Goal: Task Accomplishment & Management: Complete application form

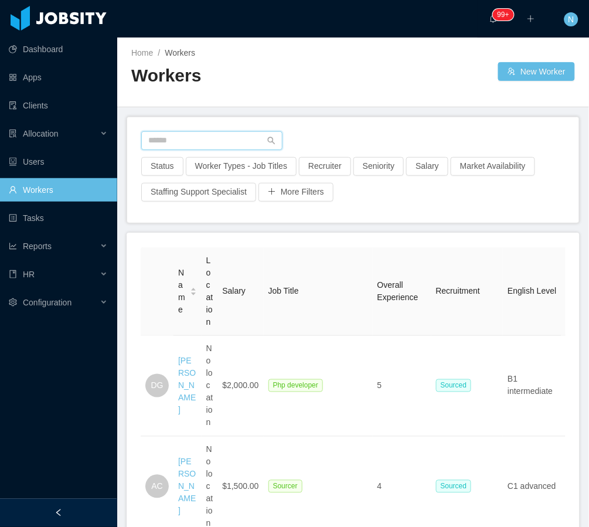
click at [242, 144] on input "text" at bounding box center [211, 140] width 141 height 19
paste input "**********"
type input "**********"
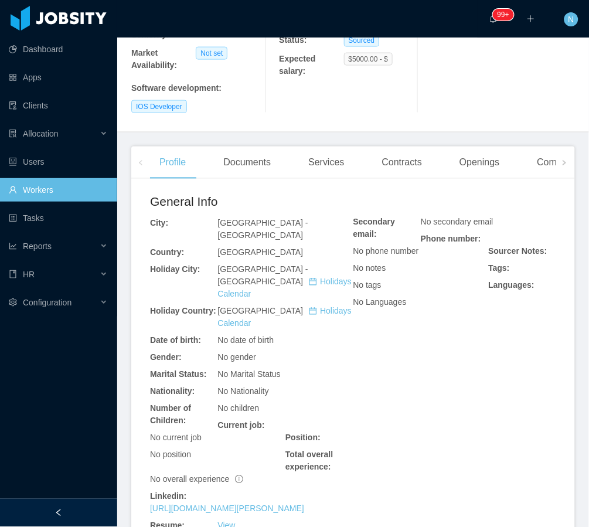
scroll to position [235, 0]
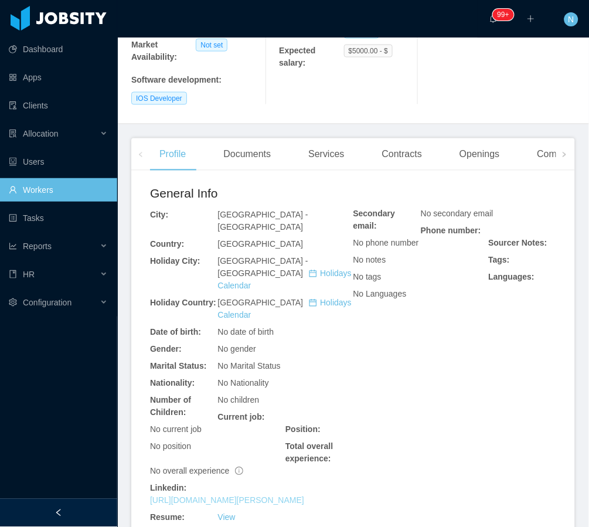
click at [278, 496] on link "[URL][DOMAIN_NAME][PERSON_NAME]" at bounding box center [227, 500] width 154 height 9
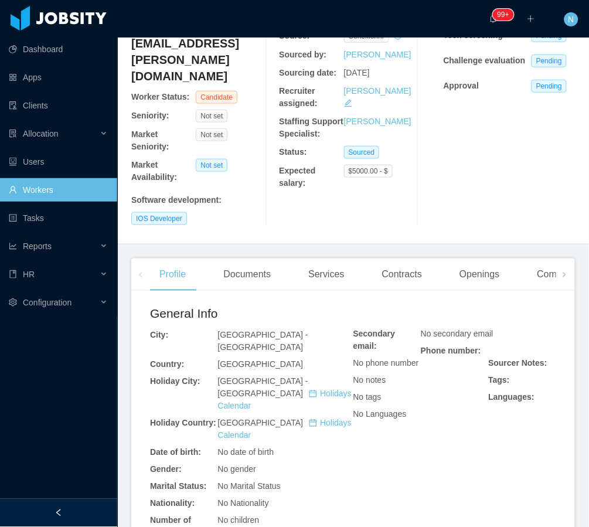
scroll to position [0, 0]
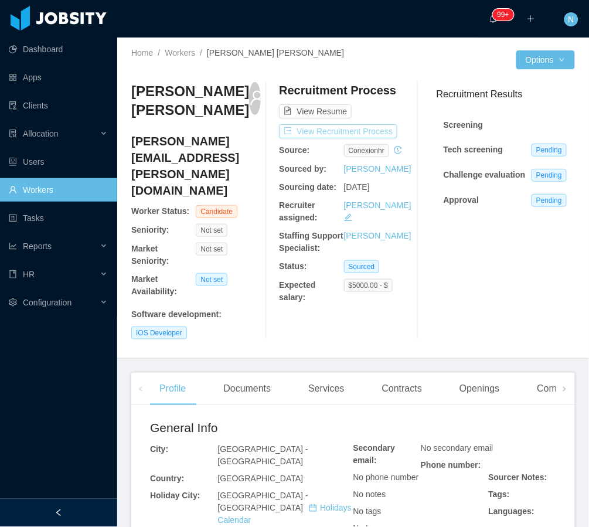
click at [310, 128] on button "View Recruitment Process" at bounding box center [338, 131] width 118 height 14
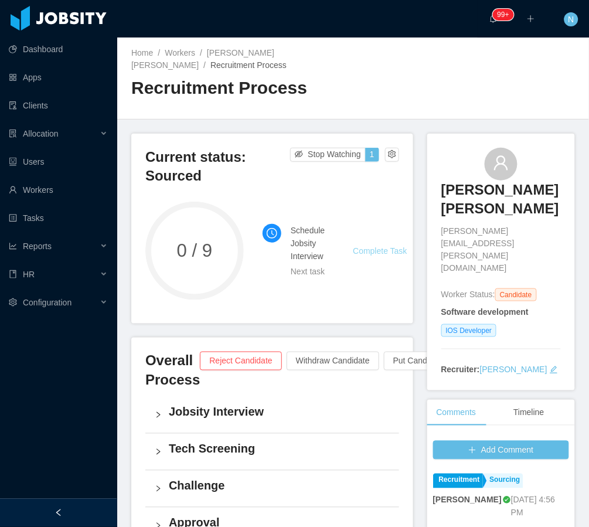
click at [376, 253] on link "Complete Task" at bounding box center [380, 250] width 54 height 9
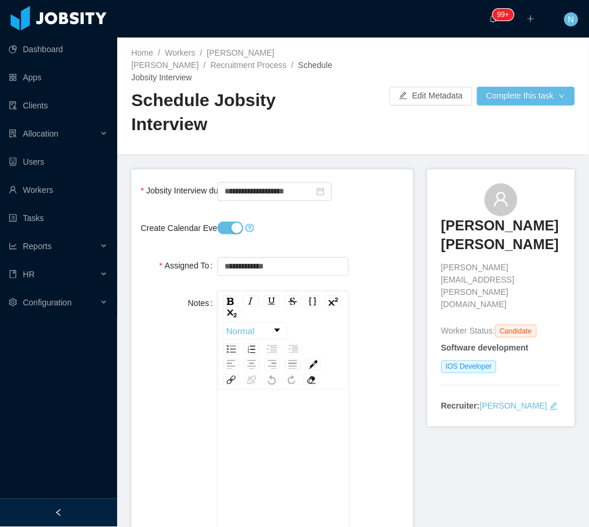
click at [233, 222] on button "Create Calendar Event?" at bounding box center [231, 228] width 26 height 13
click at [263, 182] on input "**********" at bounding box center [275, 191] width 114 height 19
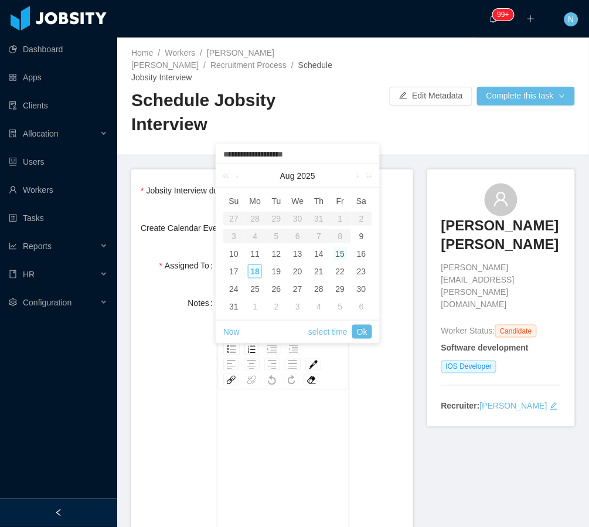
click at [250, 269] on div "18" at bounding box center [255, 271] width 14 height 14
type input "**********"
click at [362, 331] on link "Ok" at bounding box center [362, 332] width 20 height 14
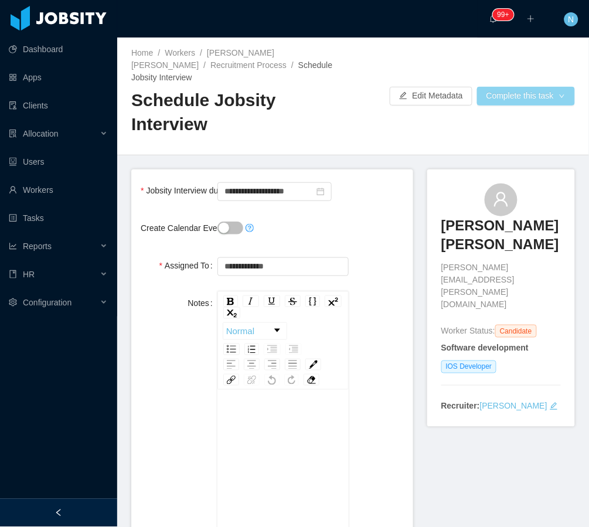
click at [514, 87] on button "Complete this task" at bounding box center [526, 96] width 98 height 19
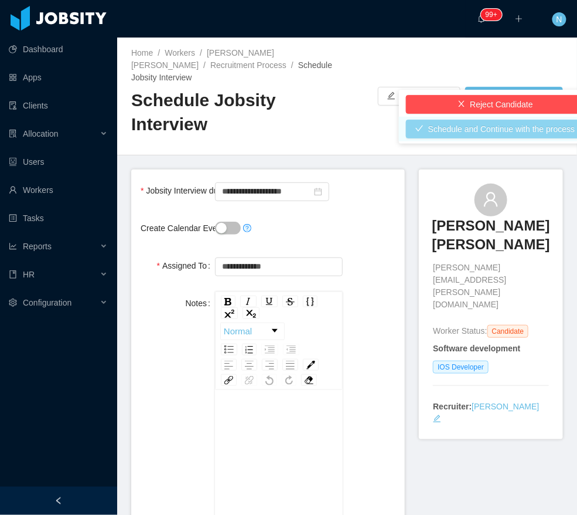
click at [504, 129] on button "Schedule and Continue with the process" at bounding box center [495, 129] width 179 height 19
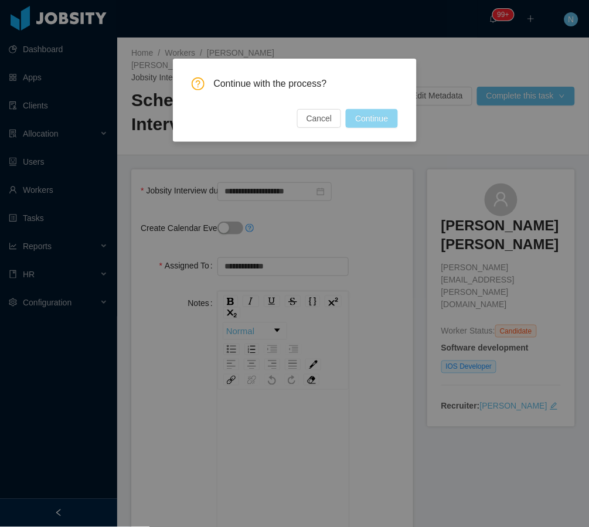
click at [369, 117] on button "Continue" at bounding box center [372, 118] width 52 height 19
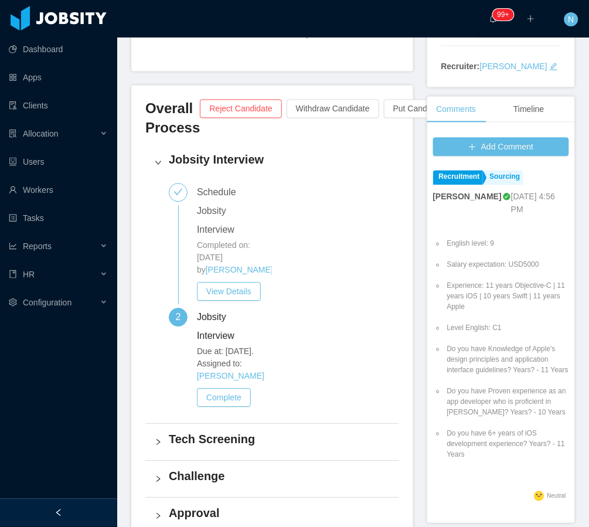
scroll to position [312, 0]
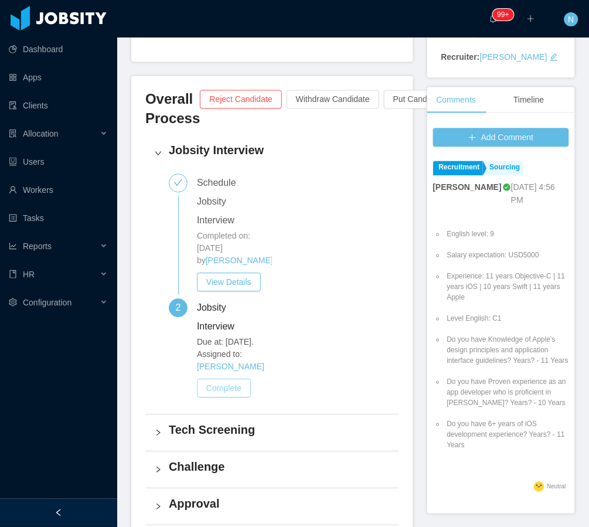
click at [237, 391] on button "Complete" at bounding box center [224, 388] width 54 height 19
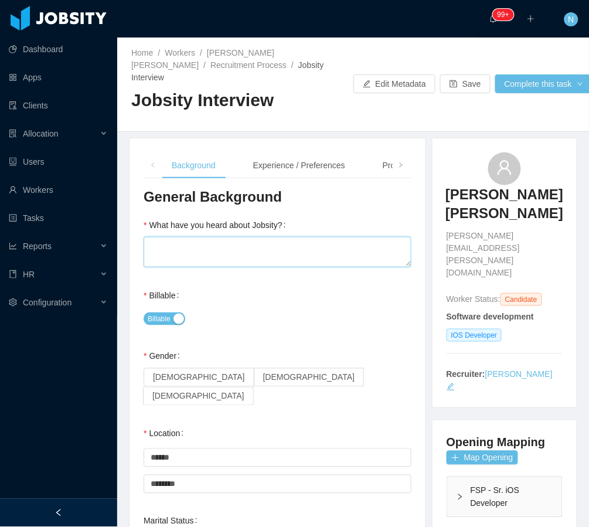
click at [263, 240] on textarea "What have you heard about Jobsity?" at bounding box center [278, 252] width 268 height 30
type textarea "**********"
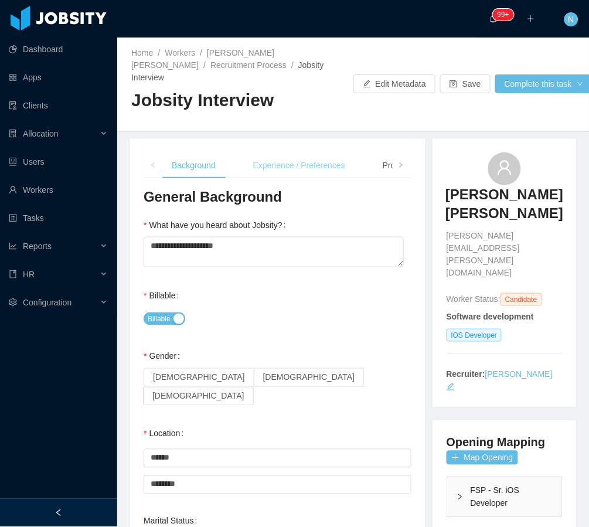
click at [283, 155] on div "Experience / Preferences" at bounding box center [299, 165] width 111 height 26
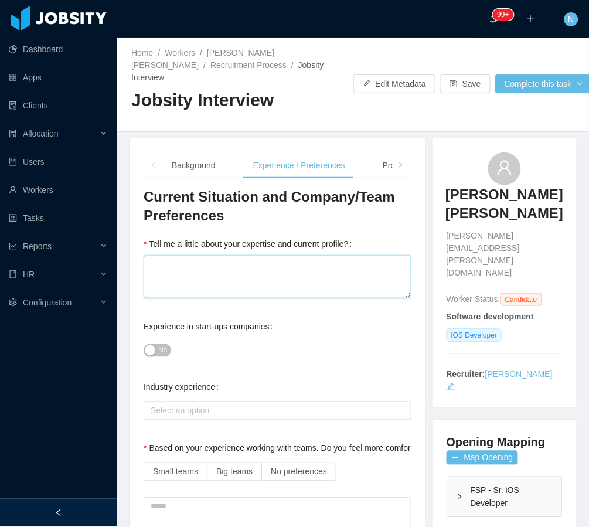
click at [249, 273] on textarea "Tell me a little about your expertise and current profile?" at bounding box center [278, 277] width 268 height 43
click at [324, 261] on textarea "Tell me a little about your expertise and current profile?" at bounding box center [278, 277] width 268 height 43
type textarea "*"
type textarea "**"
type textarea "***"
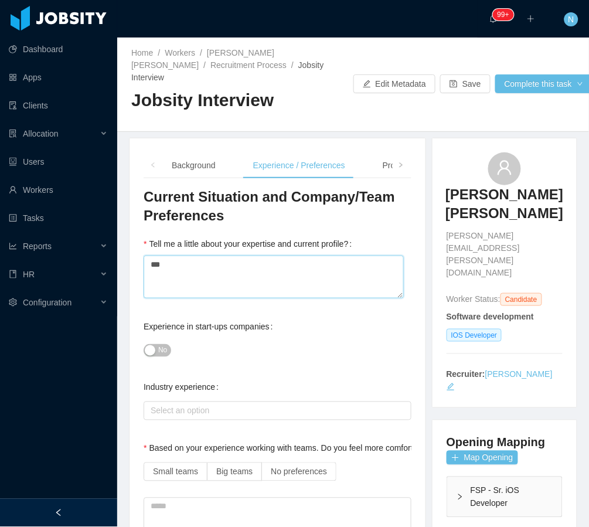
type textarea "****"
type textarea "*****"
type textarea "*******"
type textarea "********"
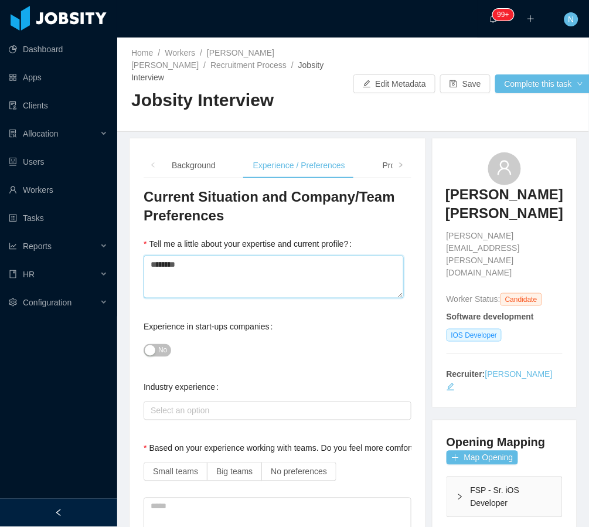
type textarea "*********"
type textarea "**********"
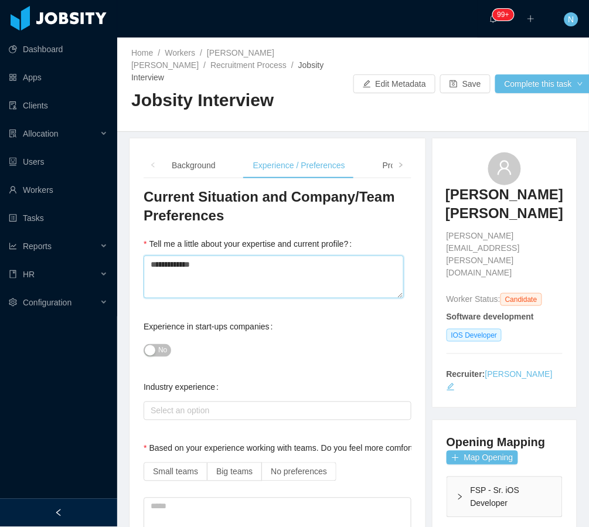
type textarea "**********"
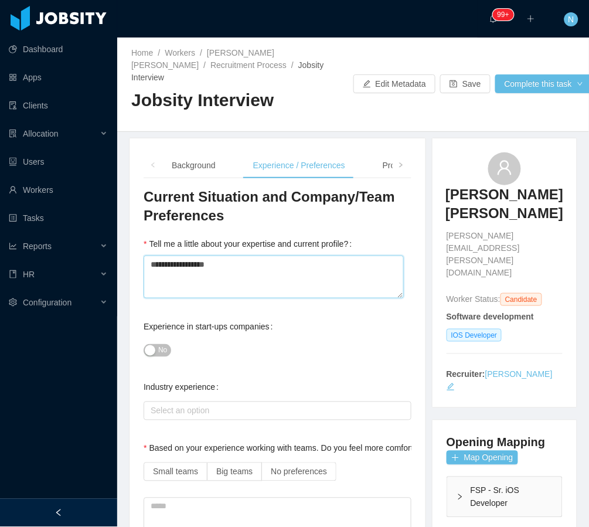
type textarea "**********"
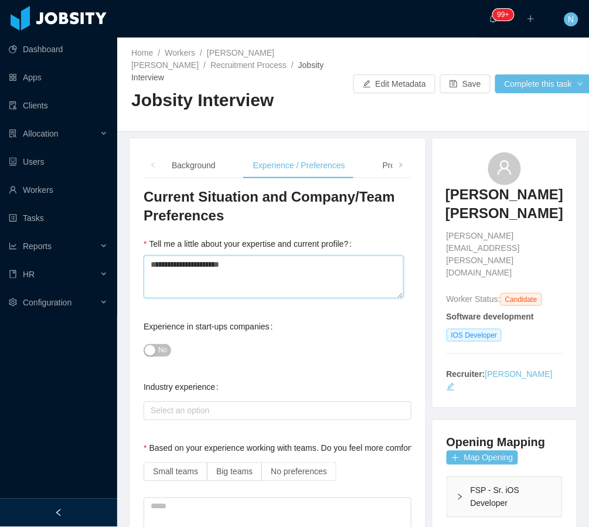
type textarea "**********"
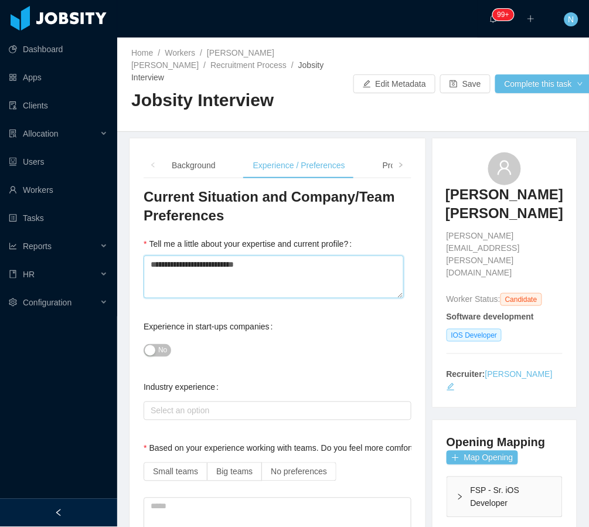
type textarea "**********"
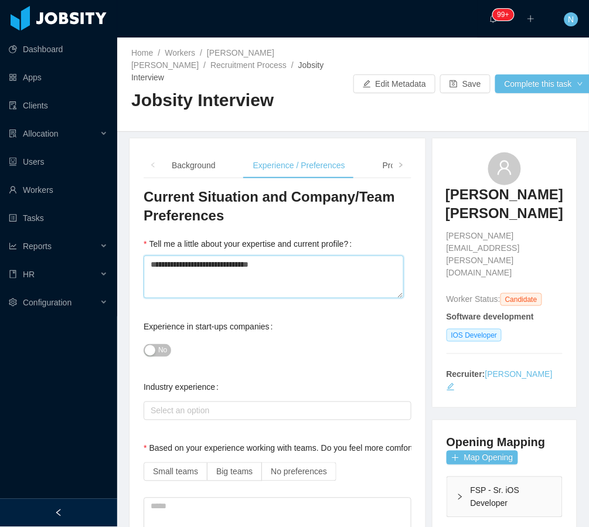
type textarea "**********"
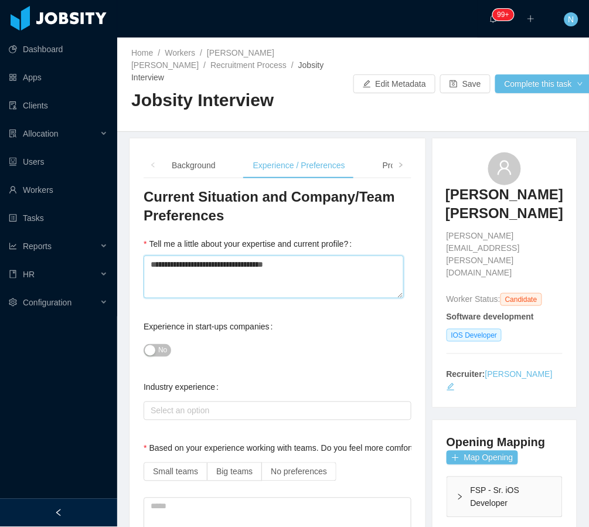
type textarea "**********"
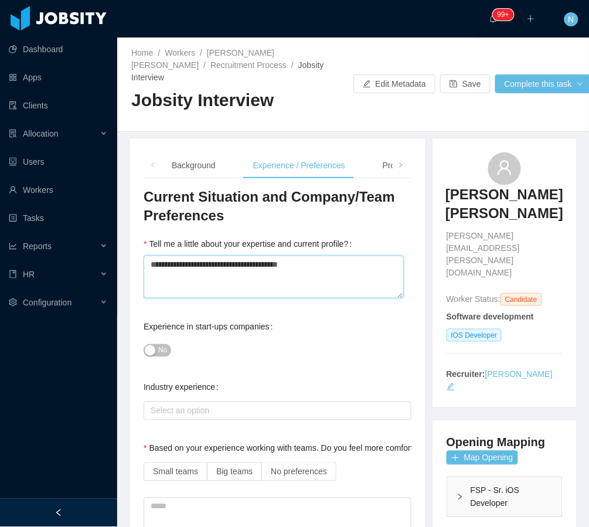
type textarea "**********"
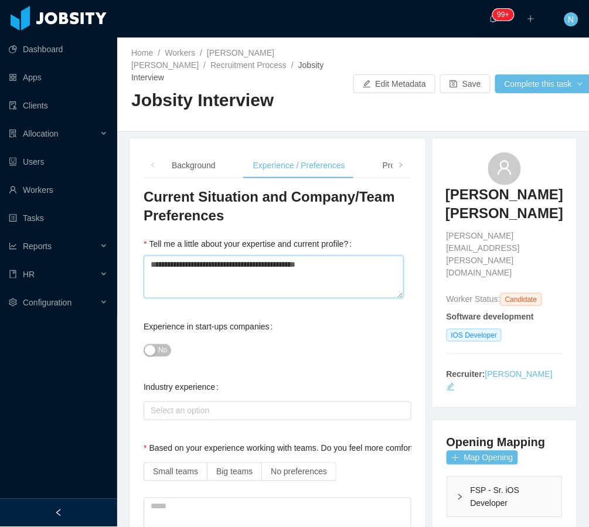
type textarea "**********"
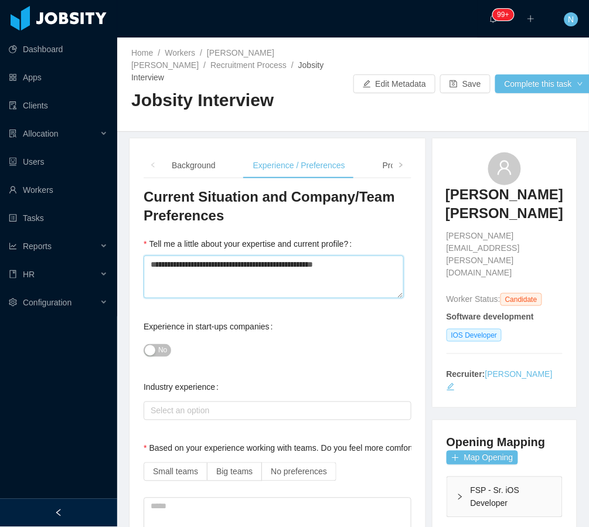
type textarea "**********"
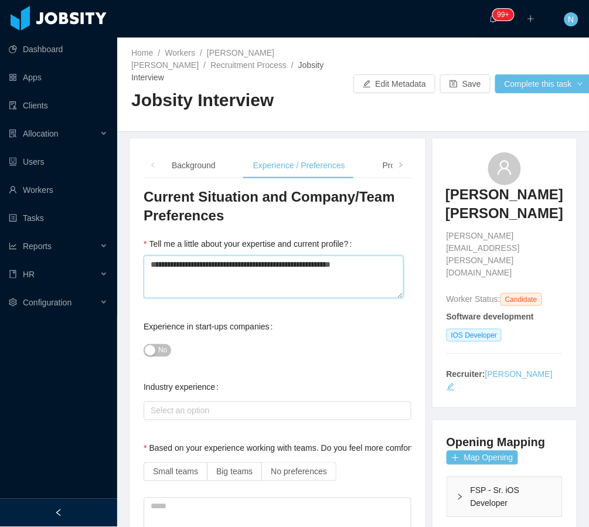
type textarea "**********"
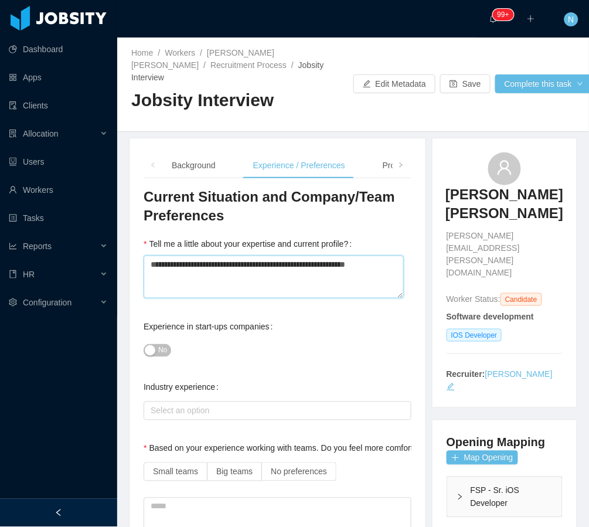
type textarea "**********"
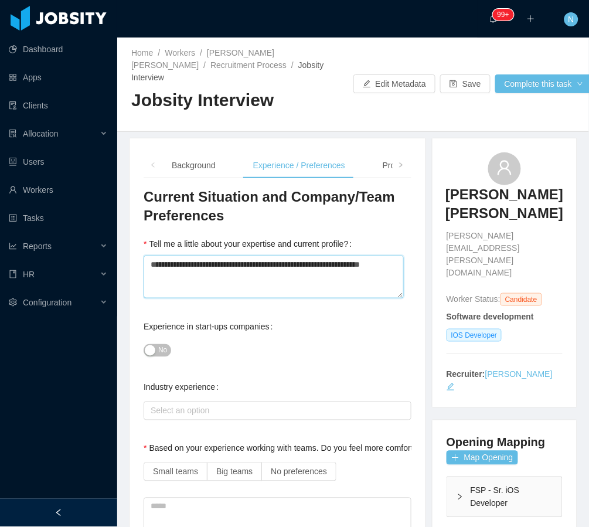
type textarea "**********"
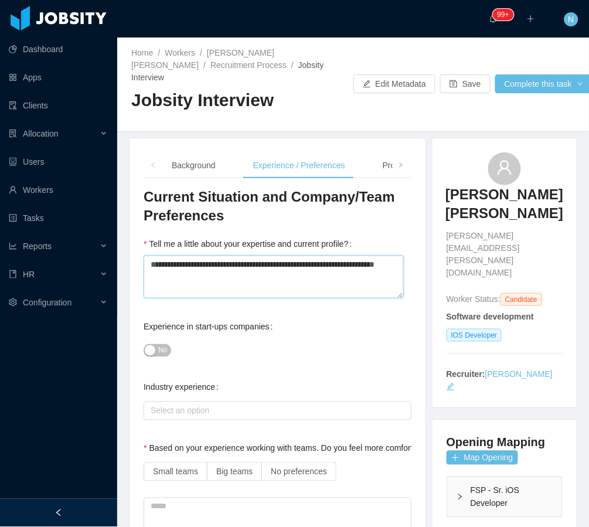
type textarea "**********"
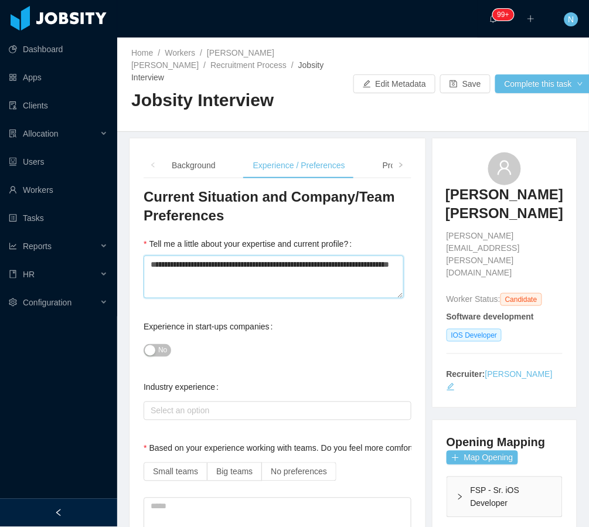
type textarea "**********"
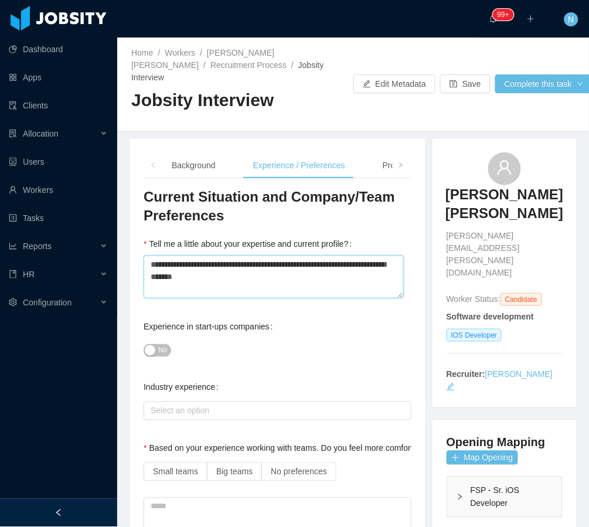
type textarea "**********"
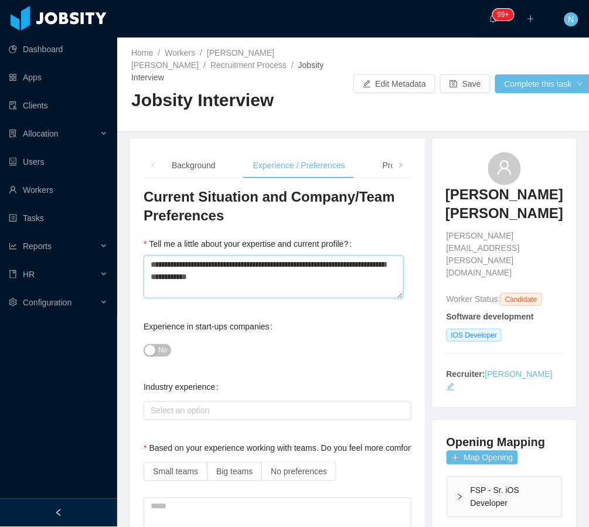
type textarea "**********"
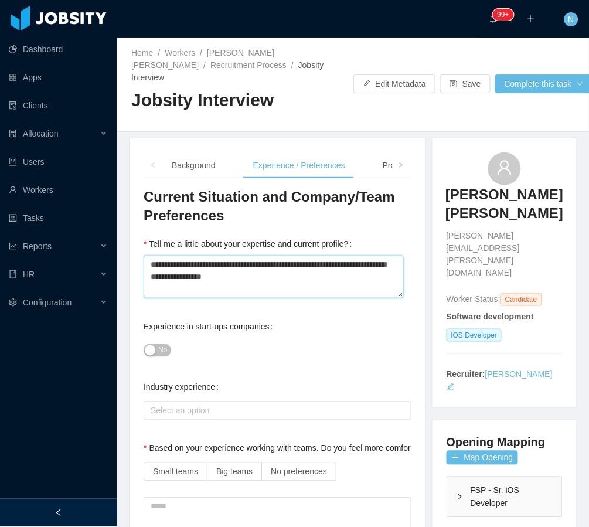
type textarea "**********"
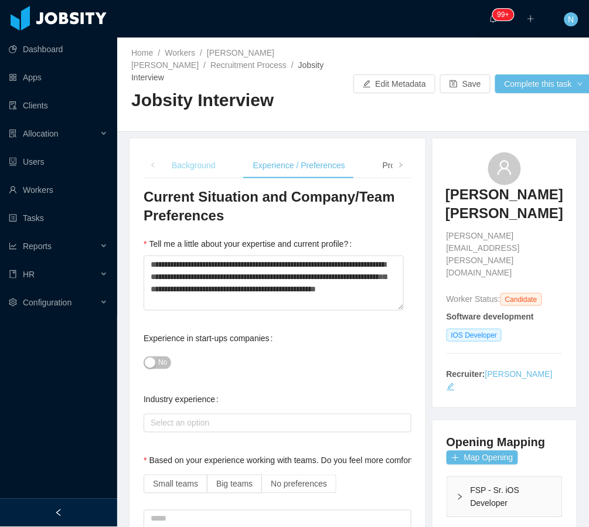
click at [191, 152] on div "Background" at bounding box center [193, 165] width 63 height 26
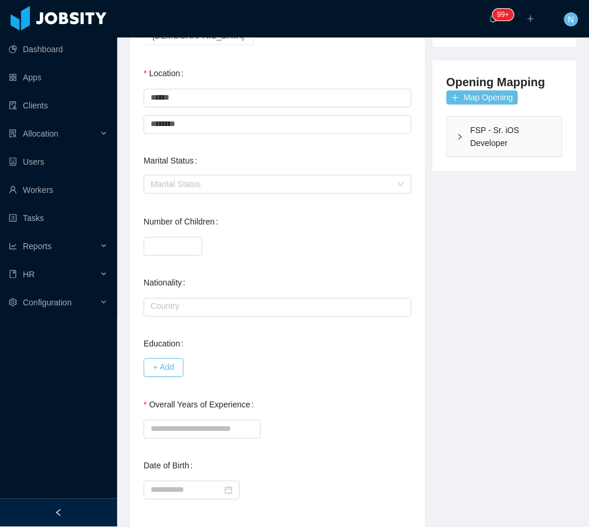
scroll to position [374, 0]
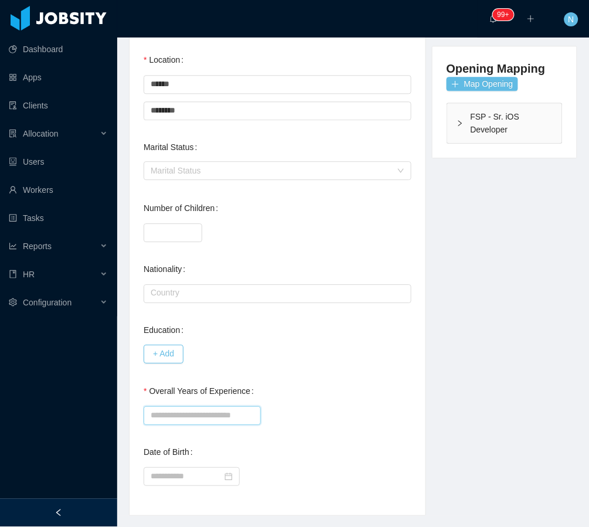
click at [205, 406] on input "Overall Years of Experience" at bounding box center [202, 415] width 117 height 19
click at [332, 220] on div "*" at bounding box center [278, 231] width 268 height 23
click at [246, 284] on input "text" at bounding box center [278, 293] width 268 height 19
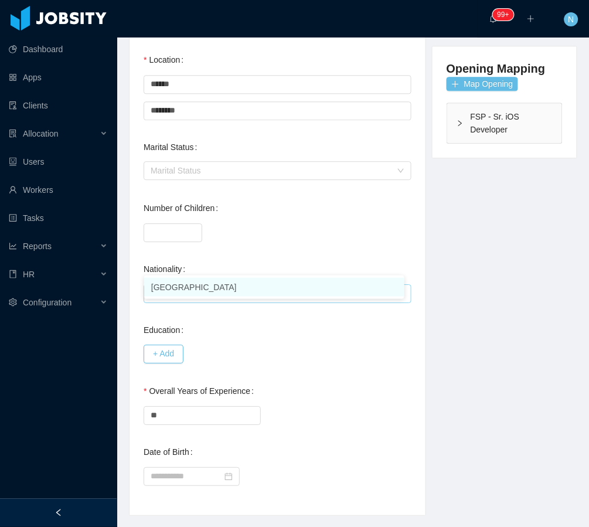
click at [218, 288] on li "[GEOGRAPHIC_DATA]" at bounding box center [274, 287] width 260 height 19
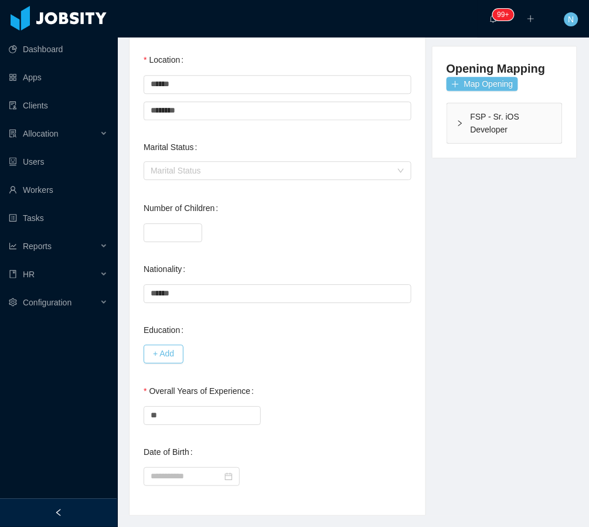
click at [281, 220] on div "*" at bounding box center [278, 231] width 268 height 23
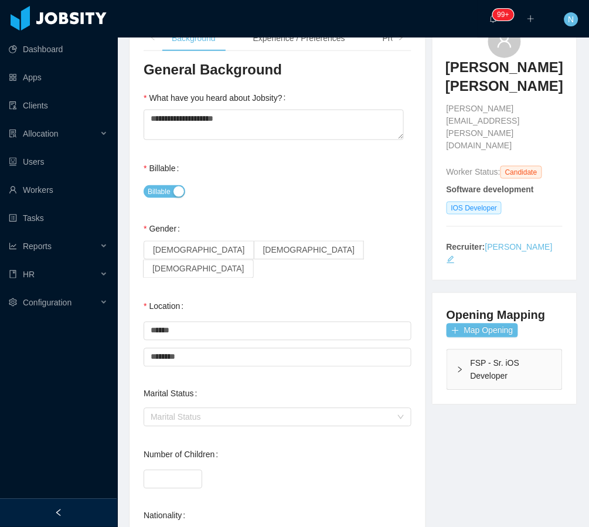
scroll to position [0, 0]
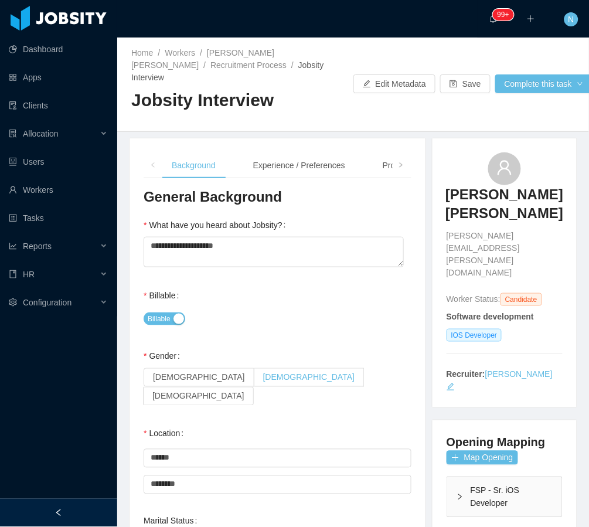
click at [263, 373] on span "[DEMOGRAPHIC_DATA]" at bounding box center [309, 377] width 92 height 9
click at [291, 152] on div "Experience / Preferences" at bounding box center [299, 165] width 111 height 26
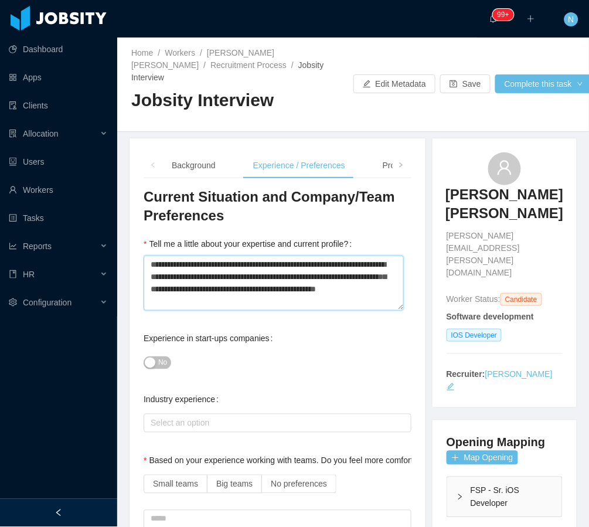
click at [237, 287] on textarea "**********" at bounding box center [274, 283] width 260 height 55
click at [243, 288] on textarea "**********" at bounding box center [274, 283] width 260 height 55
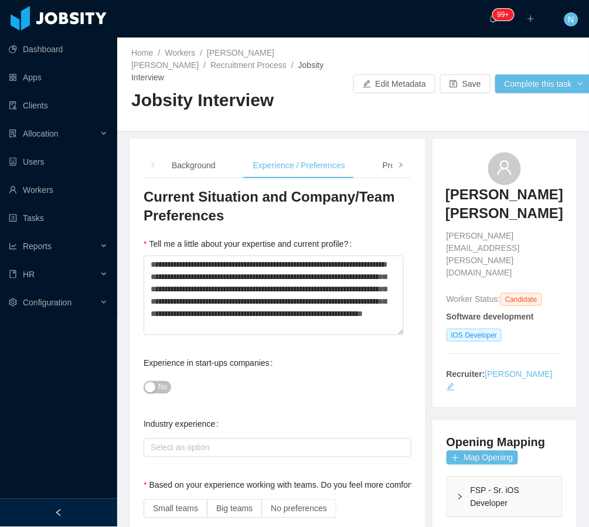
click at [397, 153] on span at bounding box center [401, 165] width 19 height 26
click at [292, 153] on div "Language" at bounding box center [302, 165] width 55 height 26
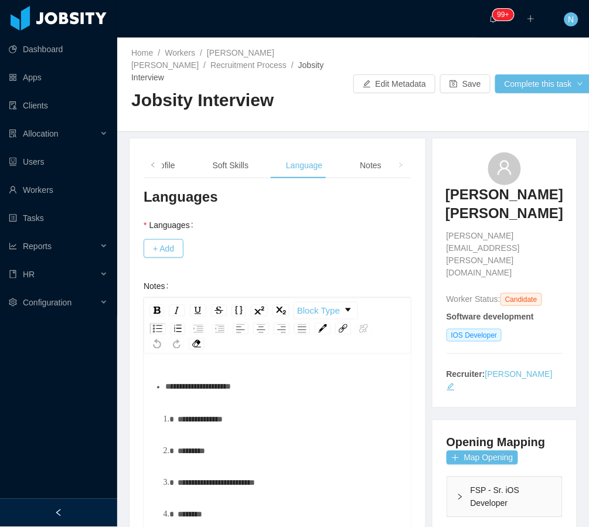
scroll to position [26, 0]
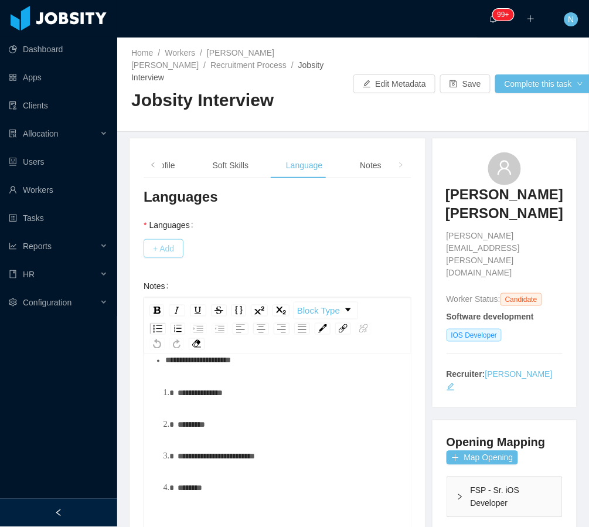
click at [184, 239] on button "+ Add" at bounding box center [164, 248] width 40 height 19
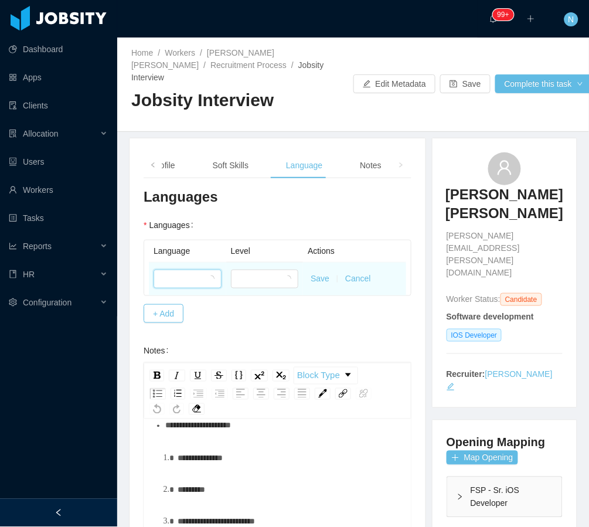
click at [202, 270] on div at bounding box center [184, 279] width 46 height 18
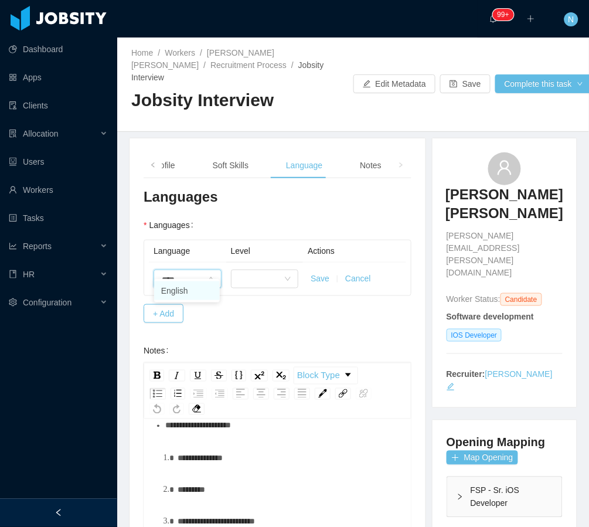
click at [180, 295] on li "English" at bounding box center [187, 290] width 66 height 19
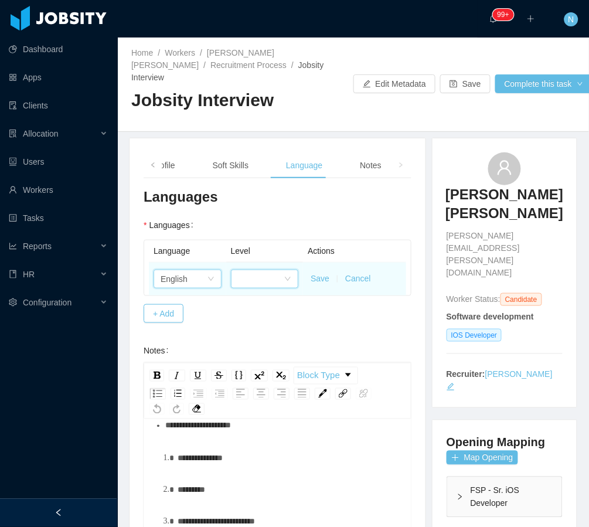
click at [266, 273] on div at bounding box center [261, 279] width 46 height 18
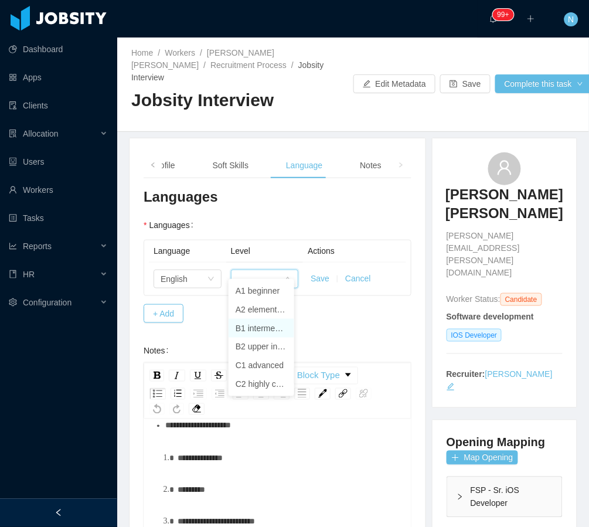
click at [261, 325] on li "B1 intermediate" at bounding box center [262, 328] width 66 height 19
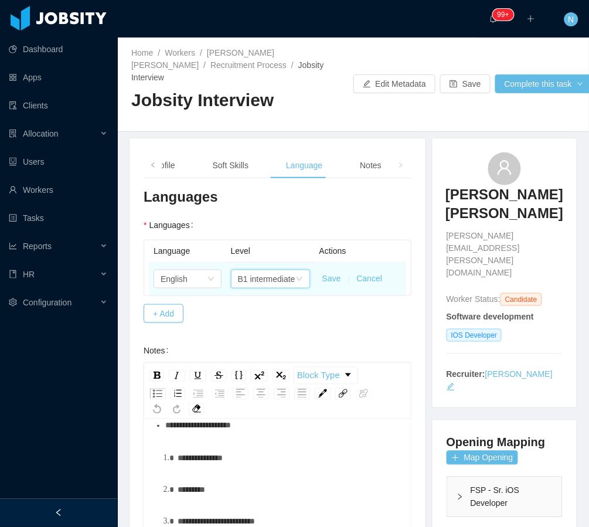
click at [324, 273] on button "Save" at bounding box center [331, 279] width 19 height 12
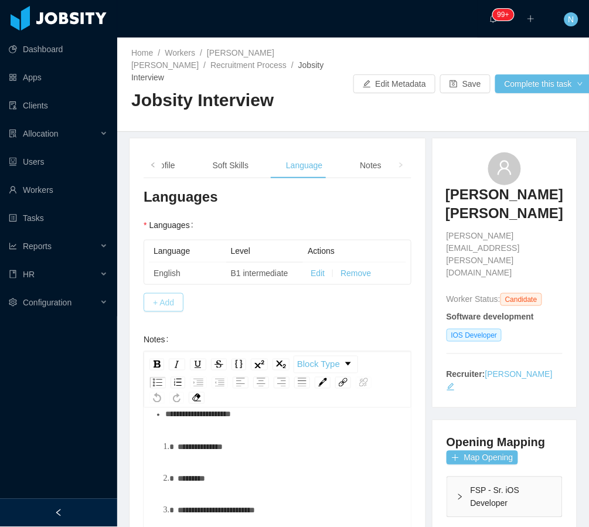
click at [167, 293] on button "+ Add" at bounding box center [164, 302] width 40 height 19
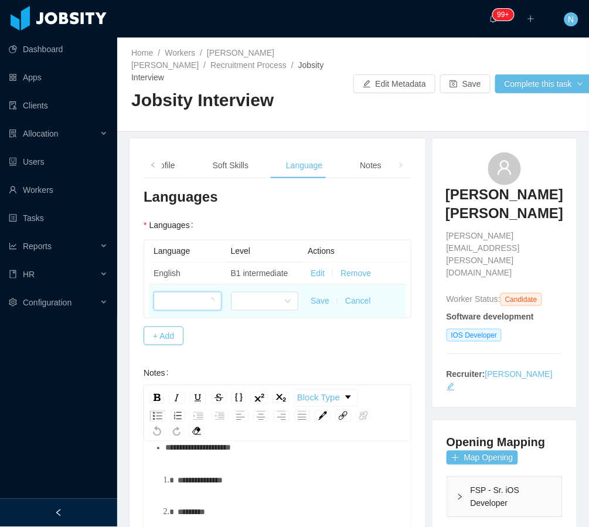
click at [197, 293] on div at bounding box center [184, 302] width 46 height 18
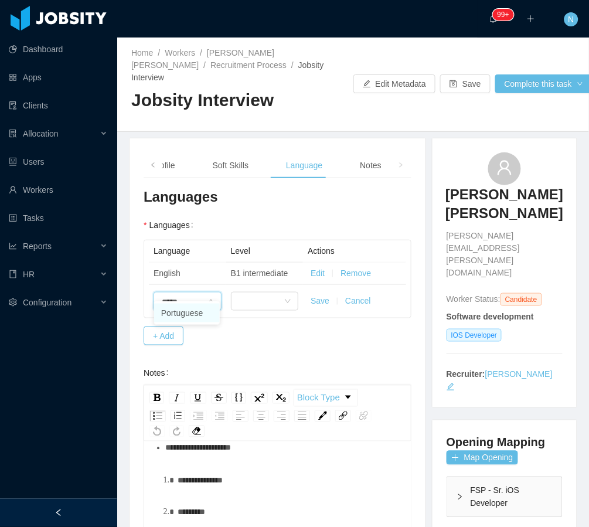
click at [198, 314] on li "Portuguese" at bounding box center [187, 313] width 66 height 19
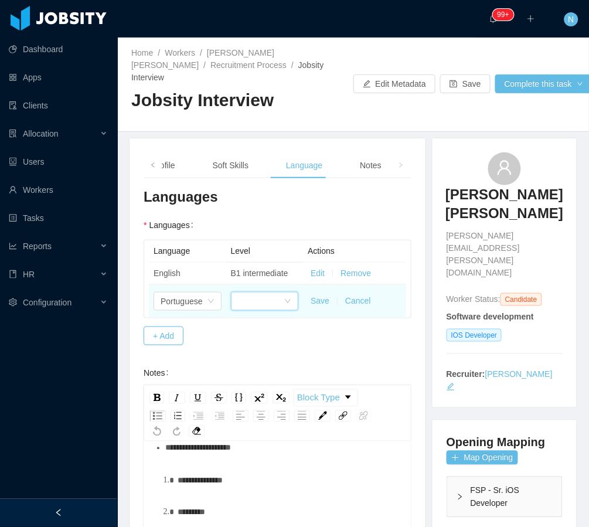
click at [244, 293] on div at bounding box center [261, 302] width 46 height 18
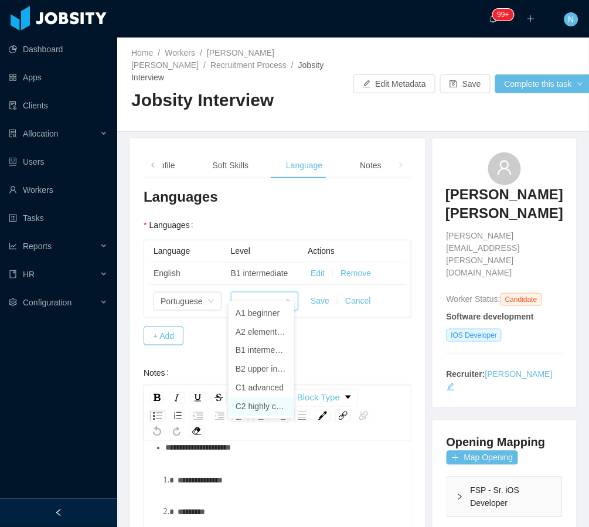
click at [266, 402] on li "C2 highly competent" at bounding box center [262, 406] width 66 height 19
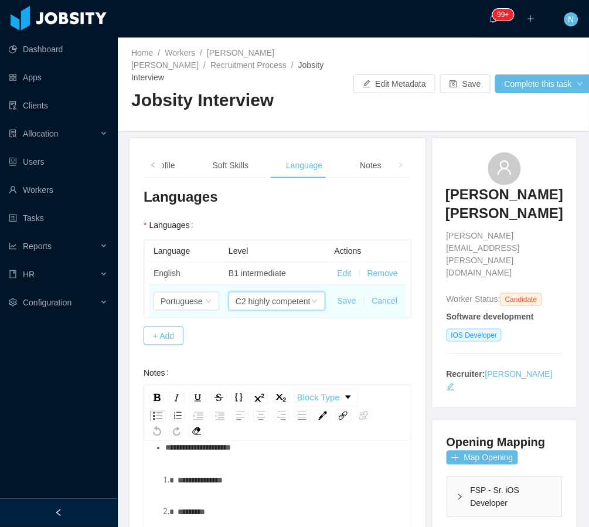
click at [341, 295] on button "Save" at bounding box center [347, 301] width 19 height 12
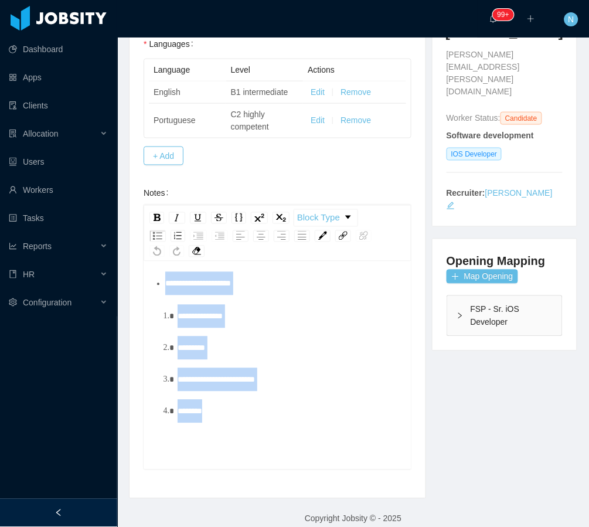
scroll to position [0, 0]
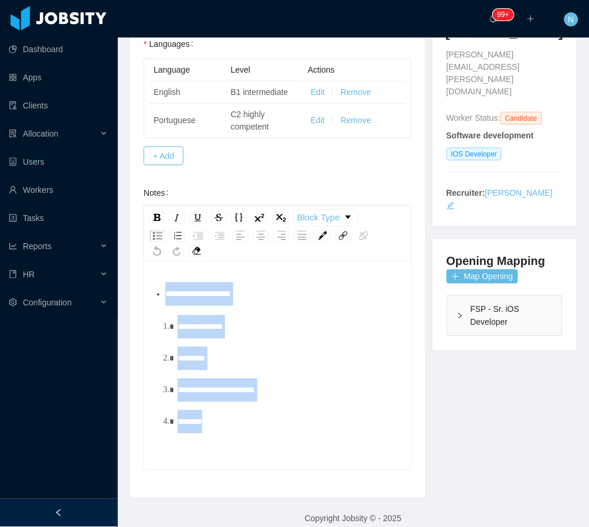
drag, startPoint x: 250, startPoint y: 386, endPoint x: 138, endPoint y: 262, distance: 166.5
click at [138, 262] on div "**********" at bounding box center [278, 227] width 296 height 541
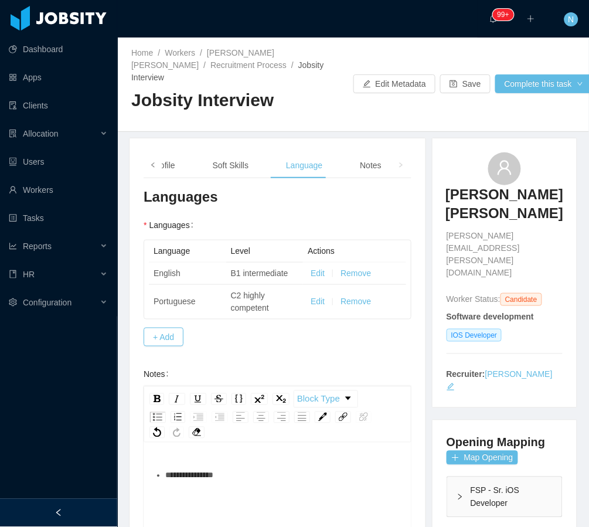
click at [147, 159] on span at bounding box center [153, 165] width 19 height 26
click at [186, 152] on div "Background" at bounding box center [185, 165] width 63 height 26
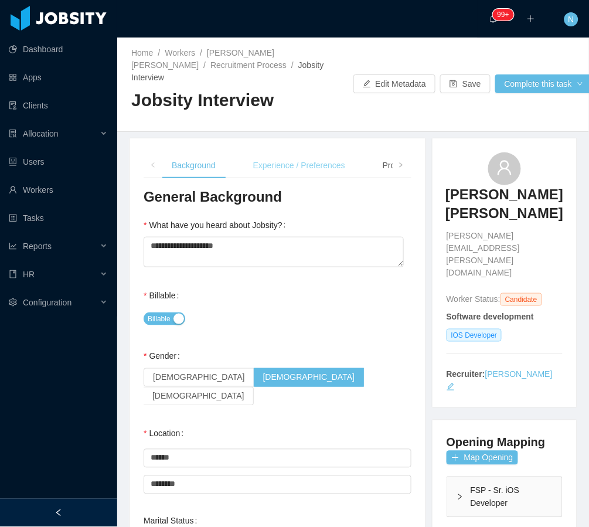
click at [266, 152] on div "Experience / Preferences" at bounding box center [299, 165] width 111 height 26
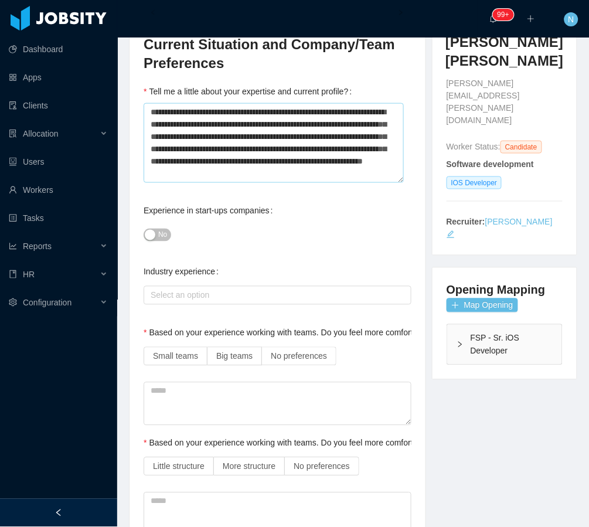
scroll to position [156, 0]
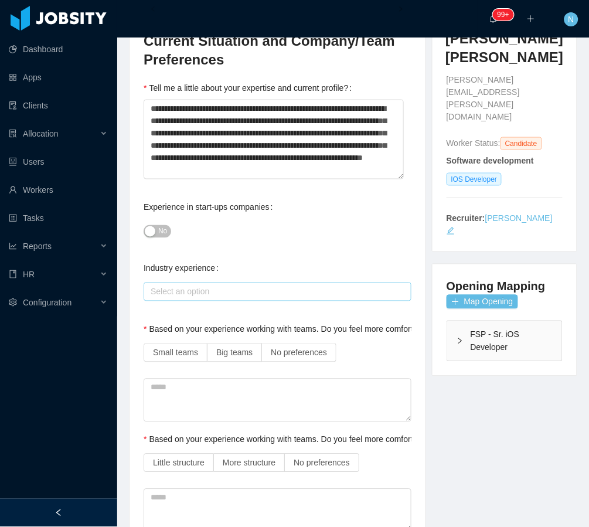
click at [293, 288] on div "Select an option" at bounding box center [278, 292] width 268 height 19
click at [288, 314] on ul "Fintech" at bounding box center [274, 303] width 260 height 23
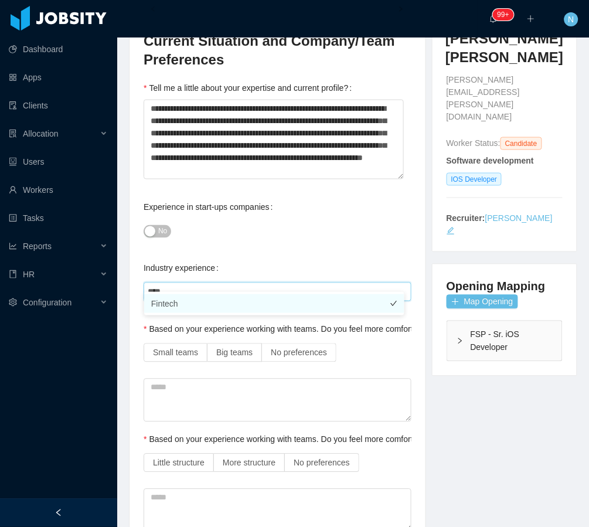
click at [286, 307] on li "Fintech" at bounding box center [274, 303] width 260 height 19
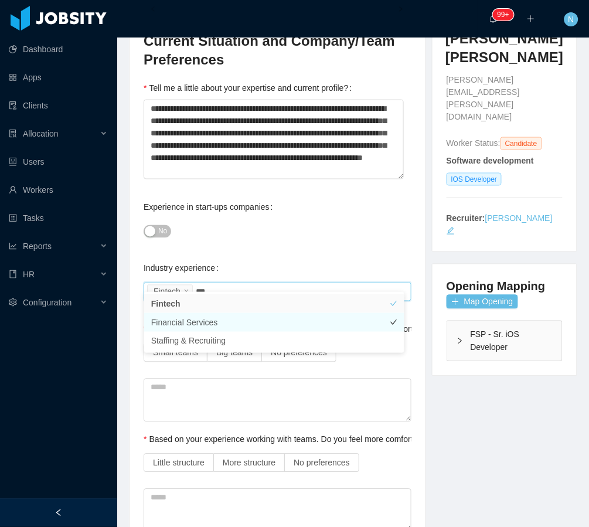
click at [268, 320] on li "Financial Services" at bounding box center [274, 322] width 260 height 19
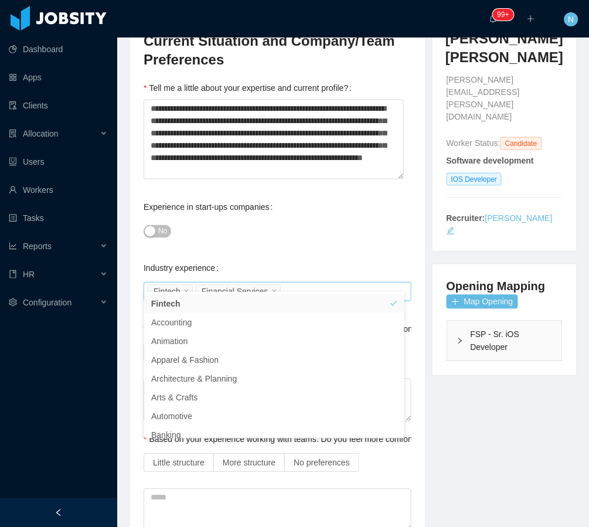
click at [310, 257] on div "Industry experience Select an option Fintech Financial Services" at bounding box center [278, 280] width 268 height 47
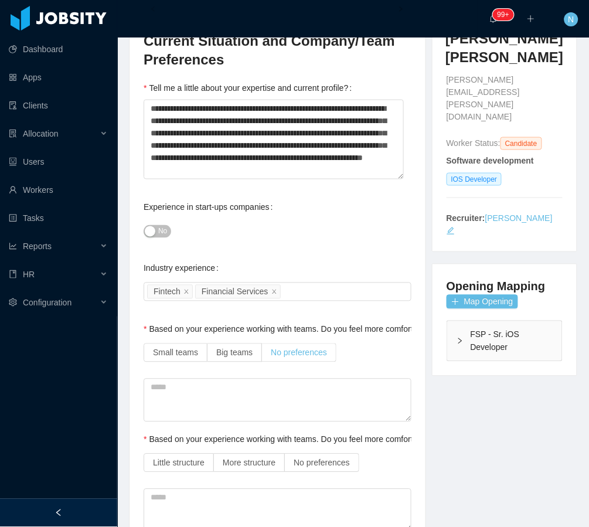
click at [295, 348] on span "No preferences" at bounding box center [299, 352] width 56 height 9
click at [312, 283] on div "Select an option Fintech Financial Services" at bounding box center [275, 292] width 257 height 18
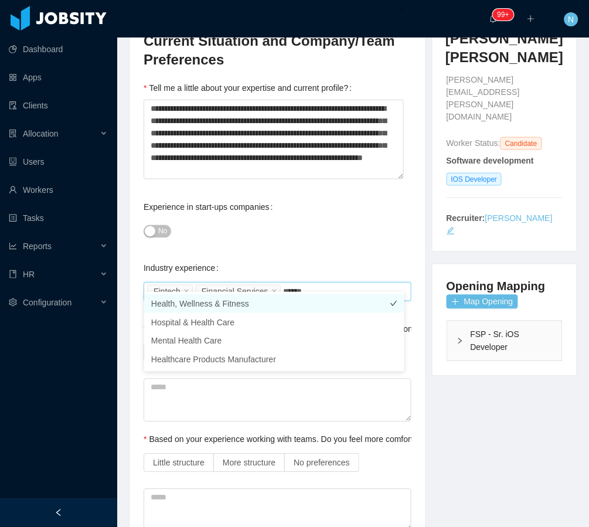
click at [304, 300] on li "Health, Wellness & Fitness" at bounding box center [274, 303] width 260 height 19
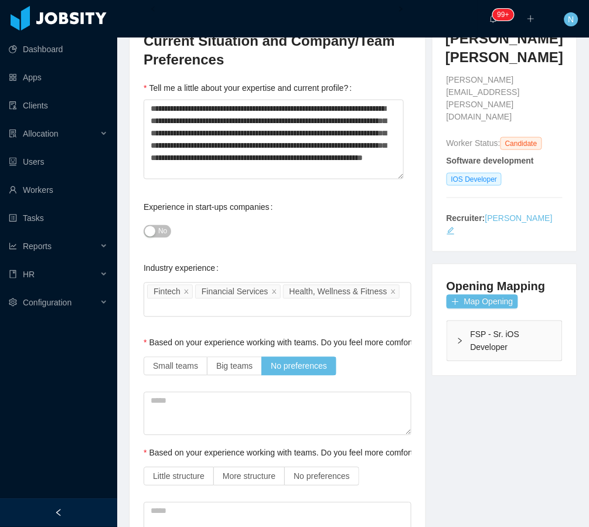
click at [312, 259] on div "Industry experience Select an option Fintech Financial Services Health, Wellnes…" at bounding box center [278, 287] width 268 height 60
click at [388, 298] on div "Select an option Fintech Financial Services Health, Wellness & Fitness" at bounding box center [278, 300] width 268 height 35
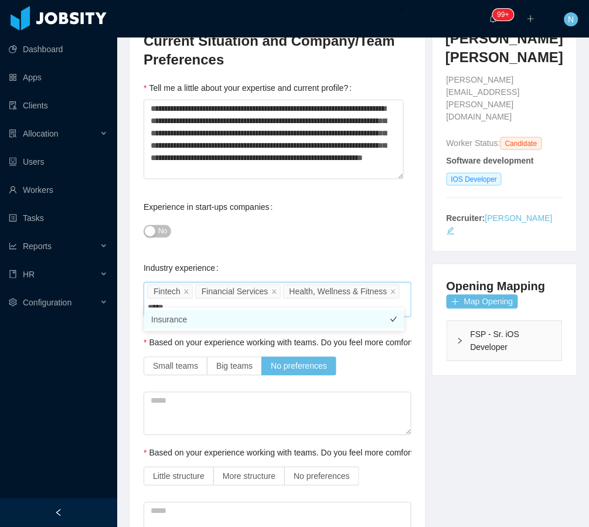
click at [355, 321] on li "Insurance" at bounding box center [274, 319] width 260 height 19
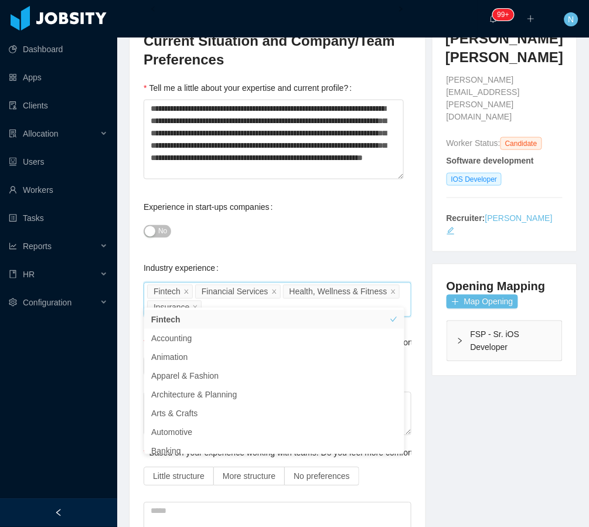
click at [203, 219] on div "No" at bounding box center [278, 230] width 268 height 23
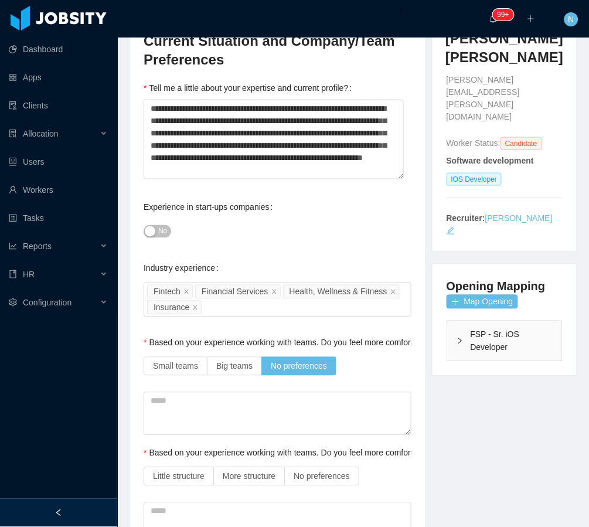
click at [161, 226] on span "No" at bounding box center [162, 232] width 9 height 12
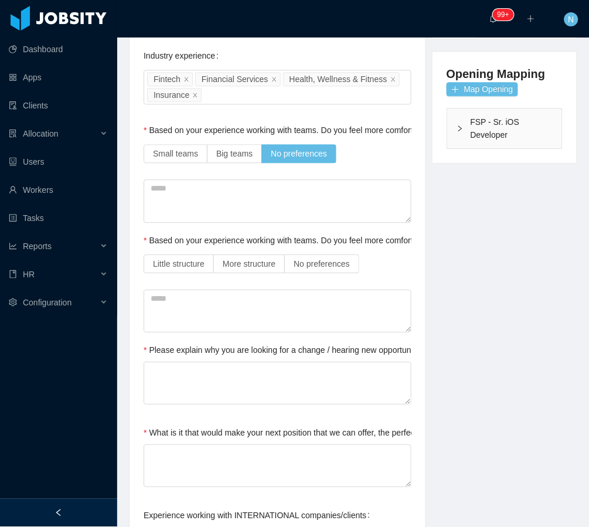
scroll to position [469, 0]
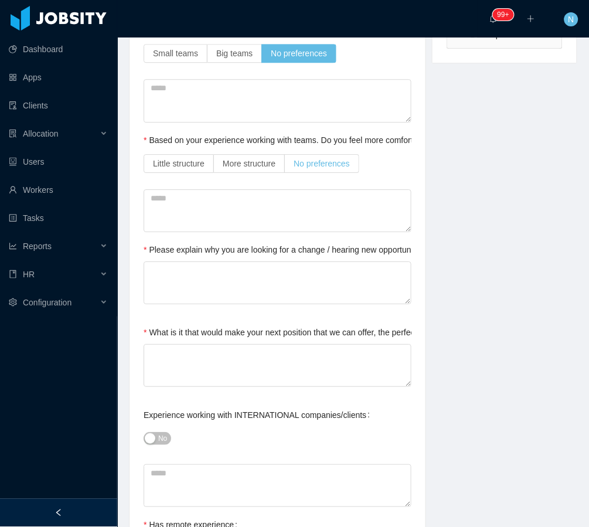
click at [326, 159] on span "No preferences" at bounding box center [322, 163] width 56 height 9
click at [314, 201] on textarea at bounding box center [278, 210] width 268 height 43
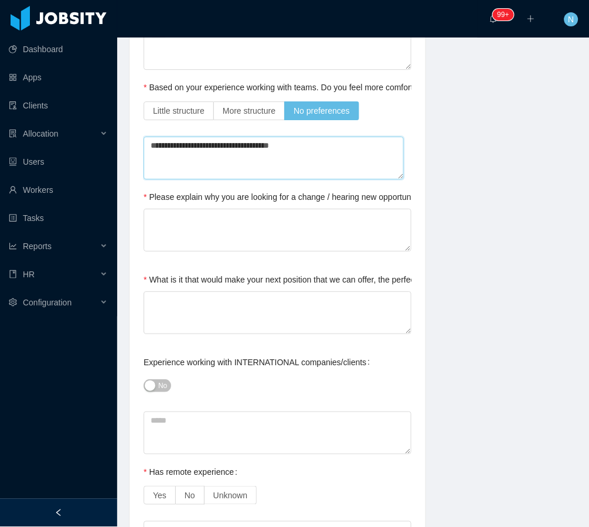
scroll to position [547, 0]
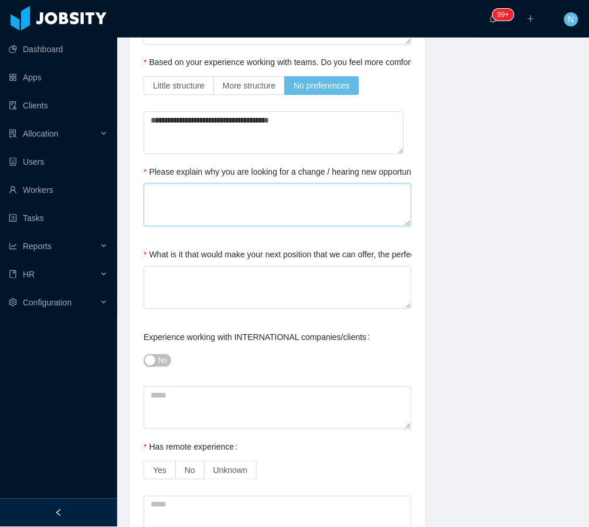
click at [354, 198] on textarea "Please explain why you are looking for a change / hearing new opportunities" at bounding box center [278, 205] width 268 height 43
click at [339, 278] on textarea "What is it that would make your next position that we can offer, the perfect on…" at bounding box center [278, 287] width 268 height 43
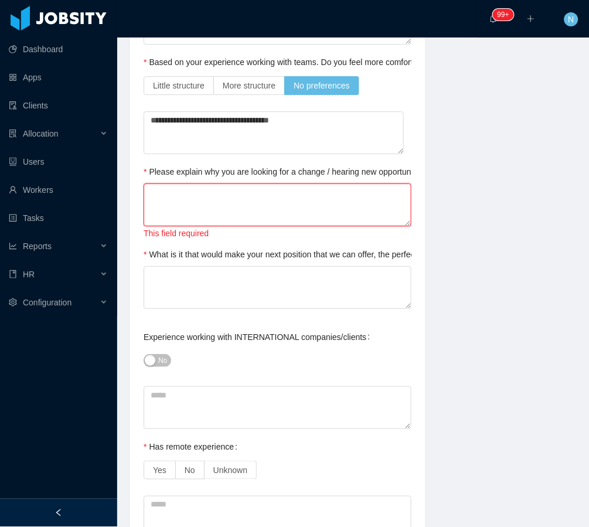
click at [330, 186] on textarea "Please explain why you are looking for a change / hearing new opportunities" at bounding box center [278, 205] width 268 height 43
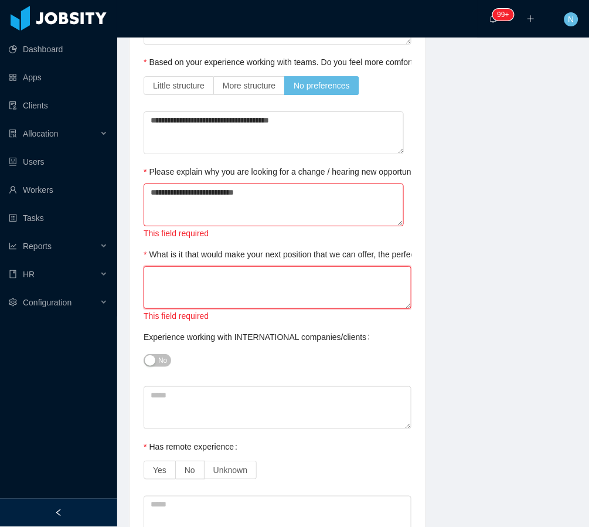
click at [307, 276] on textarea "What is it that would make your next position that we can offer, the perfect on…" at bounding box center [278, 287] width 268 height 43
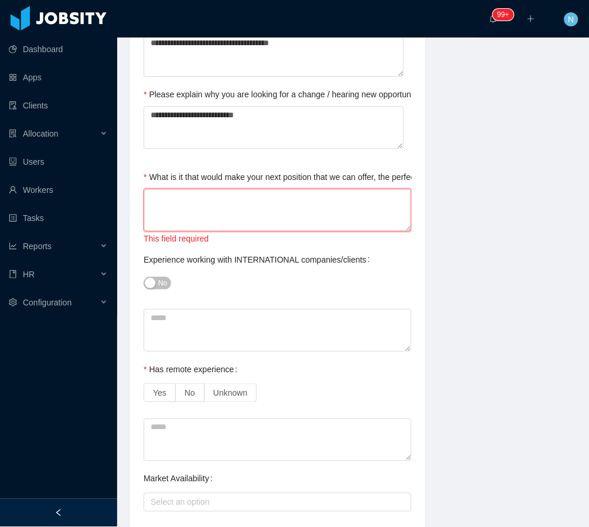
scroll to position [625, 0]
click at [254, 172] on label "What is it that would make your next position that we can offer, the perfect on…" at bounding box center [383, 176] width 478 height 9
click at [254, 188] on textarea "What is it that would make your next position that we can offer, the perfect on…" at bounding box center [278, 209] width 268 height 43
click at [254, 172] on label "What is it that would make your next position that we can offer, the perfect on…" at bounding box center [383, 176] width 478 height 9
click at [254, 188] on textarea "What is it that would make your next position that we can offer, the perfect on…" at bounding box center [278, 209] width 268 height 43
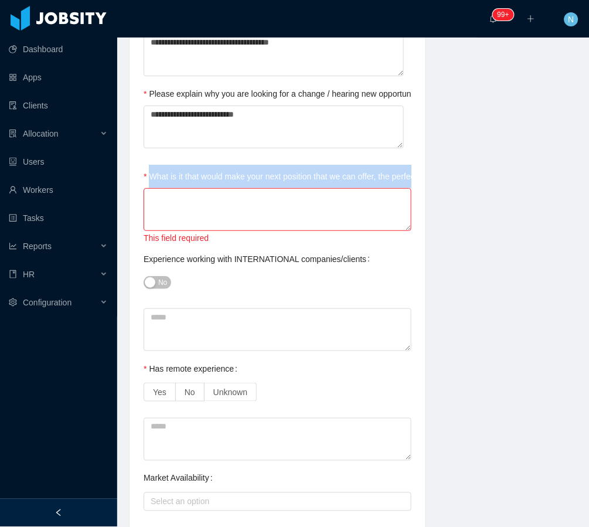
click at [254, 172] on label "What is it that would make your next position that we can offer, the perfect on…" at bounding box center [383, 176] width 478 height 9
click at [254, 188] on textarea "What is it that would make your next position that we can offer, the perfect on…" at bounding box center [278, 209] width 268 height 43
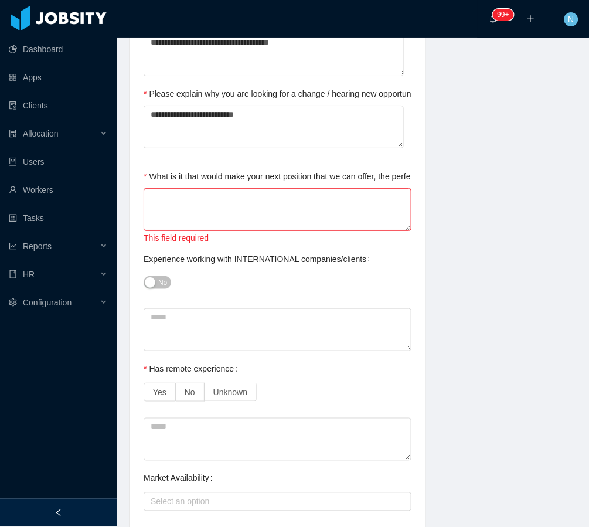
click at [256, 172] on label "What is it that would make your next position that we can offer, the perfect on…" at bounding box center [383, 176] width 478 height 9
click at [256, 188] on textarea "What is it that would make your next position that we can offer, the perfect on…" at bounding box center [278, 209] width 268 height 43
click at [257, 172] on label "What is it that would make your next position that we can offer, the perfect on…" at bounding box center [383, 176] width 478 height 9
click at [257, 188] on textarea "What is it that would make your next position that we can offer, the perfect on…" at bounding box center [278, 209] width 268 height 43
click at [175, 310] on textarea at bounding box center [278, 329] width 268 height 43
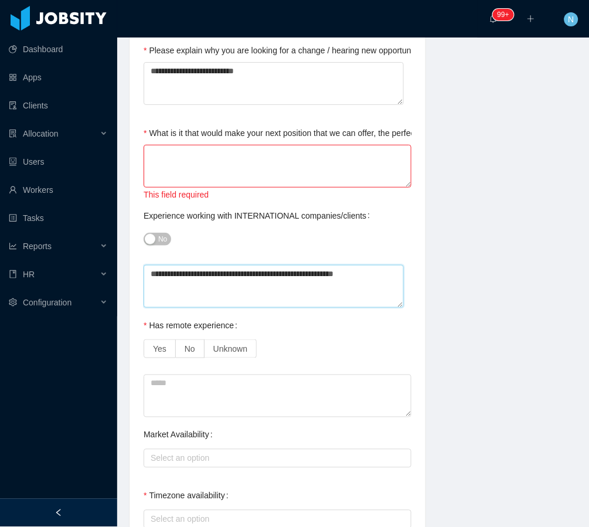
scroll to position [704, 0]
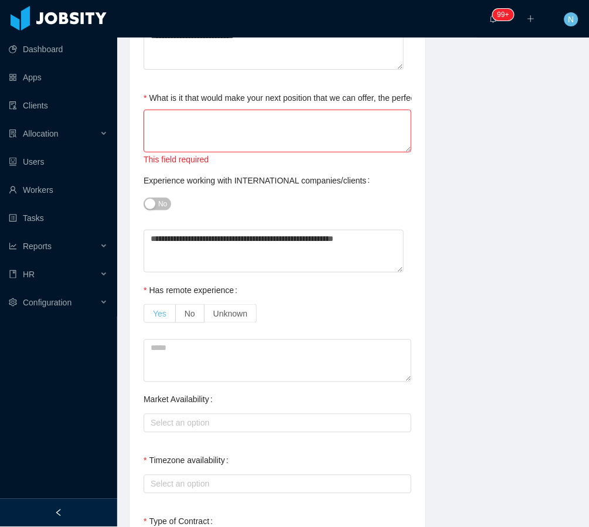
click at [164, 309] on span "Yes" at bounding box center [159, 313] width 13 height 9
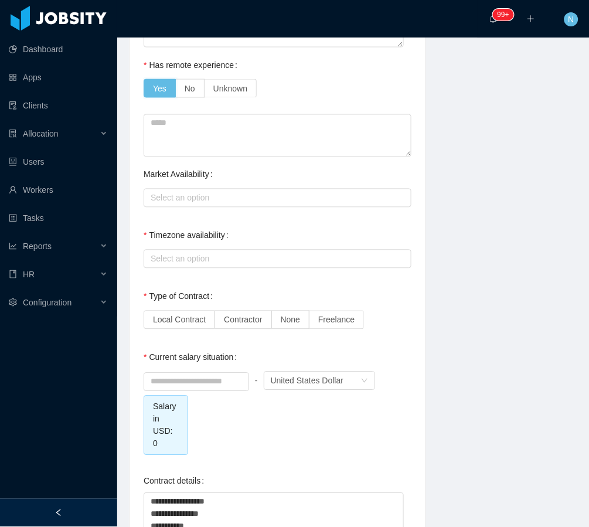
scroll to position [938, 0]
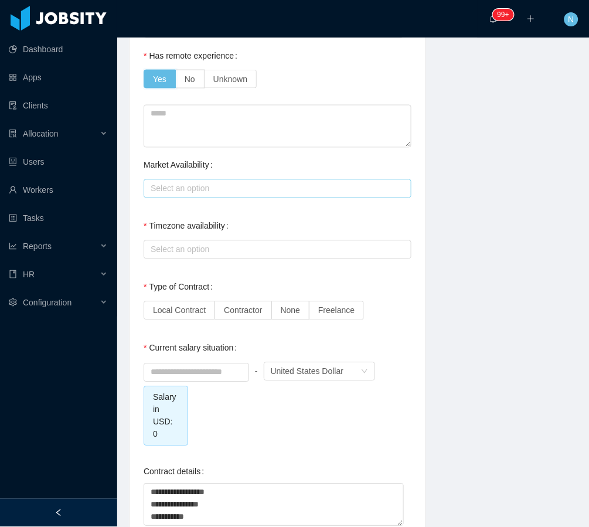
click at [257, 183] on div "Select an option" at bounding box center [275, 189] width 249 height 12
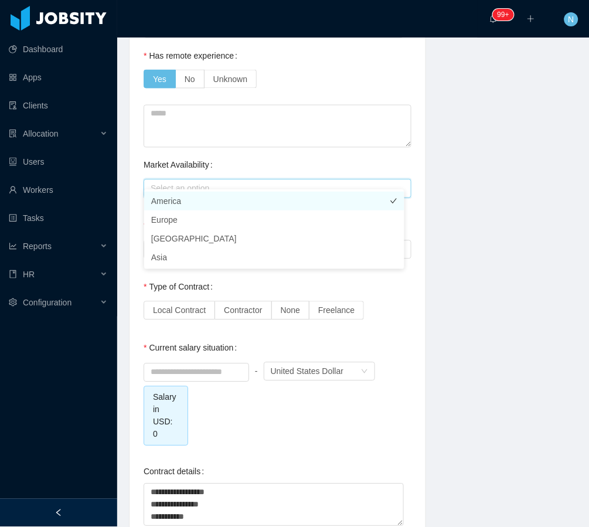
click at [229, 201] on li "America" at bounding box center [274, 201] width 260 height 19
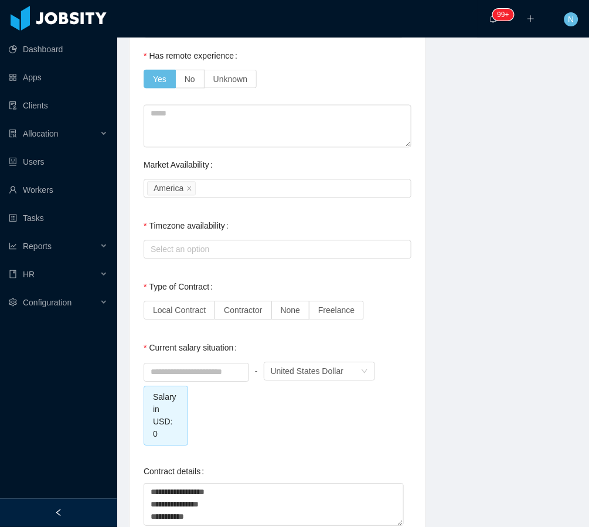
click at [489, 269] on div "**********" at bounding box center [353, 50] width 478 height 1701
click at [251, 244] on div "Select an option" at bounding box center [275, 250] width 249 height 12
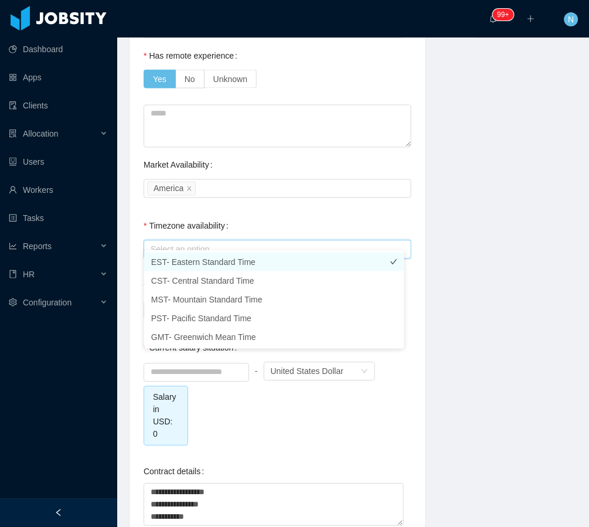
click at [190, 264] on li "EST- Eastern Standard Time" at bounding box center [274, 262] width 260 height 19
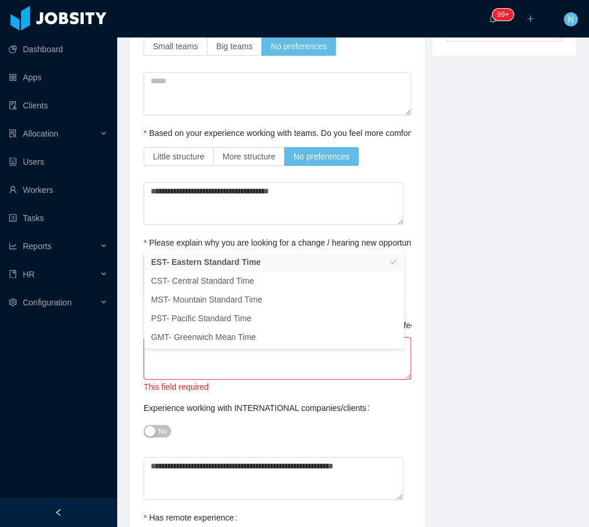
click at [498, 211] on div "**********" at bounding box center [353, 512] width 478 height 1701
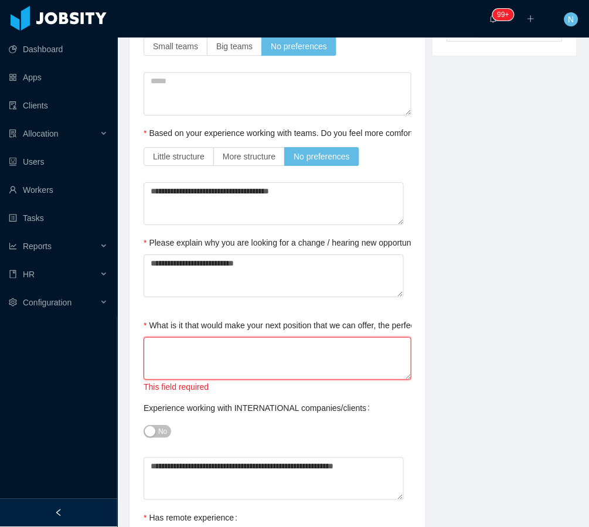
click at [303, 347] on textarea "What is it that would make your next position that we can offer, the perfect on…" at bounding box center [278, 358] width 268 height 43
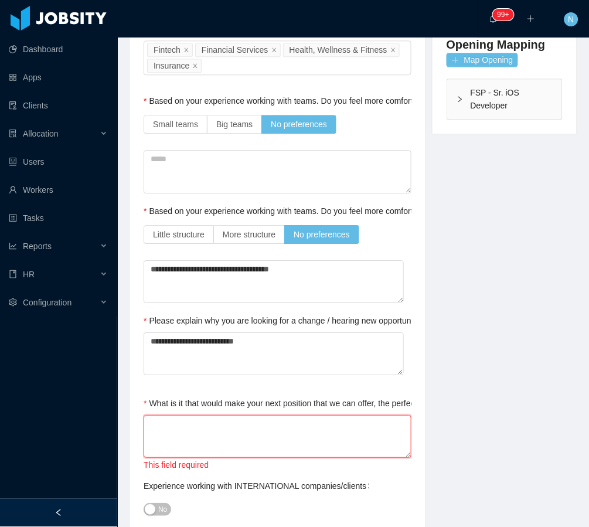
scroll to position [0, 0]
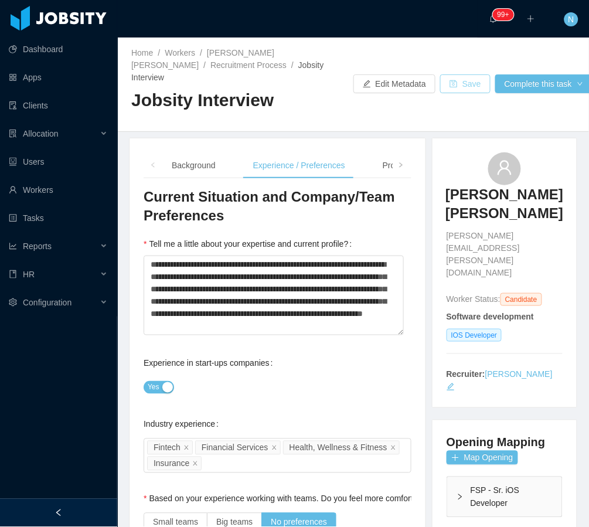
click at [464, 76] on button "Save" at bounding box center [465, 83] width 50 height 19
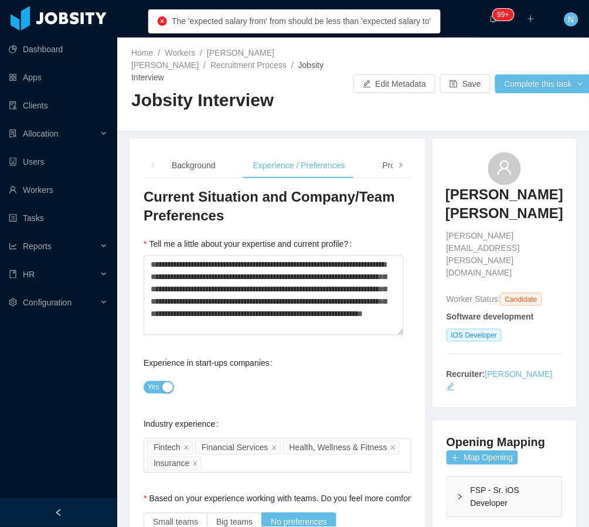
click at [399, 162] on icon "icon: right" at bounding box center [400, 164] width 3 height 5
click at [363, 158] on div "Notes" at bounding box center [369, 165] width 40 height 26
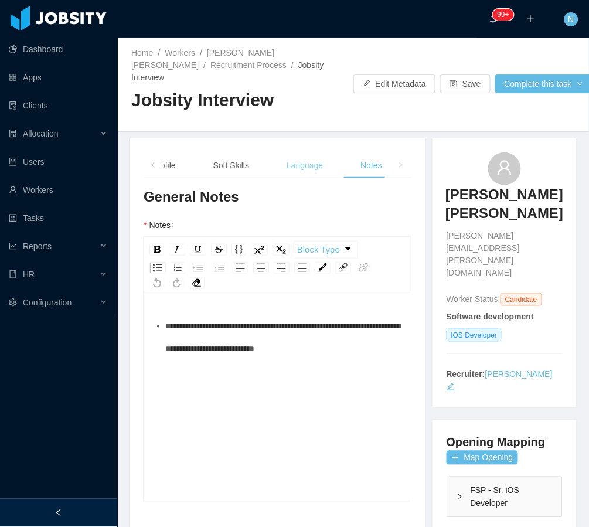
click at [304, 152] on div "Language" at bounding box center [304, 165] width 55 height 26
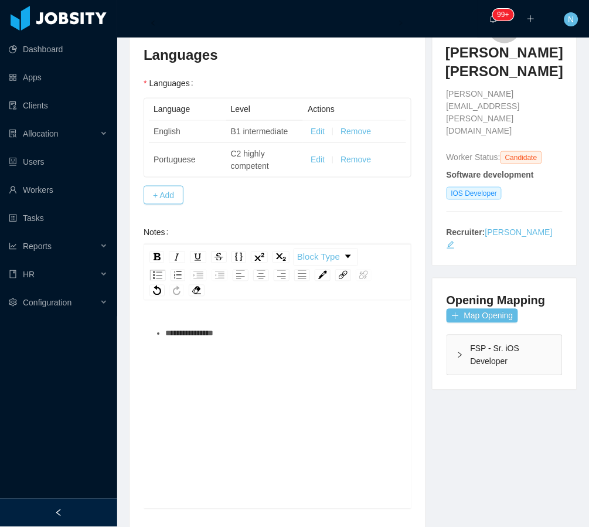
scroll to position [156, 0]
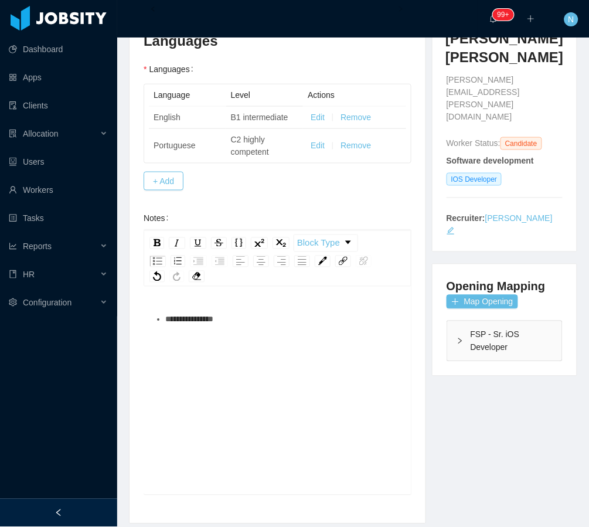
click at [233, 311] on div "**********" at bounding box center [283, 319] width 237 height 23
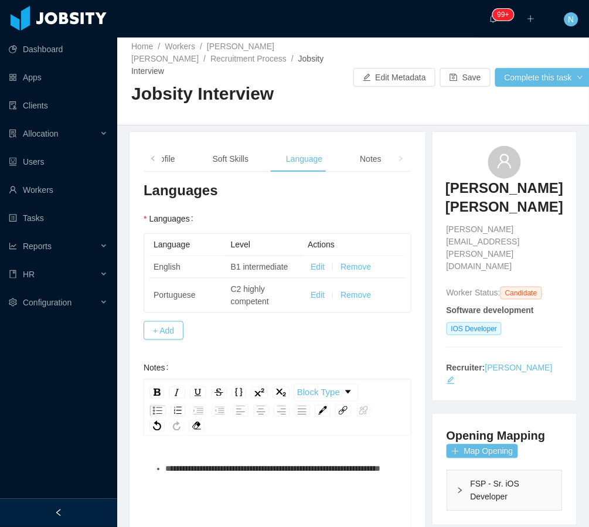
scroll to position [0, 0]
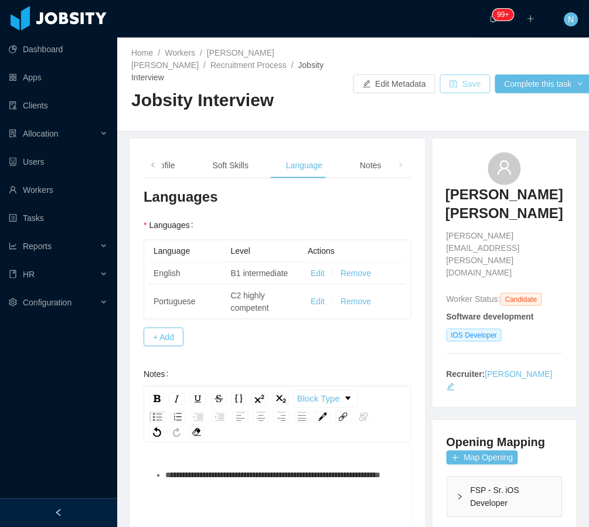
click at [474, 74] on button "Save" at bounding box center [465, 83] width 50 height 19
click at [244, 157] on div "Soft Skills" at bounding box center [230, 165] width 55 height 26
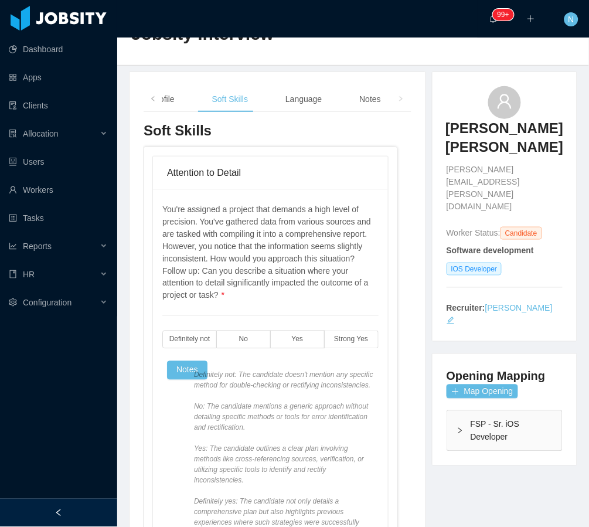
scroll to position [156, 0]
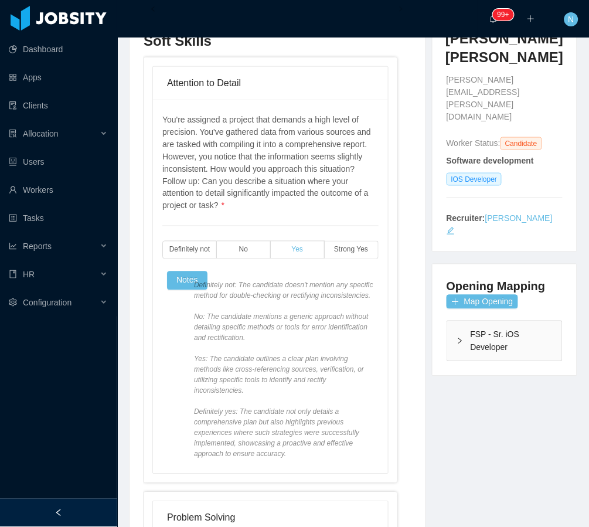
click at [308, 241] on label "Yes" at bounding box center [298, 250] width 54 height 18
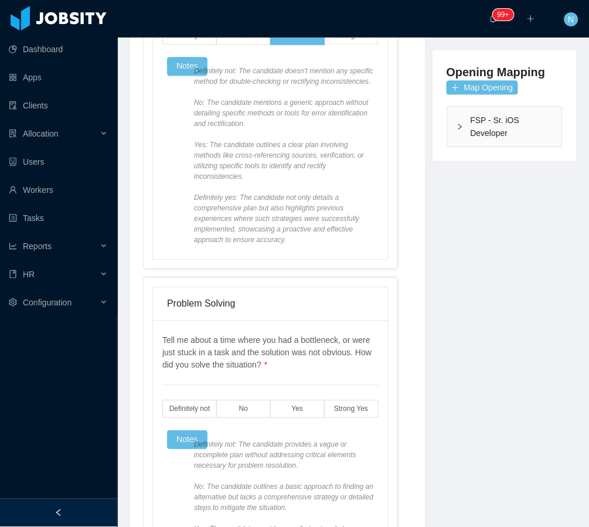
scroll to position [469, 0]
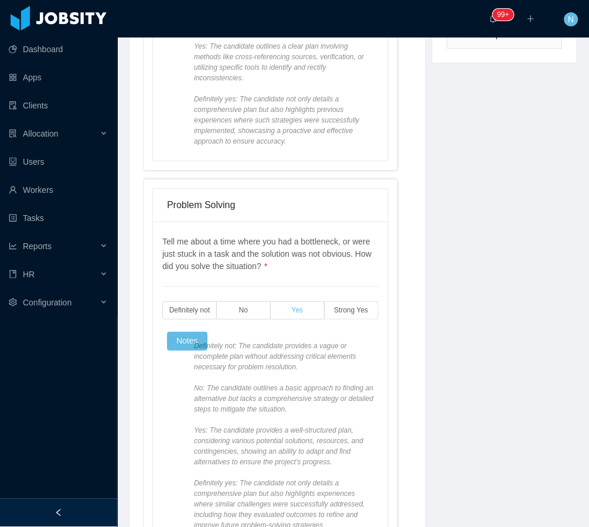
click at [301, 312] on label "Yes" at bounding box center [298, 310] width 54 height 18
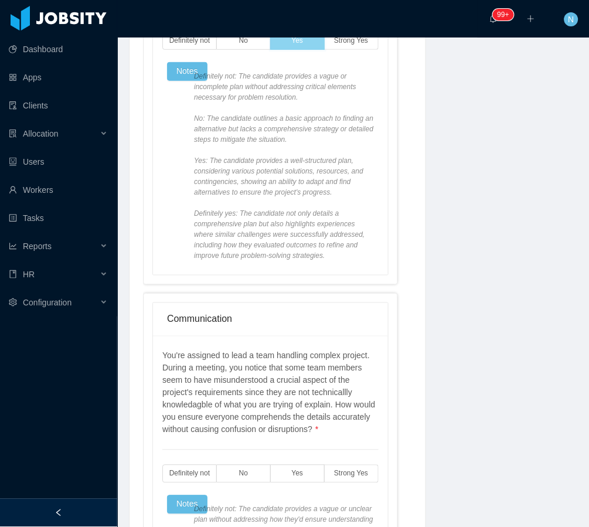
scroll to position [781, 0]
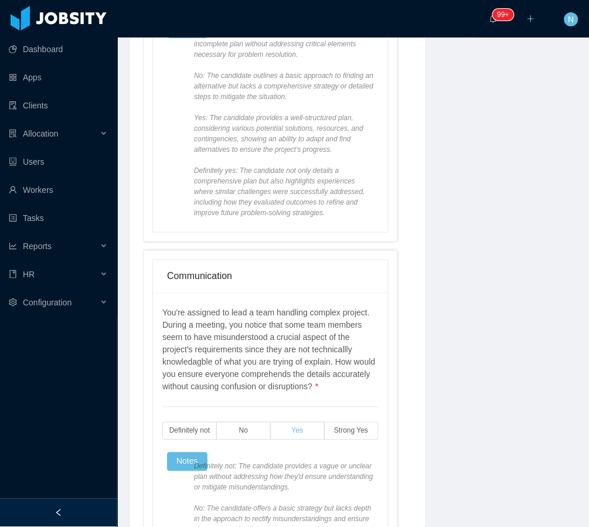
click at [295, 429] on span "Yes" at bounding box center [298, 431] width 12 height 8
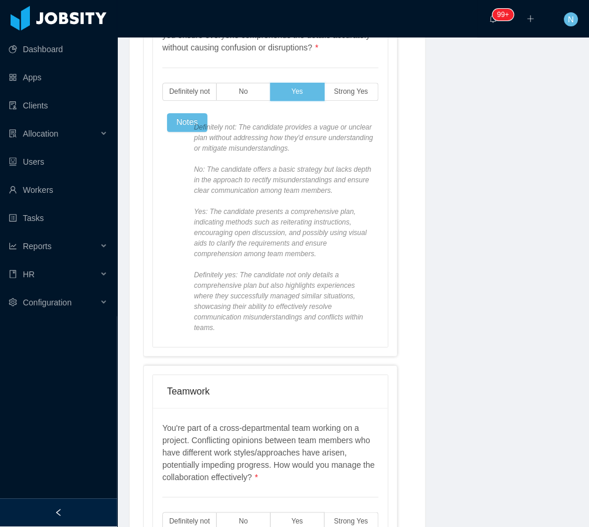
scroll to position [1173, 0]
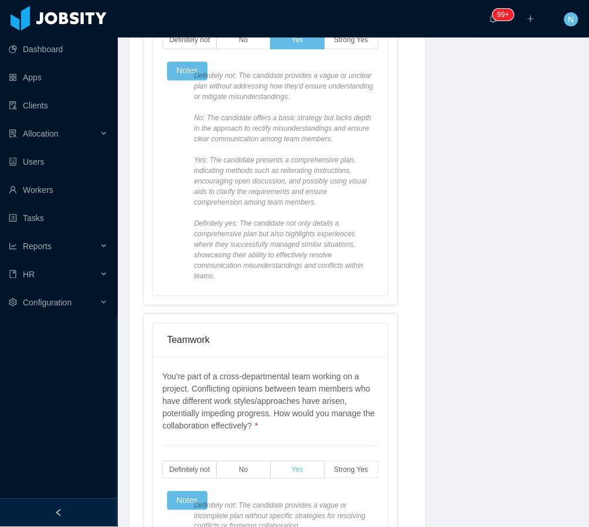
drag, startPoint x: 286, startPoint y: 469, endPoint x: 291, endPoint y: 463, distance: 8.0
click at [286, 468] on label "Yes" at bounding box center [298, 470] width 54 height 18
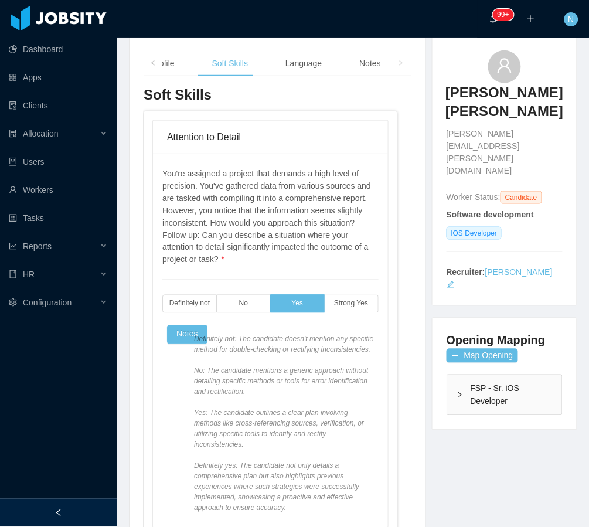
scroll to position [0, 0]
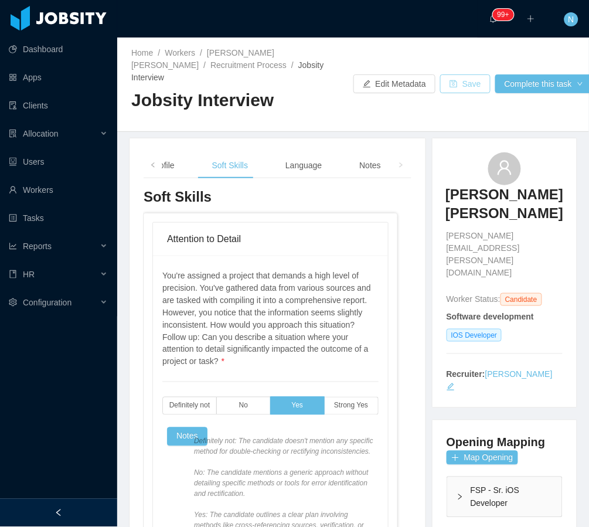
click at [462, 74] on button "Save" at bounding box center [465, 83] width 50 height 19
click at [172, 152] on div "Profile" at bounding box center [163, 165] width 42 height 26
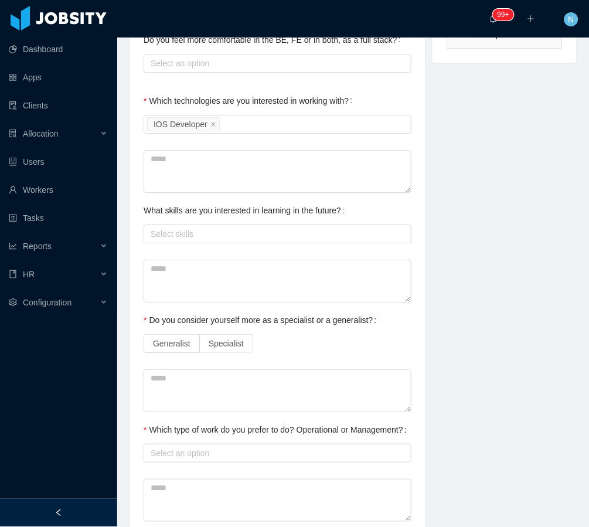
scroll to position [514, 0]
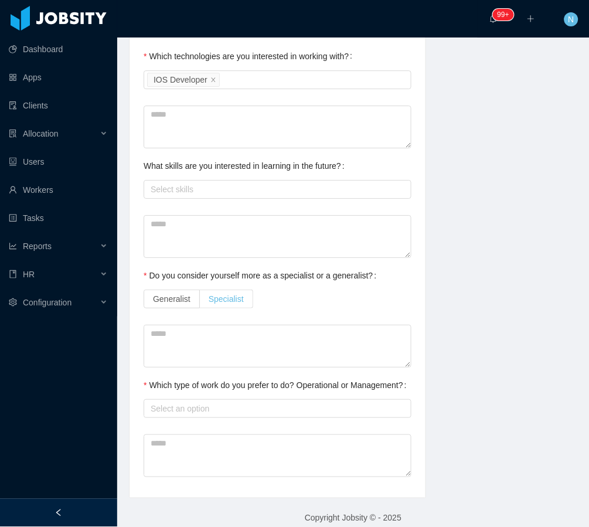
click at [231, 294] on span "Specialist" at bounding box center [226, 298] width 35 height 9
click at [223, 331] on textarea at bounding box center [278, 346] width 268 height 43
click at [235, 403] on div "Select an option" at bounding box center [275, 409] width 249 height 12
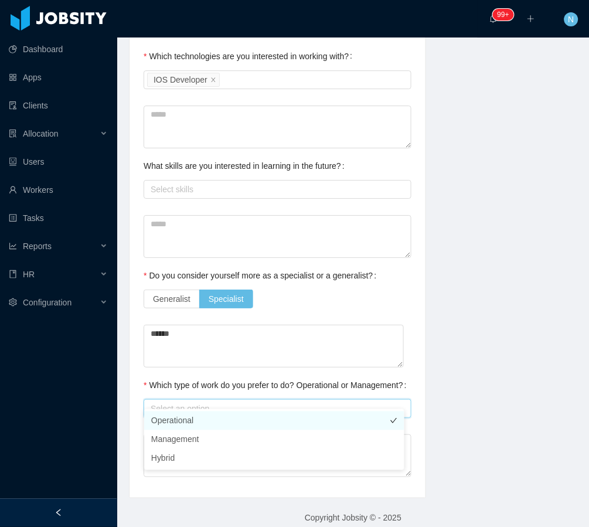
click at [249, 420] on li "Operational" at bounding box center [274, 421] width 260 height 19
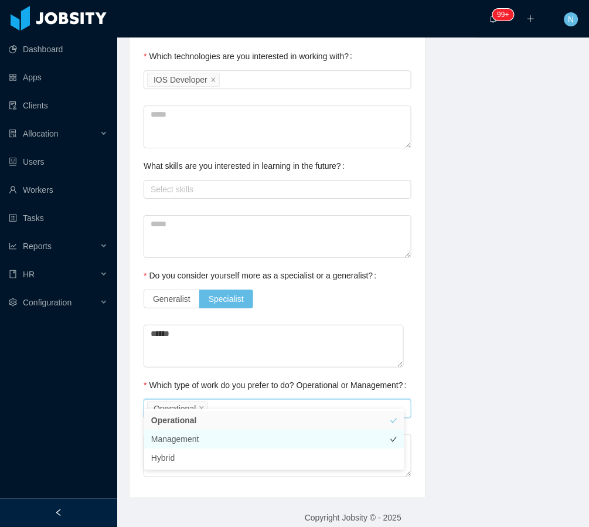
click at [251, 439] on li "Management" at bounding box center [274, 439] width 260 height 19
click at [271, 406] on icon "icon: close" at bounding box center [271, 408] width 4 height 4
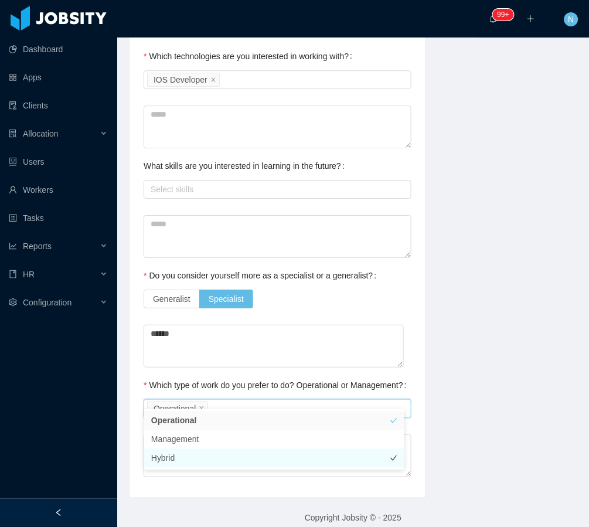
click at [266, 451] on li "Hybrid" at bounding box center [274, 458] width 260 height 19
click at [396, 458] on icon "icon: check" at bounding box center [393, 458] width 7 height 7
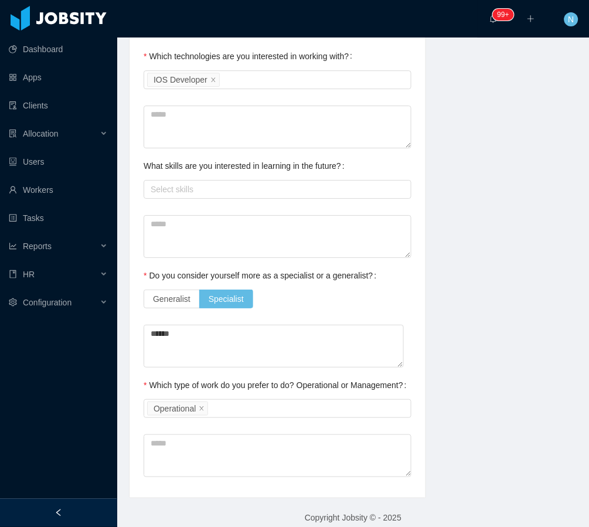
click at [481, 430] on div "**********" at bounding box center [353, 61] width 478 height 875
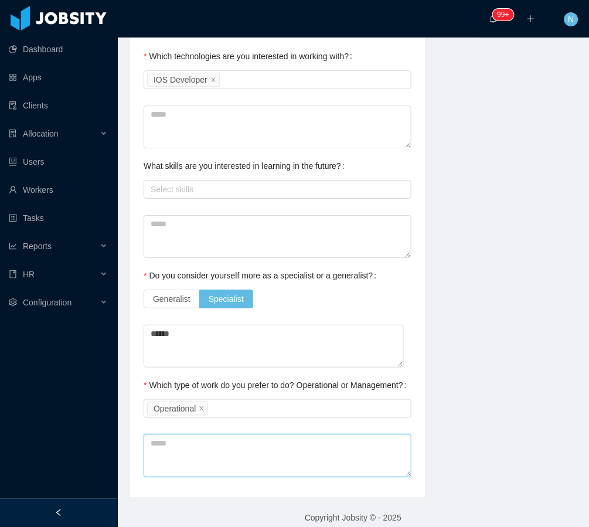
click at [263, 446] on textarea at bounding box center [278, 455] width 268 height 43
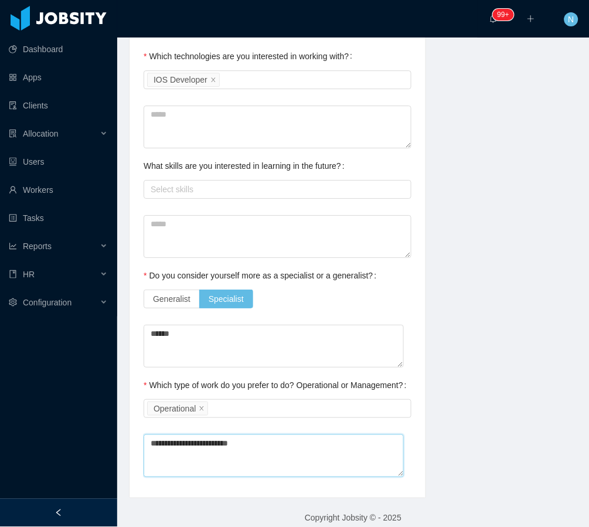
click at [213, 434] on textarea "**********" at bounding box center [274, 455] width 260 height 43
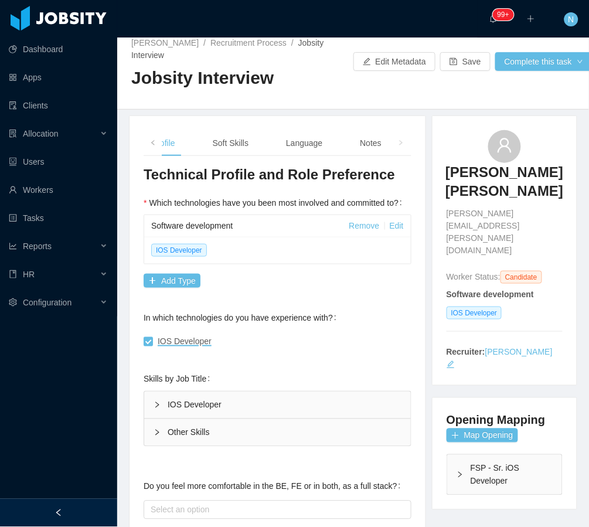
scroll to position [0, 0]
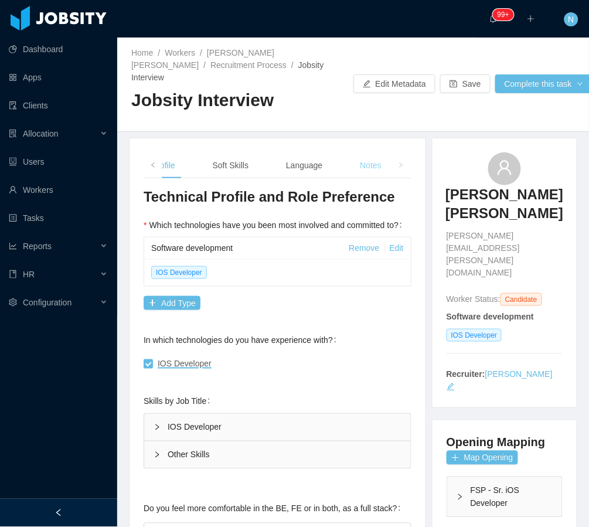
click at [370, 152] on div "Notes" at bounding box center [371, 165] width 40 height 26
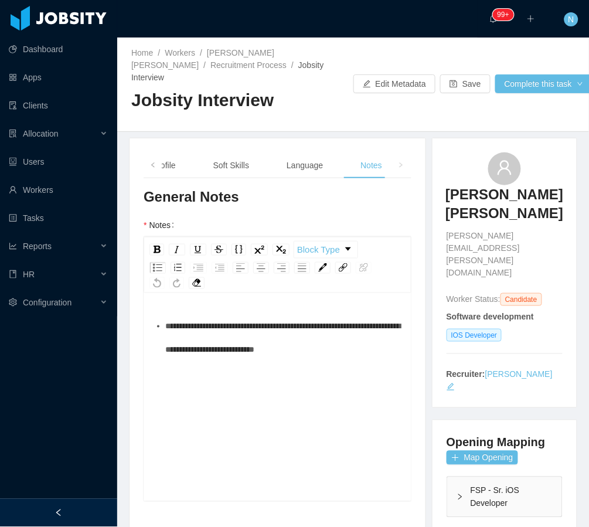
click at [376, 331] on div "**********" at bounding box center [283, 337] width 237 height 47
click at [308, 152] on div "Language" at bounding box center [304, 165] width 55 height 26
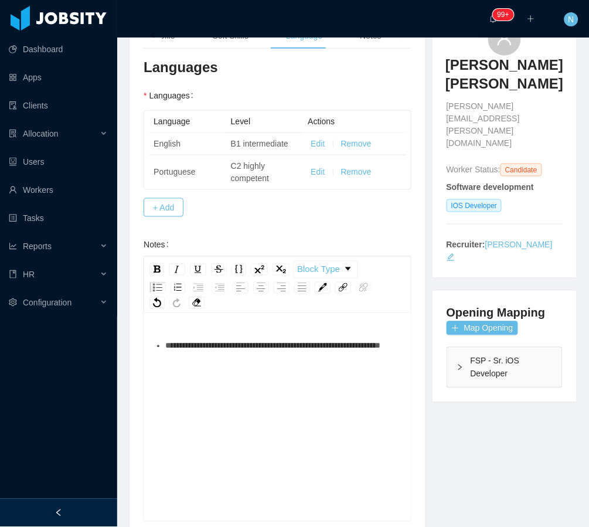
scroll to position [181, 0]
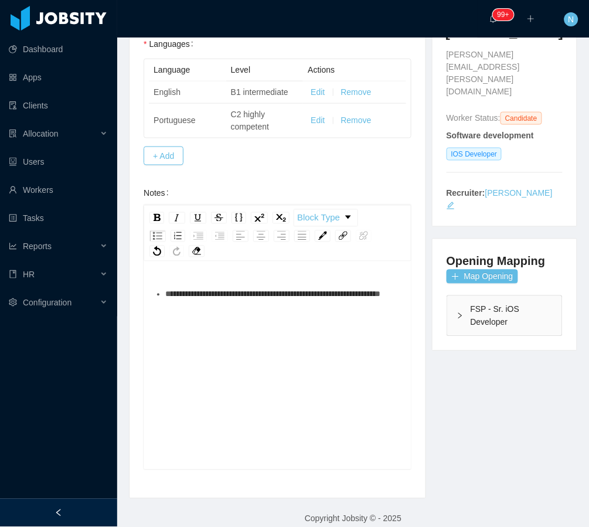
click at [283, 301] on div "**********" at bounding box center [283, 294] width 237 height 23
click at [236, 308] on span "**********" at bounding box center [282, 306] width 235 height 32
click at [271, 303] on div "**********" at bounding box center [283, 294] width 237 height 23
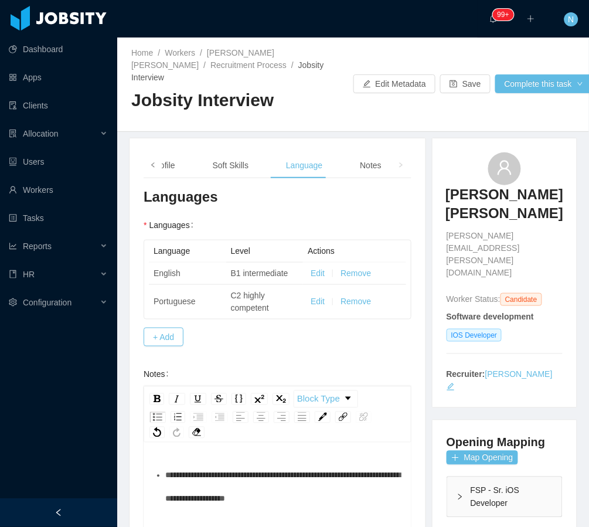
click at [152, 159] on span at bounding box center [152, 165] width 7 height 12
click at [294, 160] on div "Experience / Preferences" at bounding box center [291, 165] width 111 height 26
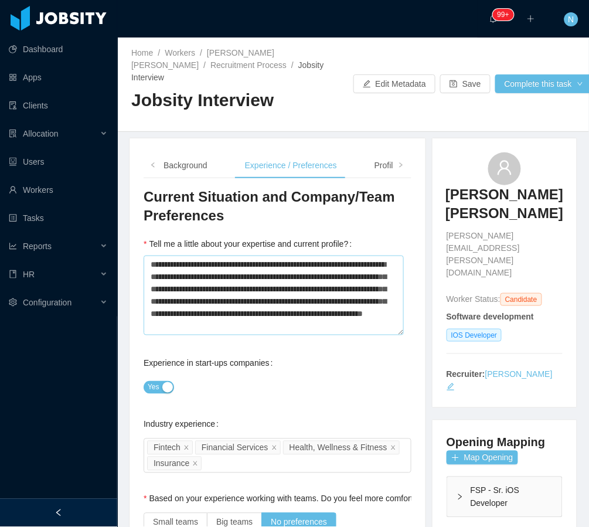
scroll to position [469, 0]
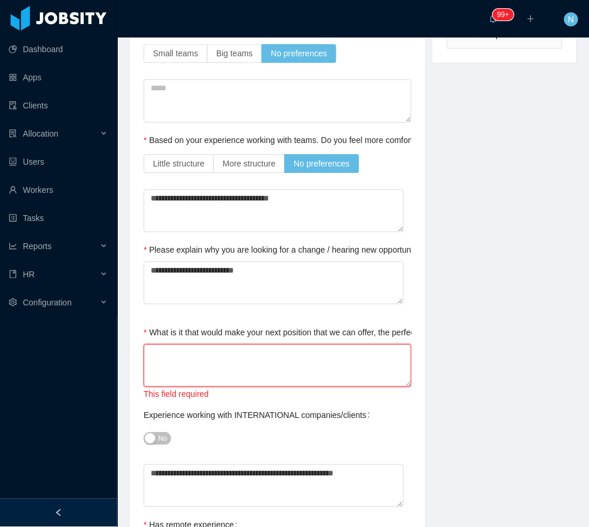
click at [276, 361] on textarea "What is it that would make your next position that we can offer, the perfect on…" at bounding box center [278, 365] width 268 height 43
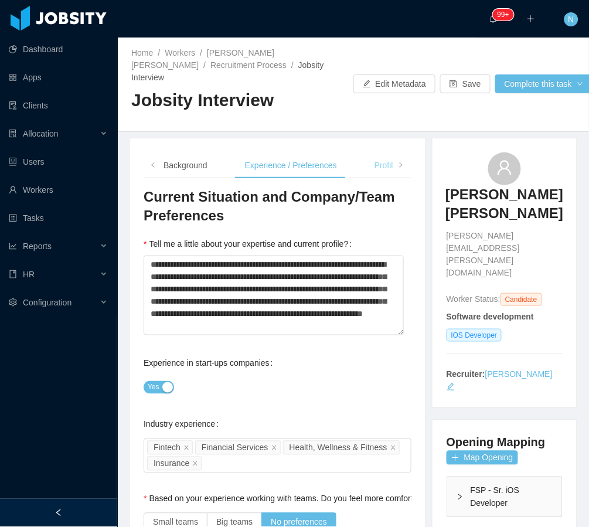
click at [382, 152] on div "Profile" at bounding box center [386, 165] width 42 height 26
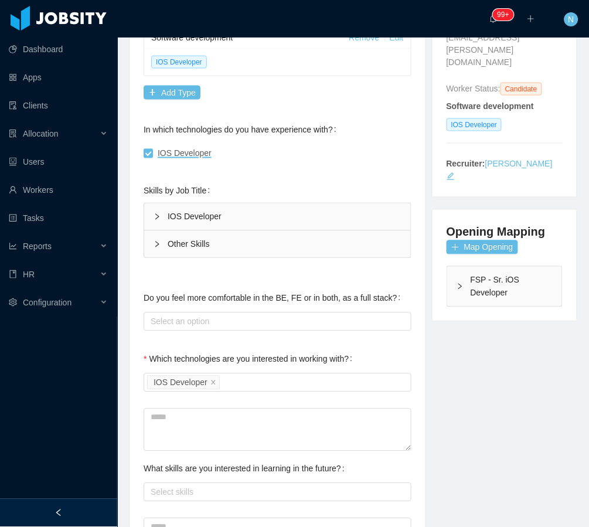
scroll to position [235, 0]
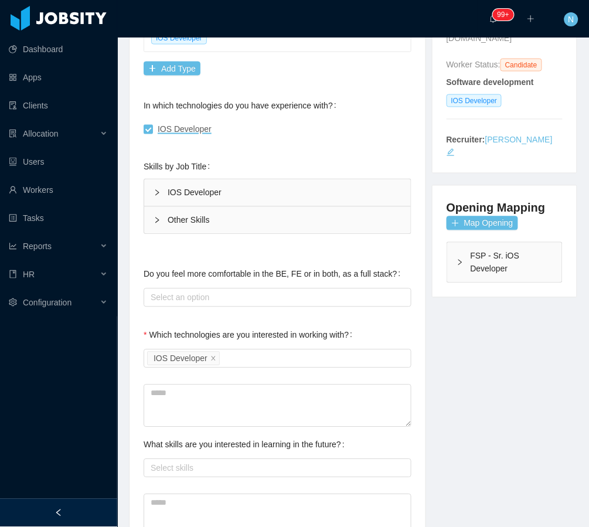
click at [211, 179] on div "IOS Developer" at bounding box center [277, 192] width 267 height 27
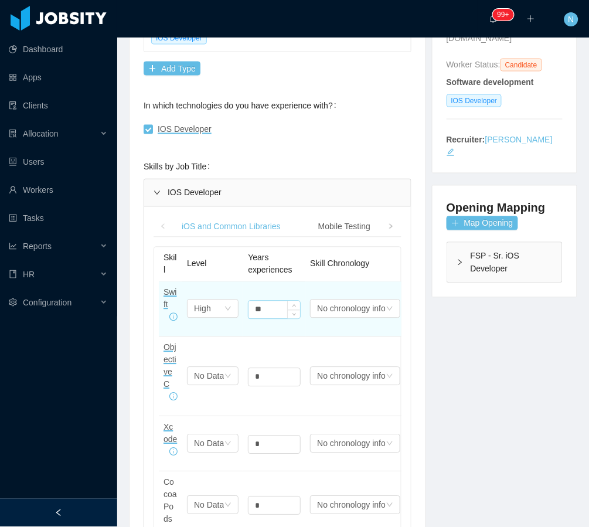
click at [278, 301] on input "**" at bounding box center [275, 310] width 52 height 18
click at [295, 305] on icon "icon: up" at bounding box center [295, 307] width 4 height 4
click at [225, 305] on icon "icon: down" at bounding box center [228, 308] width 7 height 7
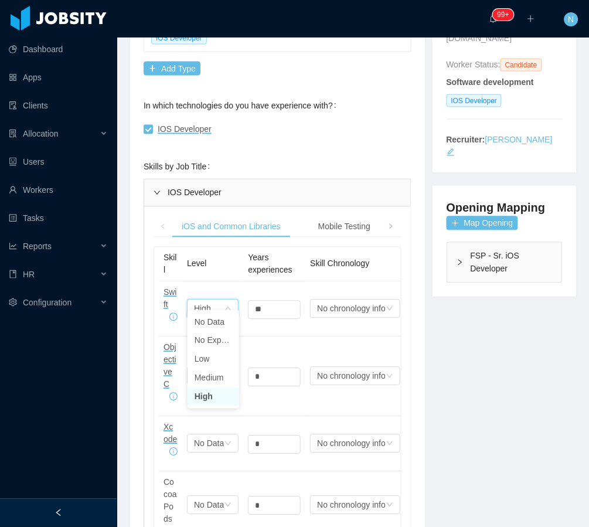
click at [212, 402] on li "High" at bounding box center [214, 397] width 52 height 19
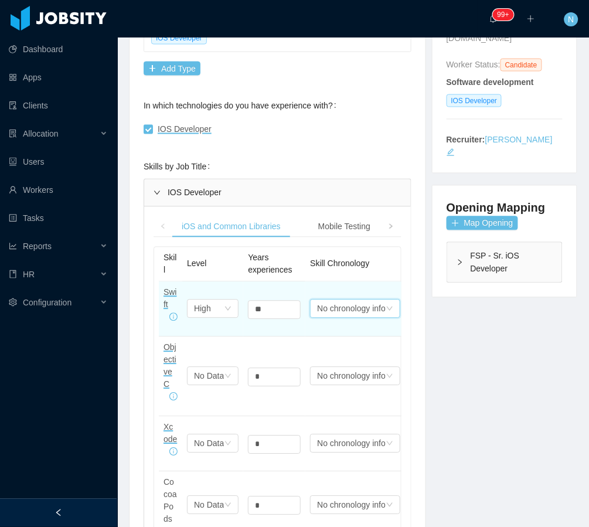
click at [338, 300] on div "No chronology info" at bounding box center [351, 309] width 69 height 18
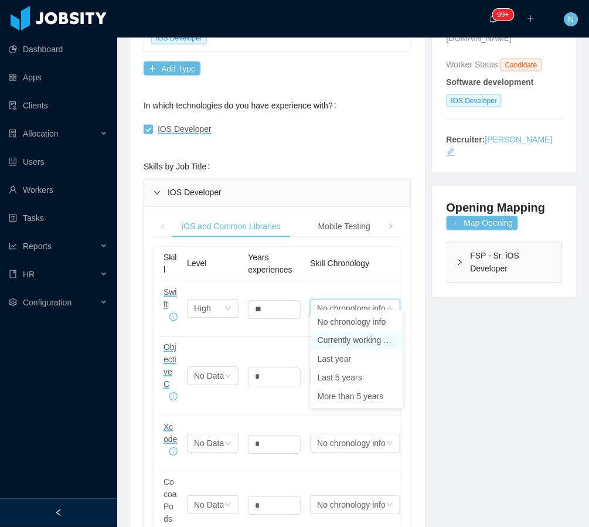
click at [350, 337] on li "Currently working on it" at bounding box center [357, 340] width 93 height 19
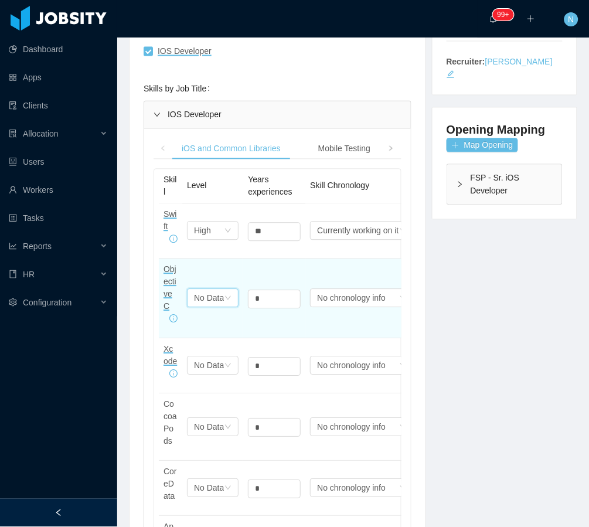
click at [211, 240] on div "No Data" at bounding box center [202, 231] width 17 height 18
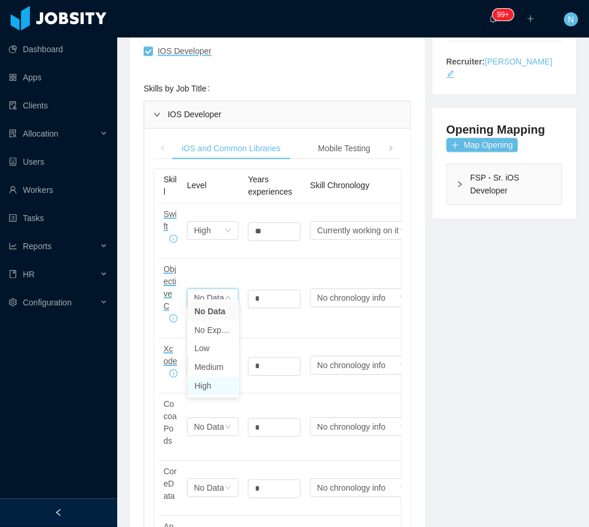
click at [208, 391] on li "High" at bounding box center [214, 386] width 52 height 19
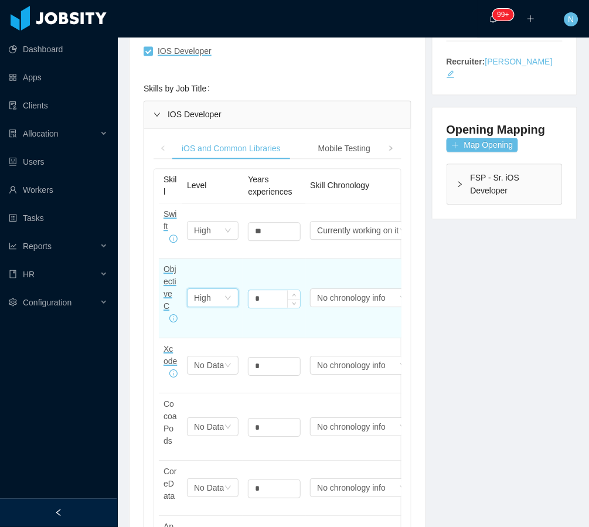
click at [265, 241] on input "*" at bounding box center [275, 232] width 52 height 18
drag, startPoint x: 285, startPoint y: 290, endPoint x: 239, endPoint y: 290, distance: 46.3
click at [239, 290] on tr "Objective C Select one High * Select one No chronology info" at bounding box center [289, 299] width 260 height 80
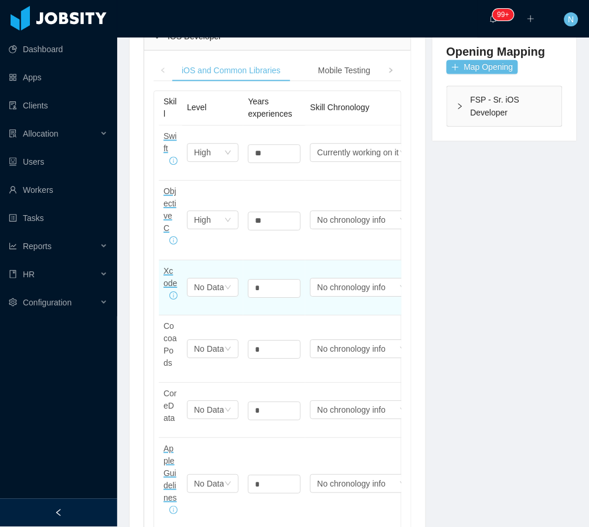
scroll to position [396, 0]
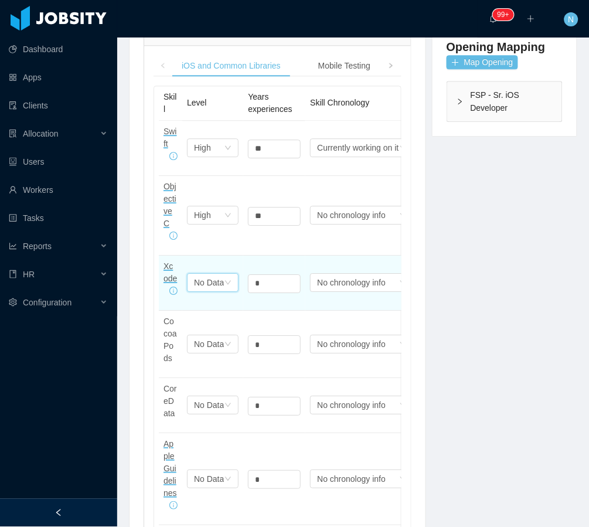
click at [211, 157] on div "No Data" at bounding box center [202, 148] width 17 height 18
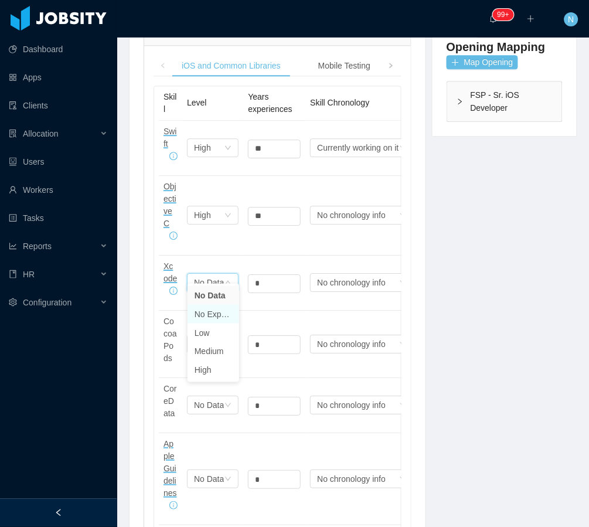
click at [211, 317] on li "No Experience" at bounding box center [214, 314] width 52 height 19
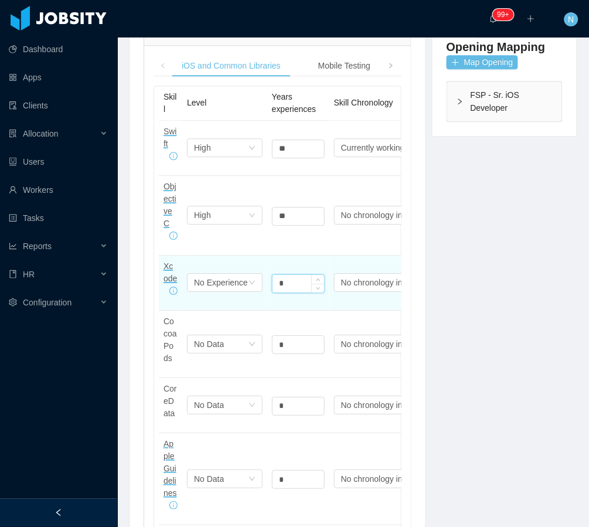
click at [284, 275] on input "*" at bounding box center [299, 284] width 52 height 18
drag, startPoint x: 284, startPoint y: 272, endPoint x: 264, endPoint y: 274, distance: 20.7
click at [264, 274] on tr "Xcode Select one No Experience * Select one No chronology info" at bounding box center [300, 283] width 283 height 55
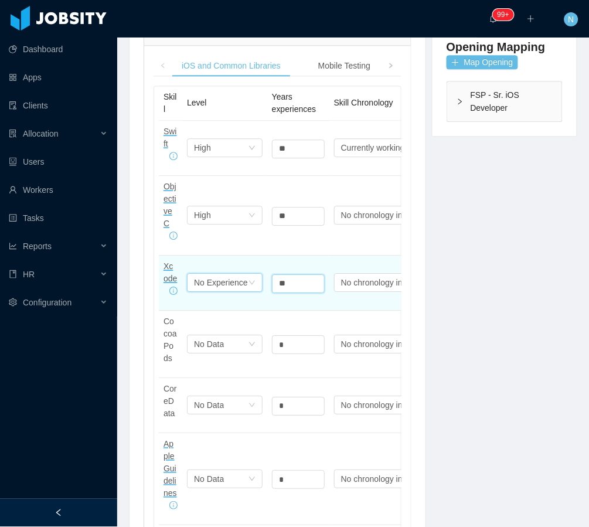
click at [211, 157] on div "No Experience" at bounding box center [202, 148] width 17 height 18
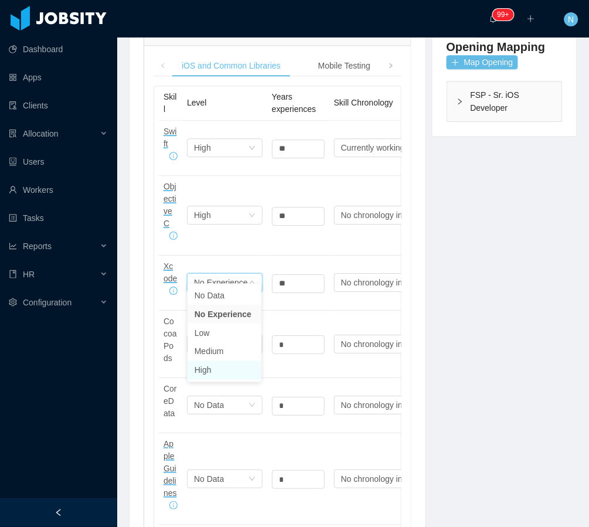
click at [212, 375] on li "High" at bounding box center [225, 370] width 74 height 19
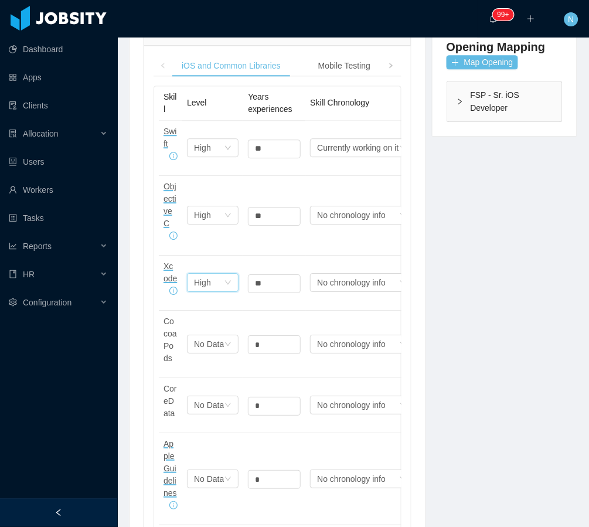
click at [485, 283] on div "**********" at bounding box center [353, 534] width 478 height 1585
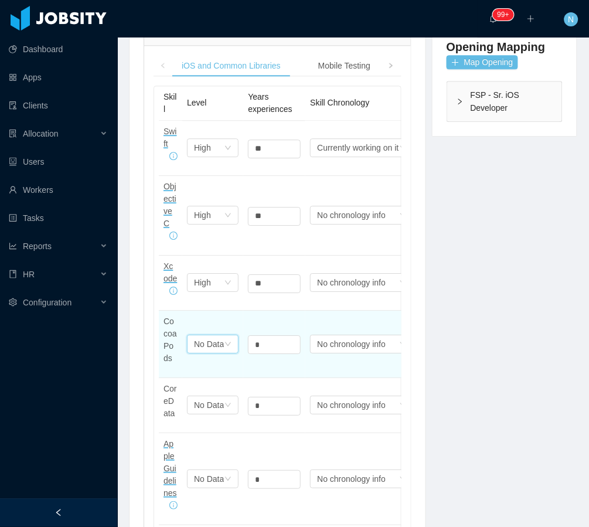
click at [210, 157] on div "No Data" at bounding box center [202, 148] width 17 height 18
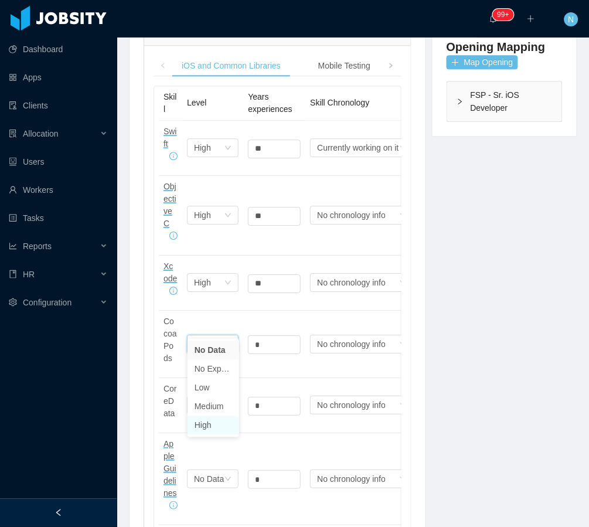
click at [218, 429] on li "High" at bounding box center [214, 425] width 52 height 19
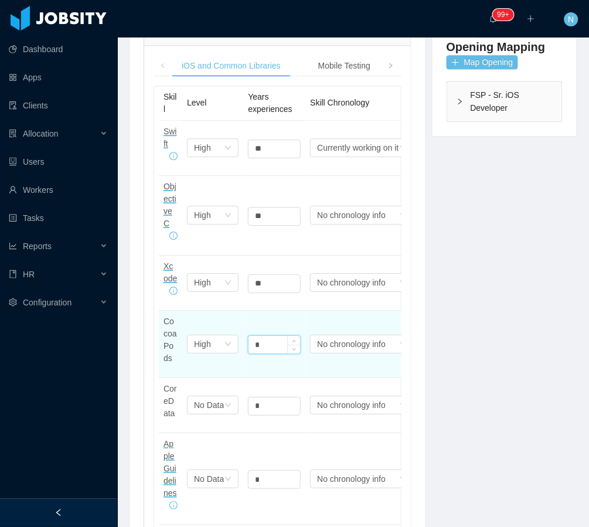
drag, startPoint x: 261, startPoint y: 325, endPoint x: 254, endPoint y: 323, distance: 7.3
click at [254, 336] on input "*" at bounding box center [275, 345] width 52 height 18
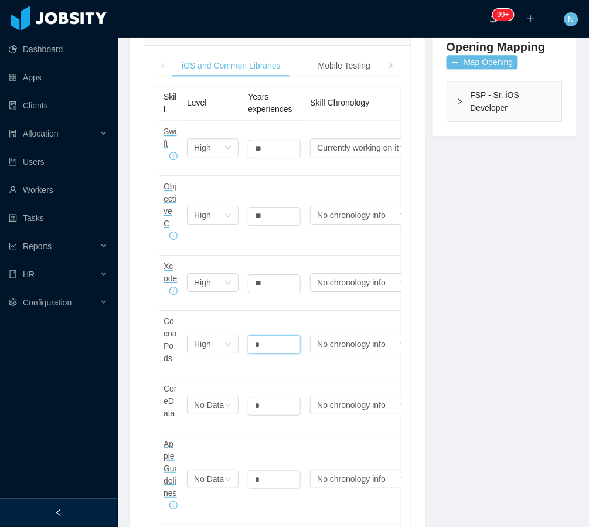
click at [448, 307] on div "**********" at bounding box center [353, 534] width 478 height 1585
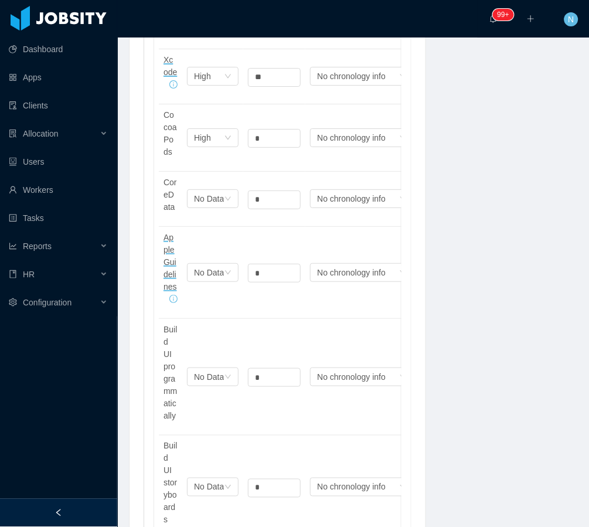
scroll to position [603, 0]
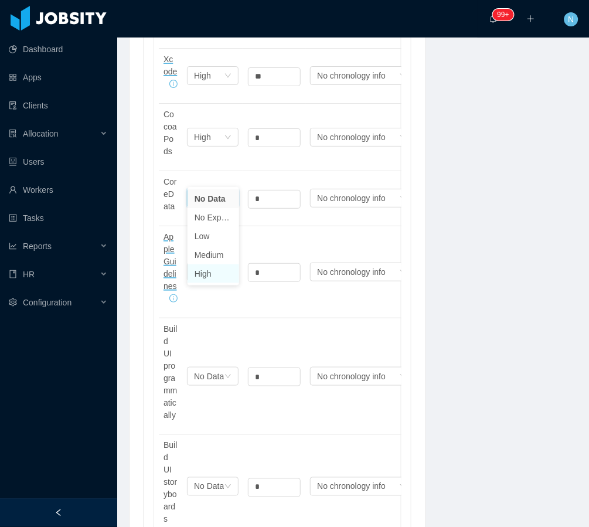
click at [203, 273] on li "High" at bounding box center [214, 273] width 52 height 19
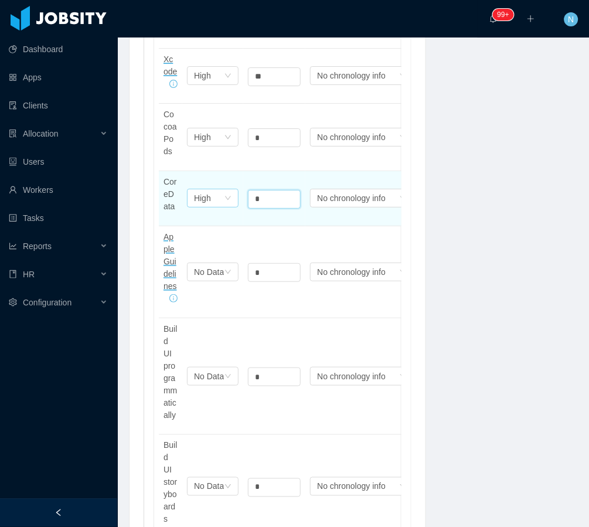
click at [227, 173] on tr "CoreData Select one High * Select one No chronology info" at bounding box center [289, 198] width 260 height 55
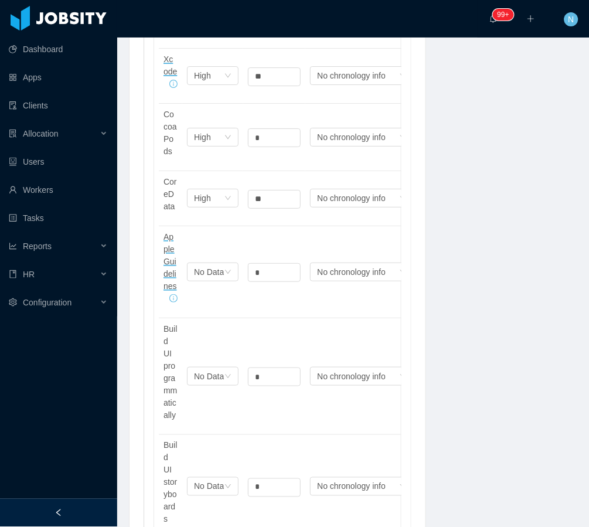
click at [472, 235] on div "**********" at bounding box center [353, 327] width 478 height 1585
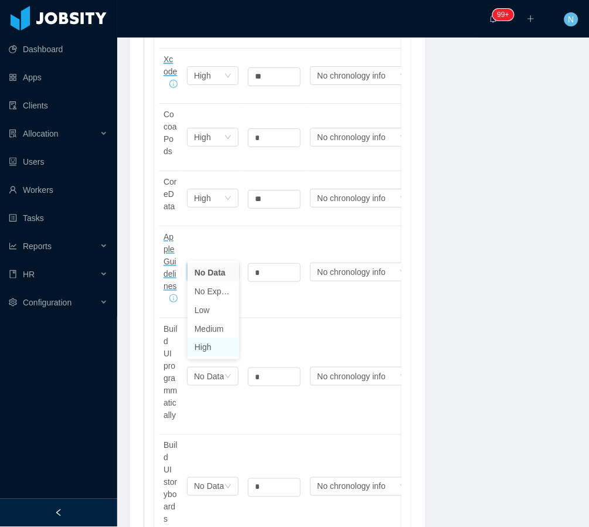
click at [204, 344] on li "High" at bounding box center [214, 347] width 52 height 19
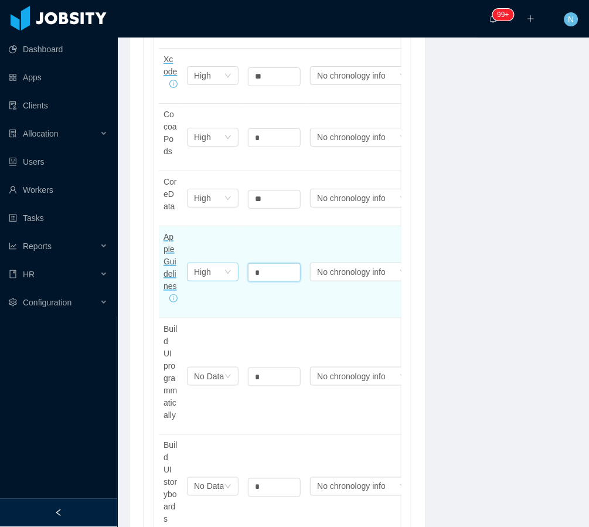
drag, startPoint x: 259, startPoint y: 243, endPoint x: 238, endPoint y: 241, distance: 20.7
click at [238, 241] on tr "Apple Guidelines Select one High * Select one No chronology info" at bounding box center [289, 272] width 260 height 92
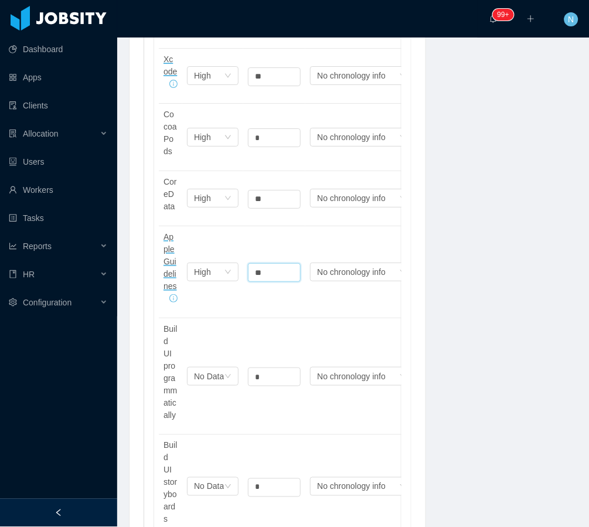
click at [426, 326] on div "**********" at bounding box center [353, 327] width 478 height 1585
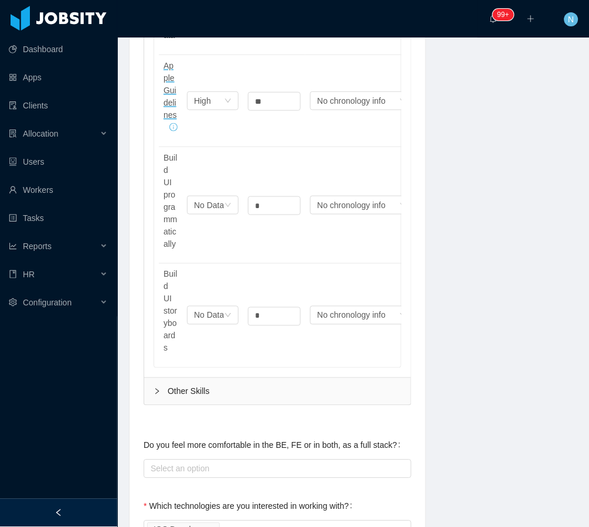
scroll to position [781, 0]
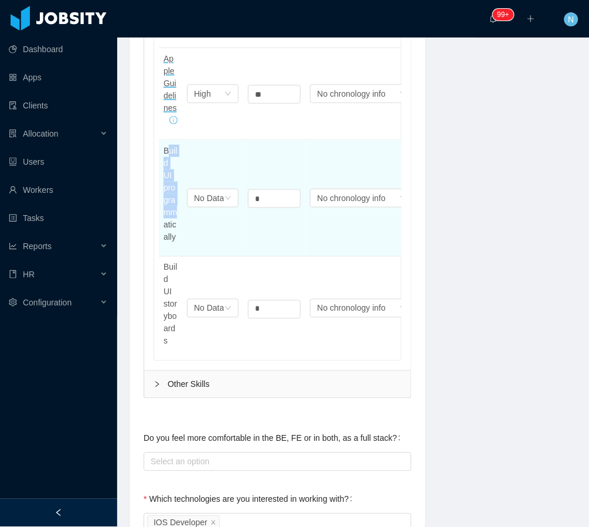
drag, startPoint x: 167, startPoint y: 131, endPoint x: 169, endPoint y: 205, distance: 74.5
click at [169, 205] on span "Build UI programmatically" at bounding box center [170, 194] width 13 height 96
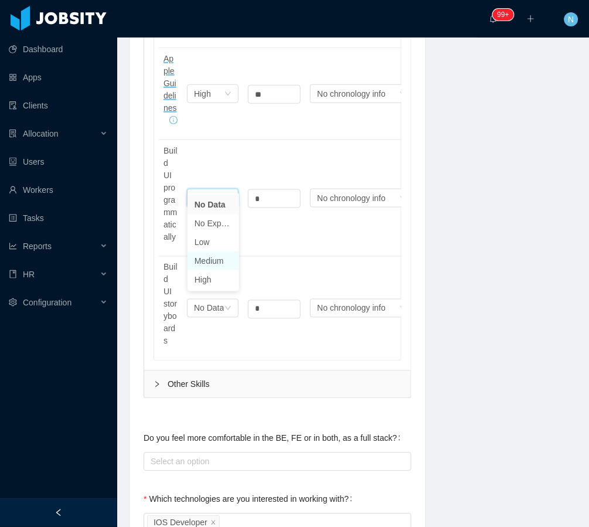
click at [222, 263] on li "Medium" at bounding box center [214, 261] width 52 height 19
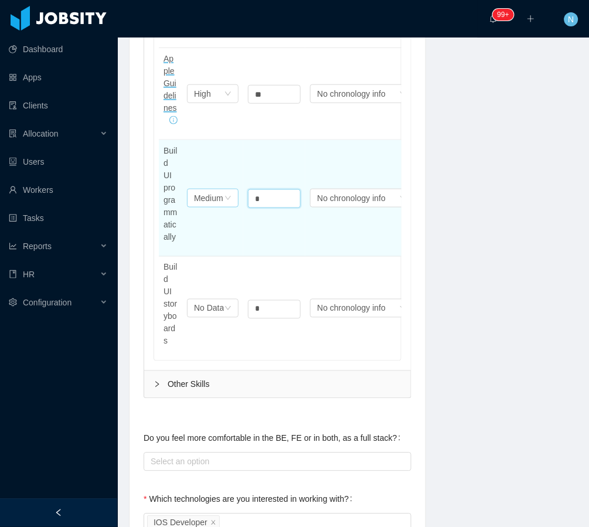
drag, startPoint x: 274, startPoint y: 182, endPoint x: 222, endPoint y: 181, distance: 51.6
click at [222, 181] on tr "Build UI programmatically Select one Medium * Select one No chronology info" at bounding box center [289, 198] width 260 height 117
click at [328, 235] on td "Select one No chronology info" at bounding box center [361, 198] width 113 height 117
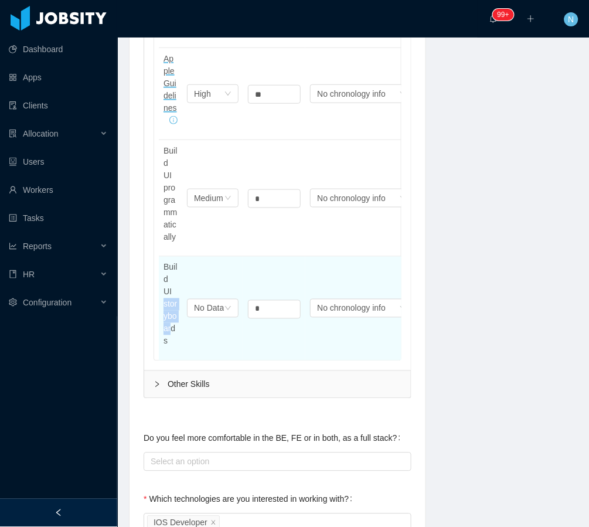
drag, startPoint x: 173, startPoint y: 280, endPoint x: 172, endPoint y: 324, distance: 44.0
click at [172, 324] on p "Build UI storyboards" at bounding box center [171, 304] width 14 height 86
click at [216, 300] on div "No Data" at bounding box center [209, 309] width 30 height 18
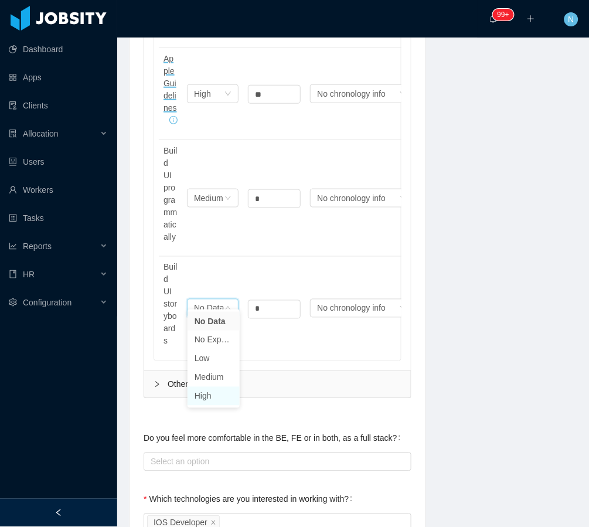
click at [217, 393] on li "High" at bounding box center [214, 396] width 52 height 19
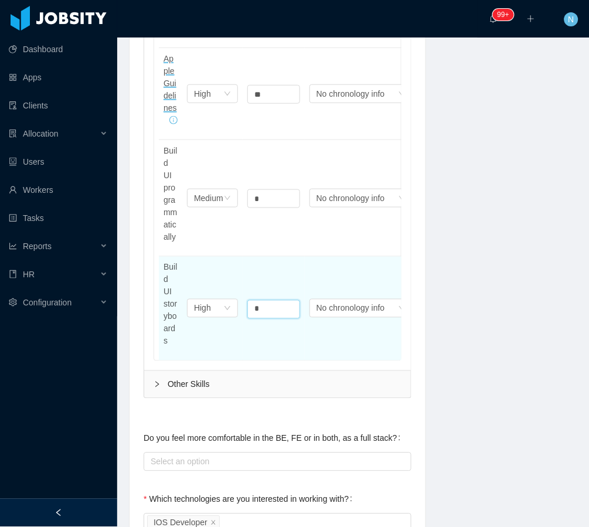
drag, startPoint x: 266, startPoint y: 298, endPoint x: 241, endPoint y: 297, distance: 25.3
click at [241, 297] on tr "Build UI storyboards Select one High * Select one No chronology info" at bounding box center [288, 309] width 259 height 104
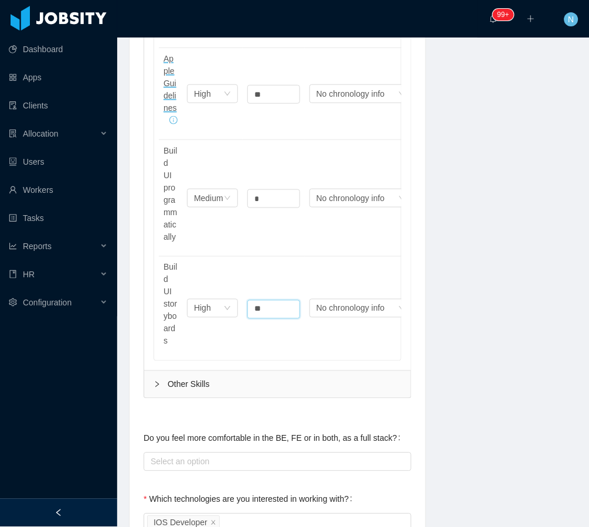
click at [473, 293] on div "**********" at bounding box center [353, 149] width 478 height 1585
drag, startPoint x: 486, startPoint y: 298, endPoint x: 519, endPoint y: 292, distance: 33.5
click at [519, 294] on div "**********" at bounding box center [353, 149] width 478 height 1585
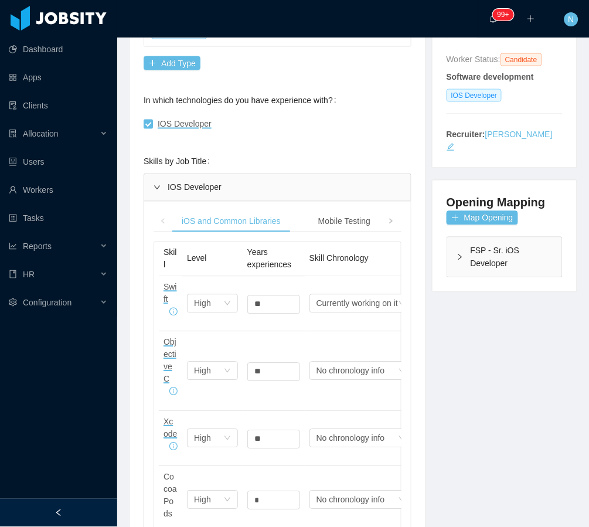
scroll to position [155, 0]
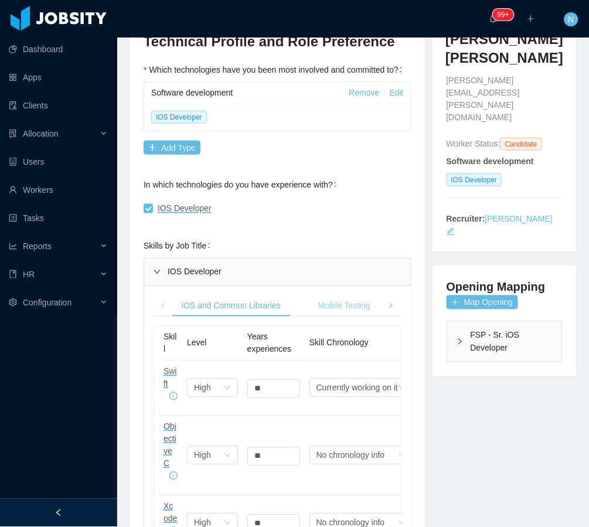
click at [354, 297] on div "Mobile Testing" at bounding box center [344, 306] width 71 height 22
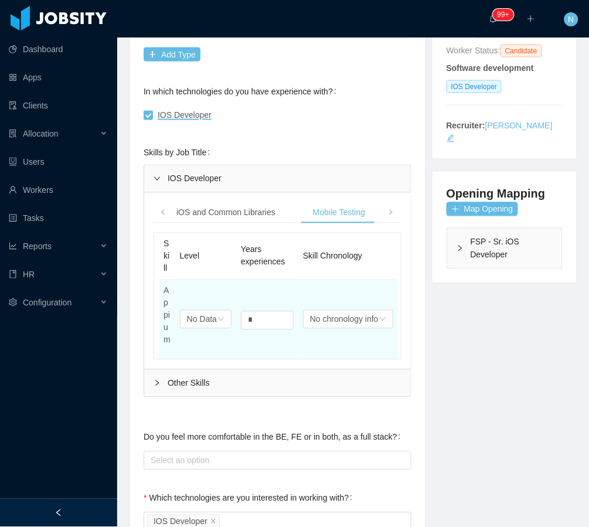
scroll to position [312, 0]
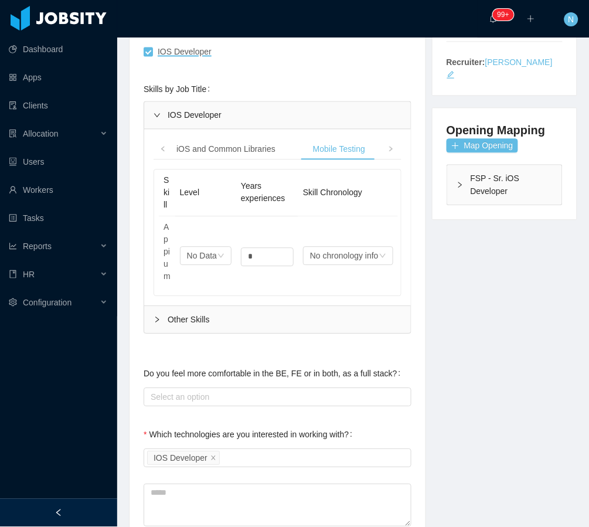
click at [198, 308] on div "Other Skills" at bounding box center [277, 320] width 267 height 27
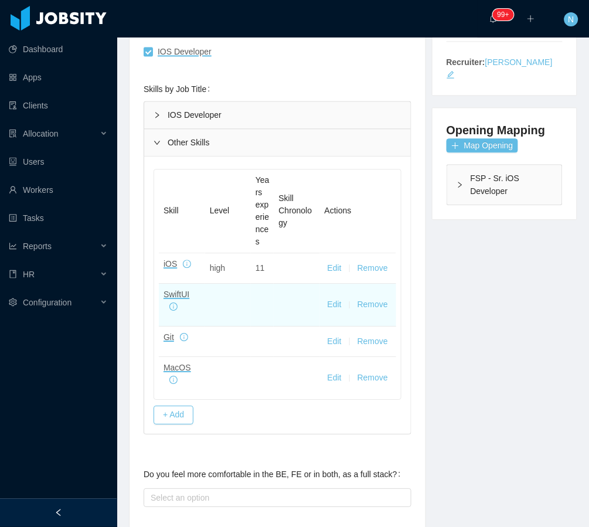
scroll to position [233, 0]
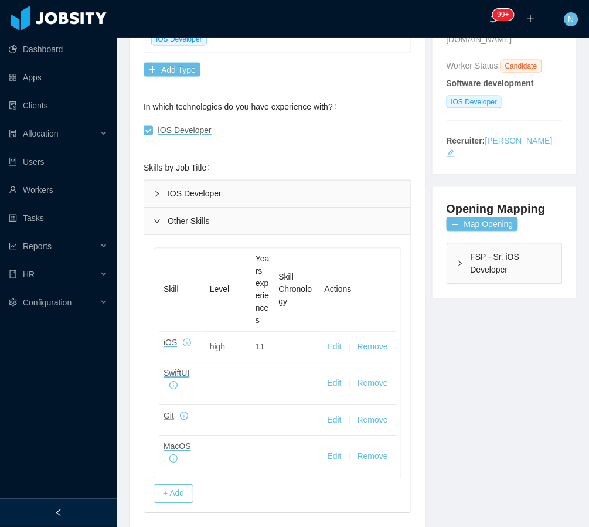
click at [180, 184] on div "IOS Developer" at bounding box center [277, 194] width 267 height 27
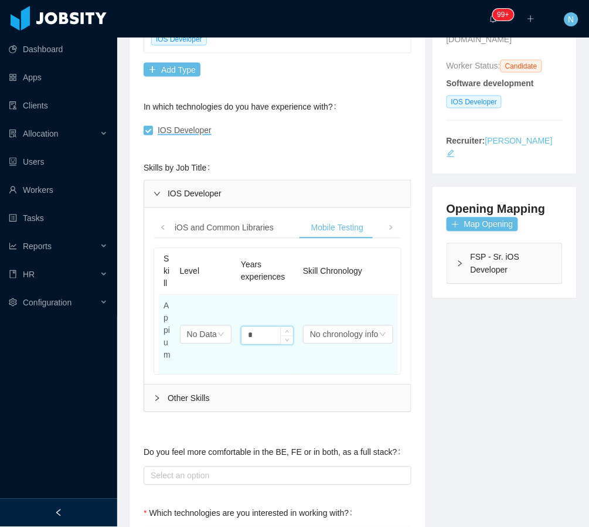
drag, startPoint x: 270, startPoint y: 320, endPoint x: 242, endPoint y: 320, distance: 28.7
click at [242, 327] on input "*" at bounding box center [268, 336] width 52 height 18
click at [196, 326] on div "No Data" at bounding box center [202, 335] width 30 height 18
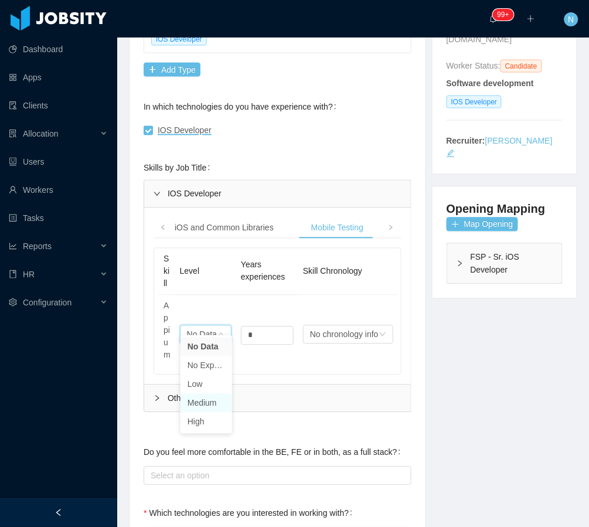
click at [209, 399] on li "Medium" at bounding box center [207, 403] width 52 height 19
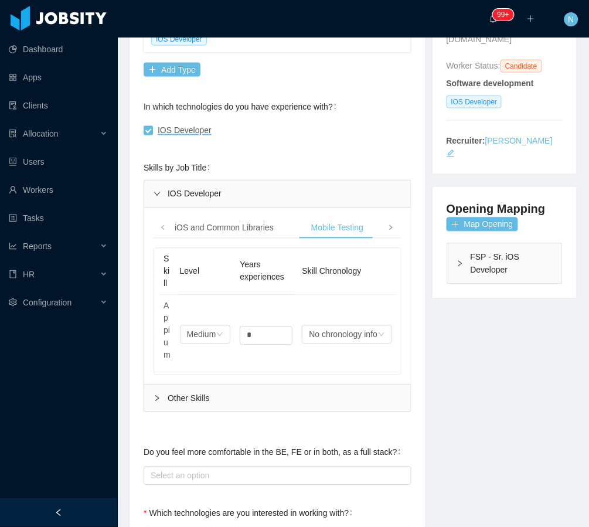
click at [388, 225] on icon "icon: right" at bounding box center [391, 228] width 6 height 6
click at [354, 221] on div "Databases" at bounding box center [347, 229] width 58 height 22
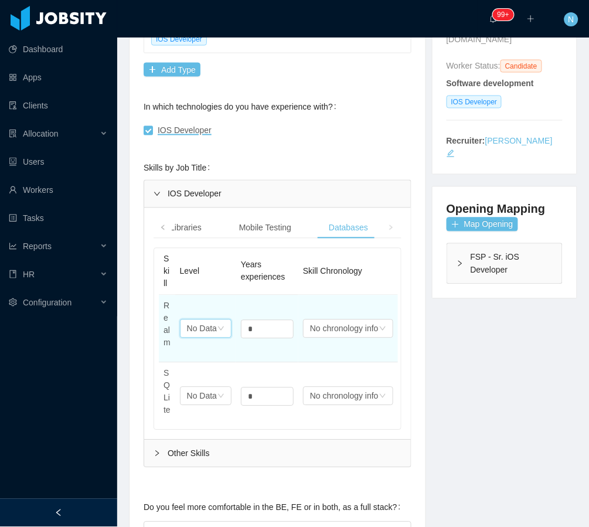
click at [198, 320] on div "No Data" at bounding box center [202, 329] width 30 height 18
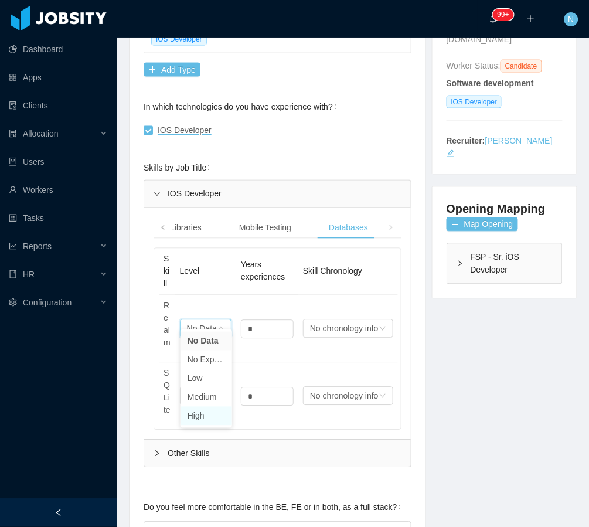
click at [207, 419] on li "High" at bounding box center [207, 416] width 52 height 19
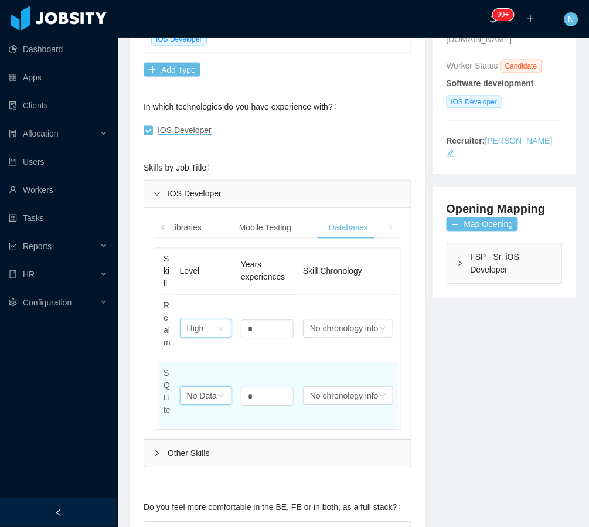
click at [204, 338] on div "No Data" at bounding box center [195, 329] width 17 height 18
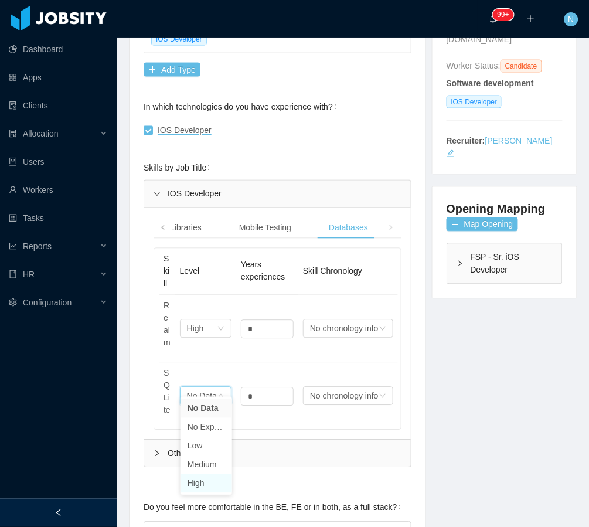
click at [205, 483] on li "High" at bounding box center [207, 483] width 52 height 19
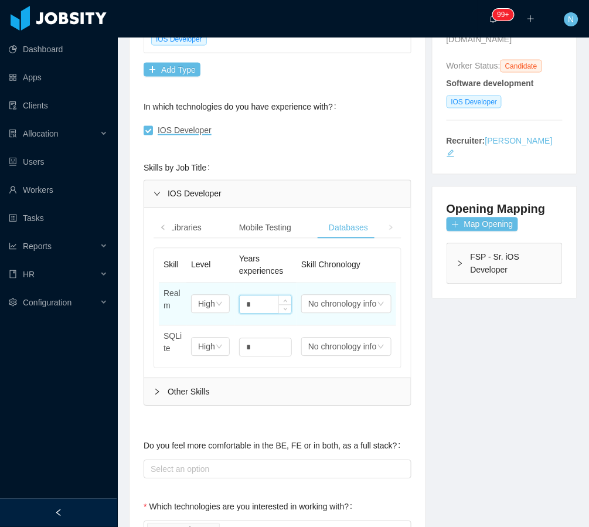
drag, startPoint x: 246, startPoint y: 315, endPoint x: 229, endPoint y: 317, distance: 16.5
click at [240, 314] on input "*" at bounding box center [266, 305] width 52 height 18
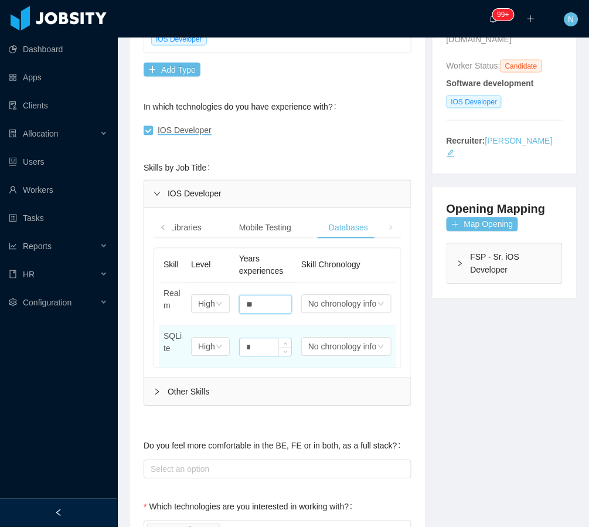
click at [252, 314] on input "*" at bounding box center [266, 305] width 52 height 18
drag, startPoint x: 219, startPoint y: 385, endPoint x: 207, endPoint y: 383, distance: 11.8
click at [207, 368] on tr "SQLite Select one High * Select one No chronology info" at bounding box center [277, 347] width 237 height 42
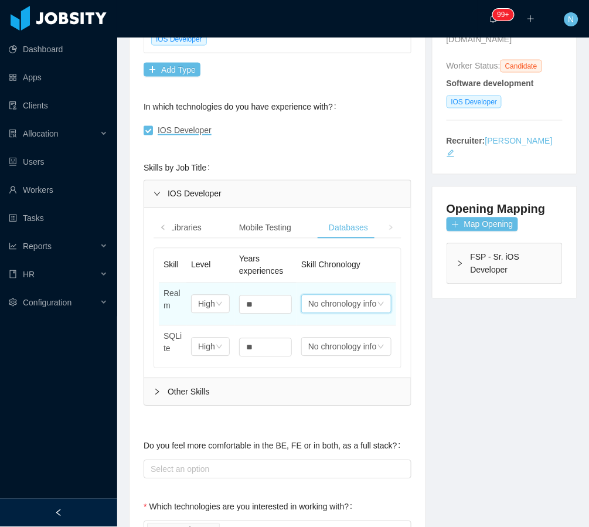
click at [355, 313] on div "No chronology info" at bounding box center [342, 304] width 69 height 18
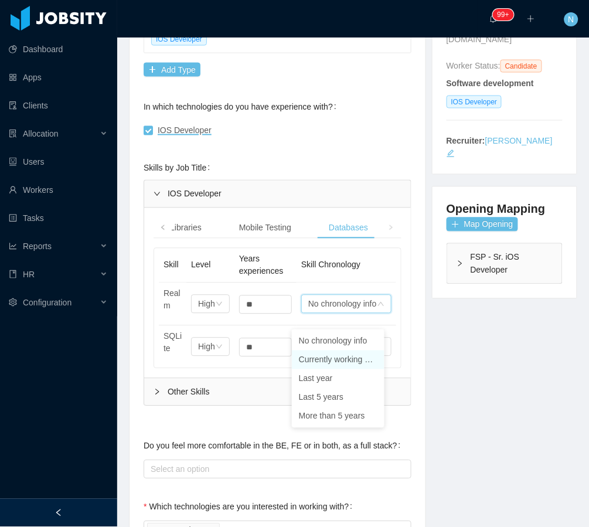
click at [344, 359] on li "Currently working on it" at bounding box center [338, 360] width 93 height 19
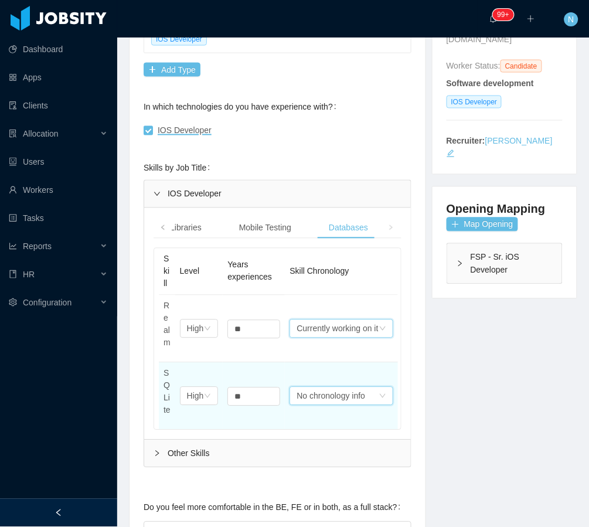
click at [341, 338] on div "No chronology info" at bounding box center [337, 329] width 81 height 18
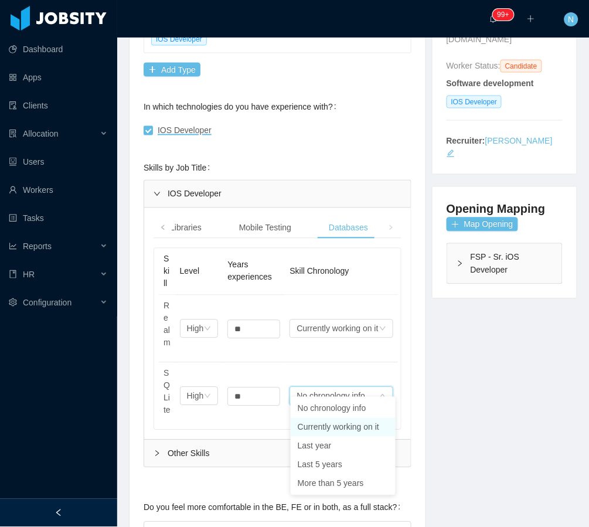
click at [334, 429] on li "Currently working on it" at bounding box center [343, 427] width 105 height 19
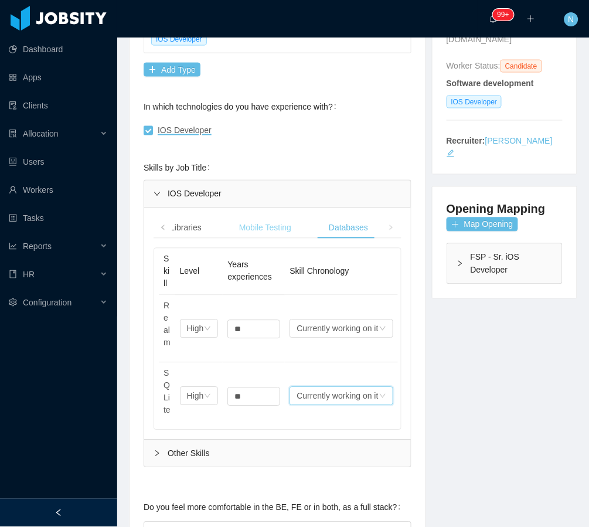
click at [273, 218] on div "Mobile Testing" at bounding box center [265, 229] width 71 height 22
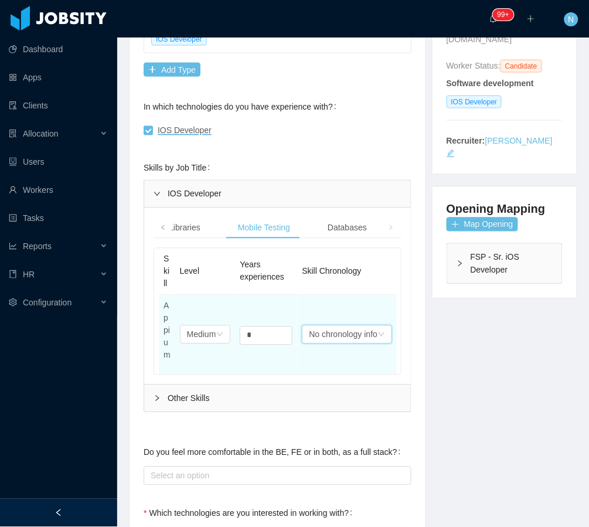
click at [358, 326] on div "No chronology info" at bounding box center [343, 335] width 69 height 18
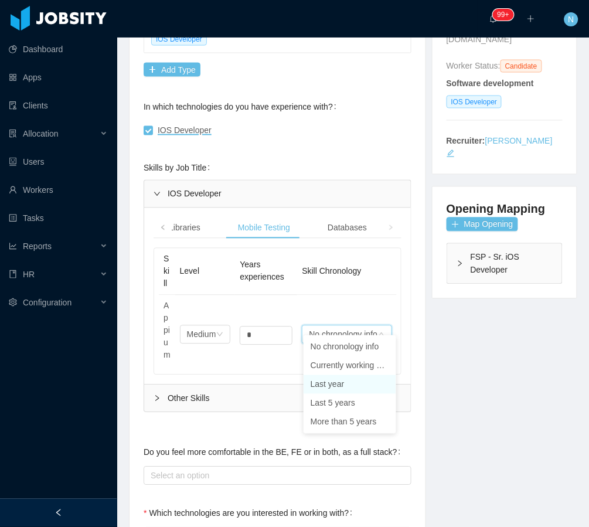
click at [349, 385] on li "Last year" at bounding box center [350, 384] width 93 height 19
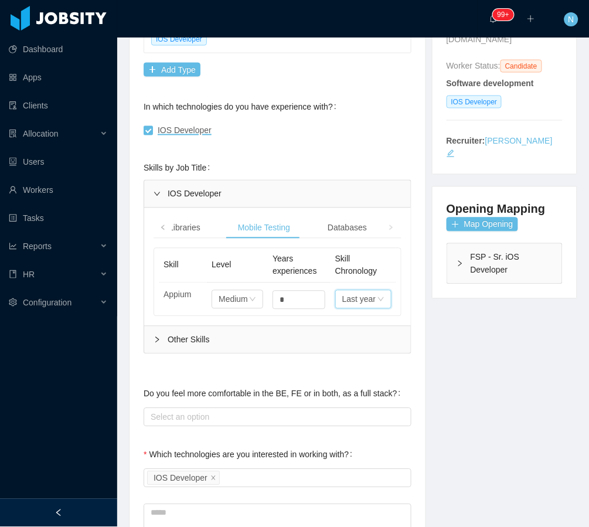
click at [247, 339] on div "Other Skills" at bounding box center [277, 340] width 267 height 27
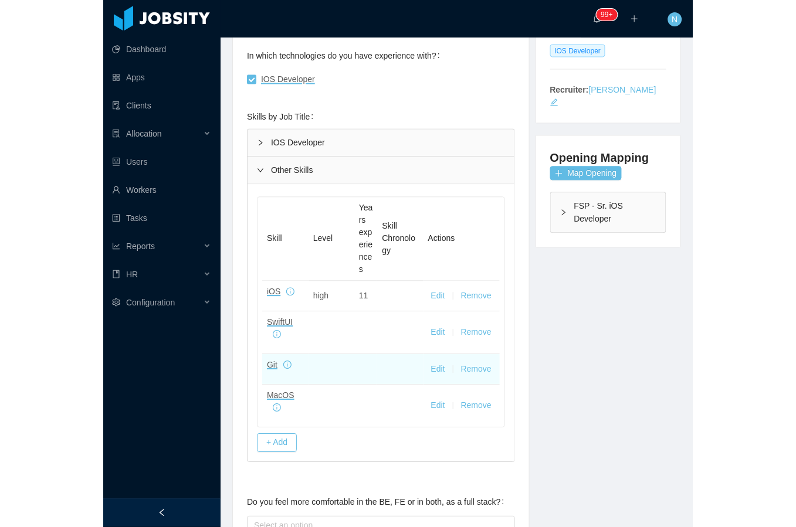
scroll to position [312, 0]
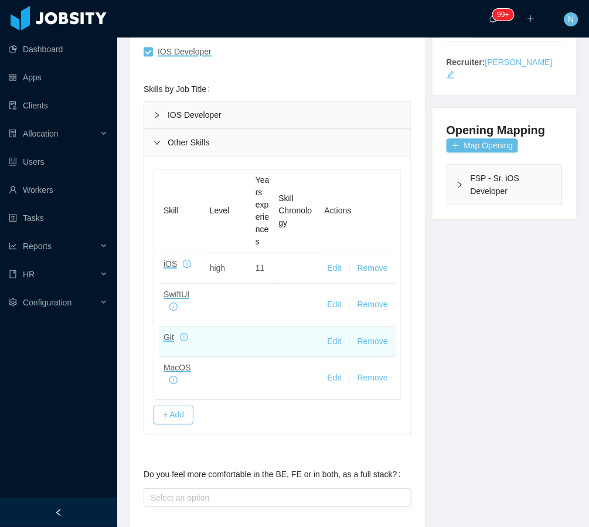
click at [328, 336] on button "Edit" at bounding box center [335, 342] width 14 height 12
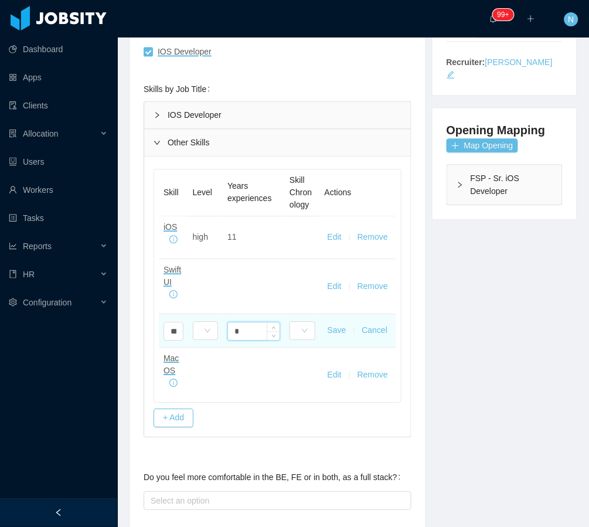
drag, startPoint x: 248, startPoint y: 320, endPoint x: 225, endPoint y: 318, distance: 22.9
click at [228, 323] on input "*" at bounding box center [254, 332] width 52 height 18
click at [204, 328] on icon "icon: down" at bounding box center [207, 331] width 7 height 7
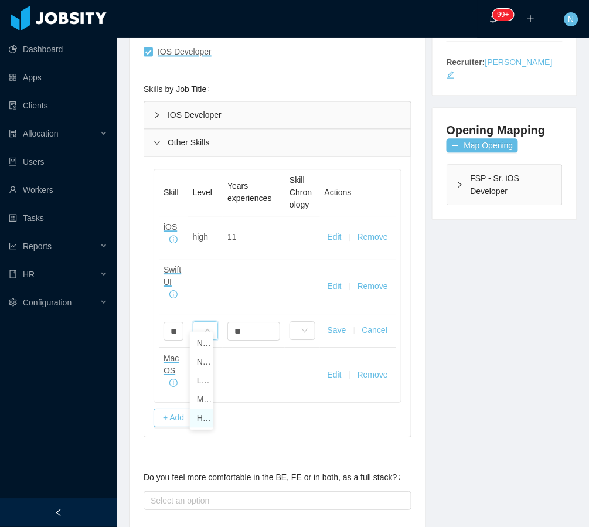
click at [202, 416] on li "High" at bounding box center [201, 418] width 23 height 19
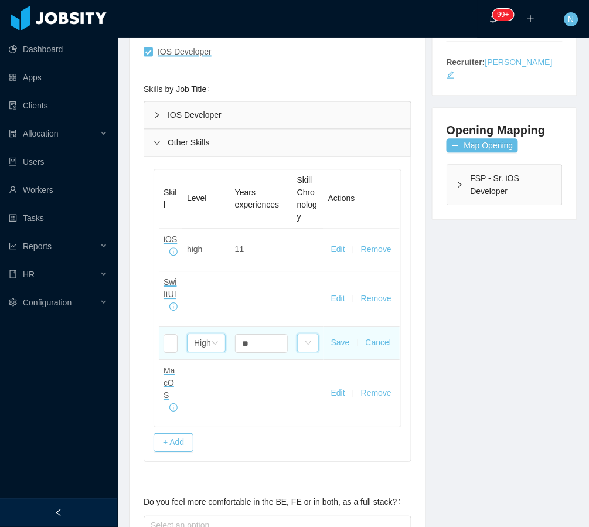
click at [317, 334] on div "Select one" at bounding box center [308, 343] width 22 height 19
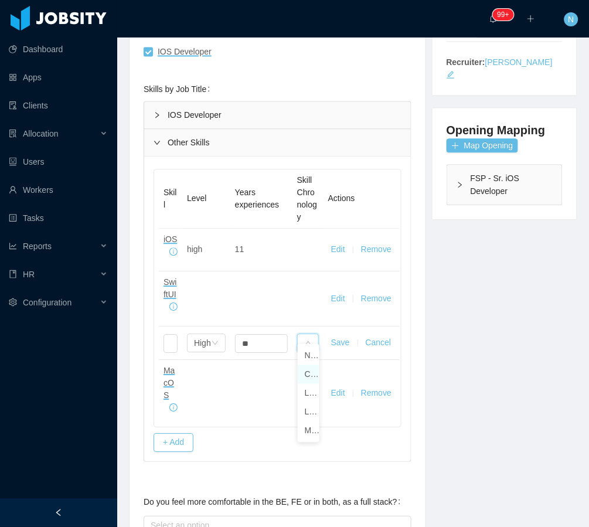
click at [306, 375] on li "Currently working on it" at bounding box center [309, 374] width 22 height 19
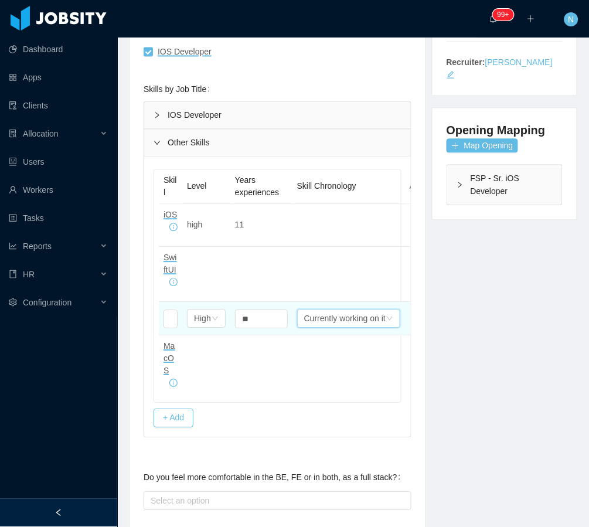
click at [370, 314] on div "Currently working on it" at bounding box center [344, 319] width 81 height 18
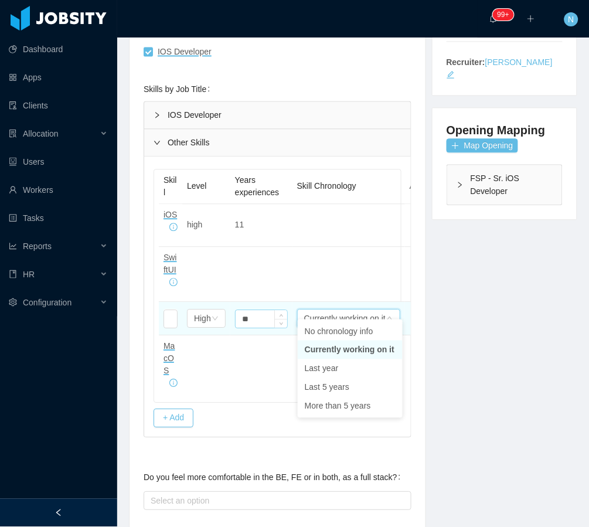
click at [246, 311] on input "**" at bounding box center [262, 320] width 52 height 18
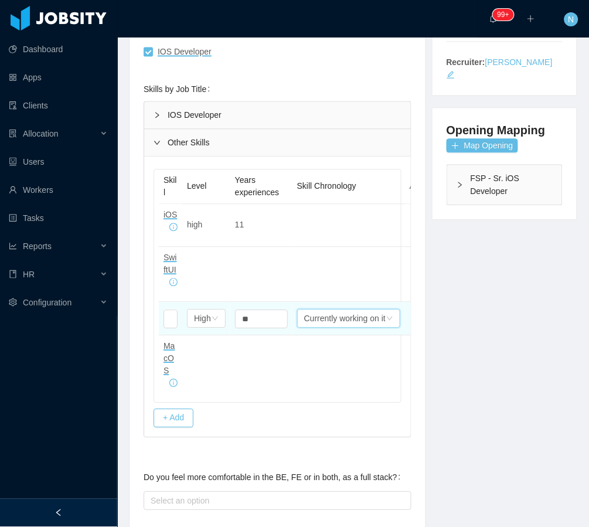
click at [400, 310] on div "Select one Currently working on it" at bounding box center [348, 319] width 103 height 19
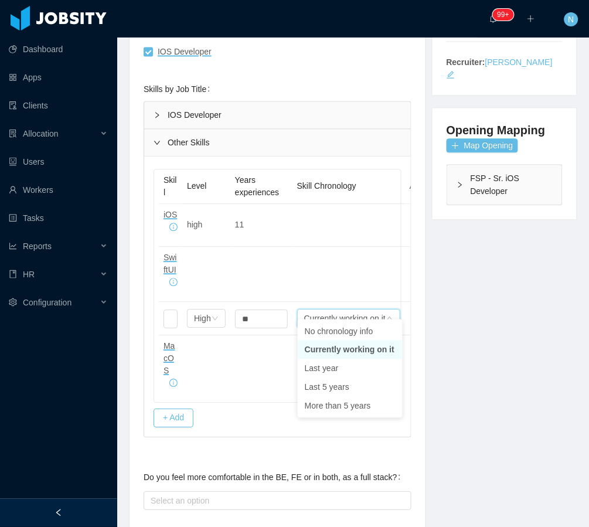
click at [354, 352] on li "Currently working on it" at bounding box center [350, 350] width 105 height 19
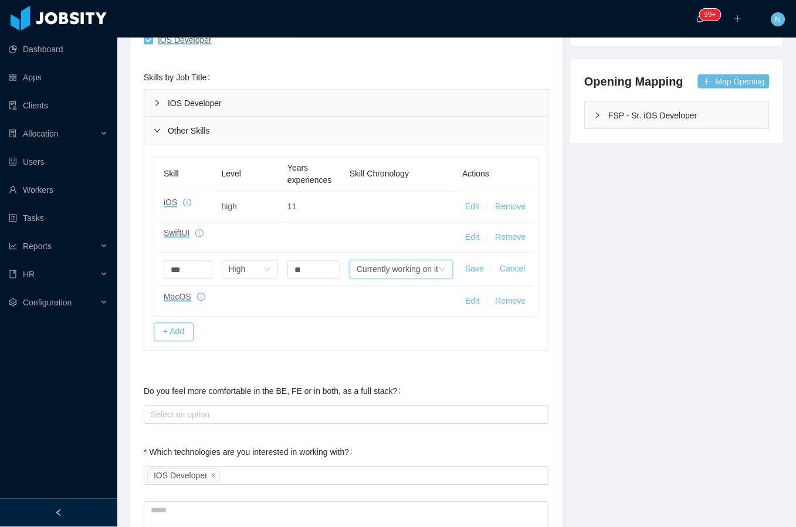
click at [470, 275] on button "Save" at bounding box center [474, 269] width 19 height 12
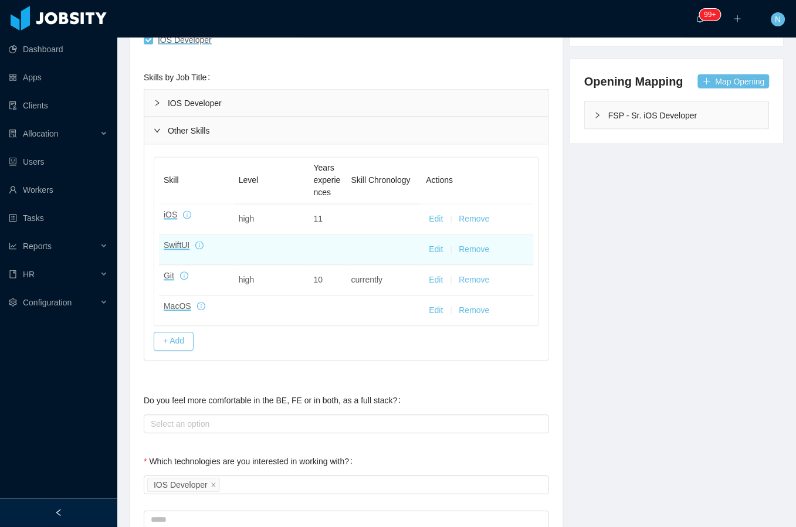
click at [263, 257] on td at bounding box center [271, 250] width 75 height 30
click at [433, 249] on button "Edit" at bounding box center [436, 250] width 14 height 12
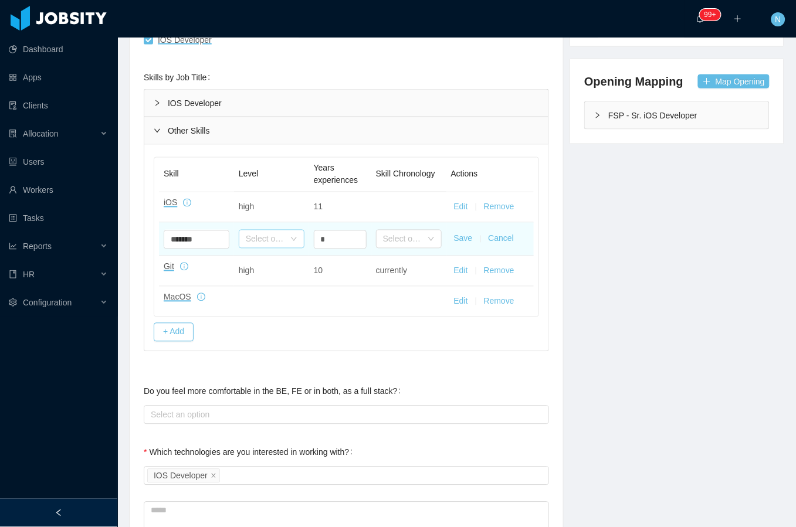
click at [263, 236] on div "Select one" at bounding box center [265, 239] width 39 height 12
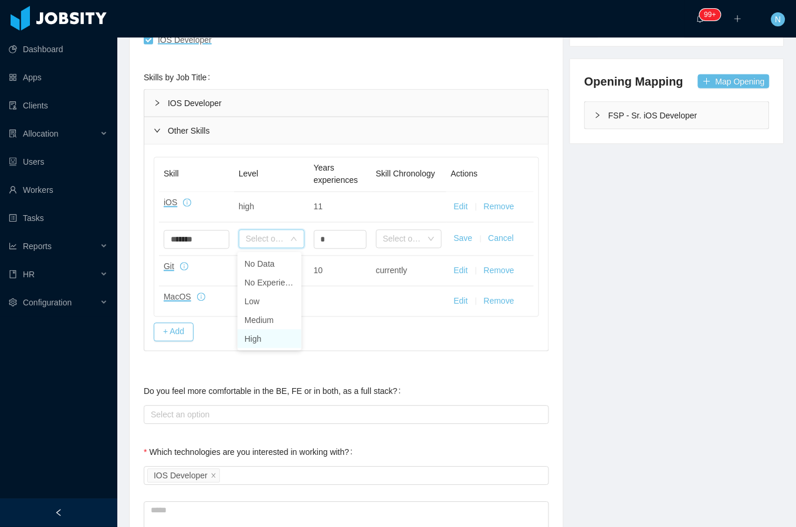
click at [275, 342] on li "High" at bounding box center [269, 338] width 64 height 19
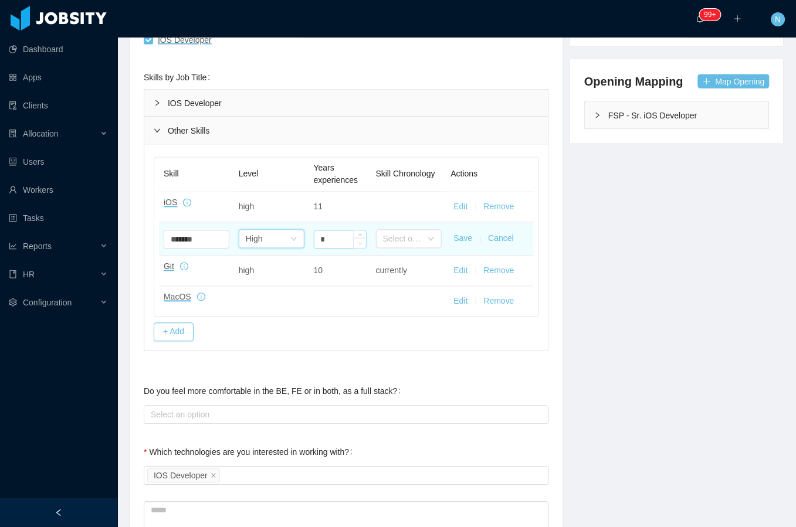
click at [354, 240] on span "Decrease Value" at bounding box center [360, 243] width 12 height 11
drag, startPoint x: 326, startPoint y: 240, endPoint x: 290, endPoint y: 243, distance: 36.5
click at [290, 243] on tr "Select one ******* SwiftUI Select one High * Select one Save Cancel" at bounding box center [346, 239] width 375 height 33
click at [397, 239] on div "Select one" at bounding box center [402, 239] width 39 height 12
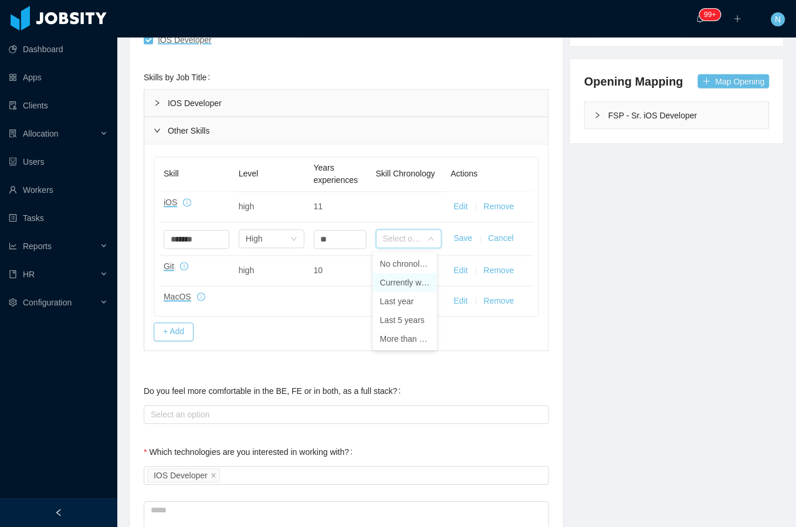
click at [399, 286] on li "Currently working on it" at bounding box center [405, 282] width 64 height 19
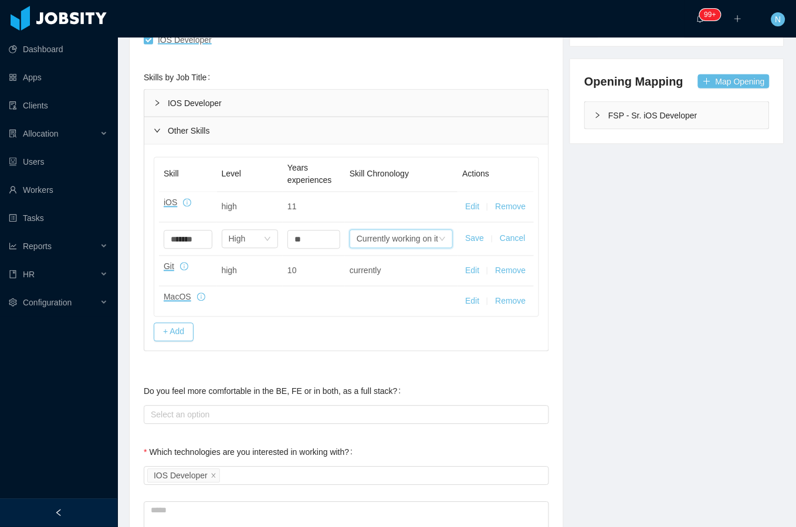
click at [465, 243] on button "Save" at bounding box center [474, 239] width 19 height 12
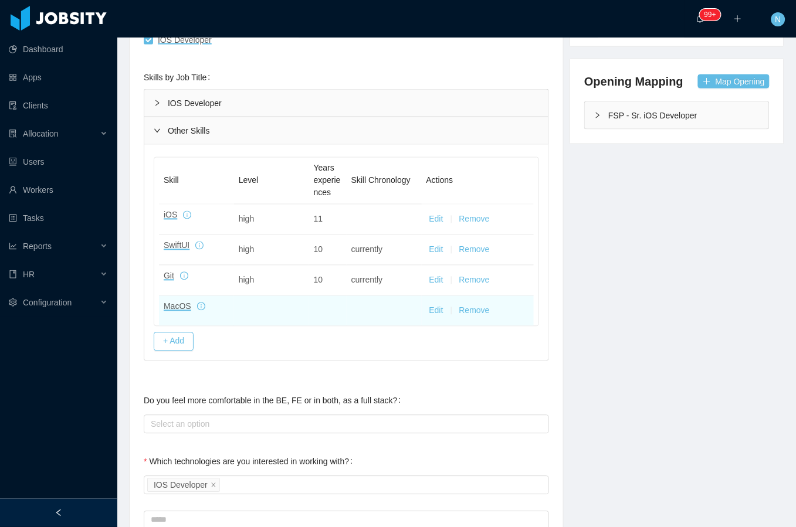
click at [244, 317] on td at bounding box center [271, 311] width 75 height 30
click at [429, 307] on button "Edit" at bounding box center [436, 311] width 14 height 12
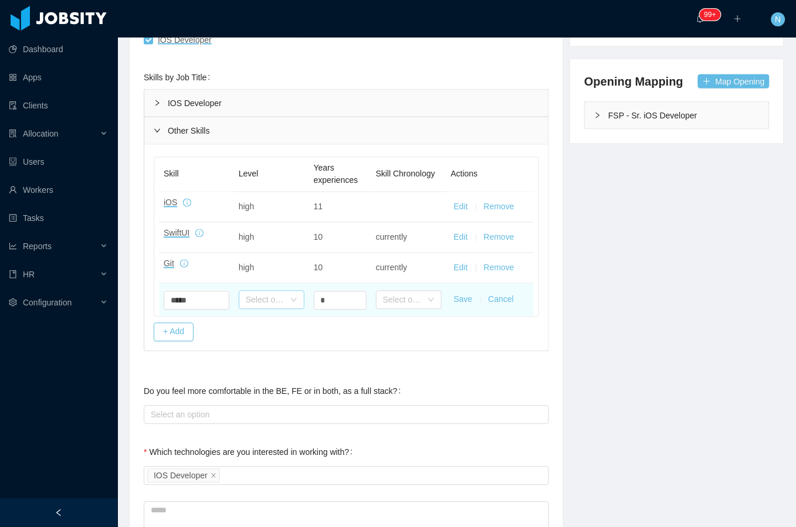
click at [273, 295] on div "Select one" at bounding box center [265, 300] width 39 height 12
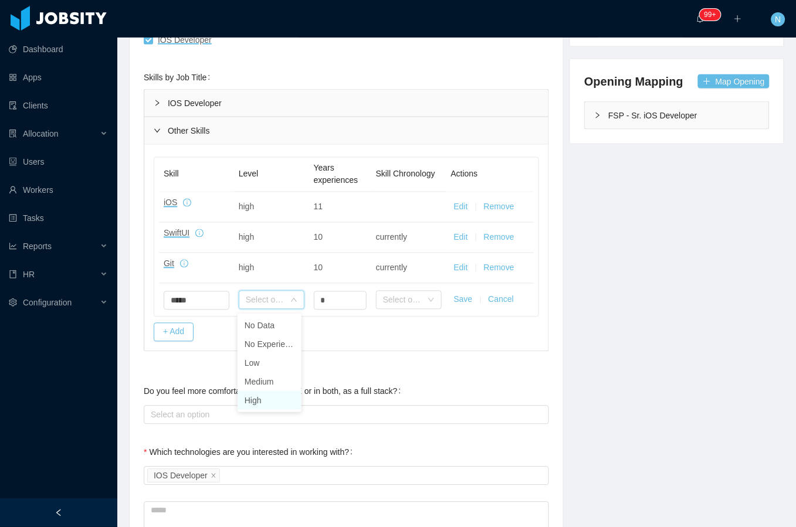
click at [273, 406] on li "High" at bounding box center [269, 400] width 64 height 19
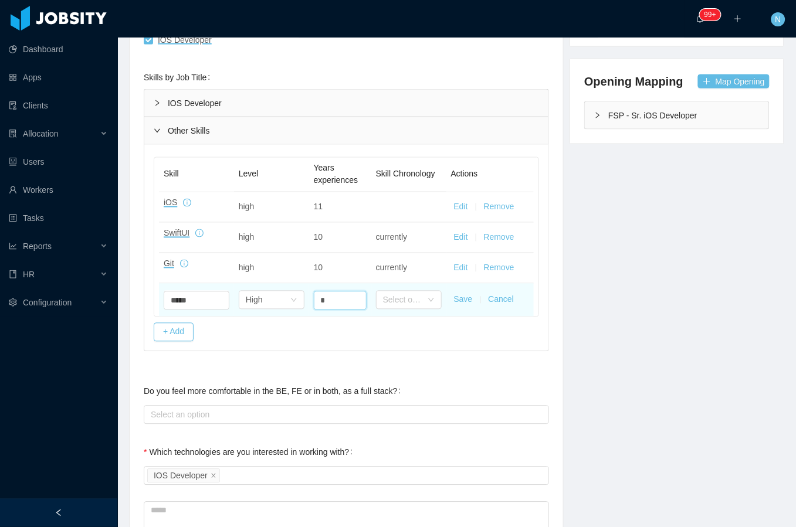
drag, startPoint x: 318, startPoint y: 301, endPoint x: 308, endPoint y: 299, distance: 9.5
click at [309, 299] on td "*" at bounding box center [340, 300] width 62 height 33
click at [397, 303] on div "Select one" at bounding box center [402, 300] width 39 height 12
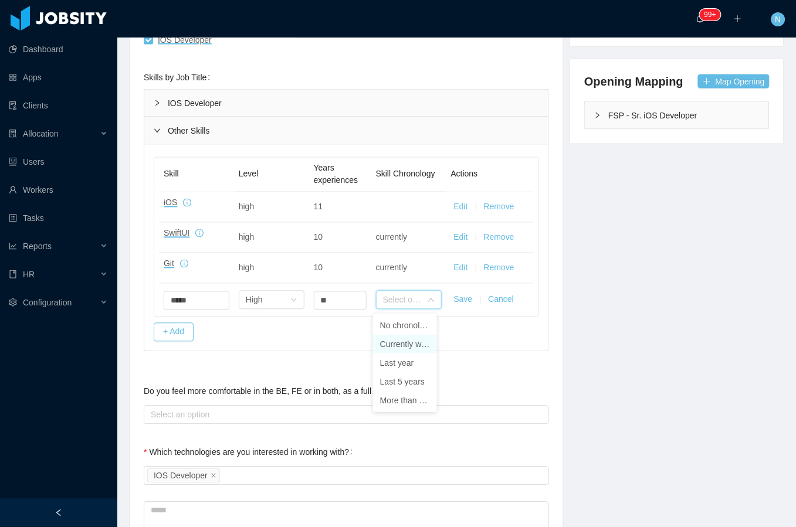
click at [412, 346] on li "Currently working on it" at bounding box center [405, 344] width 64 height 19
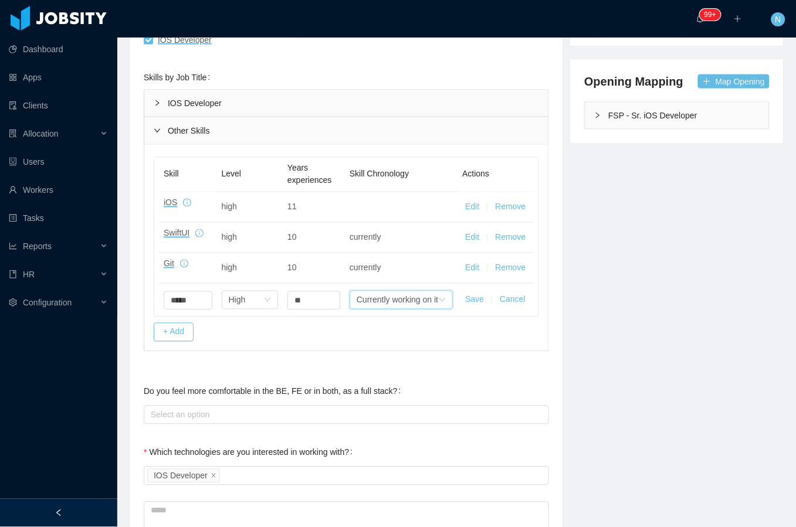
click at [465, 301] on button "Save" at bounding box center [474, 300] width 19 height 12
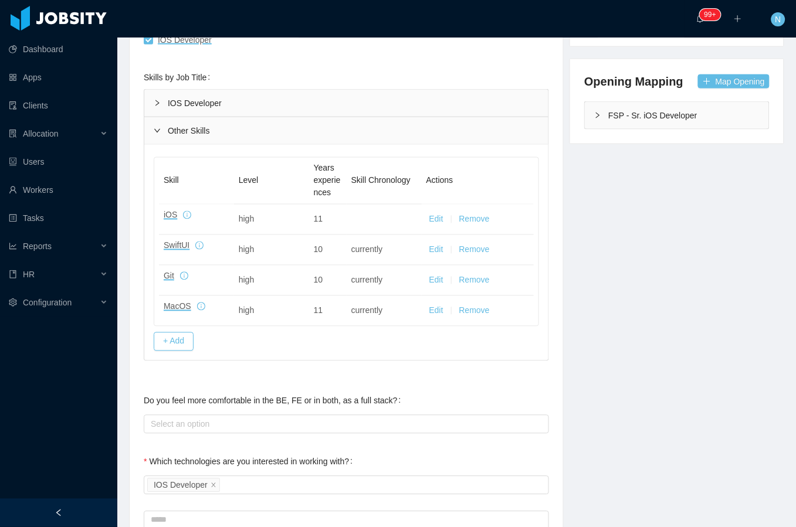
click at [589, 327] on div "**********" at bounding box center [456, 359] width 684 height 1091
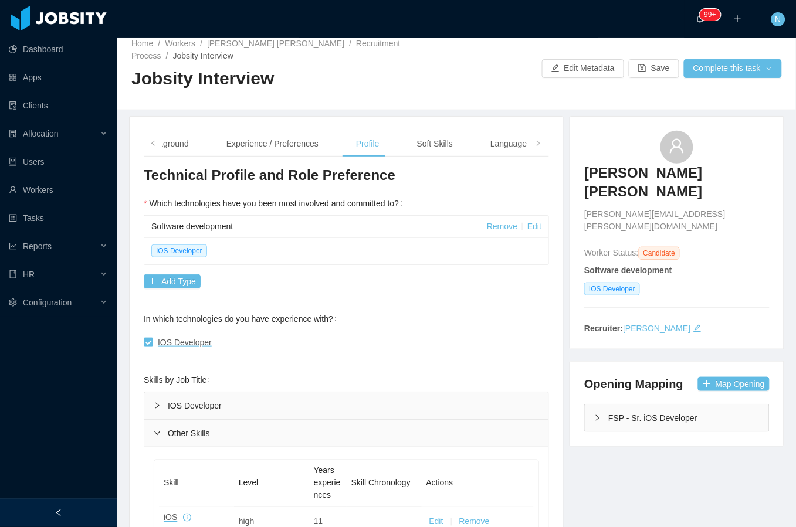
scroll to position [0, 0]
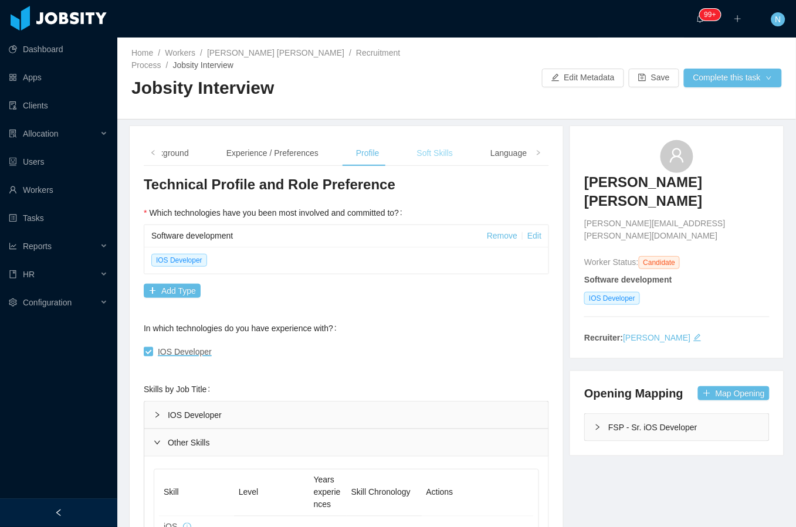
click at [429, 155] on div "Soft Skills" at bounding box center [434, 153] width 55 height 26
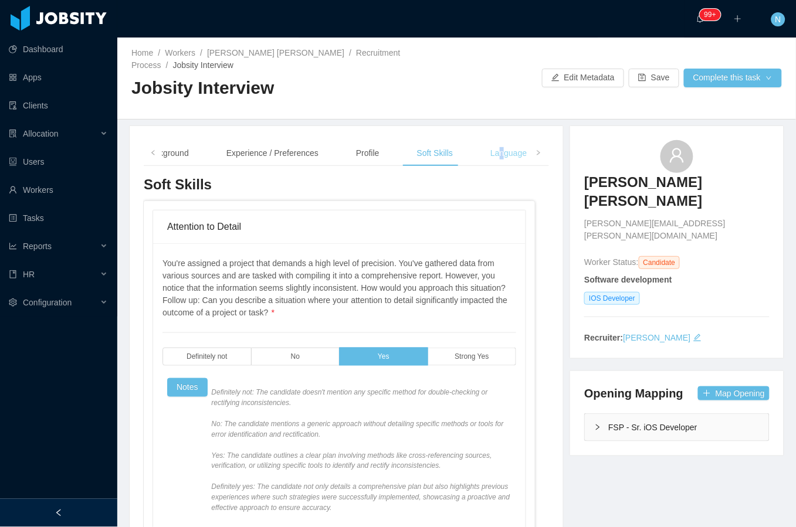
click at [496, 151] on div "Language" at bounding box center [508, 153] width 55 height 26
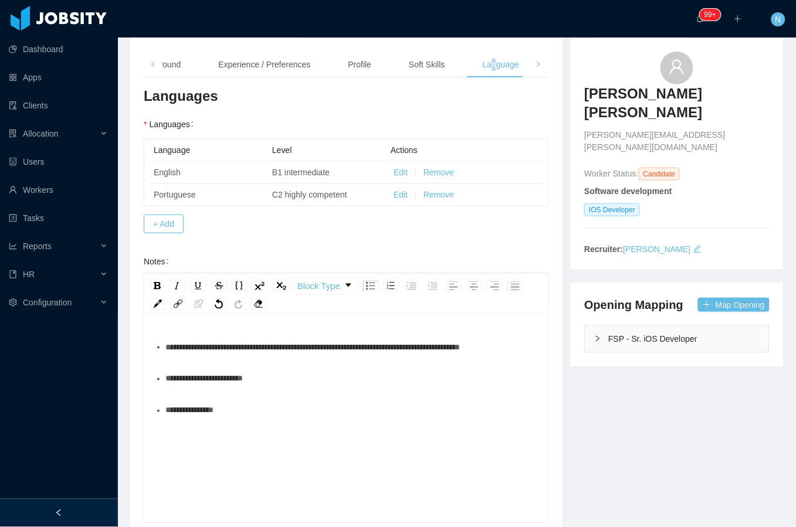
scroll to position [154, 0]
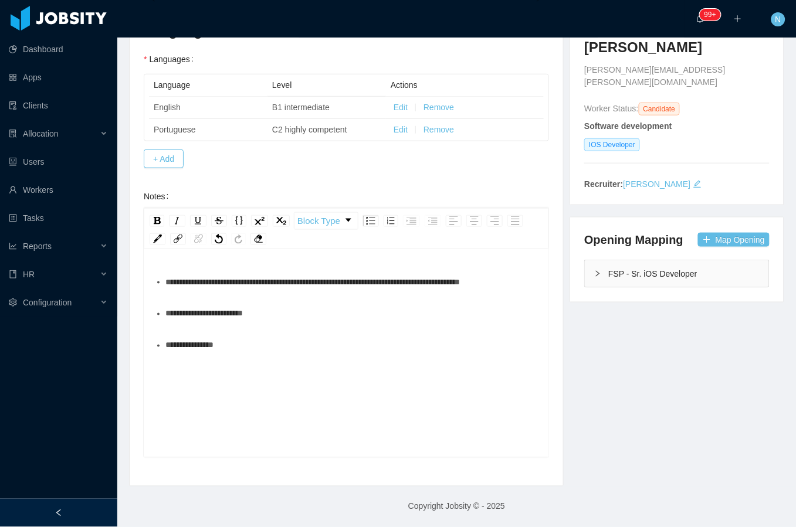
click at [269, 357] on div "**********" at bounding box center [352, 345] width 375 height 23
click at [307, 357] on div "**********" at bounding box center [352, 345] width 375 height 23
click at [247, 389] on div "**********" at bounding box center [352, 376] width 375 height 23
click at [166, 381] on span "**********" at bounding box center [198, 377] width 66 height 8
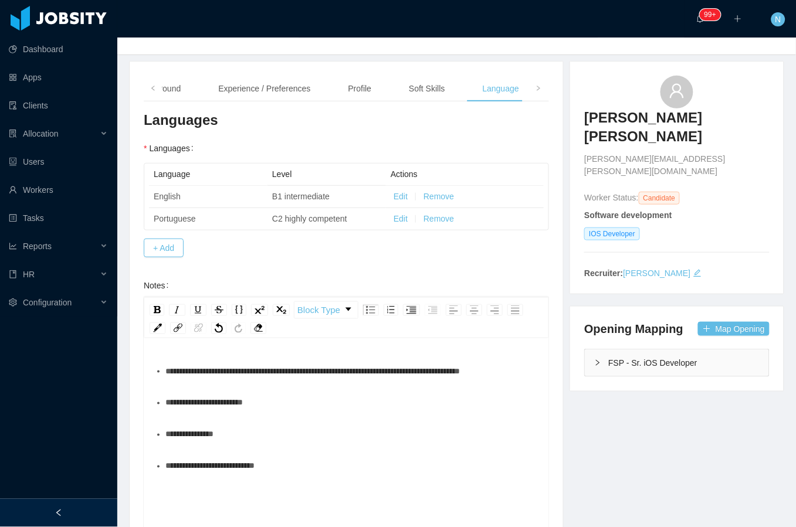
scroll to position [0, 0]
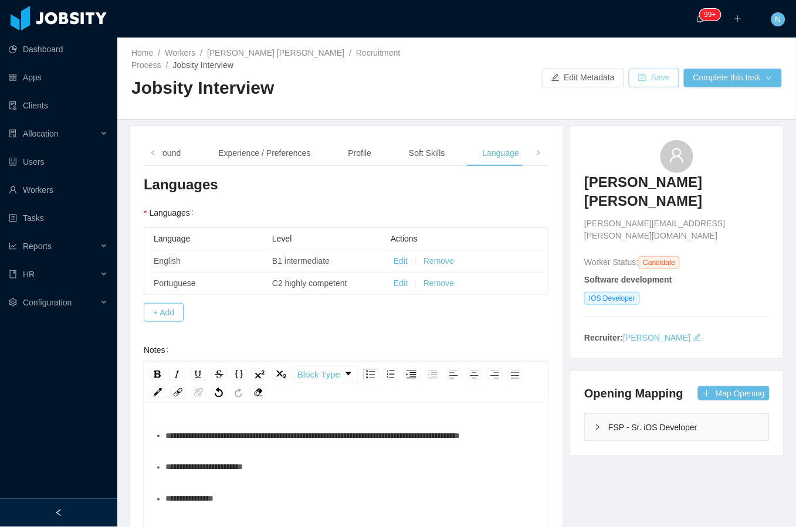
click at [589, 81] on button "Save" at bounding box center [653, 78] width 50 height 19
click at [152, 156] on icon "icon: left" at bounding box center [153, 153] width 6 height 6
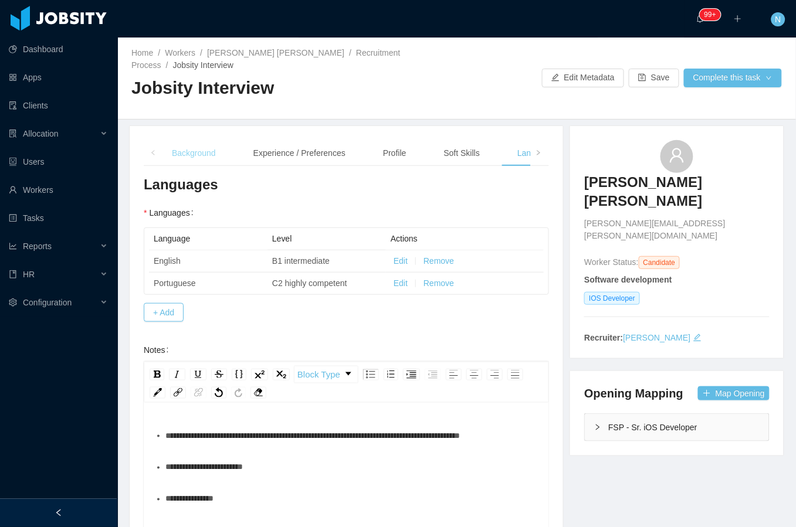
click at [182, 145] on div "Background" at bounding box center [193, 153] width 63 height 26
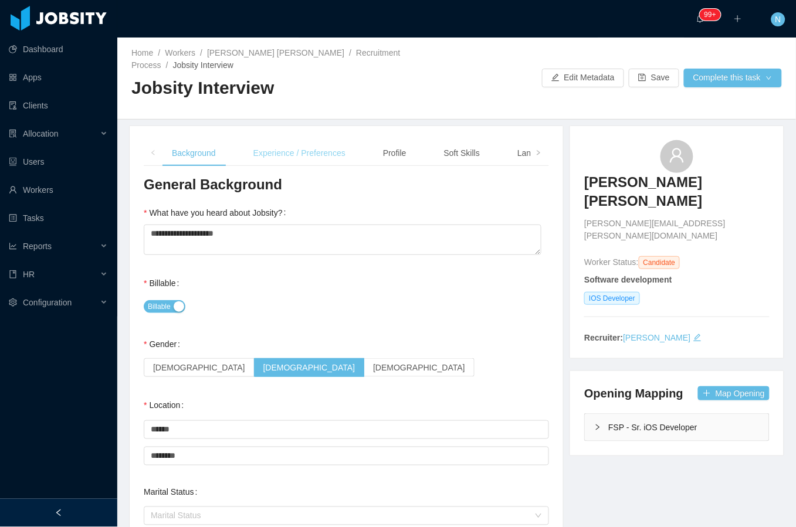
click at [291, 146] on div "Experience / Preferences" at bounding box center [299, 153] width 111 height 26
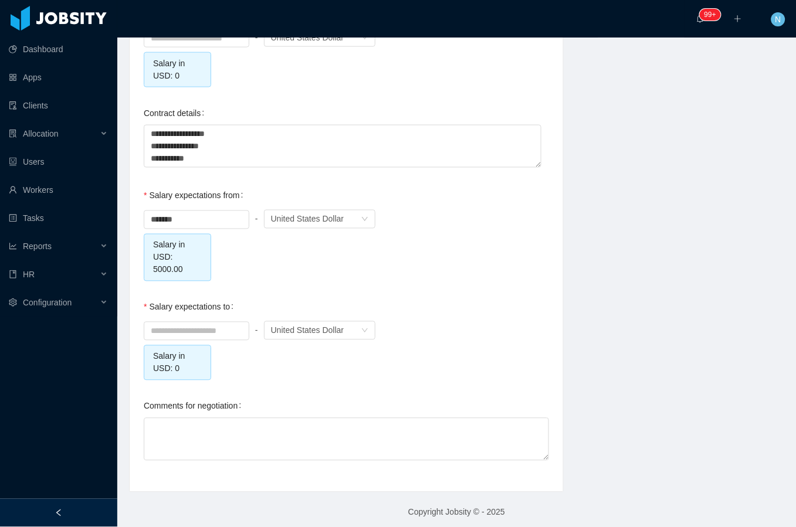
scroll to position [1209, 0]
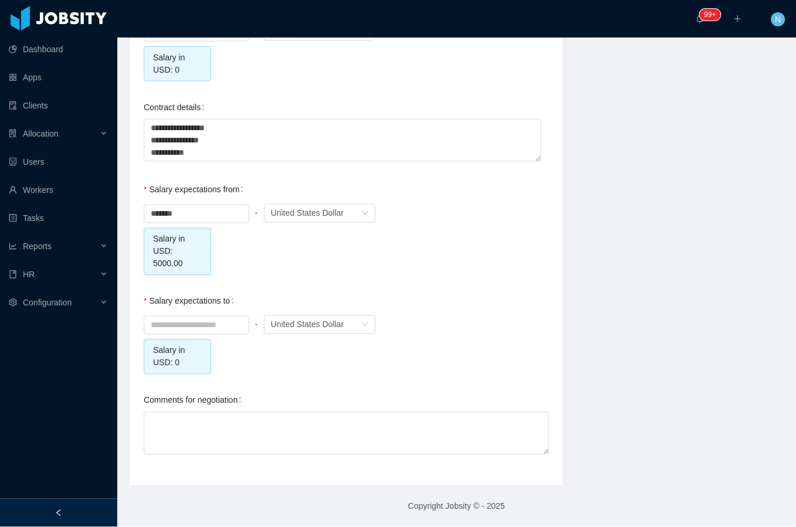
click at [453, 293] on div "Salary expectations to - Currency United States Dollar Salary in USD: 0" at bounding box center [346, 332] width 405 height 85
drag, startPoint x: 0, startPoint y: 235, endPoint x: 453, endPoint y: 224, distance: 452.7
click at [453, 224] on div "******* - Currency United States Dollar" at bounding box center [346, 213] width 405 height 23
click at [214, 327] on input at bounding box center [196, 326] width 104 height 18
click at [463, 269] on div "******* - Currency United States Dollar Salary in USD: 5000.00" at bounding box center [346, 239] width 405 height 74
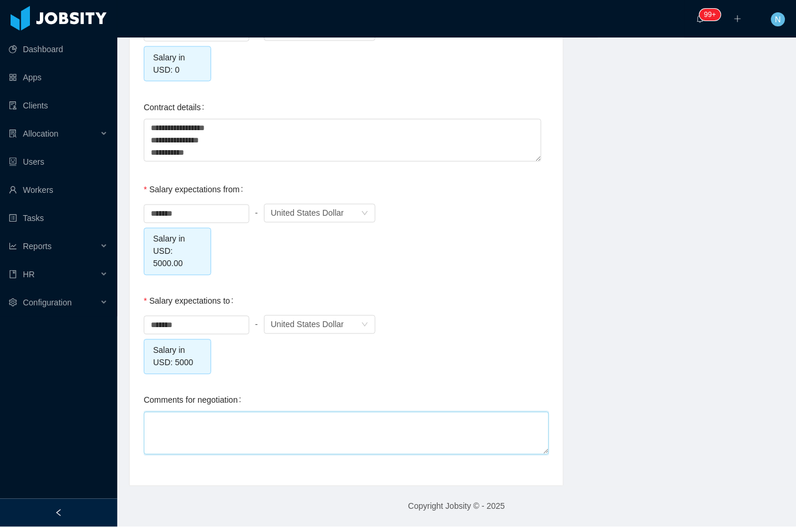
click at [308, 420] on textarea "Comments for negotiation" at bounding box center [346, 433] width 405 height 43
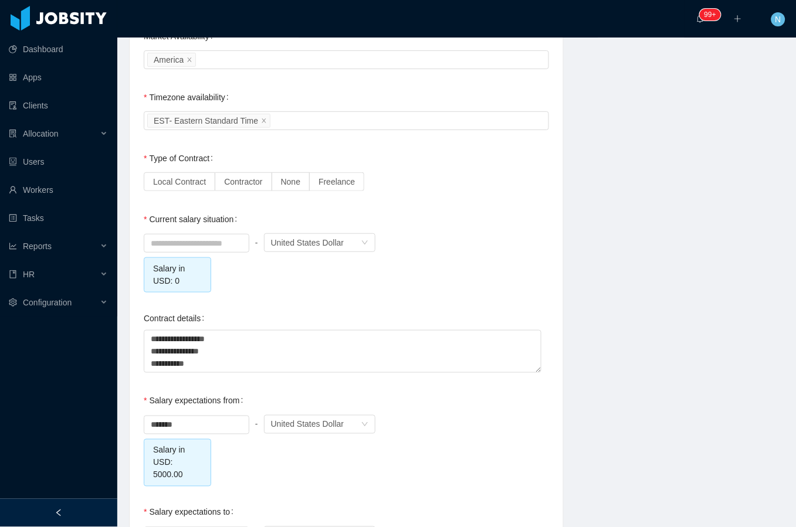
scroll to position [974, 0]
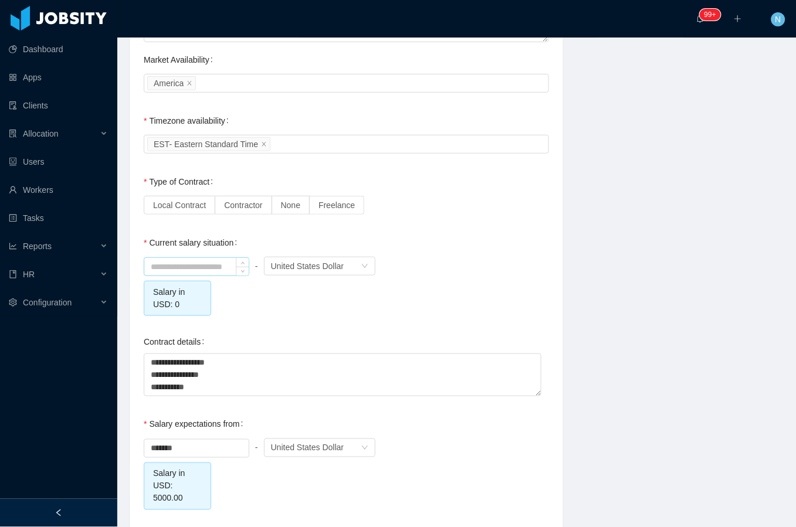
click at [219, 260] on input at bounding box center [196, 267] width 104 height 18
click at [251, 206] on span "Contractor" at bounding box center [243, 205] width 38 height 9
click at [207, 277] on div "- Currency United States Dollar Salary in USD: 0" at bounding box center [346, 285] width 405 height 62
click at [204, 264] on input at bounding box center [196, 267] width 104 height 18
click at [157, 206] on span "Local Contract" at bounding box center [179, 205] width 53 height 9
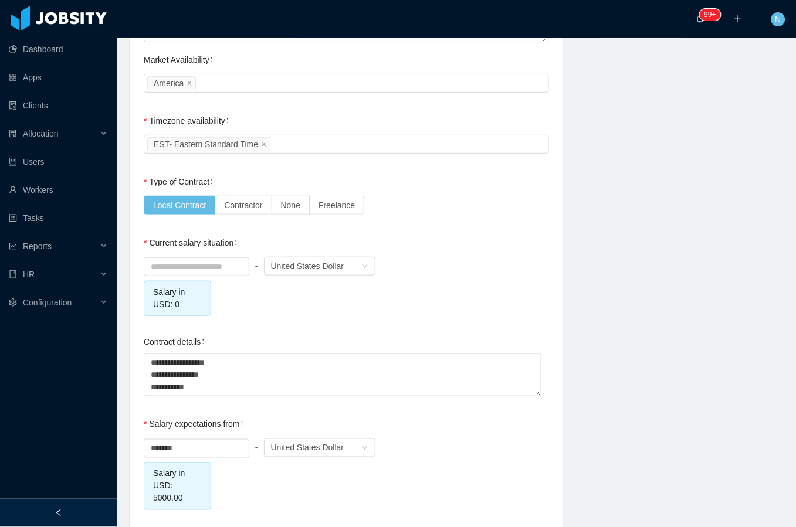
click at [474, 233] on div "Current salary situation - Currency United States Dollar Salary in USD: 0" at bounding box center [346, 273] width 405 height 85
drag, startPoint x: 226, startPoint y: 389, endPoint x: 86, endPoint y: 352, distance: 144.9
click at [86, 352] on section "**********" at bounding box center [398, 263] width 796 height 527
click at [156, 356] on textarea "**********" at bounding box center [342, 375] width 397 height 43
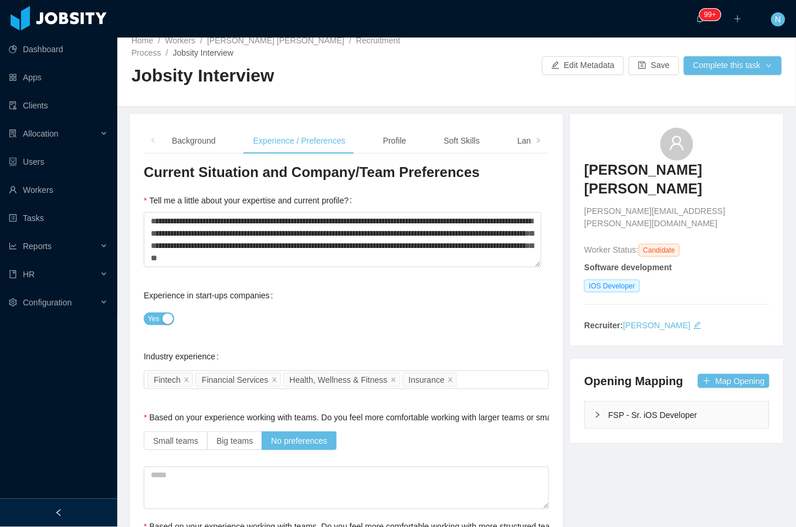
scroll to position [0, 0]
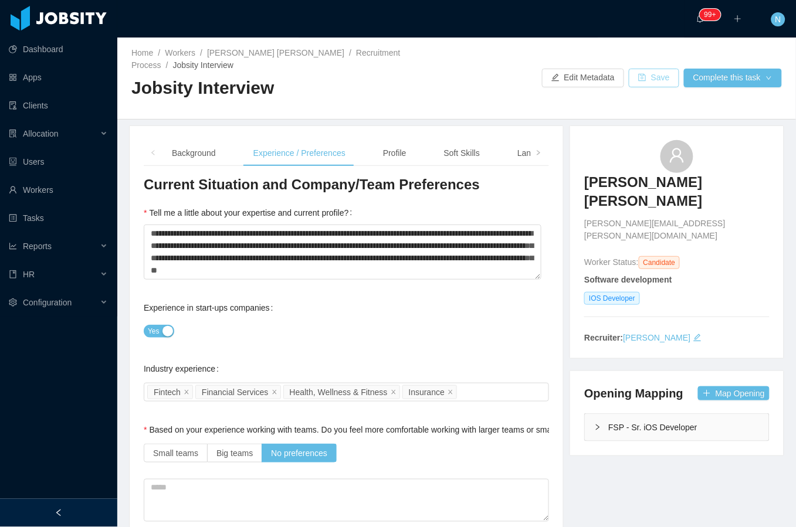
drag, startPoint x: 657, startPoint y: 76, endPoint x: 655, endPoint y: 86, distance: 10.1
click at [589, 76] on button "Save" at bounding box center [653, 78] width 50 height 19
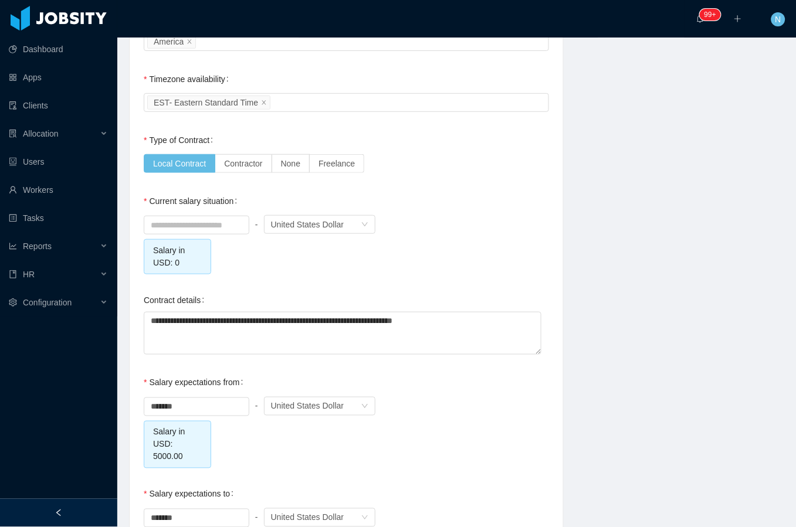
scroll to position [1094, 0]
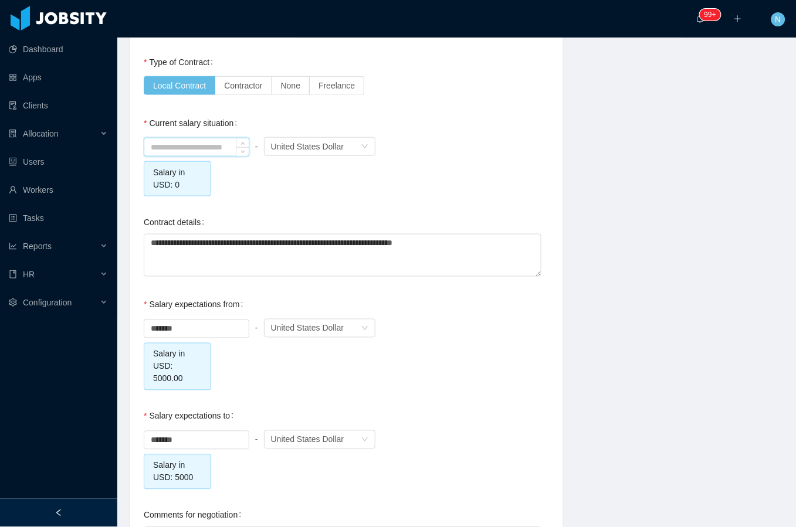
click at [181, 148] on input at bounding box center [196, 147] width 104 height 18
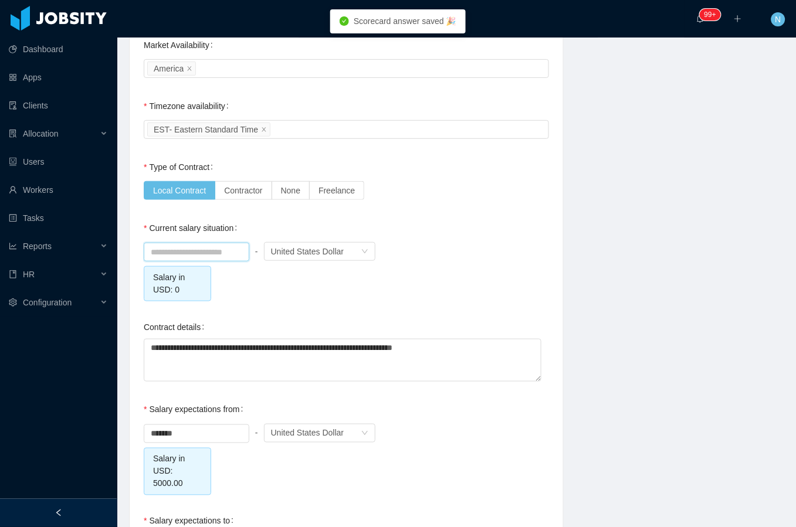
scroll to position [938, 0]
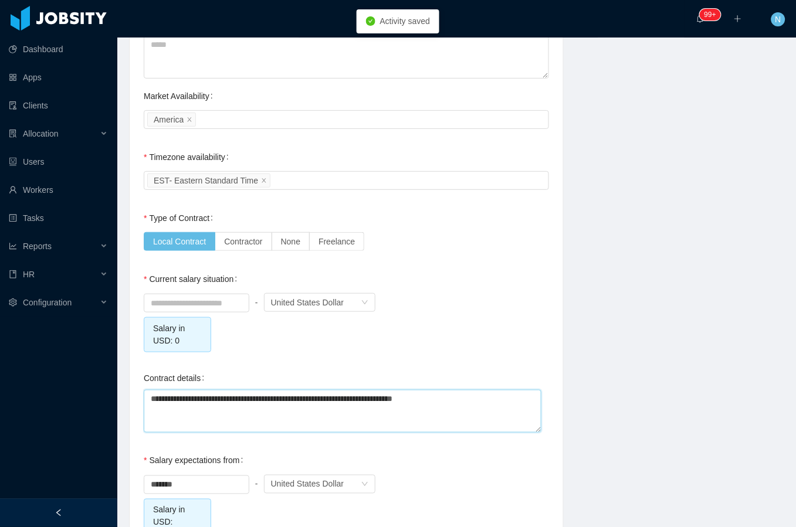
click at [484, 399] on textarea "**********" at bounding box center [342, 411] width 397 height 43
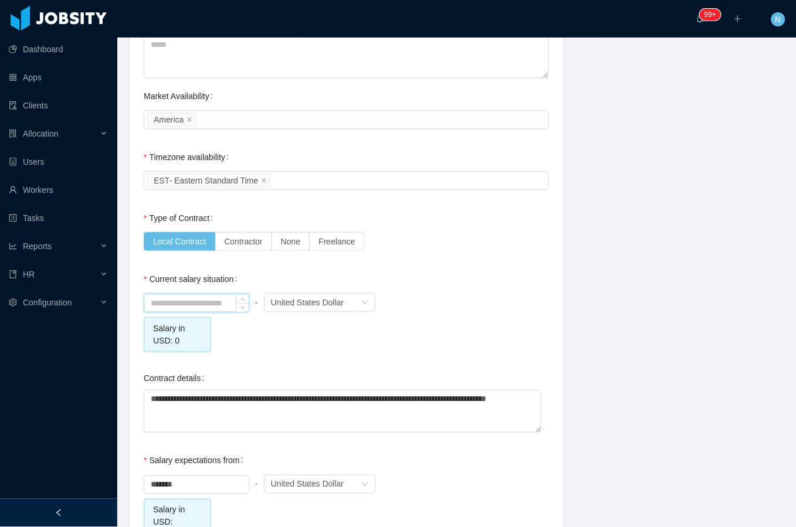
click at [203, 307] on input at bounding box center [196, 303] width 104 height 18
click at [296, 300] on div "United States Dollar" at bounding box center [307, 303] width 73 height 18
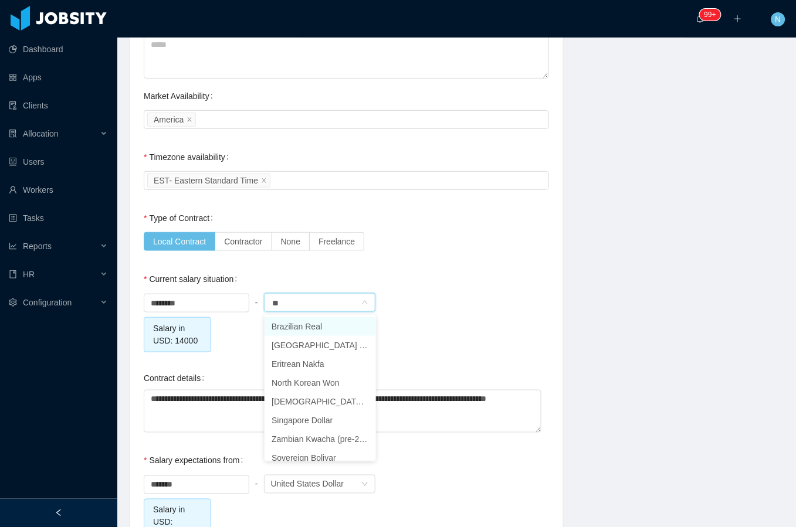
click at [321, 334] on li "Brazilian Real" at bounding box center [319, 326] width 111 height 19
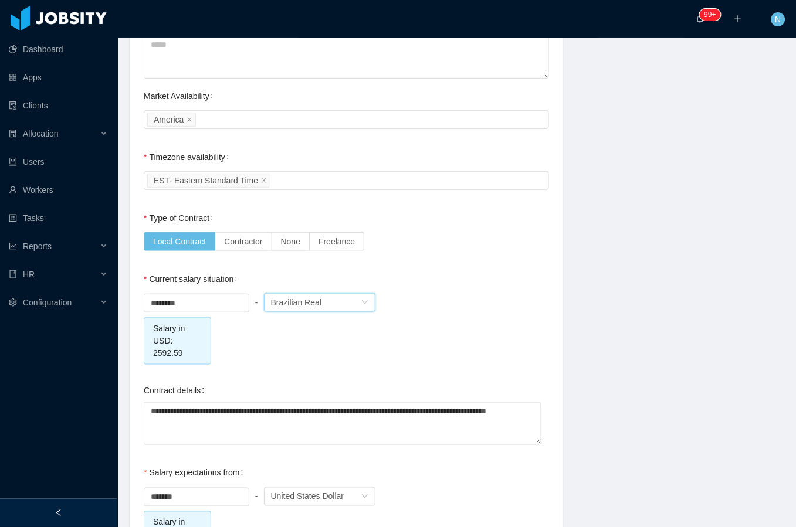
click at [488, 305] on div "******** - Currency Brazilian Real" at bounding box center [346, 302] width 405 height 23
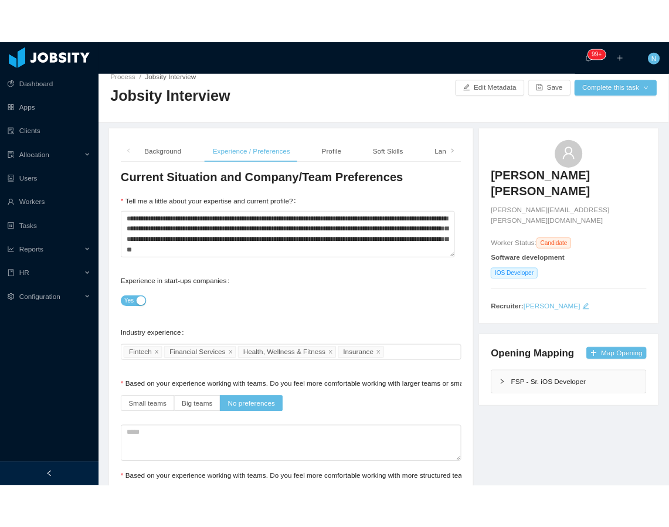
scroll to position [0, 0]
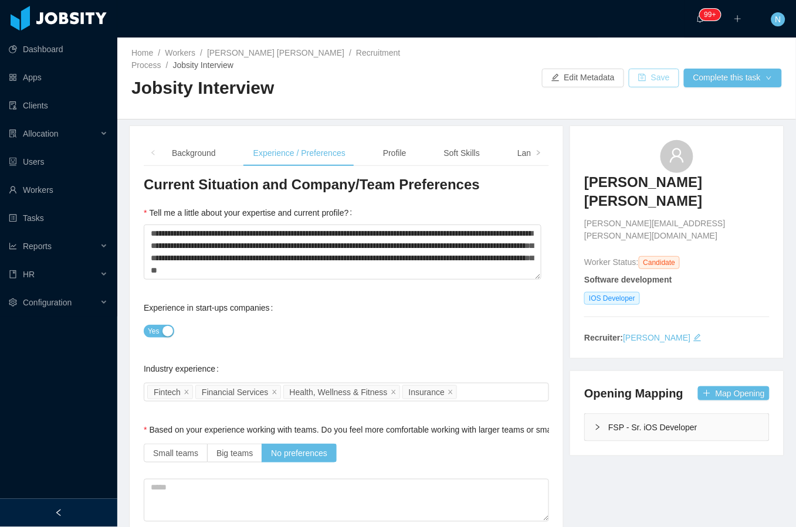
click at [589, 75] on button "Save" at bounding box center [653, 78] width 50 height 19
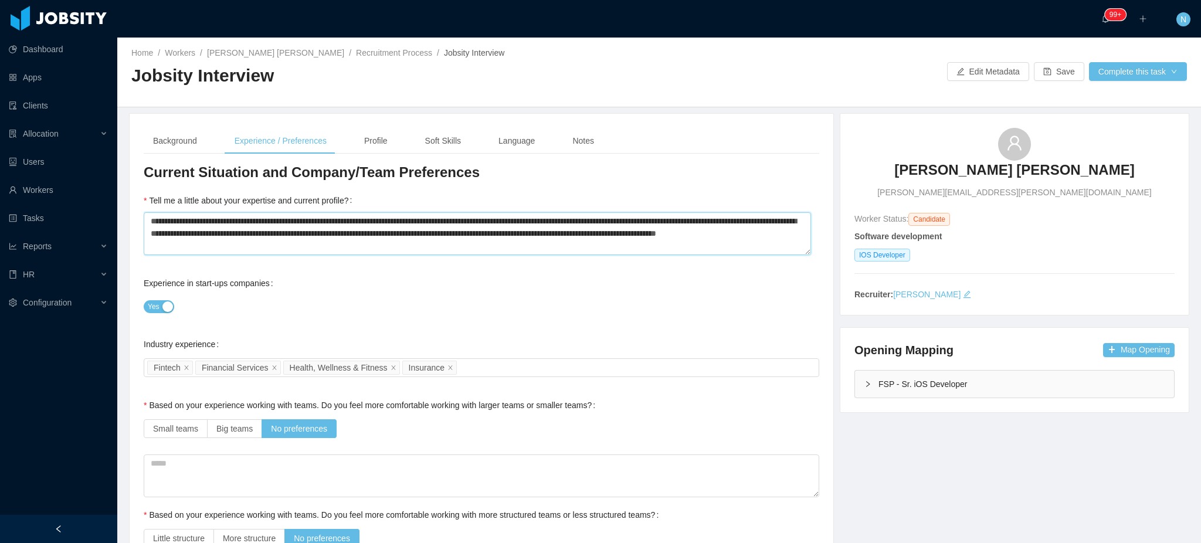
click at [184, 222] on textarea "**********" at bounding box center [477, 233] width 667 height 43
drag, startPoint x: 243, startPoint y: 222, endPoint x: 320, endPoint y: 242, distance: 79.3
click at [320, 242] on textarea "**********" at bounding box center [477, 233] width 667 height 43
drag, startPoint x: 346, startPoint y: 220, endPoint x: 453, endPoint y: 227, distance: 107.6
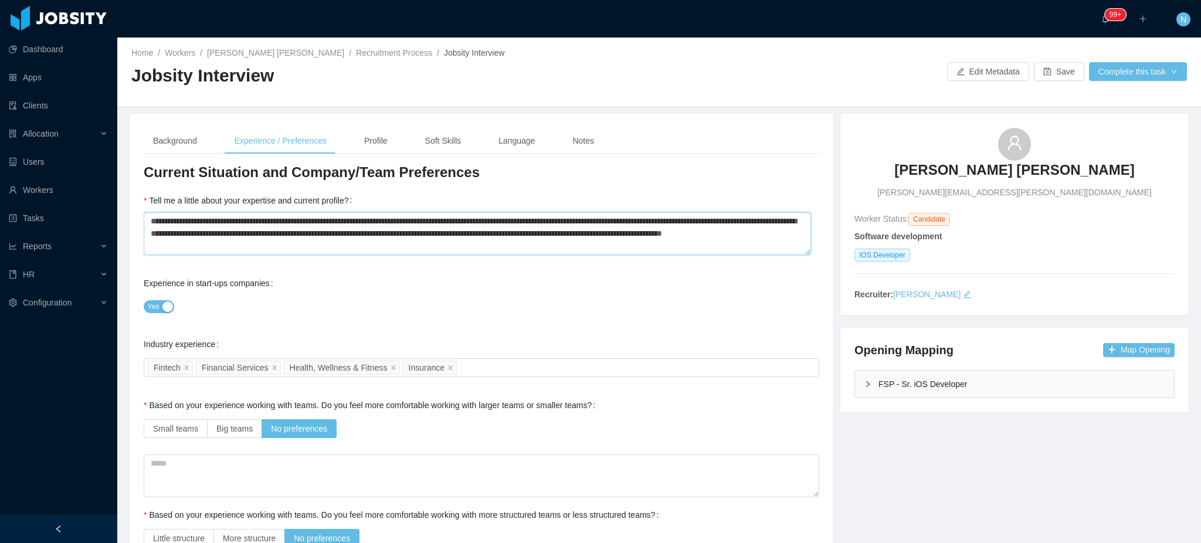
click at [453, 227] on textarea "**********" at bounding box center [477, 233] width 667 height 43
drag, startPoint x: 484, startPoint y: 220, endPoint x: 502, endPoint y: 237, distance: 24.9
click at [502, 237] on textarea "**********" at bounding box center [477, 233] width 667 height 43
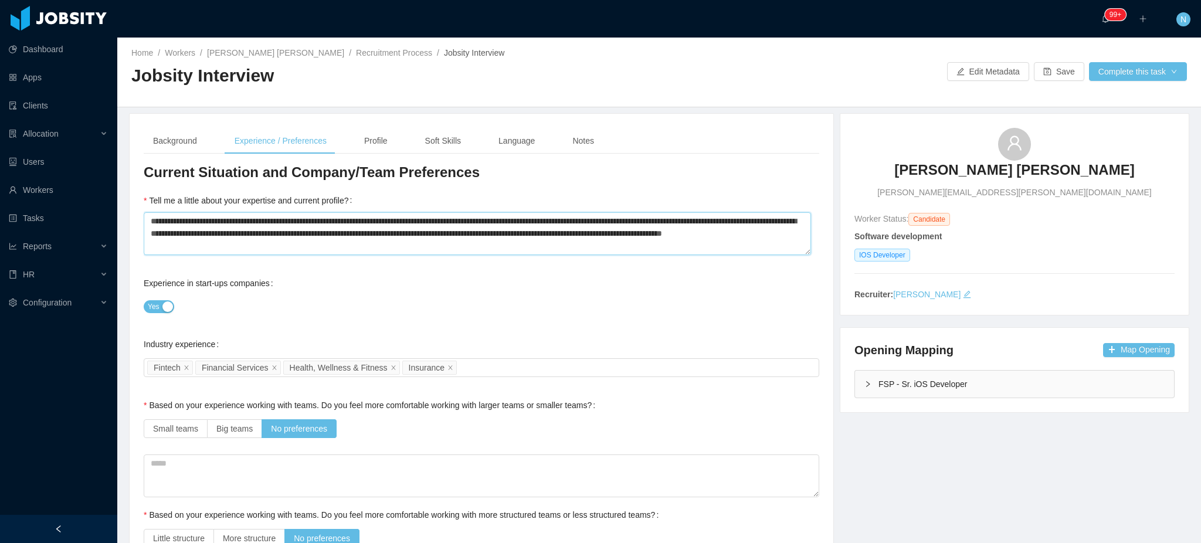
click at [494, 219] on textarea "**********" at bounding box center [477, 233] width 667 height 43
drag, startPoint x: 517, startPoint y: 221, endPoint x: 524, endPoint y: 206, distance: 16.3
click at [517, 222] on textarea "**********" at bounding box center [477, 233] width 667 height 43
click at [589, 219] on textarea "**********" at bounding box center [477, 233] width 667 height 43
click at [589, 224] on textarea "**********" at bounding box center [477, 233] width 667 height 43
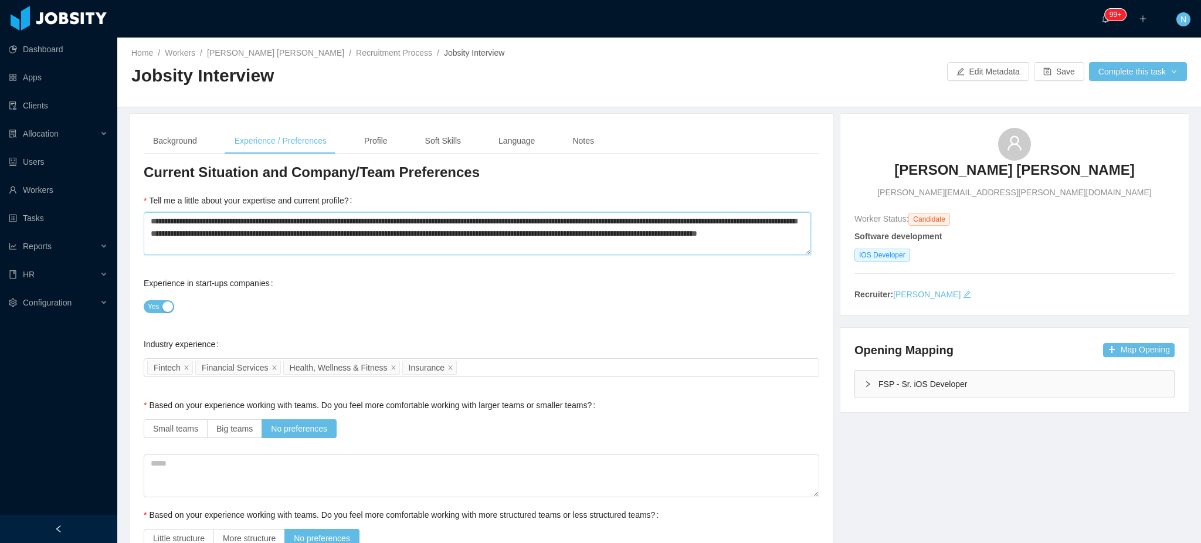
click at [301, 242] on textarea "**********" at bounding box center [477, 233] width 667 height 43
drag, startPoint x: 359, startPoint y: 238, endPoint x: 366, endPoint y: 247, distance: 11.6
click at [366, 247] on textarea "**********" at bounding box center [477, 233] width 667 height 43
drag, startPoint x: 511, startPoint y: 232, endPoint x: 654, endPoint y: 230, distance: 143.1
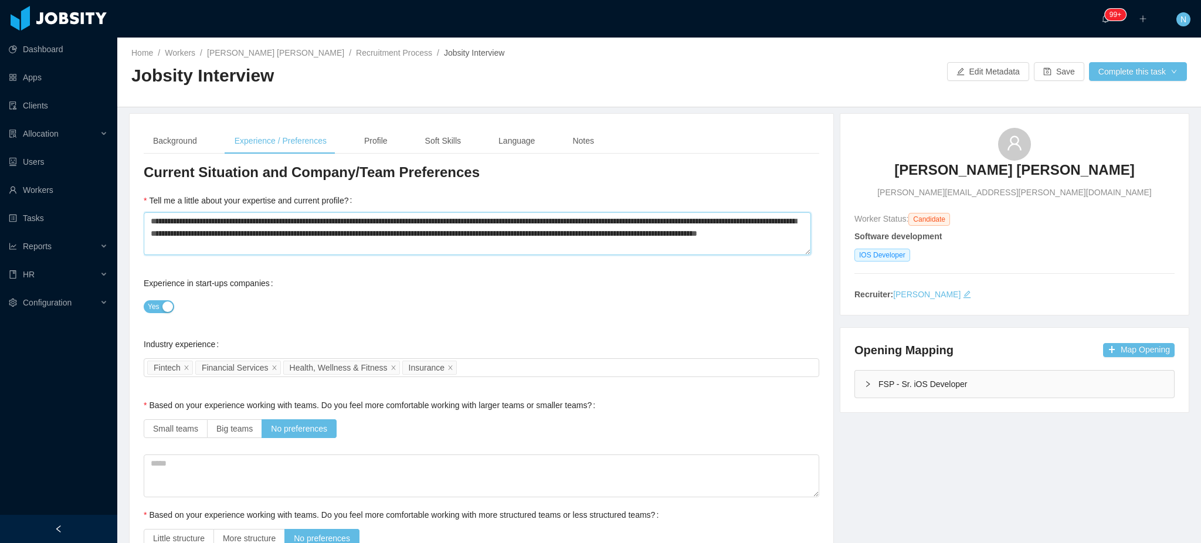
click at [589, 230] on textarea "**********" at bounding box center [477, 233] width 667 height 43
drag, startPoint x: 410, startPoint y: 237, endPoint x: 560, endPoint y: 233, distance: 149.5
click at [560, 233] on textarea "**********" at bounding box center [477, 233] width 667 height 43
click at [589, 74] on button "Save" at bounding box center [1059, 71] width 50 height 19
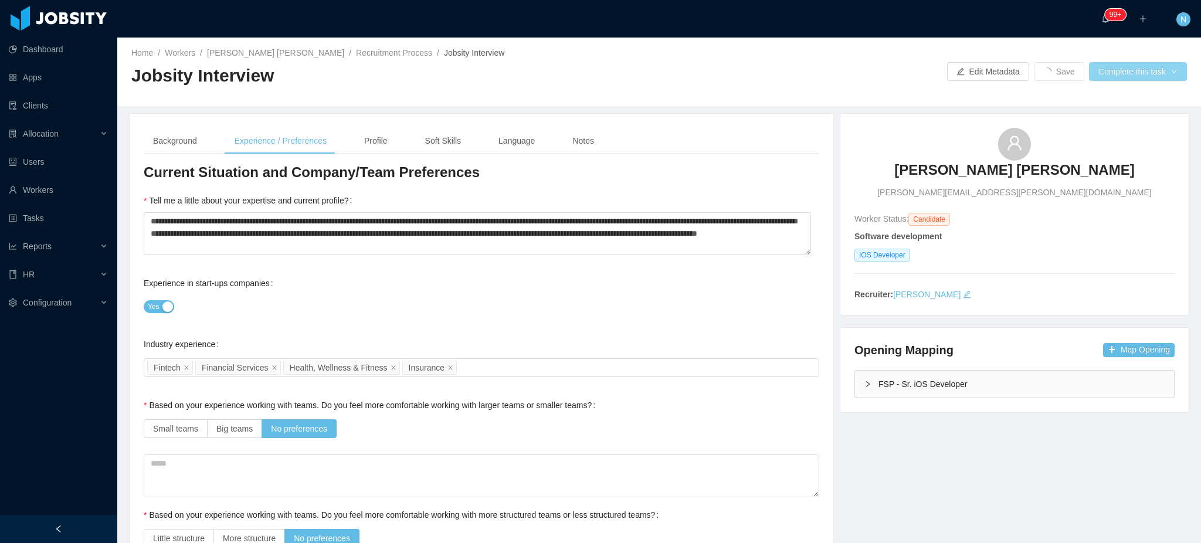
click at [589, 72] on button "Complete this task" at bounding box center [1138, 71] width 98 height 19
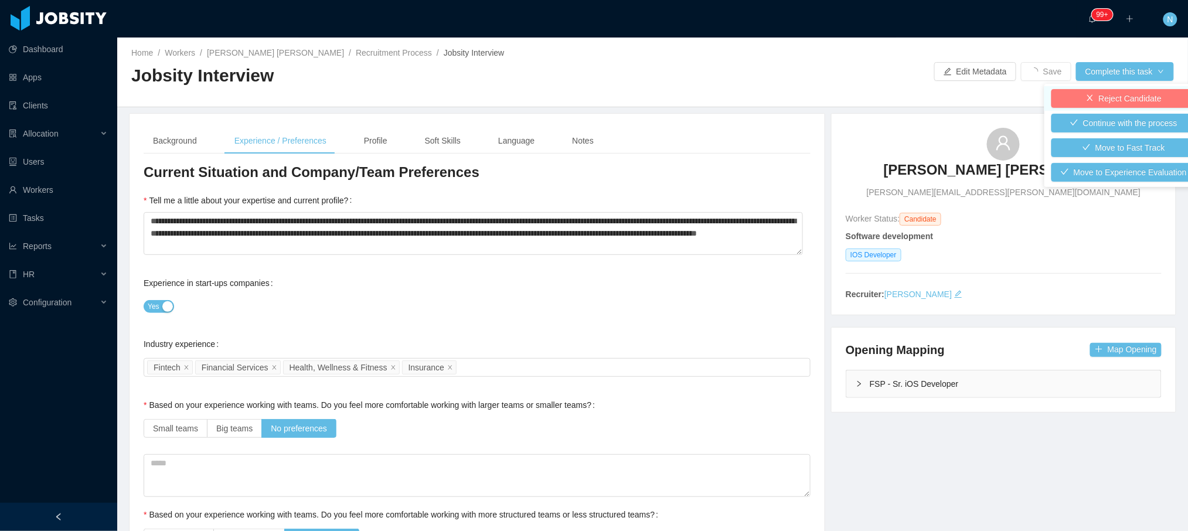
click at [589, 96] on button "Reject Candidate" at bounding box center [1124, 98] width 145 height 19
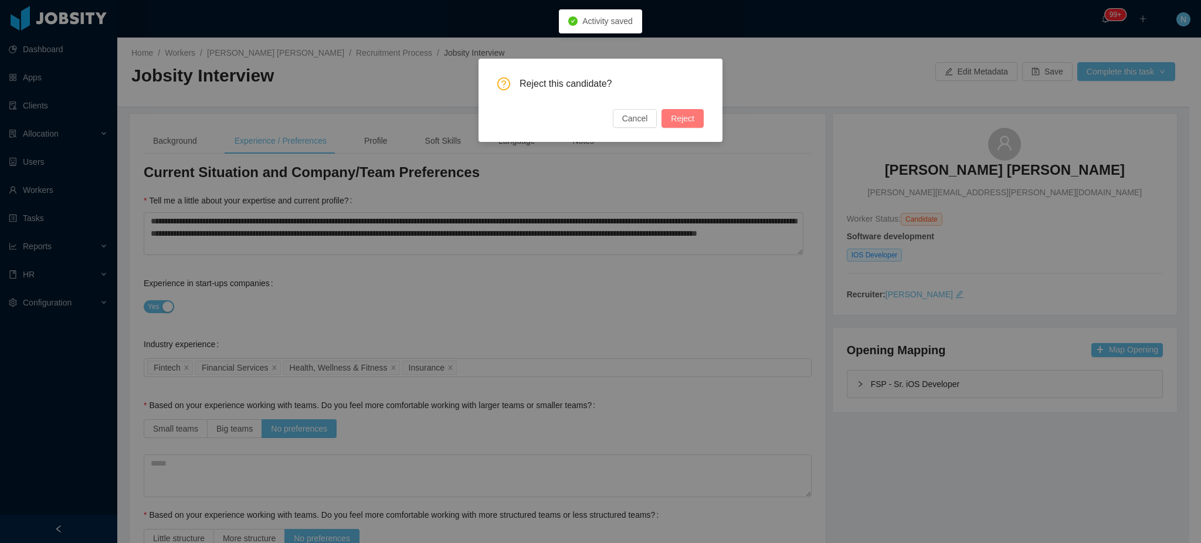
click at [589, 121] on button "Reject" at bounding box center [682, 118] width 42 height 19
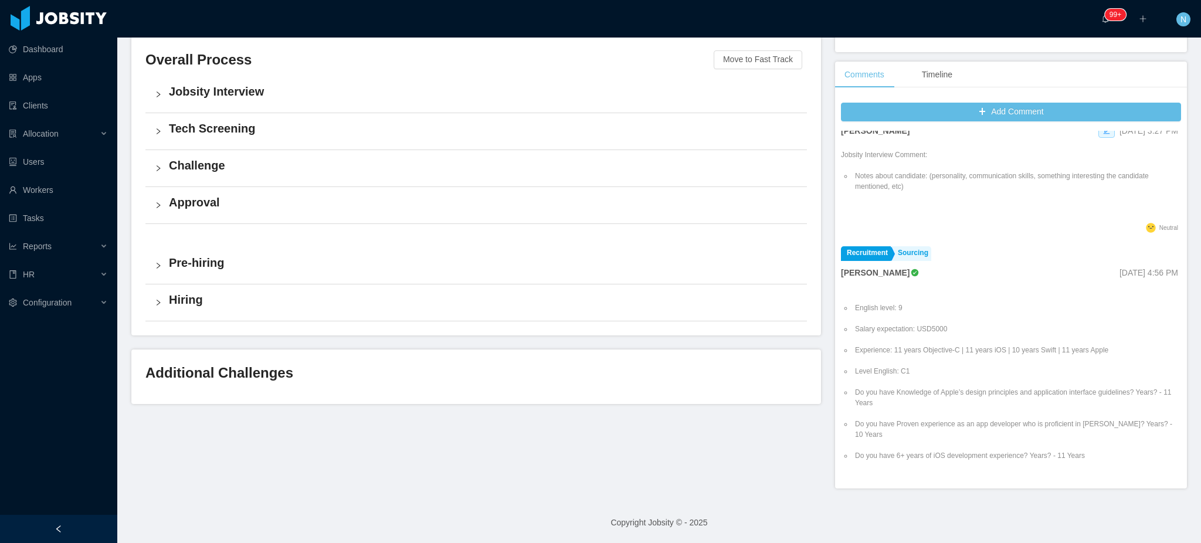
scroll to position [48, 0]
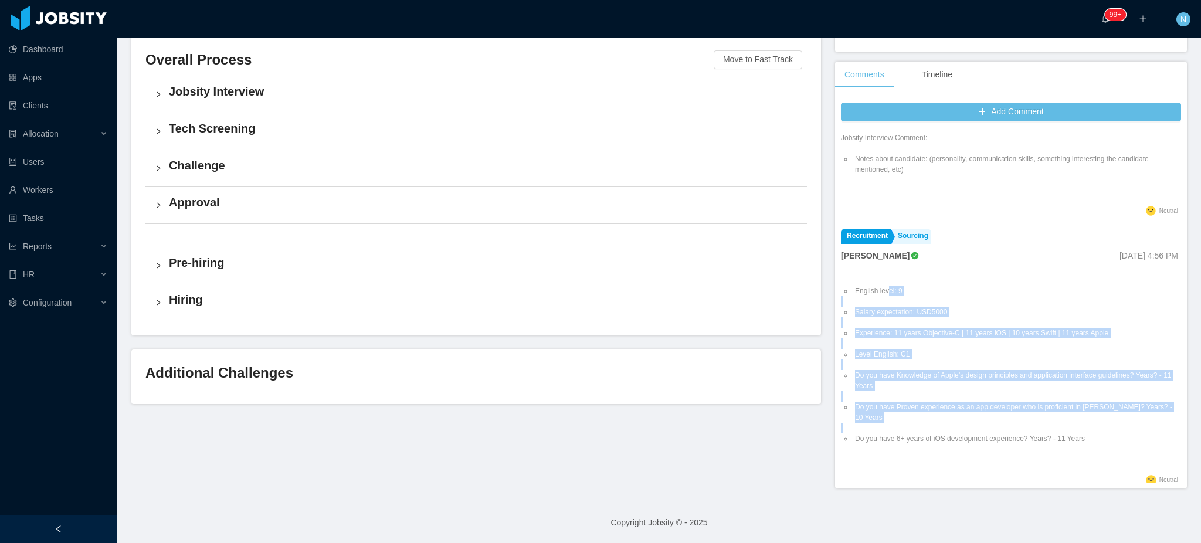
drag, startPoint x: 878, startPoint y: 291, endPoint x: 914, endPoint y: 436, distance: 149.3
click at [589, 436] on ul "English level: 9 Salary expectation: USD5000 Experience: 11 years Objective-C |…" at bounding box center [1011, 364] width 340 height 179
click at [589, 410] on li "Do you have Proven experience as an app developer who is proficient in [PERSON_…" at bounding box center [1016, 412] width 328 height 21
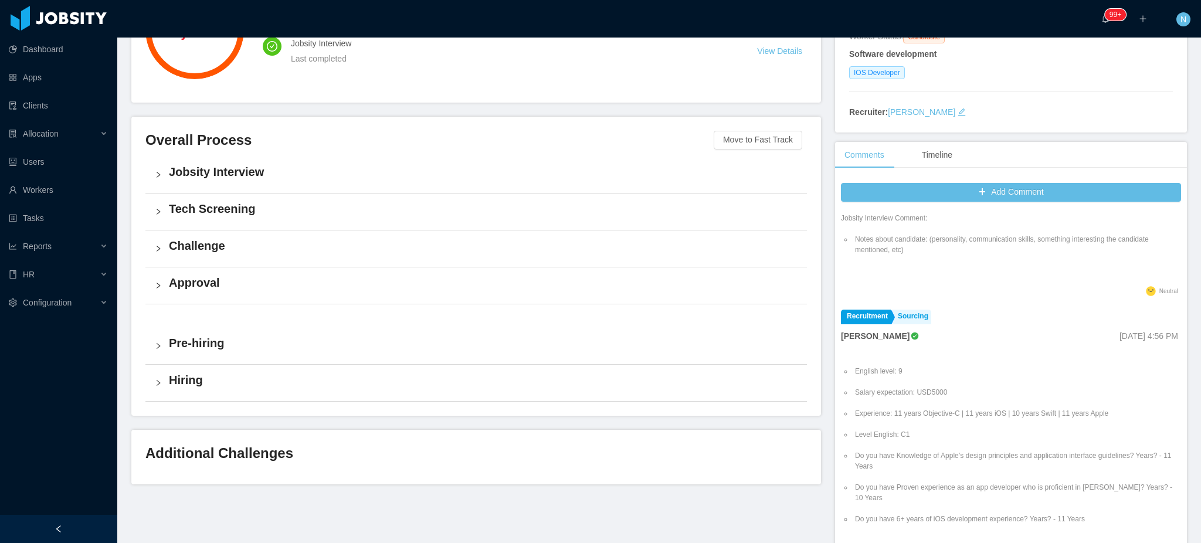
scroll to position [0, 0]
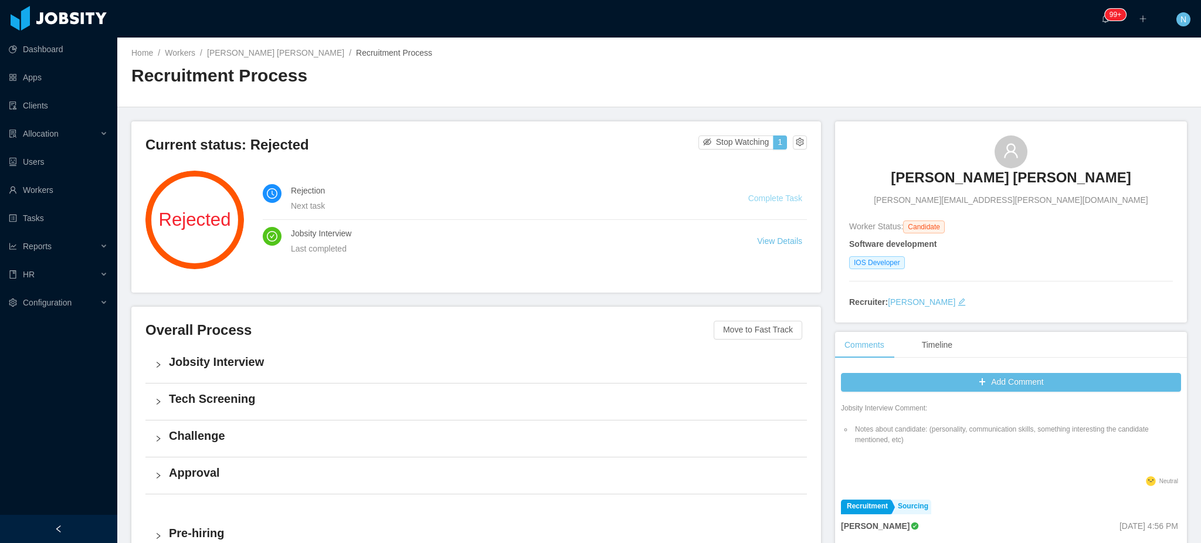
click at [589, 201] on link "Complete Task" at bounding box center [775, 197] width 54 height 9
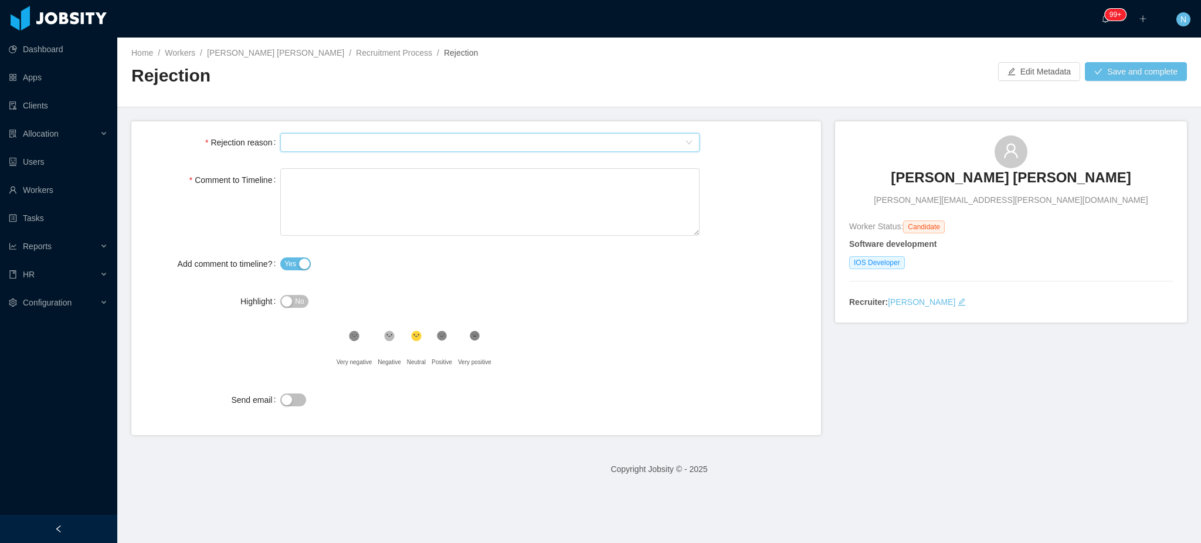
click at [321, 144] on div "Select Type" at bounding box center [485, 143] width 397 height 18
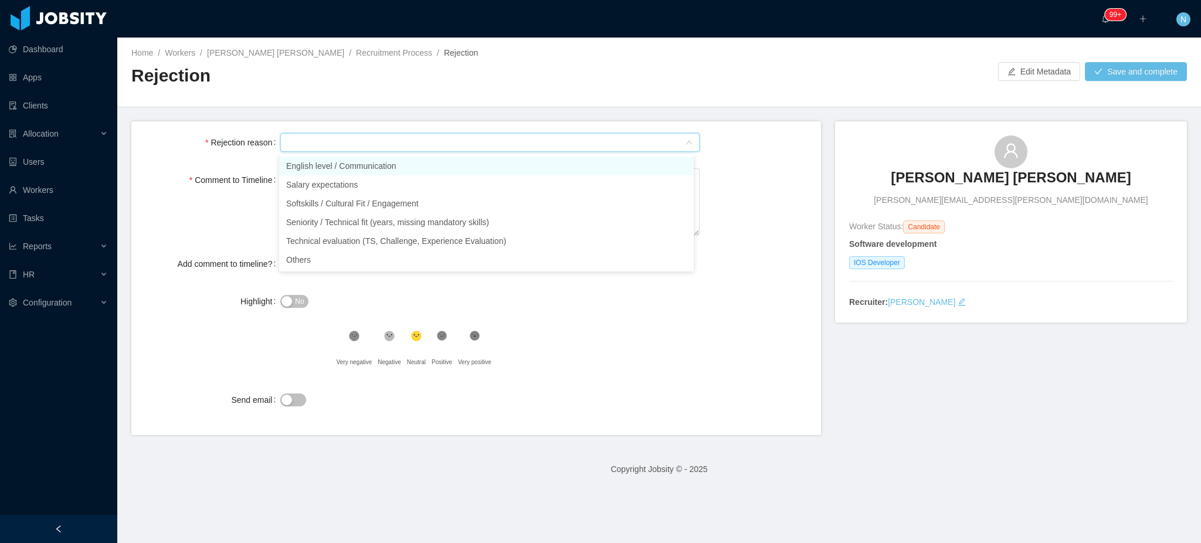
click at [321, 169] on li "English level / Communication" at bounding box center [486, 166] width 414 height 19
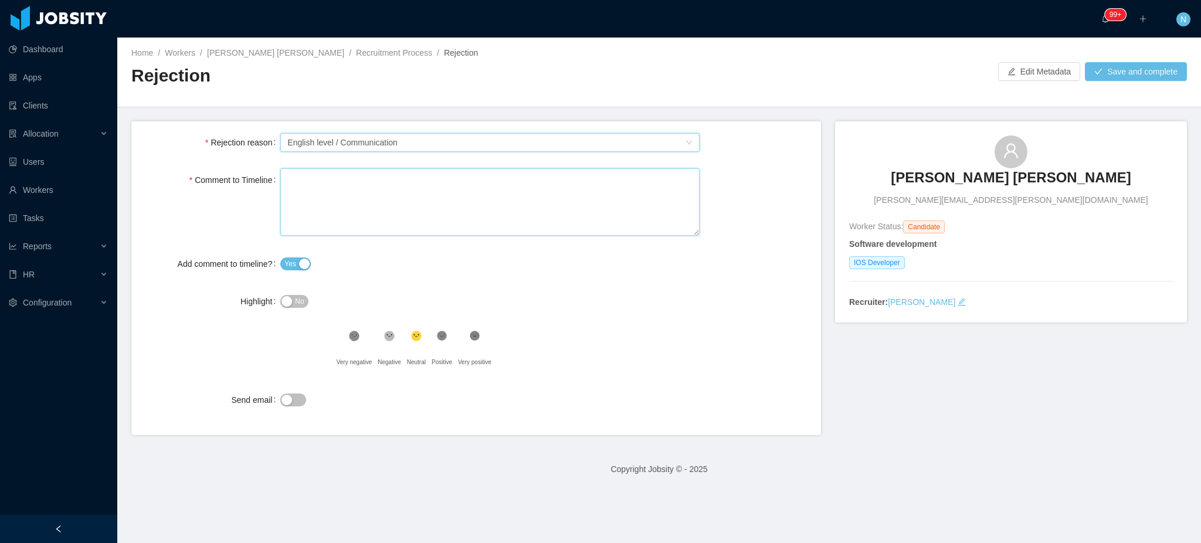
click at [317, 179] on textarea "Comment to Timeline" at bounding box center [489, 201] width 419 height 67
click at [297, 301] on span "No" at bounding box center [299, 301] width 9 height 12
click at [293, 407] on div at bounding box center [489, 399] width 419 height 23
click at [291, 404] on button "Send email" at bounding box center [293, 399] width 26 height 13
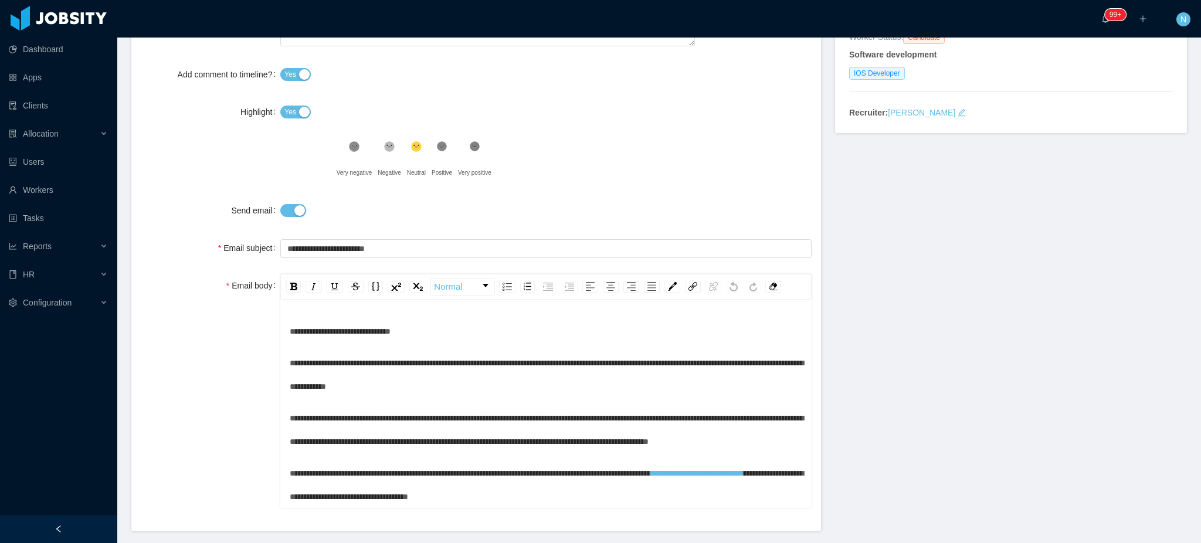
scroll to position [231, 0]
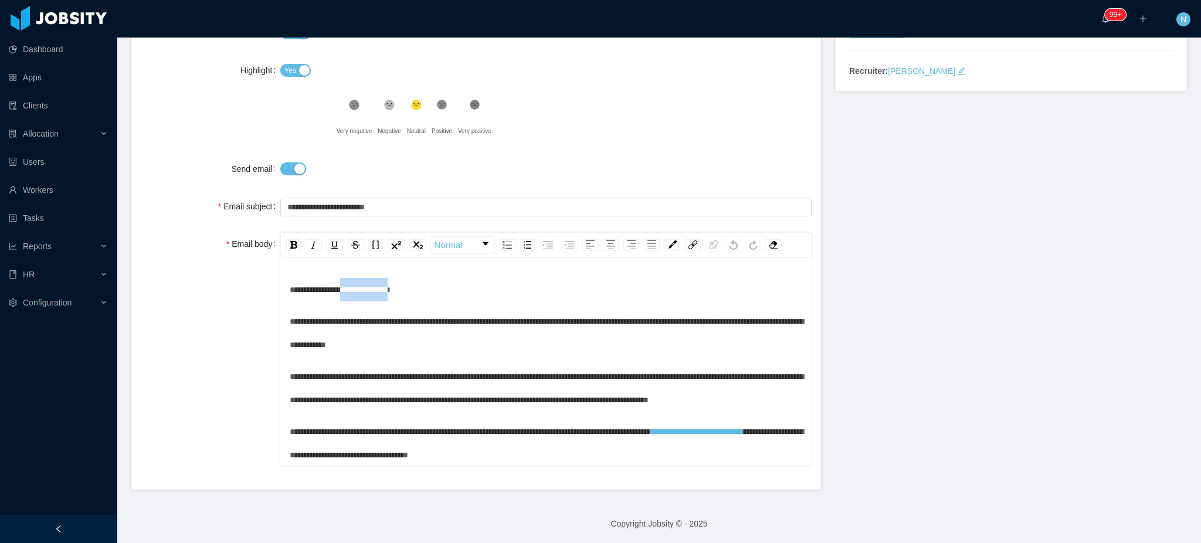
drag, startPoint x: 352, startPoint y: 294, endPoint x: 408, endPoint y: 295, distance: 55.7
click at [408, 295] on div "**********" at bounding box center [546, 289] width 513 height 23
drag, startPoint x: 492, startPoint y: 374, endPoint x: 708, endPoint y: 373, distance: 215.8
click at [589, 373] on span "**********" at bounding box center [547, 388] width 514 height 32
drag, startPoint x: 803, startPoint y: 361, endPoint x: 807, endPoint y: 379, distance: 17.9
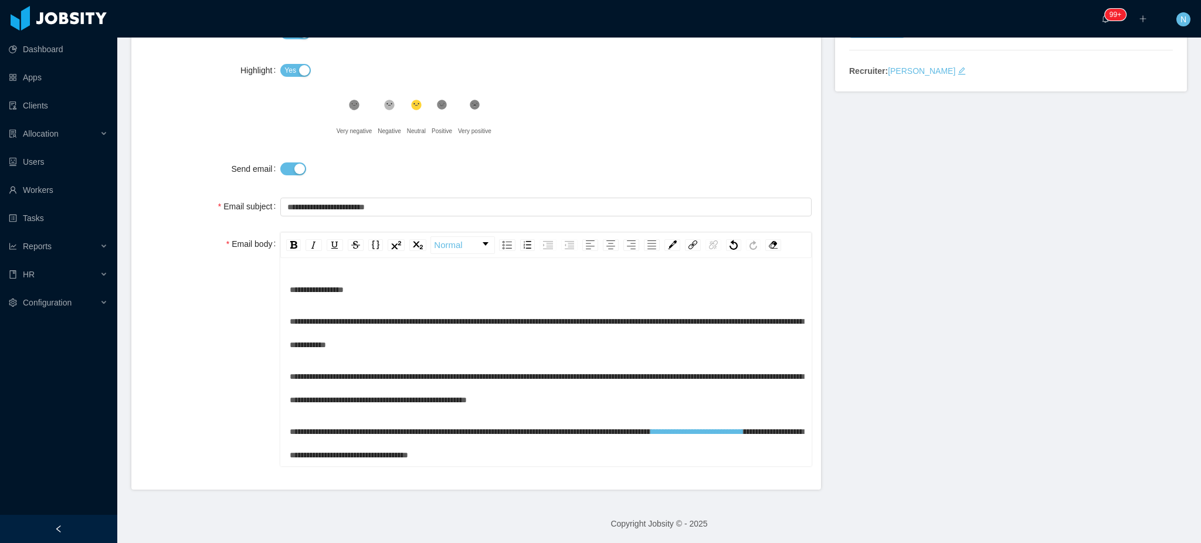
click at [589, 379] on form "**********" at bounding box center [475, 189] width 689 height 599
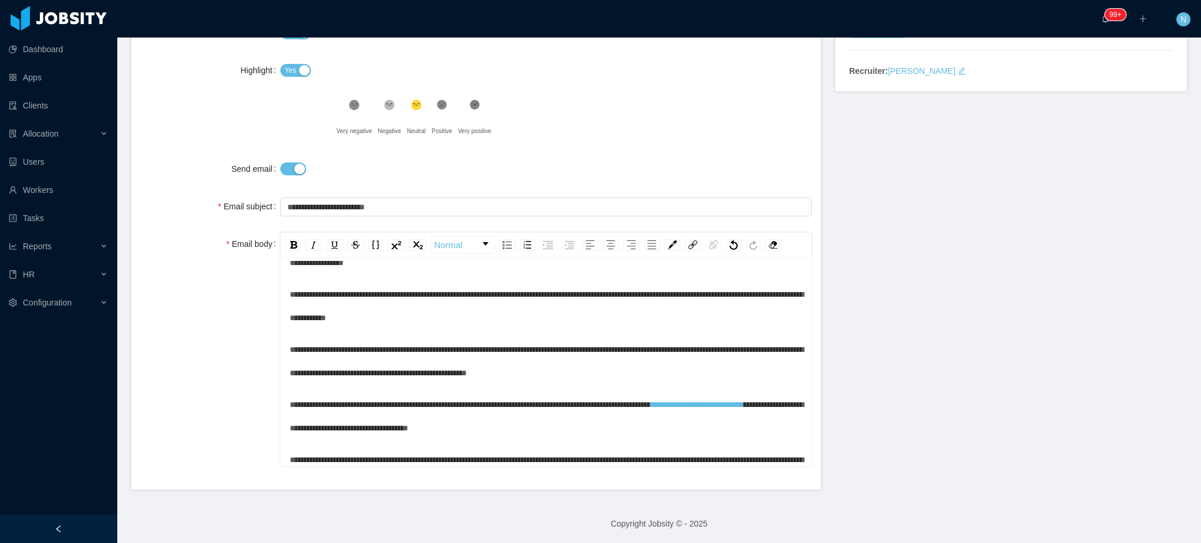
scroll to position [46, 0]
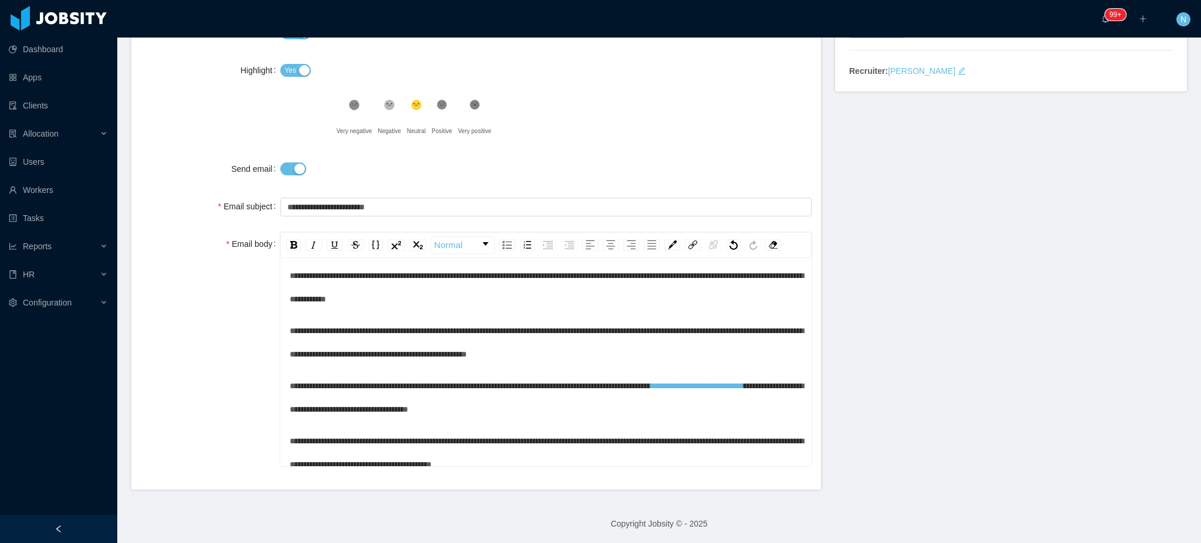
click at [589, 329] on span "**********" at bounding box center [547, 343] width 514 height 32
click at [437, 351] on span "**********" at bounding box center [547, 343] width 514 height 32
click at [474, 356] on span "**********" at bounding box center [547, 343] width 514 height 32
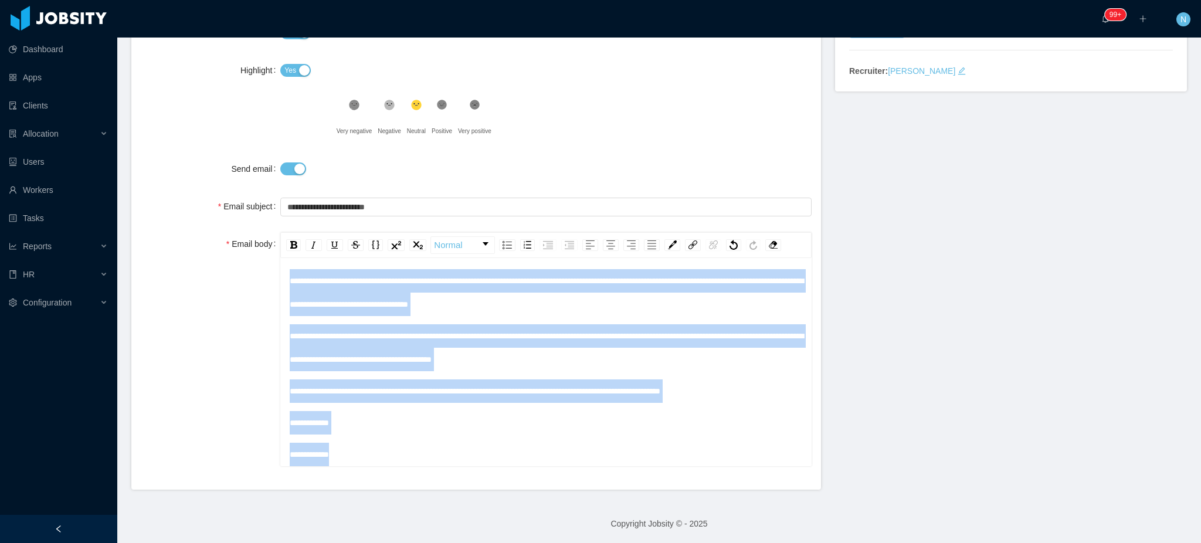
scroll to position [0, 0]
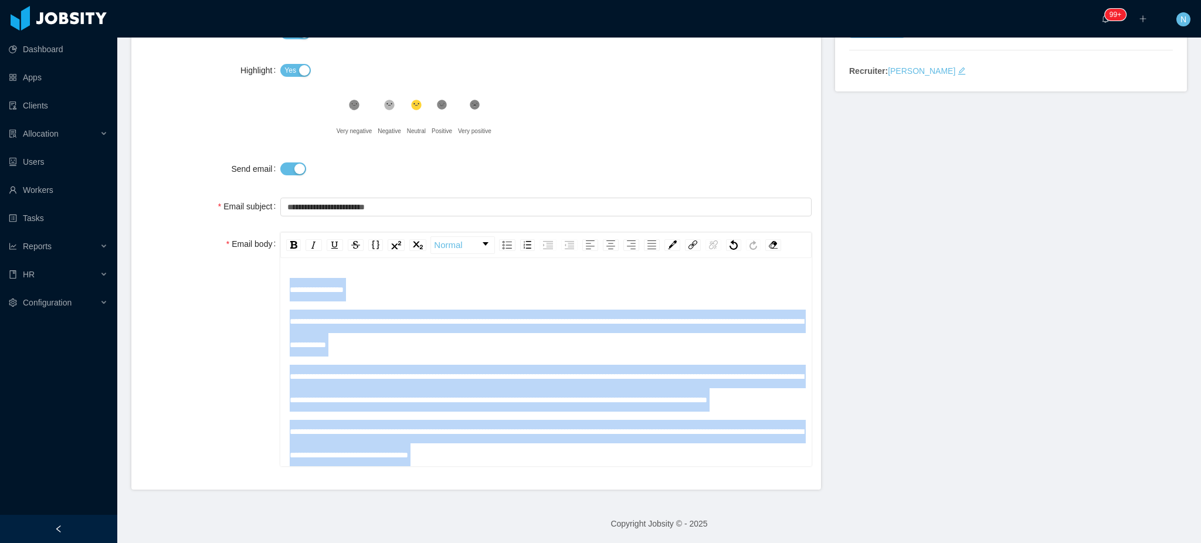
drag, startPoint x: 355, startPoint y: 453, endPoint x: 271, endPoint y: 192, distance: 274.2
click at [271, 192] on form "**********" at bounding box center [475, 189] width 689 height 599
copy div "**********"
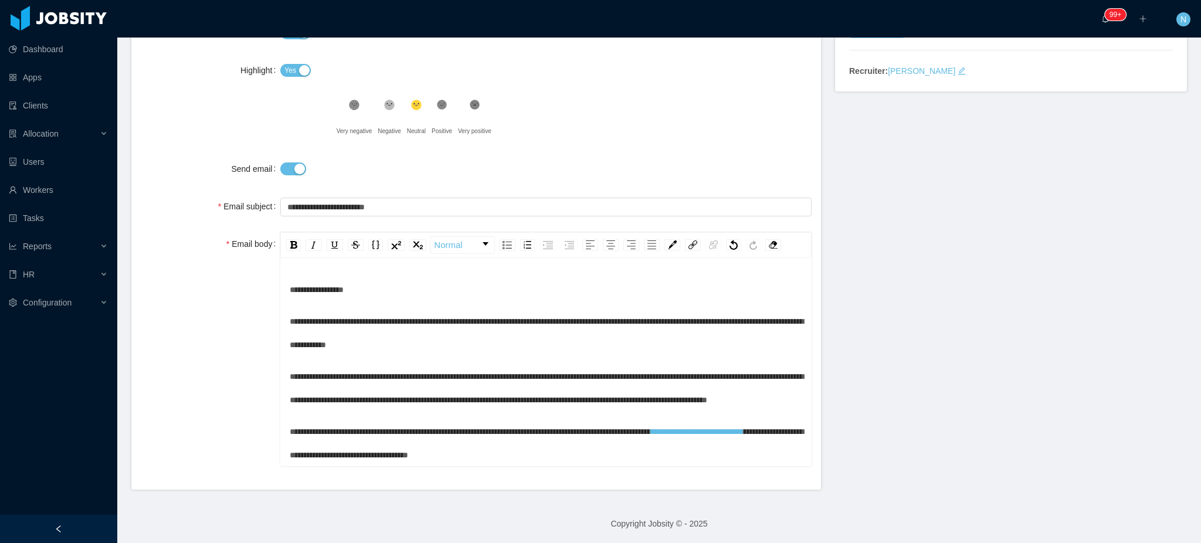
click at [589, 403] on div "**********" at bounding box center [658, 189] width 1055 height 599
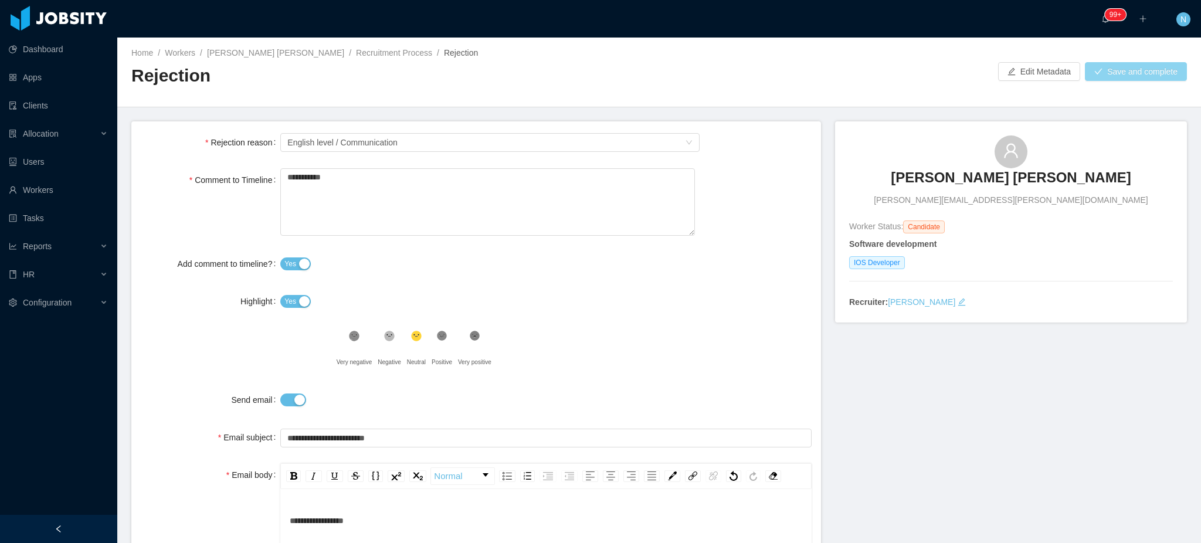
click at [589, 69] on button "Save and complete" at bounding box center [1136, 71] width 102 height 19
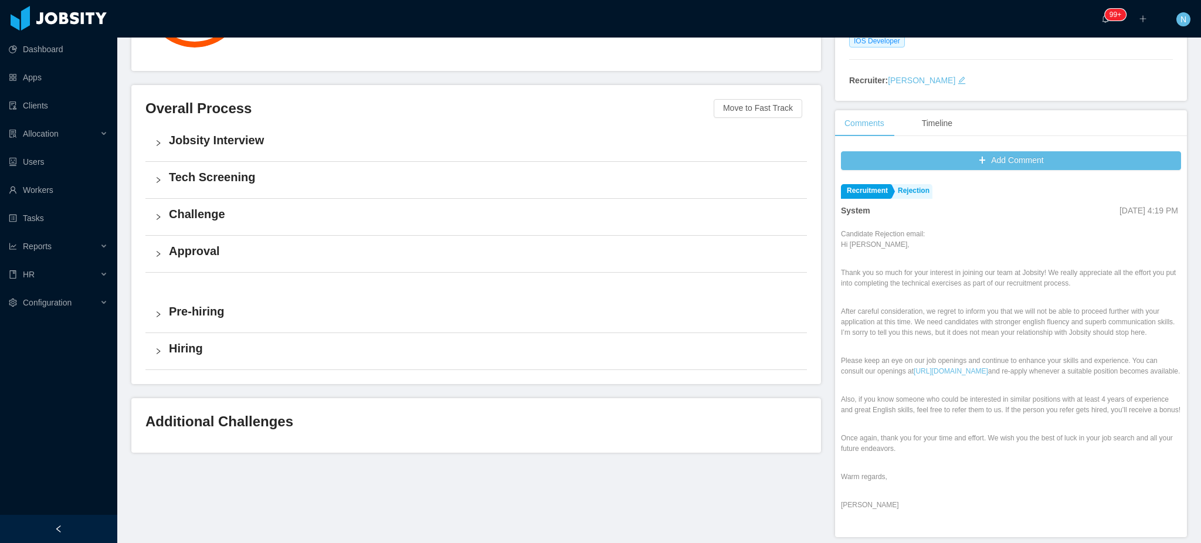
click at [354, 145] on h4 "Jobsity Interview" at bounding box center [483, 140] width 628 height 16
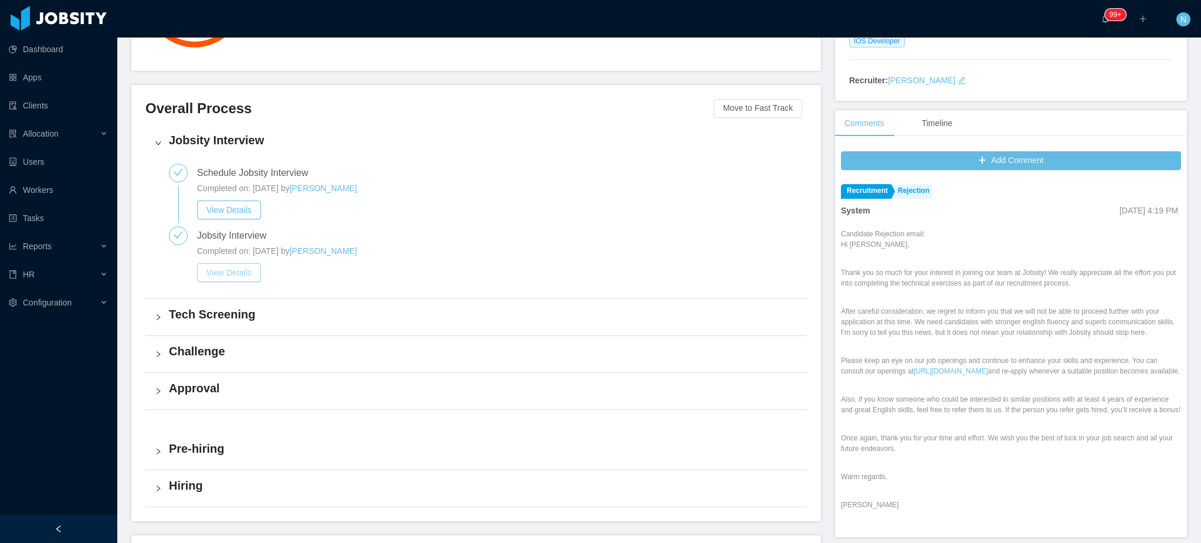
click at [239, 276] on button "View Details" at bounding box center [229, 272] width 64 height 19
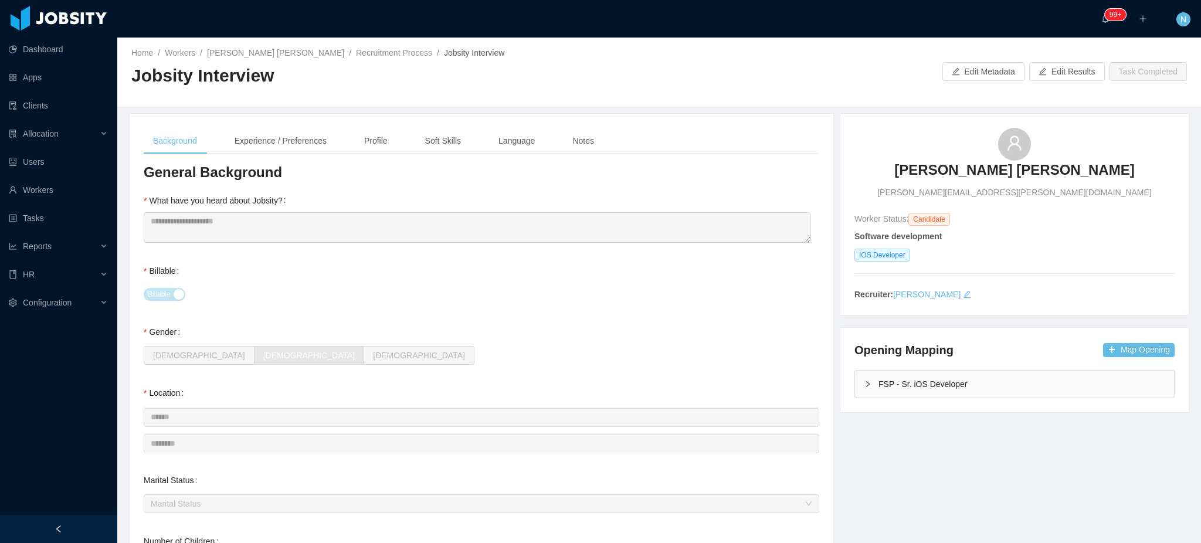
scroll to position [78, 0]
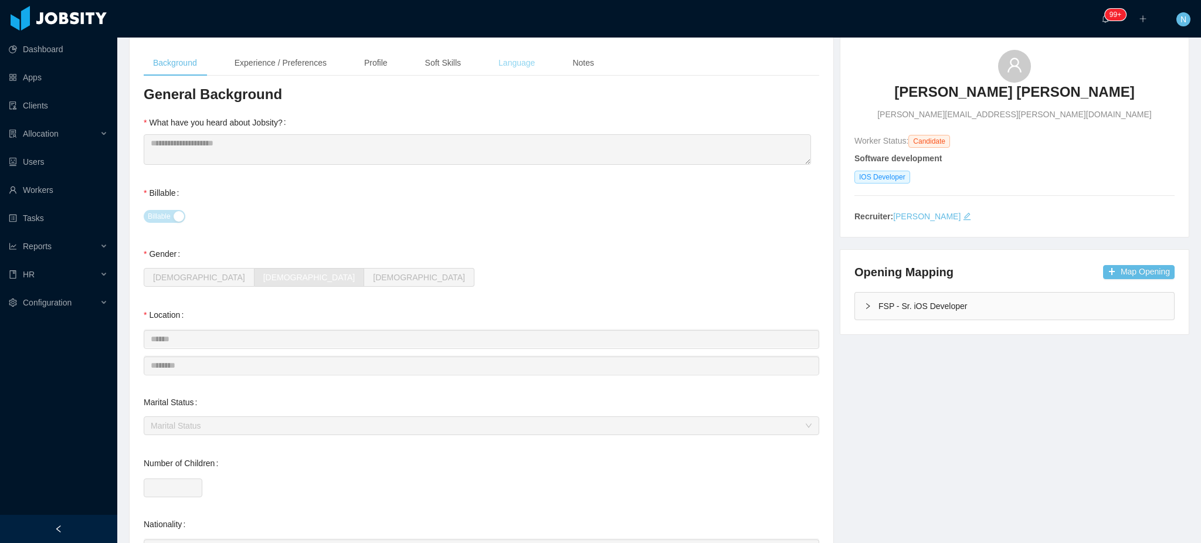
click at [507, 60] on div "Language" at bounding box center [516, 63] width 55 height 26
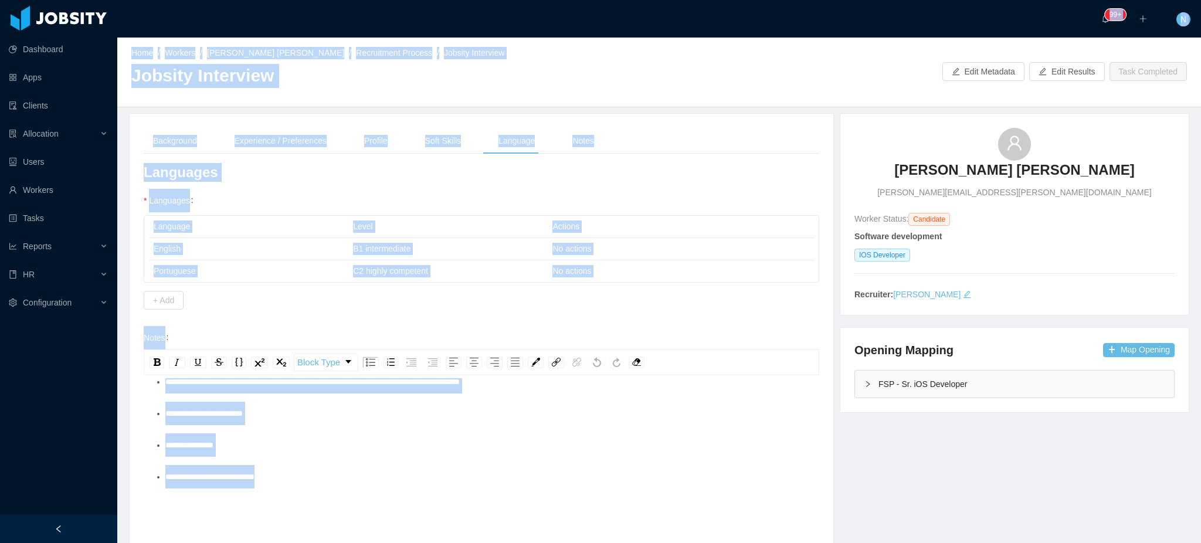
scroll to position [0, 0]
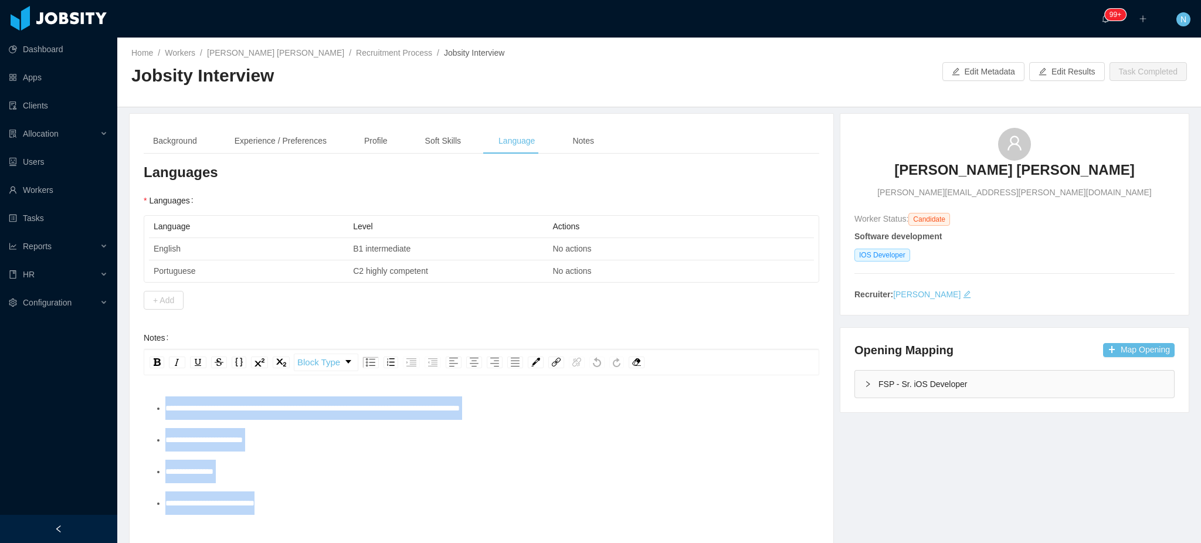
drag, startPoint x: 290, startPoint y: 478, endPoint x: 151, endPoint y: 415, distance: 152.2
click at [151, 415] on div "**********" at bounding box center [481, 480] width 675 height 205
copy ul "**********"
click at [373, 50] on link "Recruitment Process" at bounding box center [394, 52] width 76 height 9
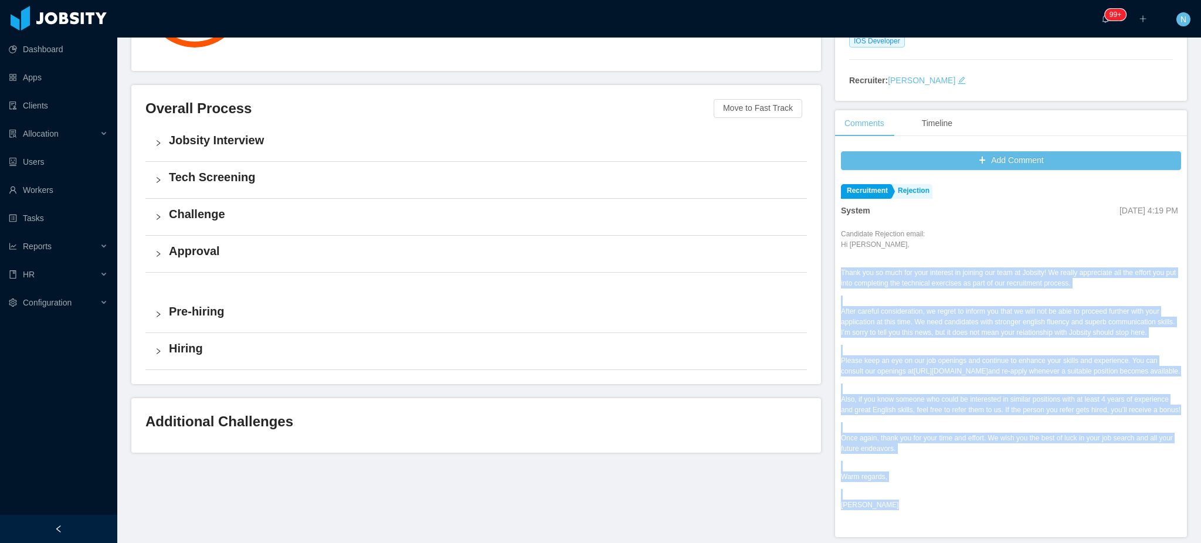
drag, startPoint x: 886, startPoint y: 464, endPoint x: 831, endPoint y: 269, distance: 202.9
click at [589, 269] on div "Add Comment Recruitment Rejection System [DATE] 4:19 PM Candidate Rejection ema…" at bounding box center [1011, 341] width 352 height 392
copy div "Lorem ips do sita con adip elitsedd ei tempori utl etdo ma Aliquae! Ad minimv q…"
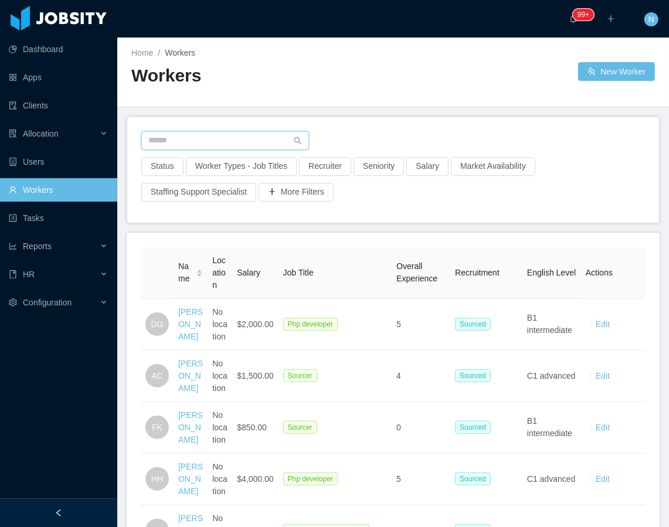
click at [220, 142] on input "text" at bounding box center [225, 140] width 168 height 19
paste input "**********"
type input "**********"
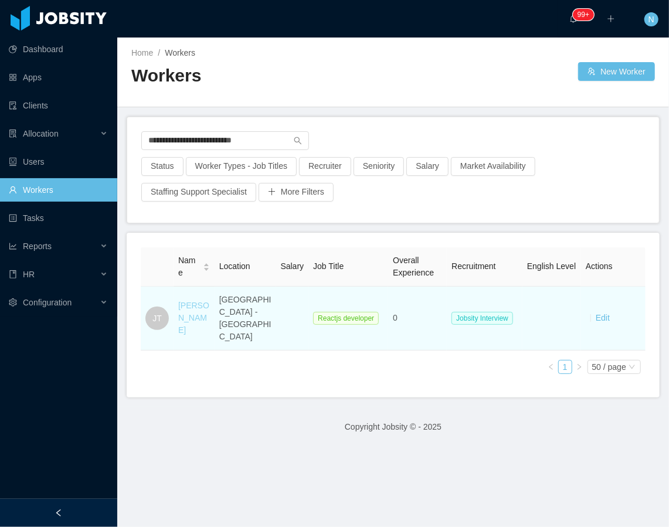
click at [207, 322] on link "Josmar Trigueiro" at bounding box center [193, 318] width 31 height 34
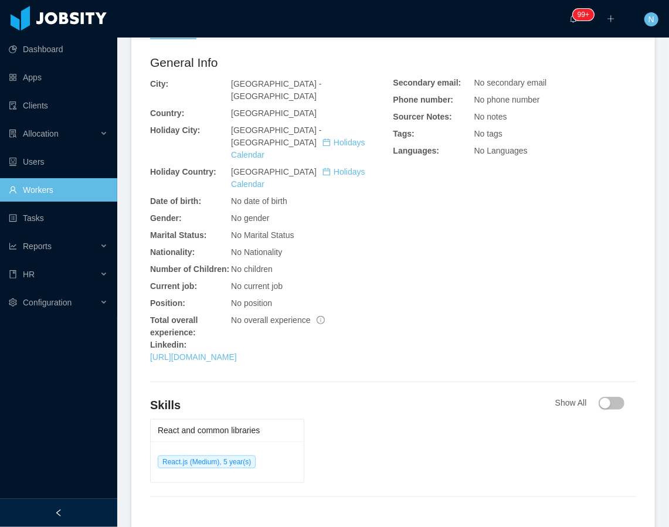
scroll to position [312, 0]
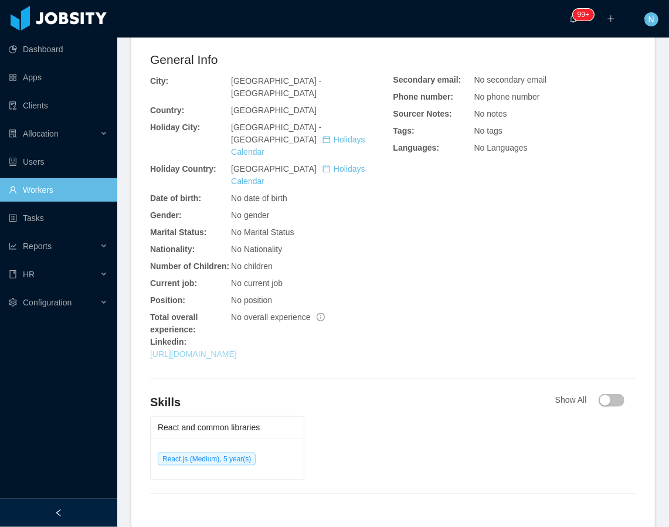
click at [237, 349] on link "https://www.linkedin.com/in/josmartrigueiro" at bounding box center [193, 353] width 87 height 9
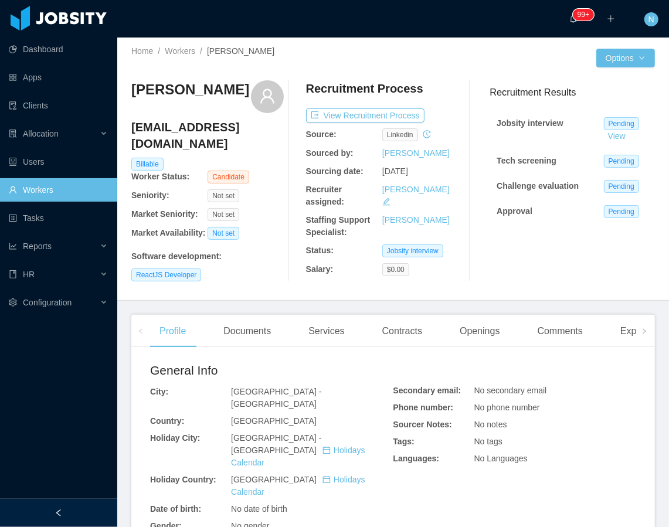
scroll to position [0, 0]
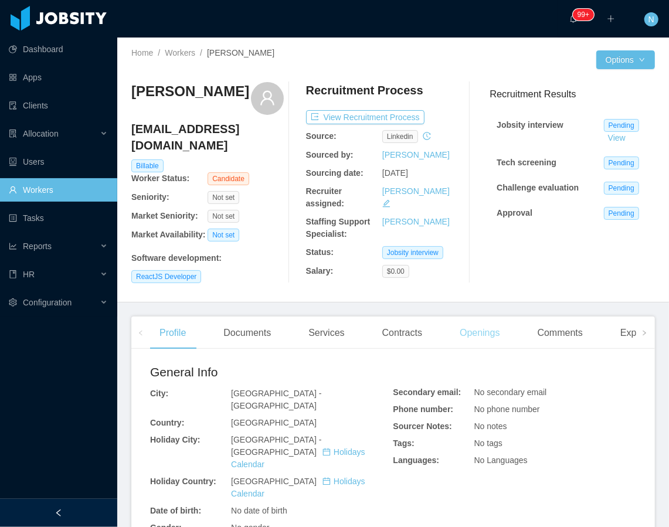
click at [480, 335] on div "Openings" at bounding box center [479, 333] width 59 height 33
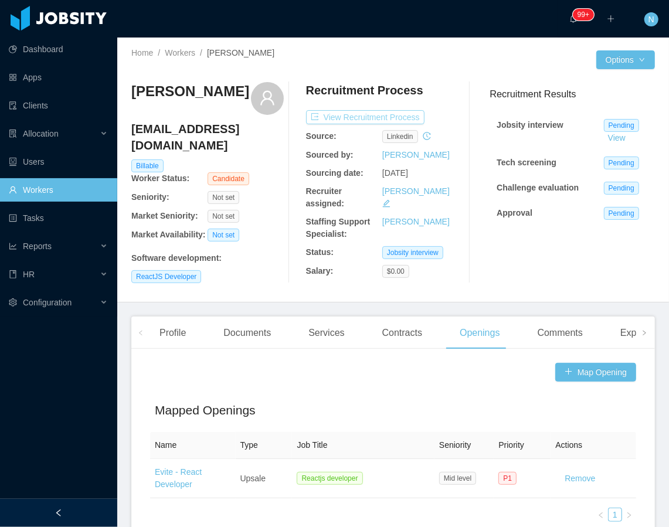
click at [361, 120] on button "View Recruitment Process" at bounding box center [365, 117] width 118 height 14
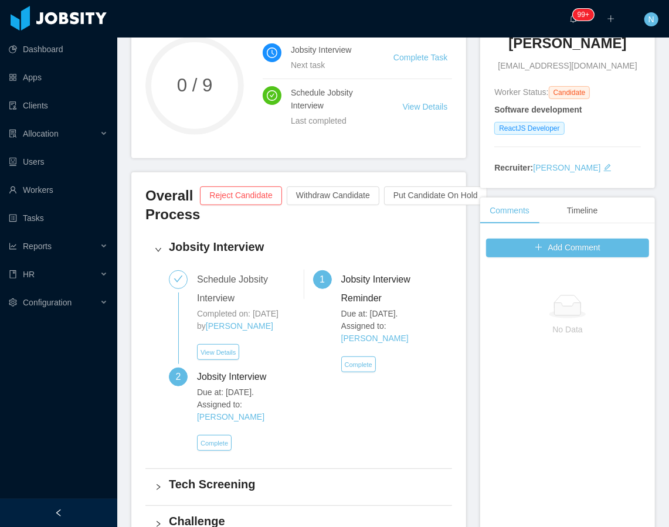
scroll to position [156, 0]
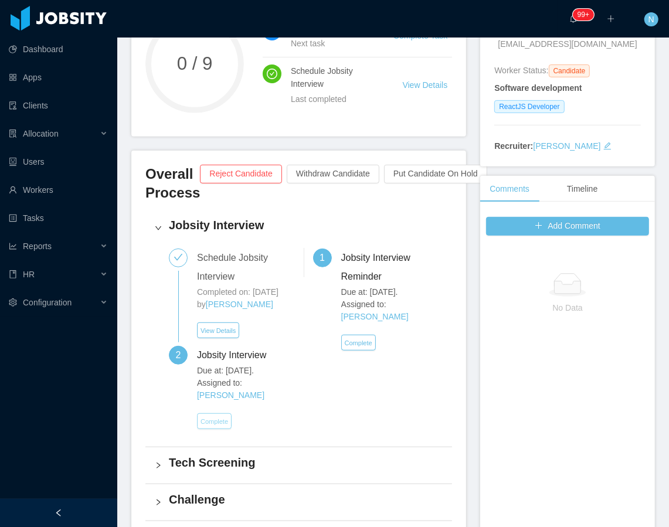
click at [210, 422] on button "Complete" at bounding box center [214, 421] width 35 height 16
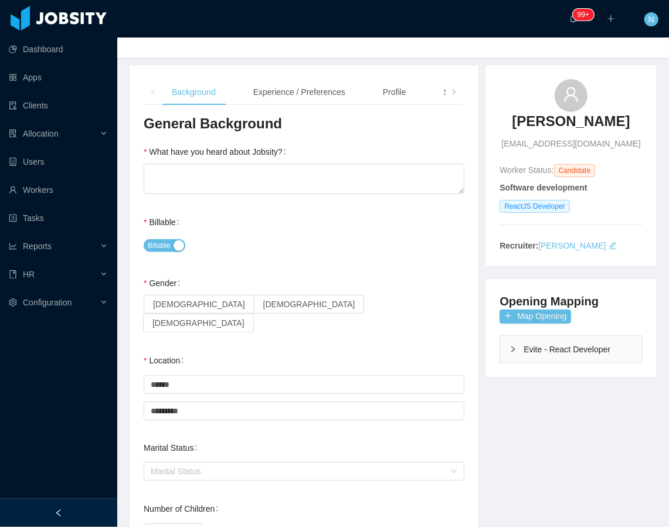
scroll to position [78, 0]
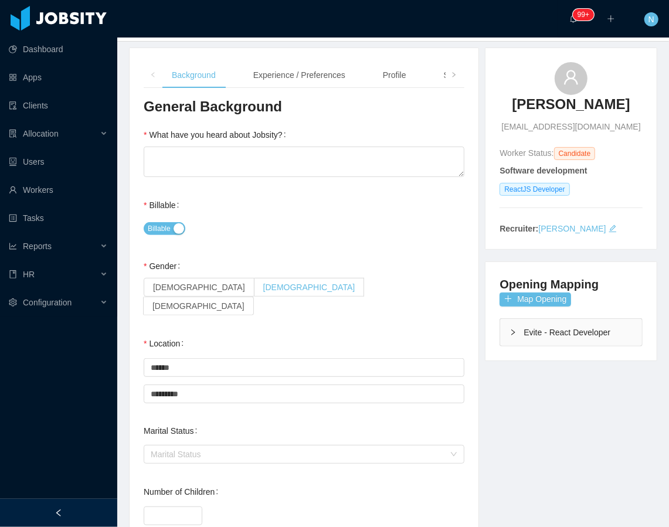
click at [263, 288] on span "[DEMOGRAPHIC_DATA]" at bounding box center [309, 287] width 92 height 9
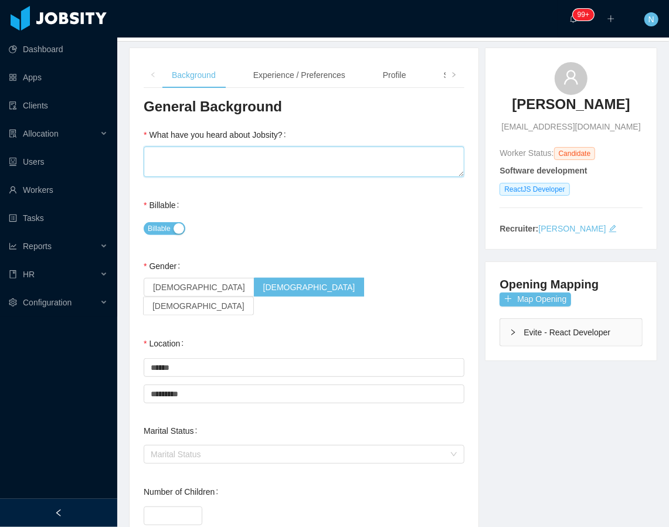
click at [295, 154] on textarea "What have you heard about Jobsity?" at bounding box center [304, 162] width 321 height 30
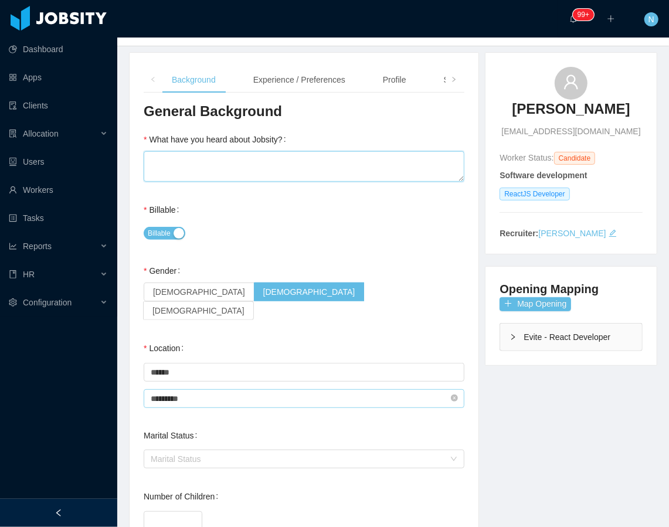
scroll to position [0, 0]
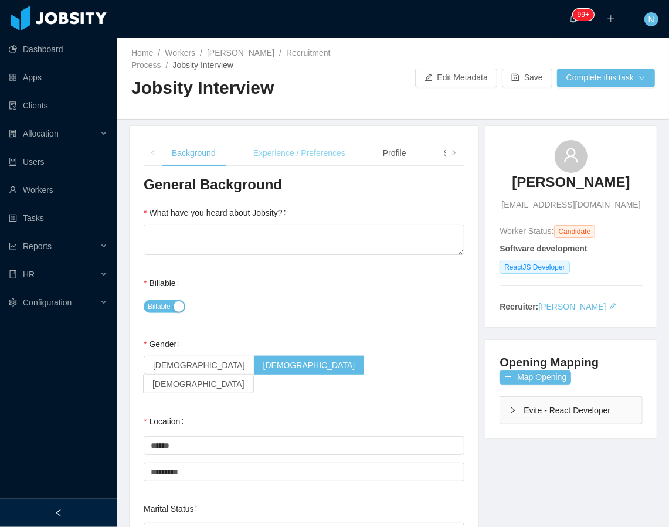
click at [301, 151] on div "Experience / Preferences" at bounding box center [299, 153] width 111 height 26
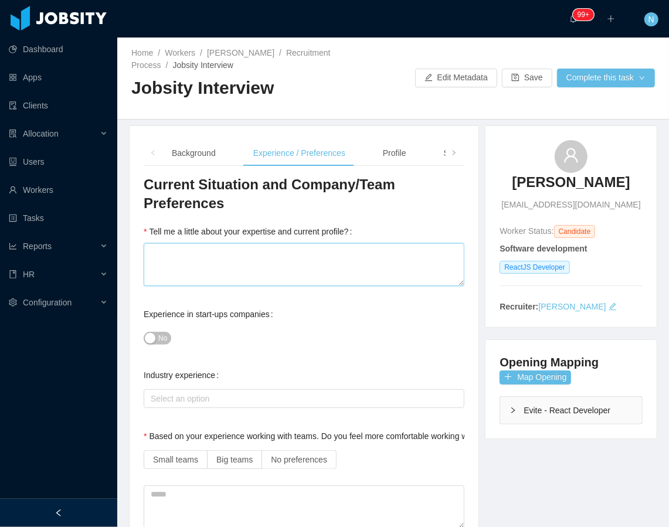
click at [266, 265] on textarea "Tell me a little about your expertise and current profile?" at bounding box center [304, 264] width 321 height 43
type textarea "*"
type textarea "**"
type textarea "****"
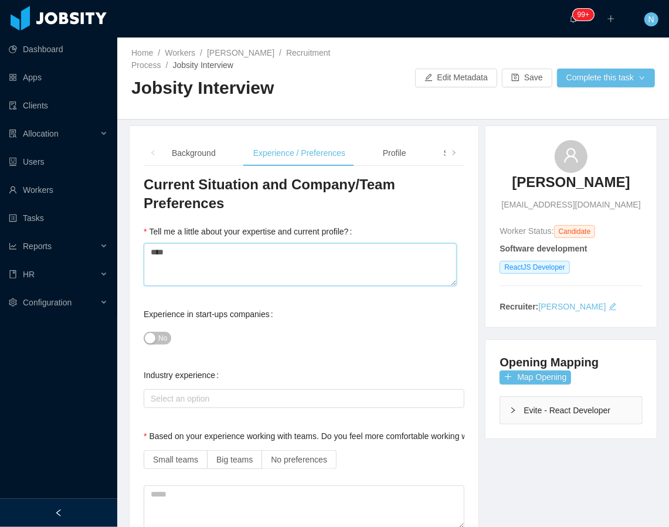
type textarea "*****"
type textarea "******"
type textarea "********"
type textarea "*********"
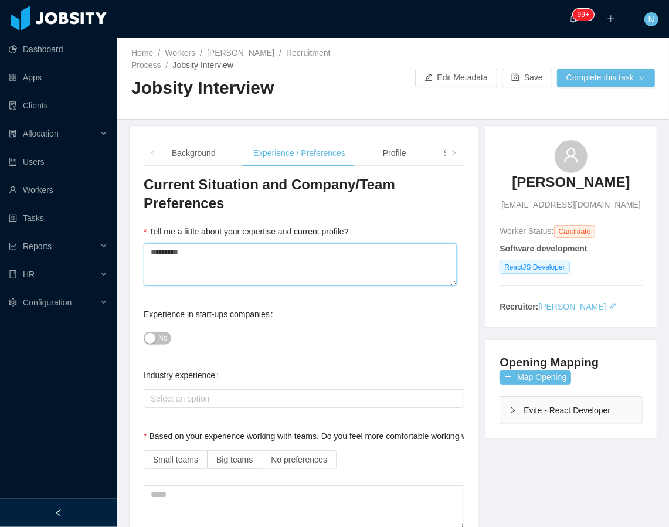
type textarea "**********"
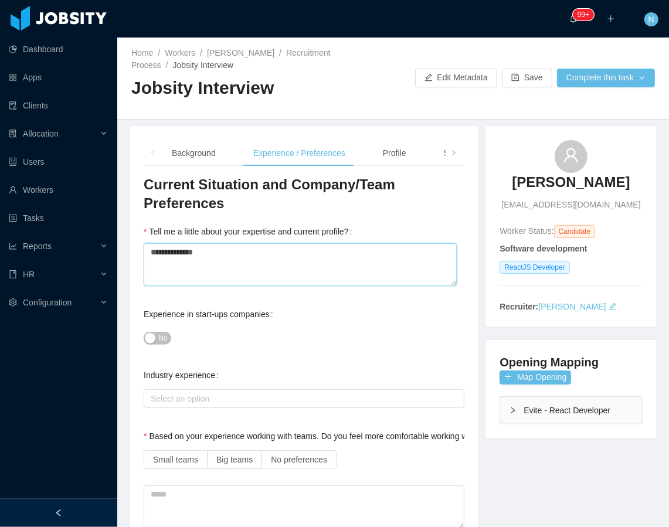
type textarea "**********"
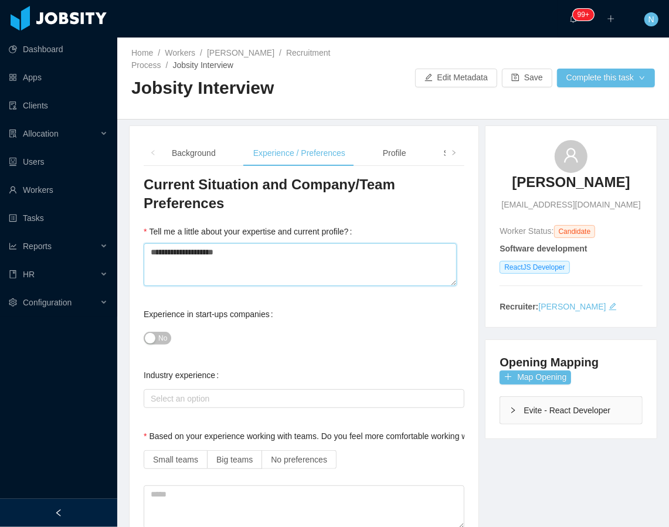
type textarea "**********"
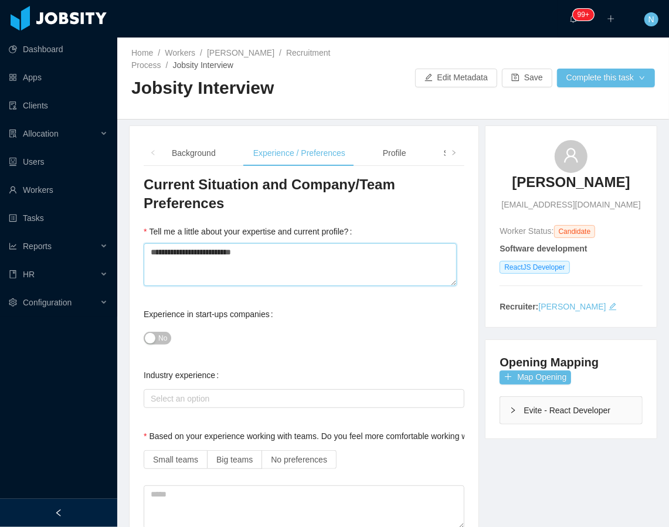
type textarea "**********"
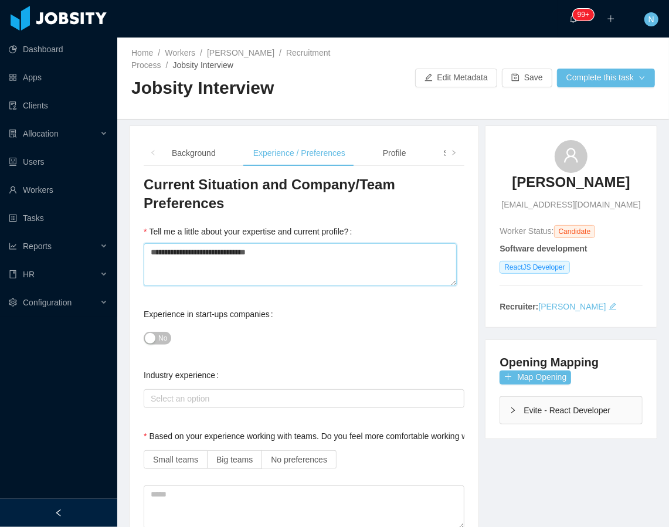
type textarea "**********"
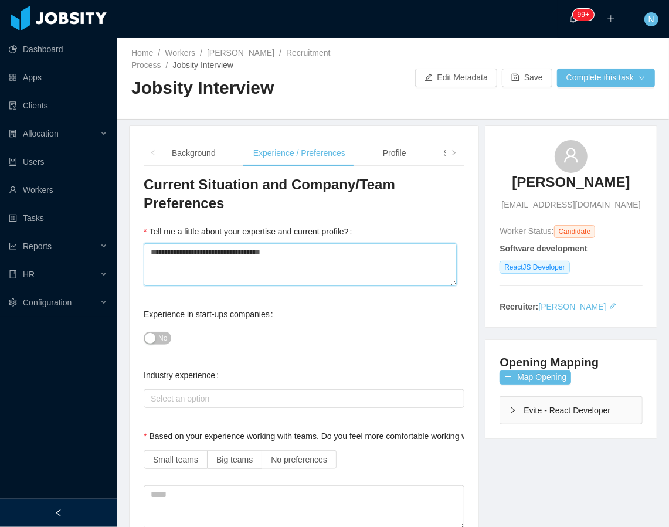
type textarea "**********"
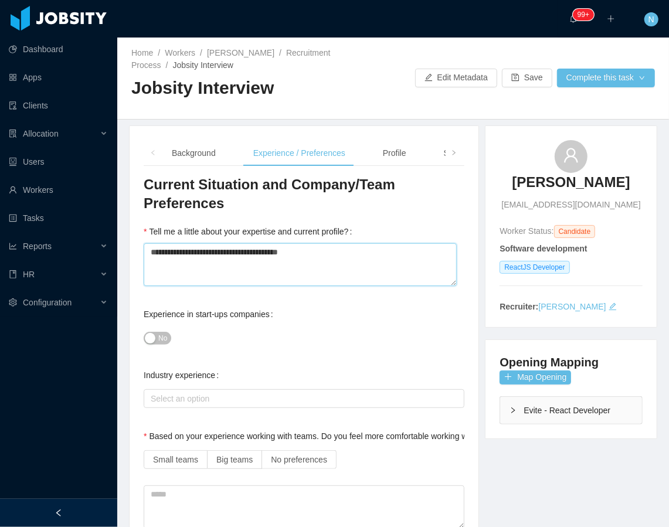
type textarea "**********"
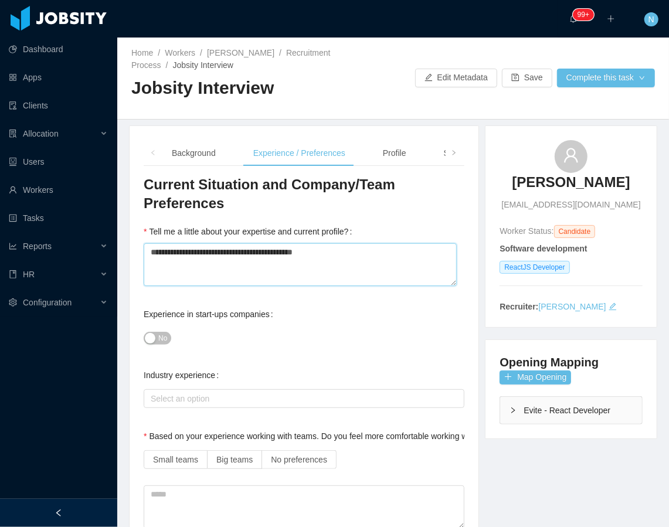
type textarea "**********"
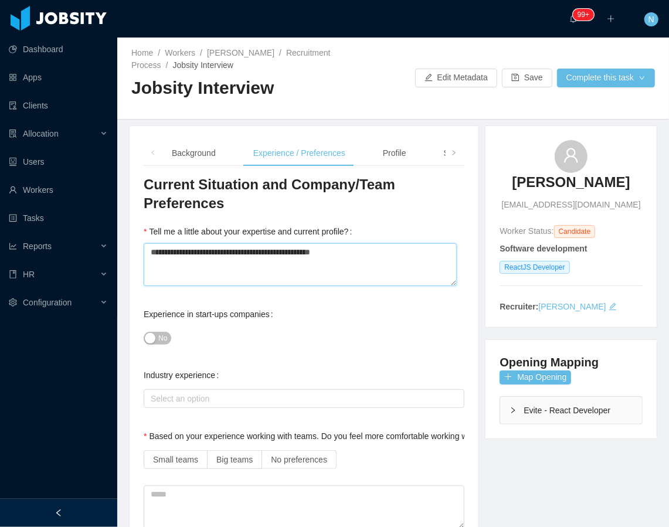
type textarea "**********"
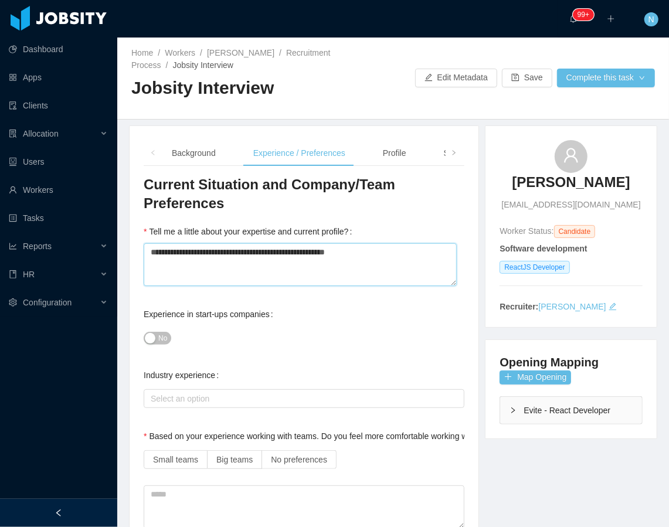
type textarea "**********"
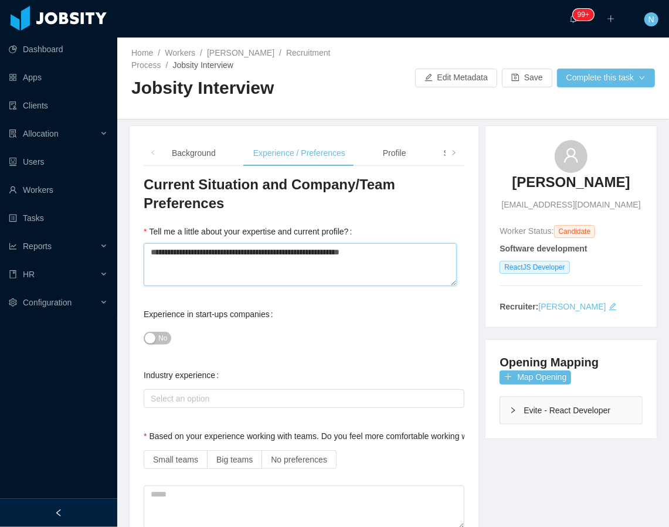
type textarea "**********"
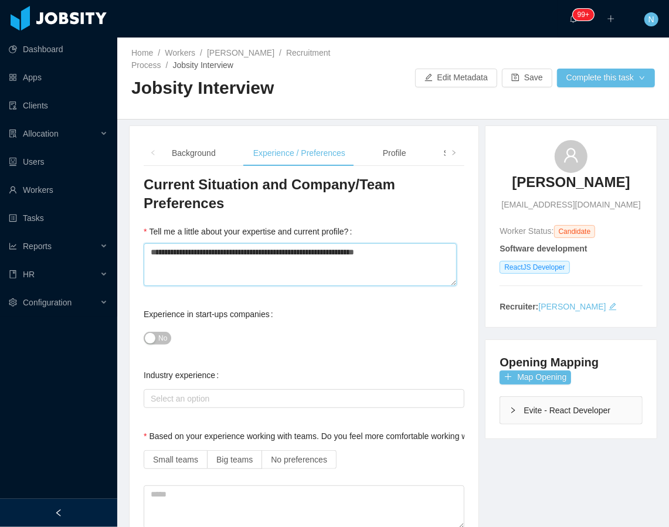
type textarea "**********"
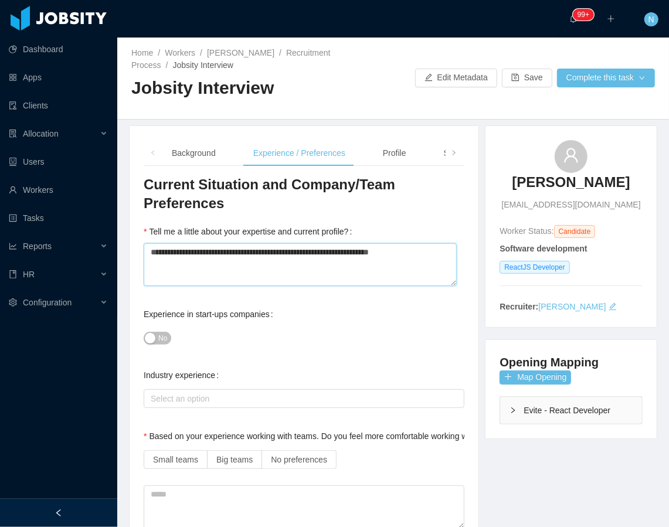
type textarea "**********"
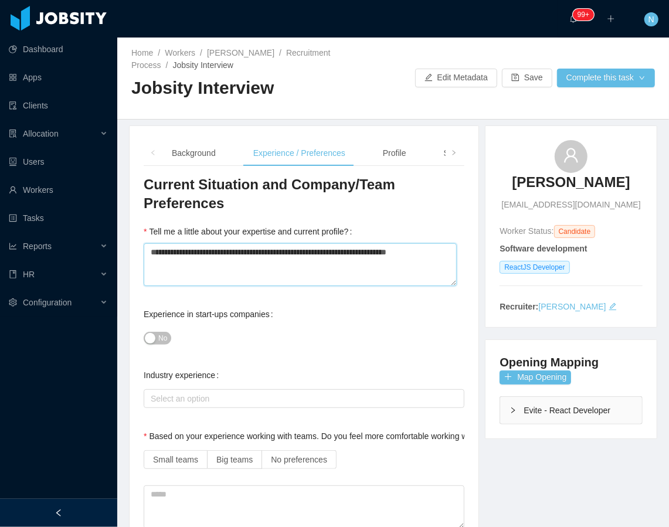
type textarea "**********"
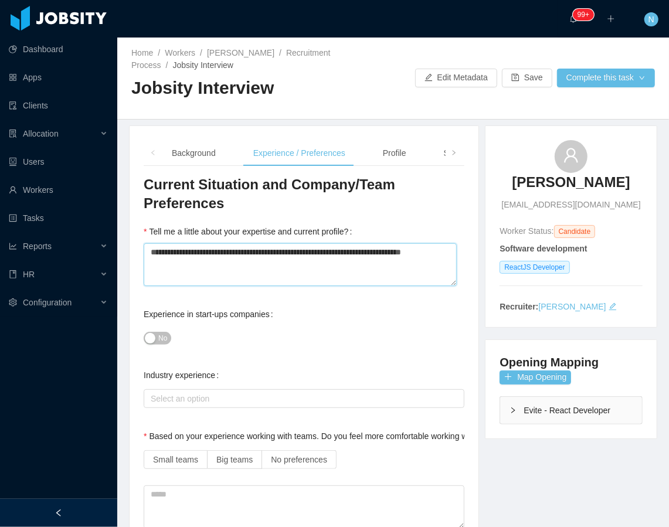
type textarea "**********"
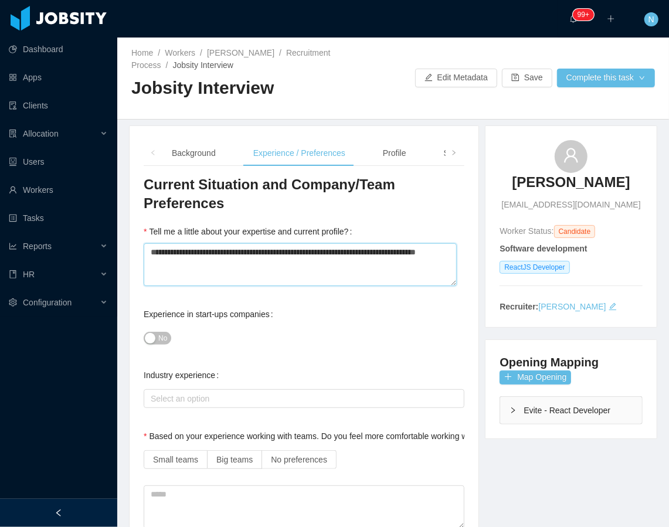
type textarea "**********"
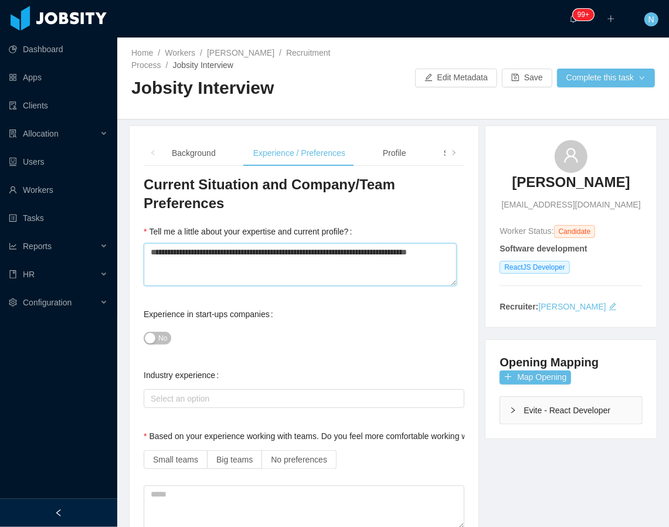
type textarea "**********"
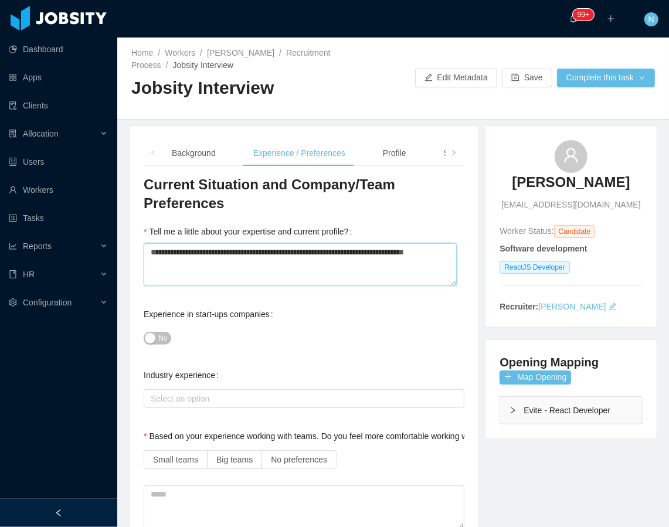
type textarea "**********"
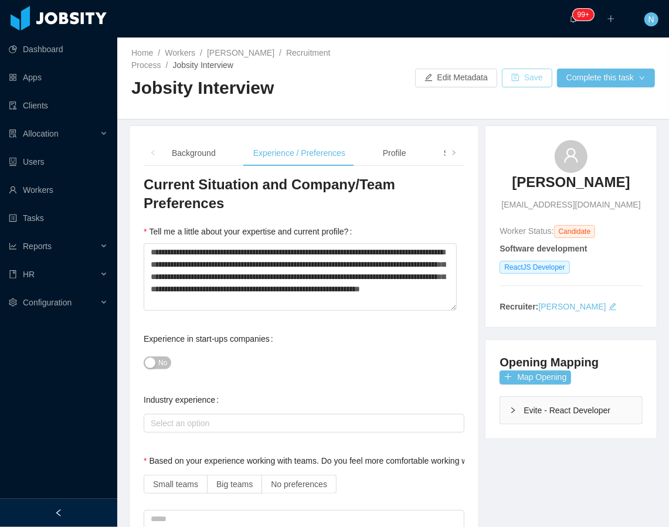
click at [502, 76] on button "Save" at bounding box center [527, 78] width 50 height 19
click at [305, 279] on textarea "**********" at bounding box center [300, 276] width 313 height 67
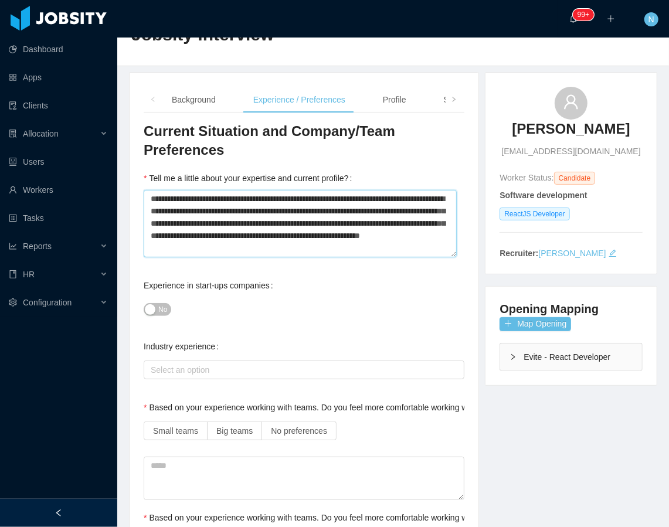
scroll to position [390, 0]
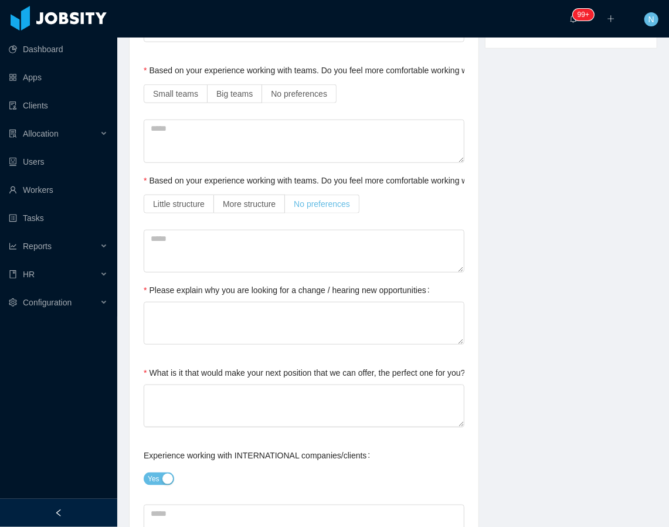
click at [311, 201] on span "No preferences" at bounding box center [322, 203] width 56 height 9
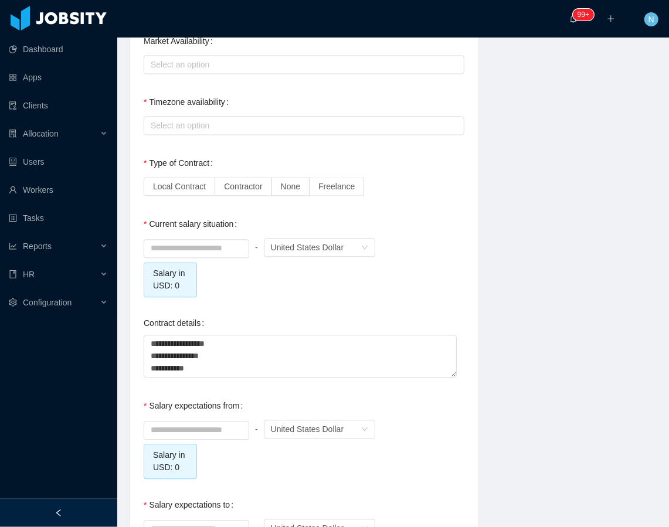
scroll to position [993, 0]
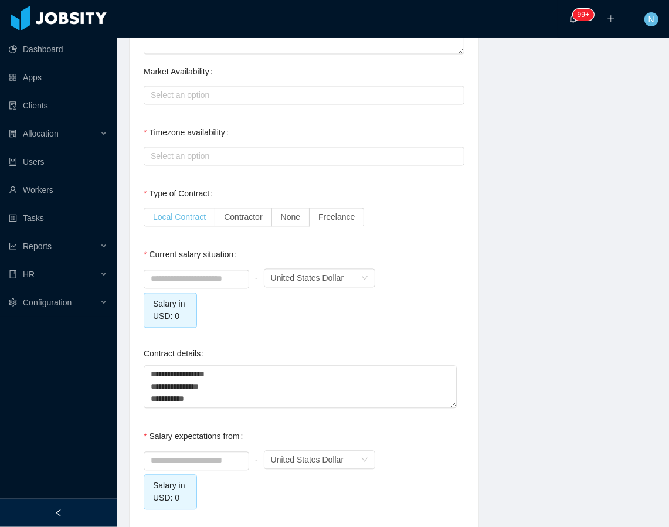
click at [193, 219] on span "Local Contract" at bounding box center [179, 217] width 53 height 9
drag, startPoint x: 238, startPoint y: 398, endPoint x: 91, endPoint y: 369, distance: 149.4
click at [91, 369] on section "Dashboard Apps Clients Allocation Users Workers Tasks Reports HR Configuration …" at bounding box center [334, 263] width 669 height 527
click at [235, 221] on span "Contractor" at bounding box center [243, 217] width 38 height 9
click at [381, 273] on div "- Currency United States Dollar" at bounding box center [304, 278] width 321 height 23
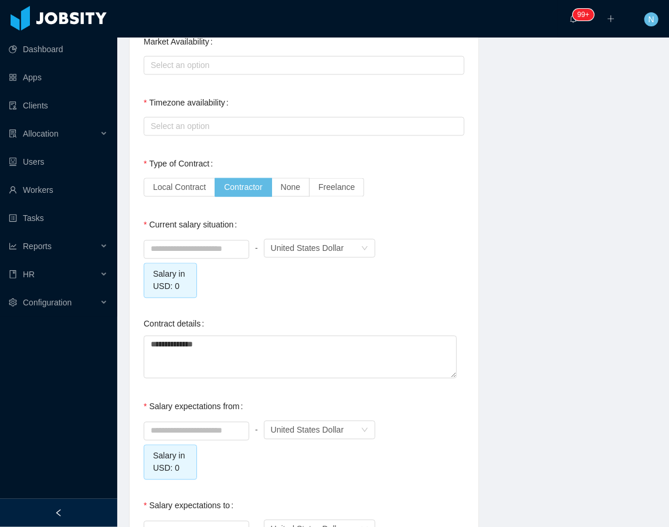
scroll to position [1072, 0]
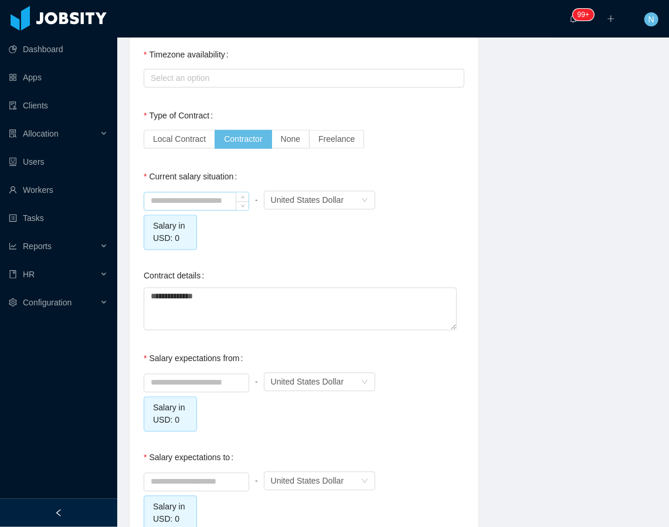
click at [191, 198] on input at bounding box center [196, 201] width 104 height 18
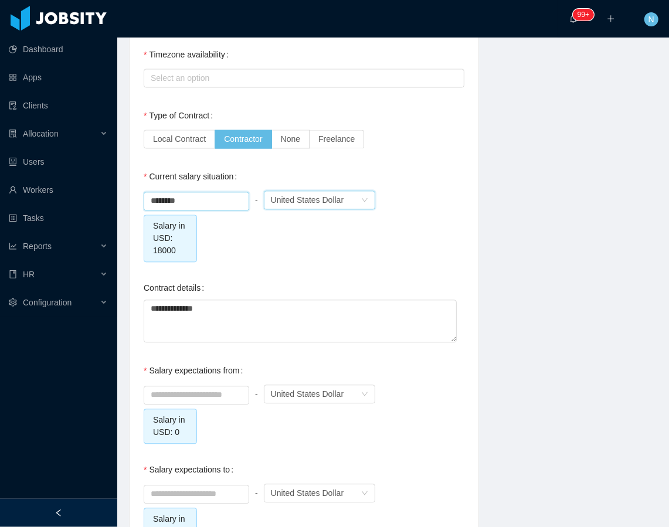
click at [302, 198] on div "United States Dollar" at bounding box center [307, 200] width 73 height 18
drag, startPoint x: 199, startPoint y: 201, endPoint x: 118, endPoint y: 202, distance: 80.3
click at [322, 199] on div "United States Dollar" at bounding box center [307, 200] width 73 height 18
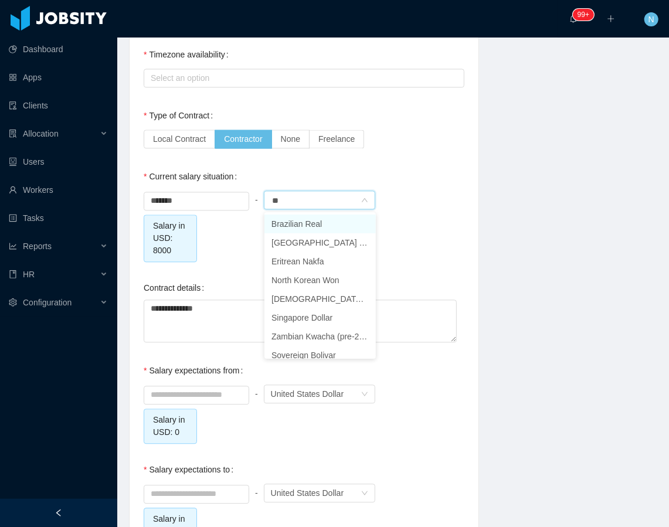
click at [321, 217] on li "Brazilian Real" at bounding box center [319, 224] width 111 height 19
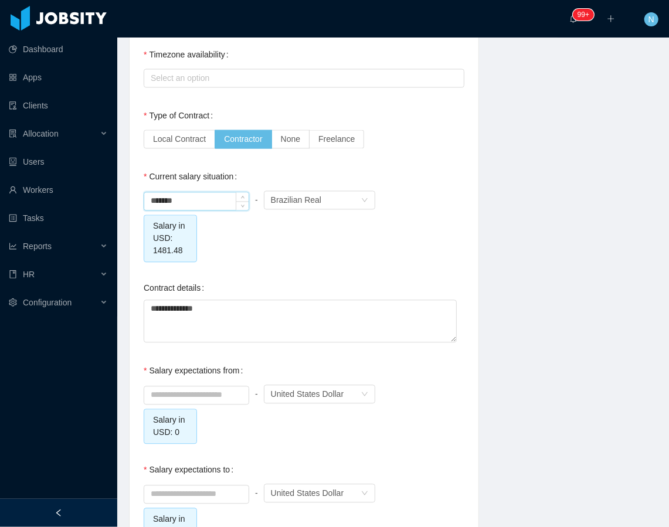
click at [157, 200] on input "*******" at bounding box center [196, 201] width 104 height 18
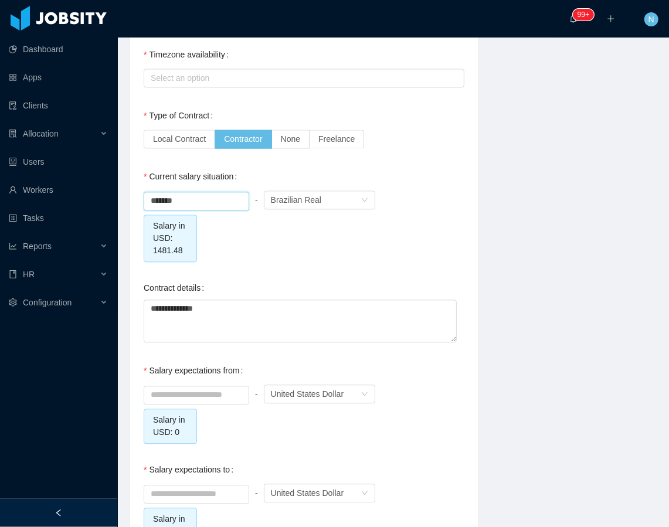
drag, startPoint x: 189, startPoint y: 198, endPoint x: 128, endPoint y: 195, distance: 61.6
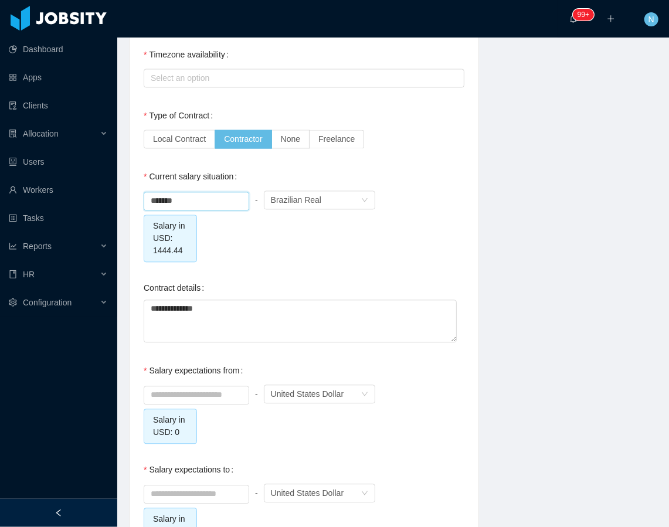
click at [277, 257] on div "******* - Currency Brazilian Real Salary in USD: 1444.44" at bounding box center [304, 225] width 321 height 74
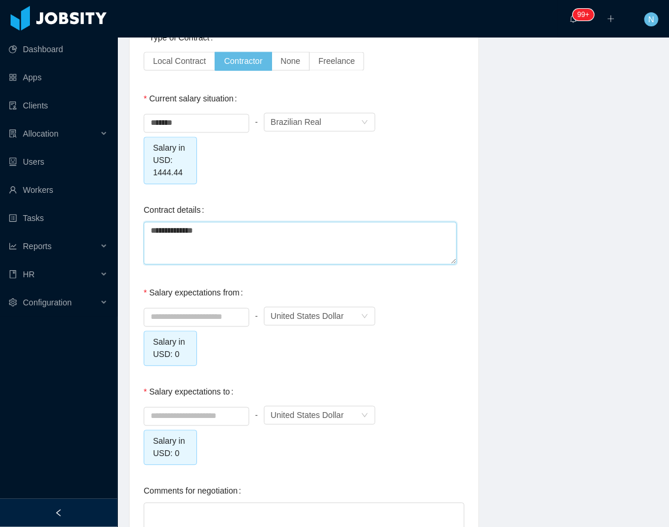
click at [288, 248] on textarea "**********" at bounding box center [300, 243] width 313 height 43
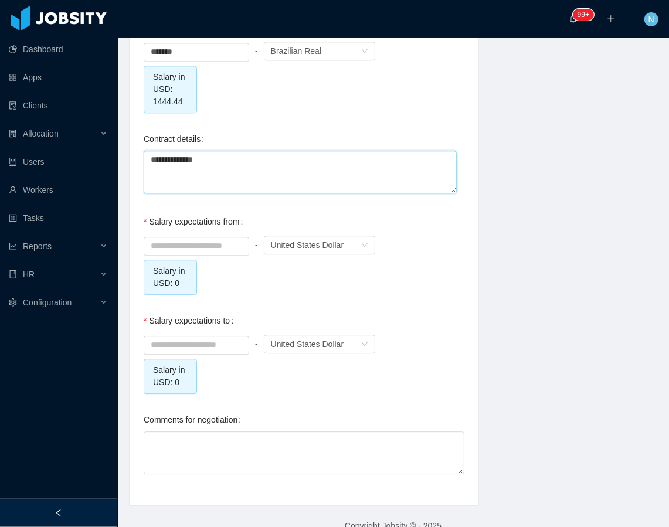
scroll to position [1241, 0]
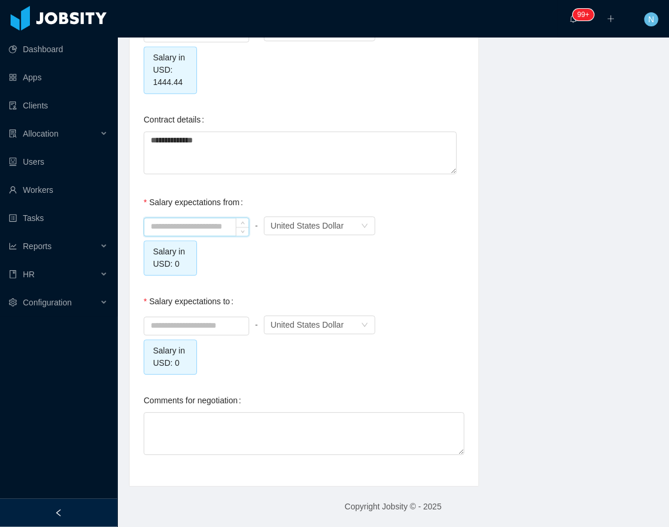
click at [223, 220] on input at bounding box center [196, 227] width 104 height 18
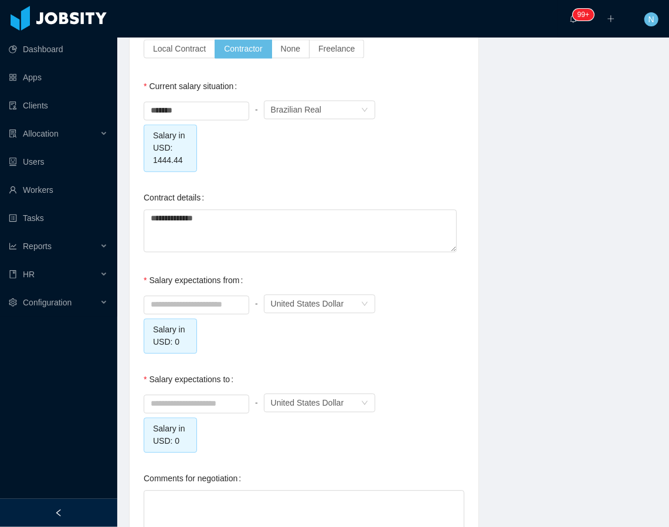
scroll to position [1084, 0]
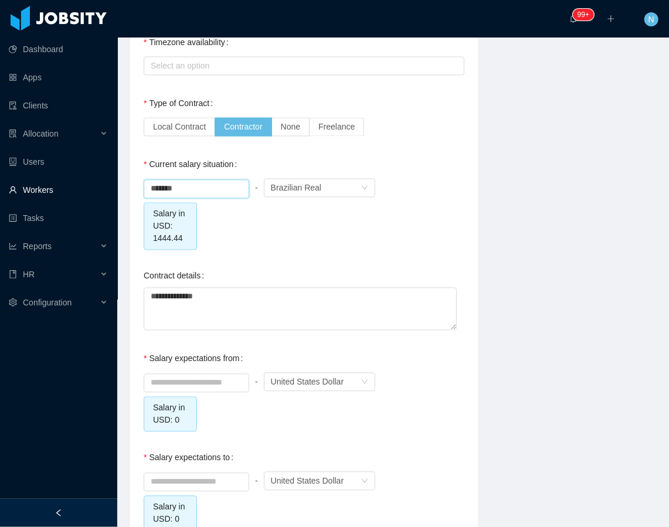
drag, startPoint x: 209, startPoint y: 188, endPoint x: 73, endPoint y: 196, distance: 136.2
click at [73, 196] on section "Dashboard Apps Clients Allocation Users Workers Tasks Reports HR Configuration …" at bounding box center [334, 263] width 669 height 527
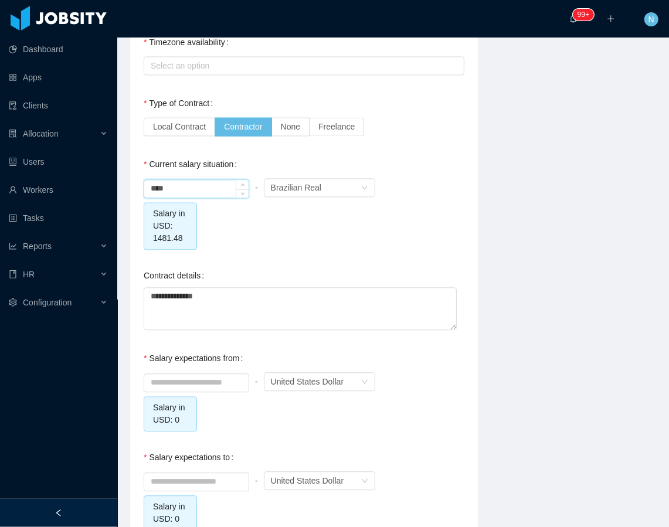
click at [150, 188] on input "****" at bounding box center [196, 189] width 104 height 18
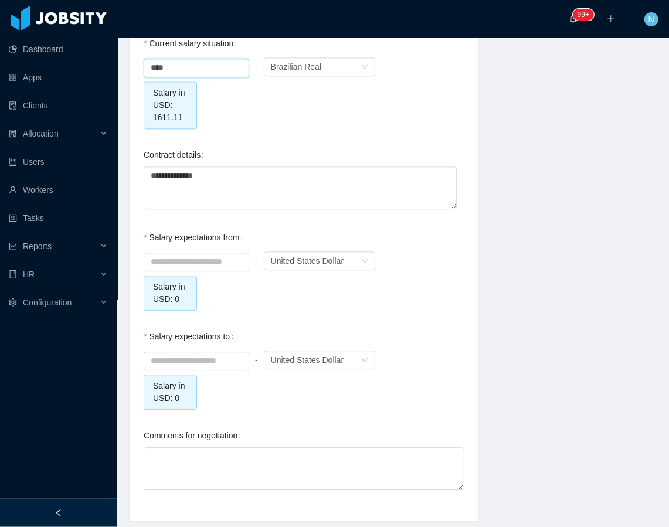
scroll to position [1241, 0]
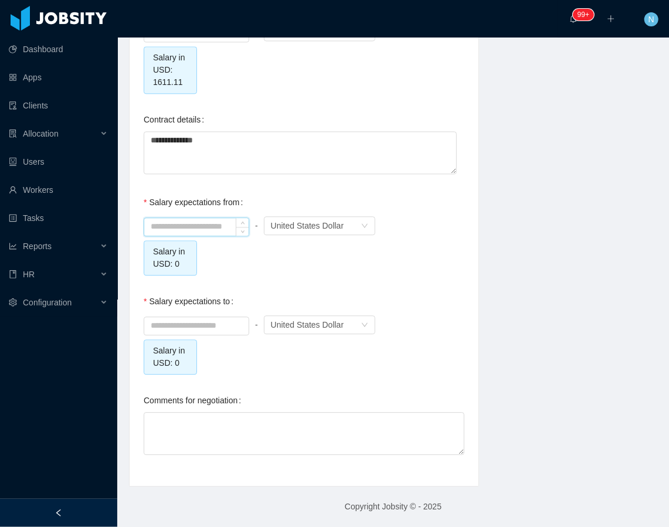
click at [195, 221] on input at bounding box center [196, 227] width 104 height 18
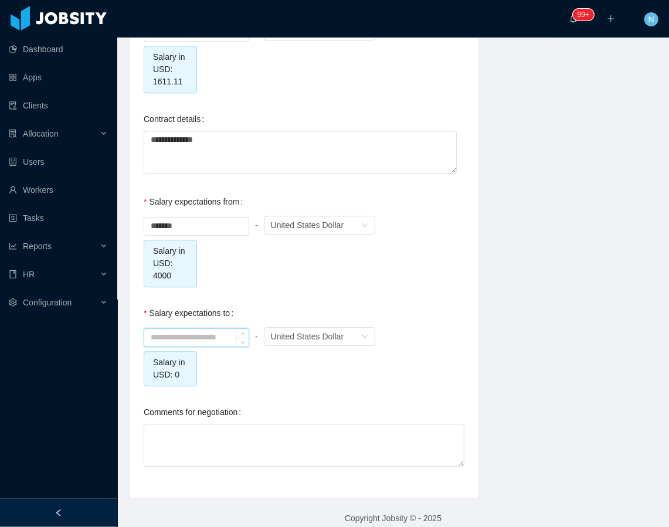
click at [223, 332] on input at bounding box center [196, 338] width 104 height 18
click at [184, 227] on input "*******" at bounding box center [196, 227] width 104 height 18
click at [188, 336] on input at bounding box center [196, 338] width 104 height 18
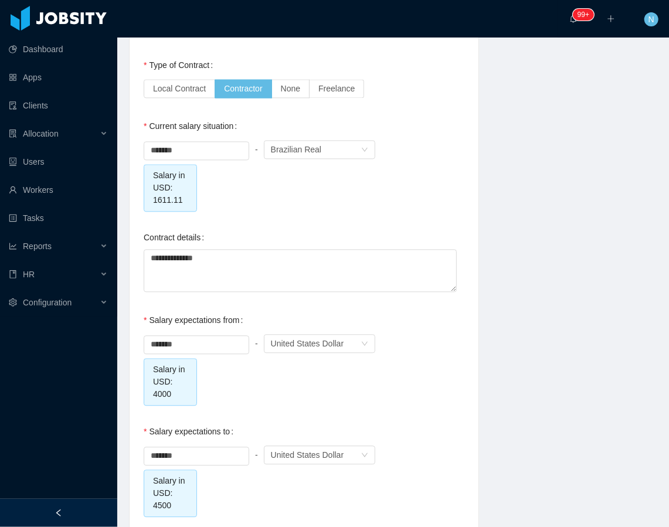
scroll to position [1084, 0]
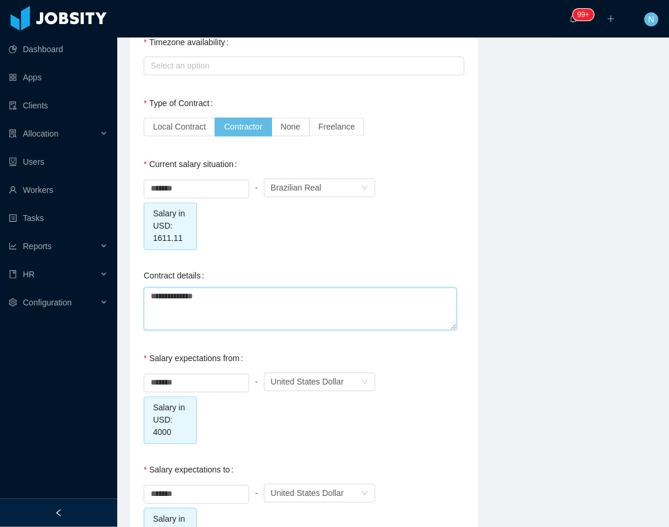
click at [267, 304] on textarea "**********" at bounding box center [300, 308] width 313 height 43
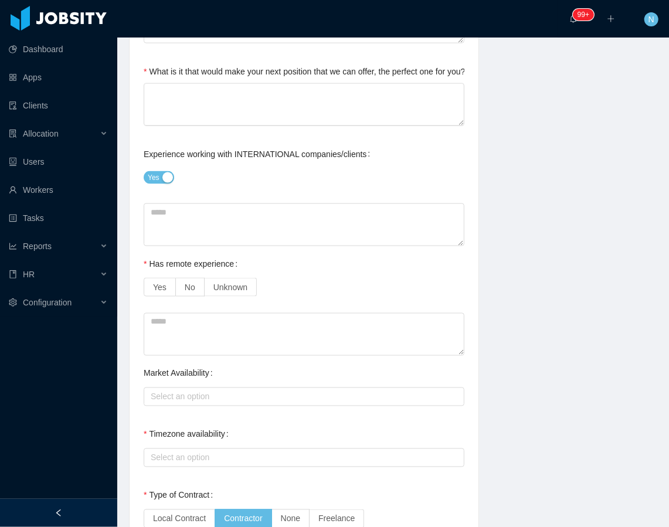
scroll to position [1265, 0]
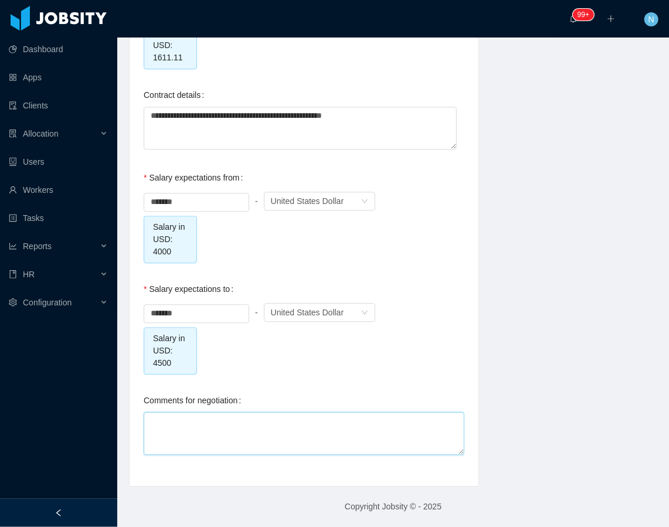
drag, startPoint x: 280, startPoint y: 436, endPoint x: 300, endPoint y: 424, distance: 22.8
click at [287, 434] on textarea "Comments for negotiation" at bounding box center [304, 433] width 321 height 43
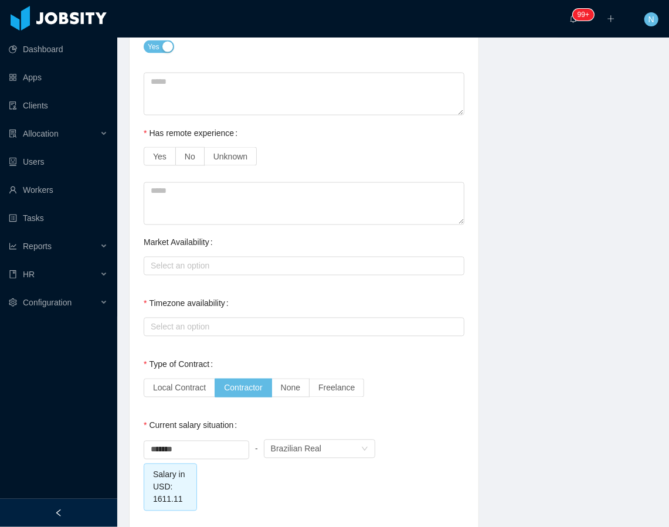
scroll to position [796, 0]
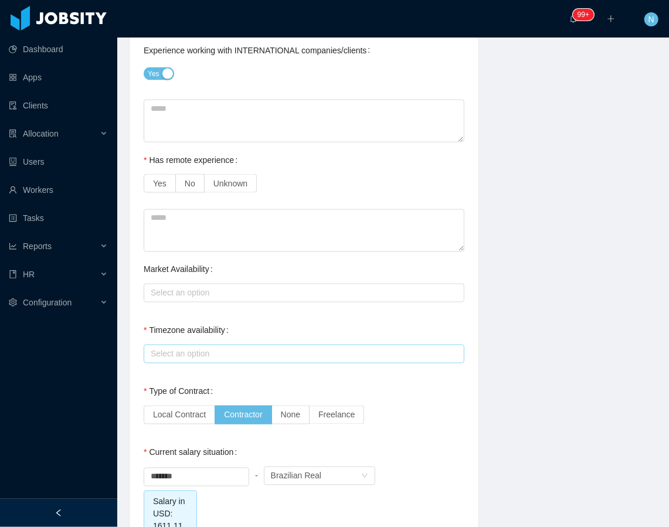
click at [257, 360] on div "Select an option" at bounding box center [302, 354] width 310 height 18
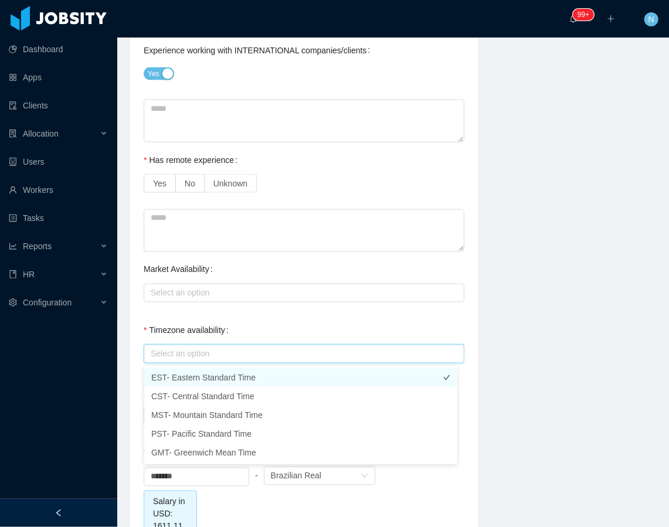
click at [218, 375] on li "EST- Eastern Standard Time" at bounding box center [300, 377] width 313 height 19
click at [236, 300] on div "Select an option" at bounding box center [302, 293] width 310 height 18
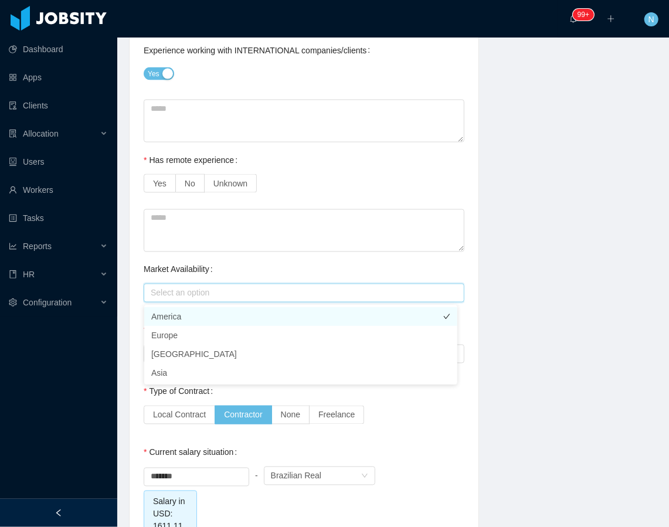
click at [203, 320] on li "America" at bounding box center [300, 316] width 313 height 19
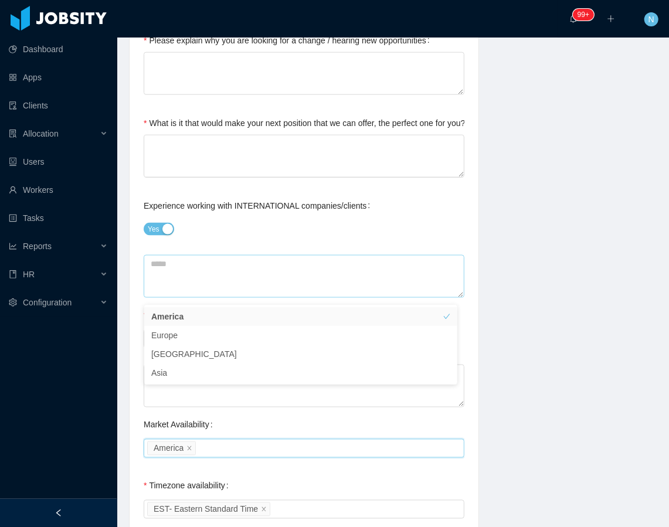
scroll to position [640, 0]
click at [535, 316] on div "**********" at bounding box center [393, 299] width 558 height 1626
click at [159, 338] on span "Yes" at bounding box center [159, 339] width 13 height 9
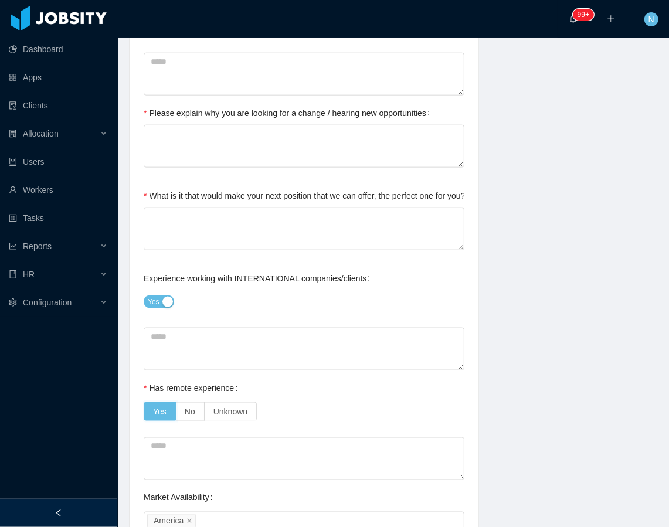
scroll to position [561, 0]
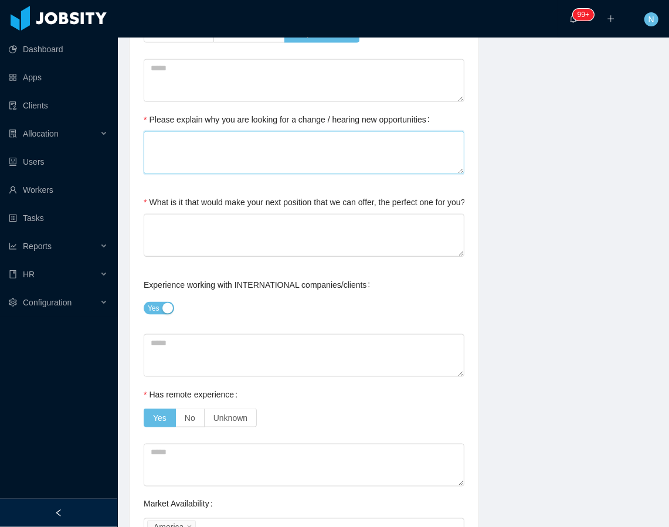
click at [300, 165] on textarea "Please explain why you are looking for a change / hearing new opportunities" at bounding box center [304, 152] width 321 height 43
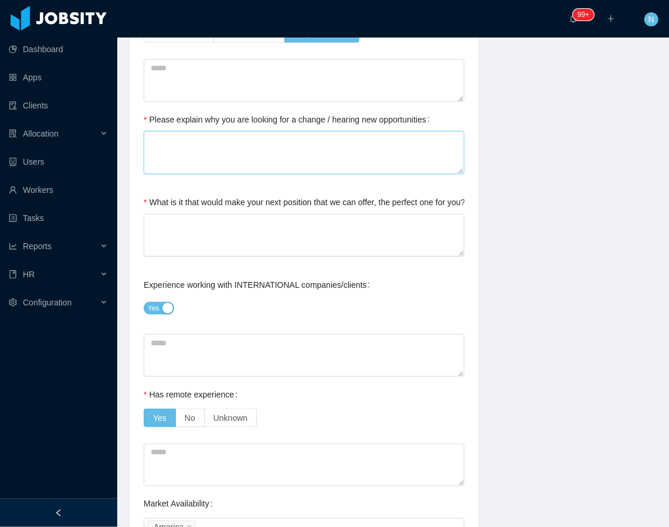
click at [286, 165] on textarea "Please explain why you are looking for a change / hearing new opportunities" at bounding box center [304, 152] width 321 height 43
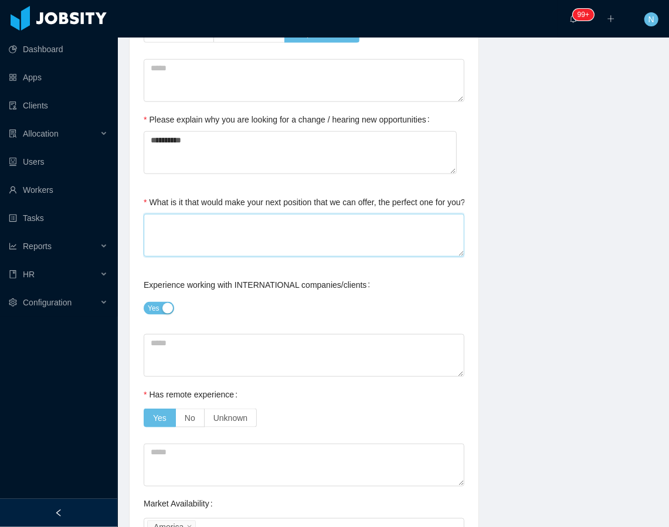
click at [302, 226] on textarea "What is it that would make your next position that we can offer, the perfect on…" at bounding box center [304, 235] width 321 height 43
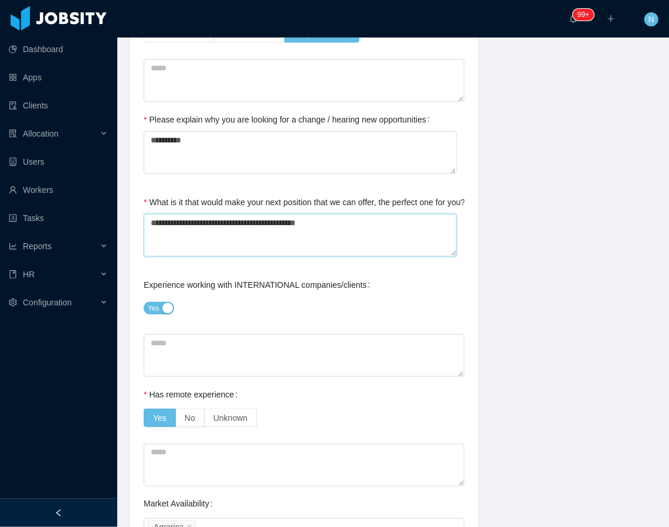
drag, startPoint x: 259, startPoint y: 220, endPoint x: 270, endPoint y: 216, distance: 11.9
click at [258, 220] on textarea "**********" at bounding box center [300, 235] width 313 height 43
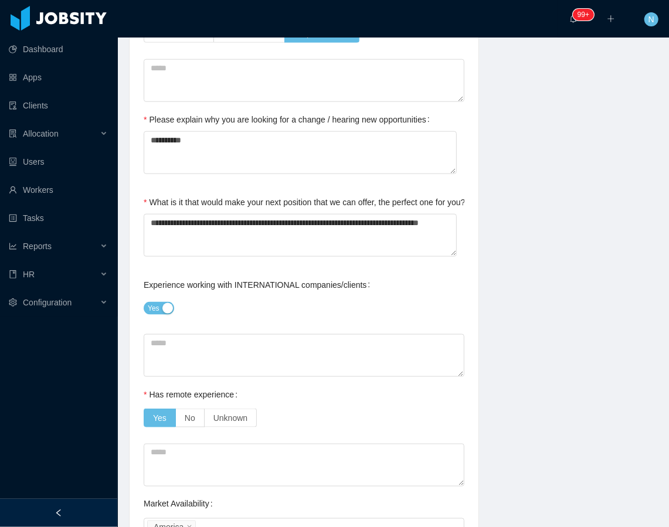
click at [490, 274] on div "**********" at bounding box center [393, 377] width 558 height 1626
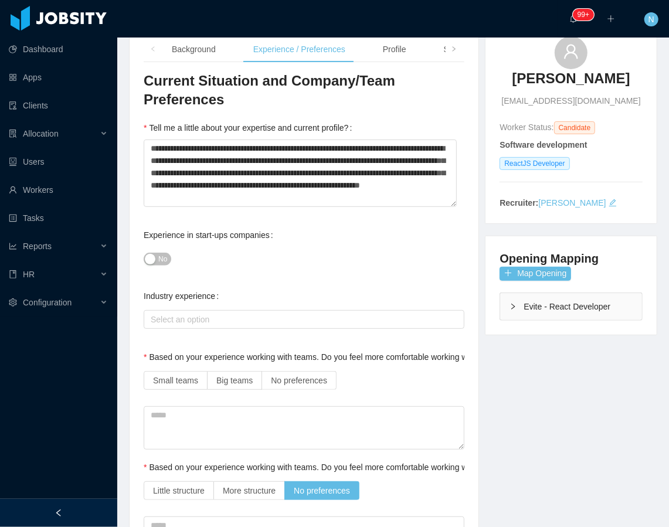
scroll to position [156, 0]
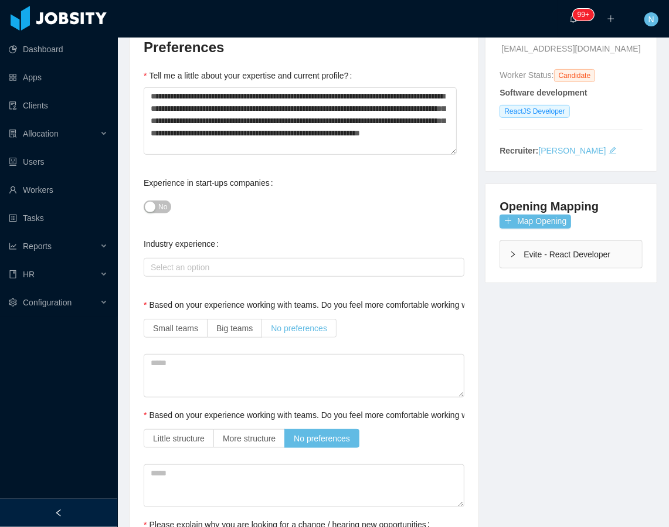
click at [286, 328] on span "No preferences" at bounding box center [299, 328] width 56 height 9
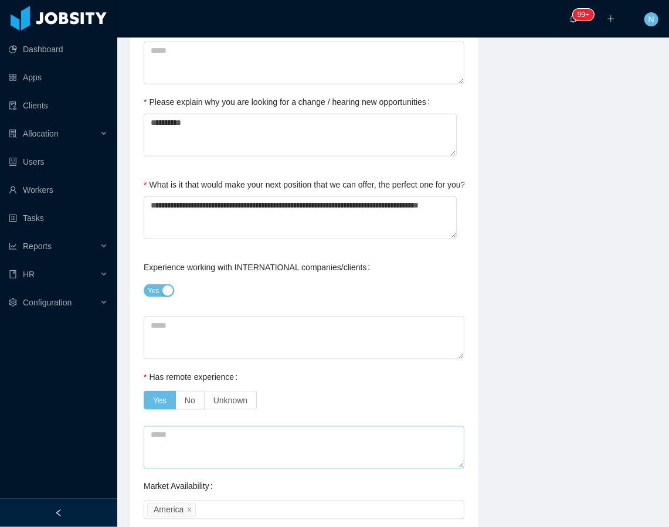
scroll to position [469, 0]
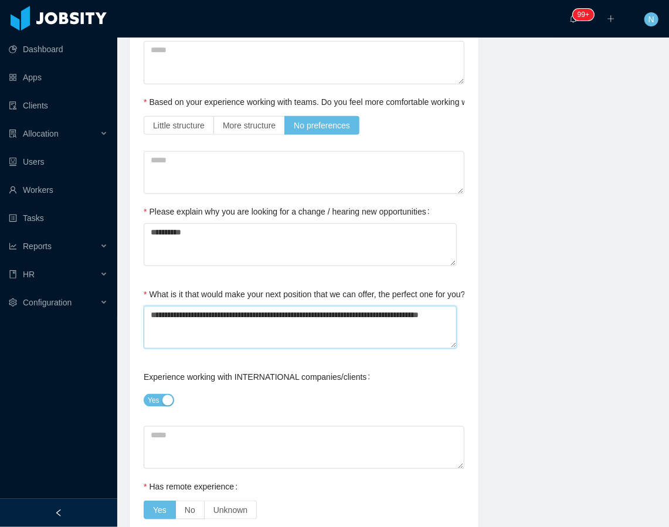
click at [253, 334] on textarea "**********" at bounding box center [300, 327] width 313 height 43
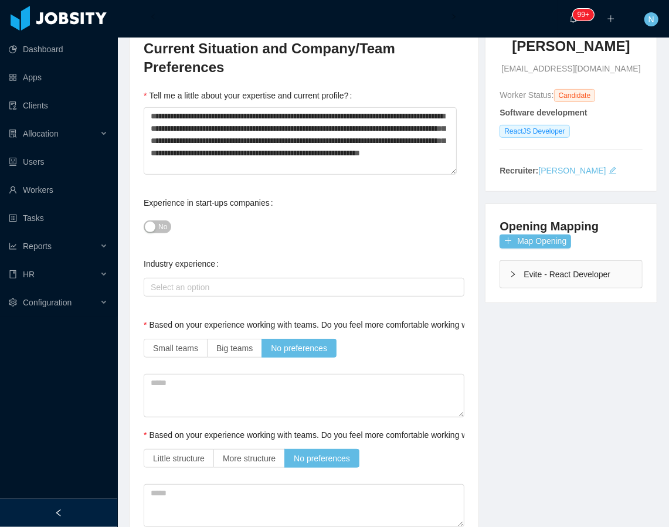
scroll to position [78, 0]
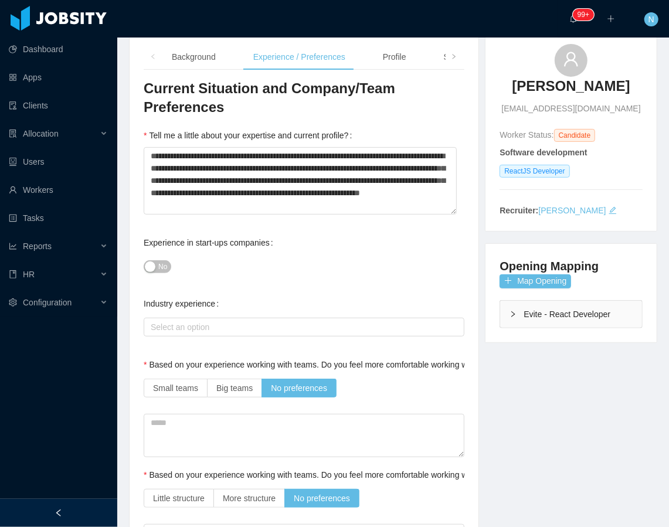
scroll to position [0, 0]
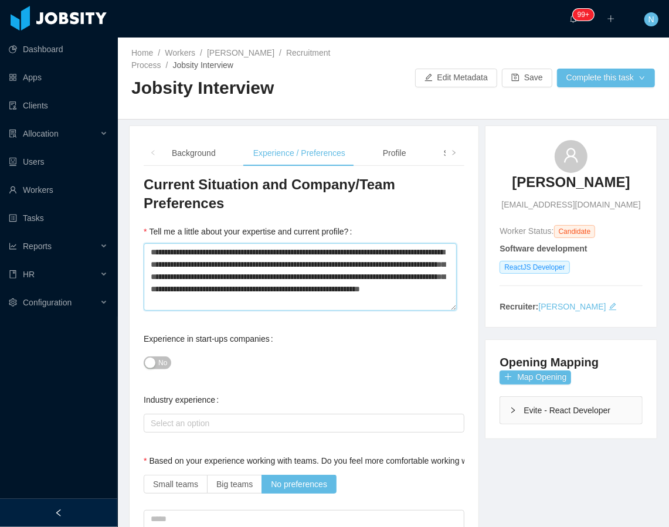
click at [273, 291] on textarea "**********" at bounding box center [300, 276] width 313 height 67
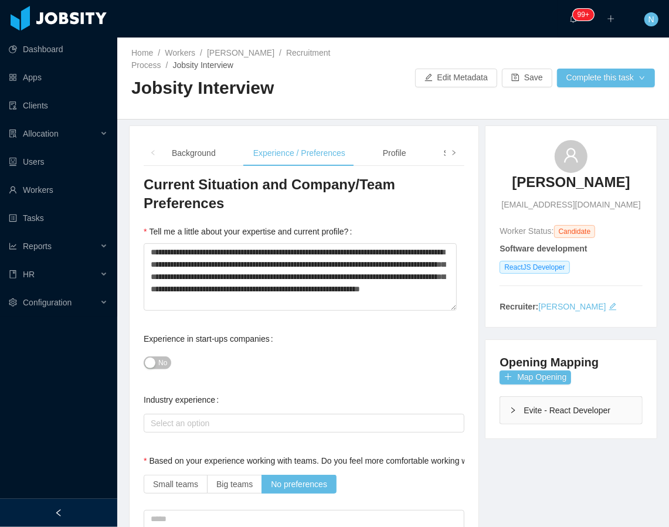
click at [450, 149] on span at bounding box center [453, 153] width 7 height 12
click at [342, 152] on div "Language" at bounding box center [355, 153] width 55 height 26
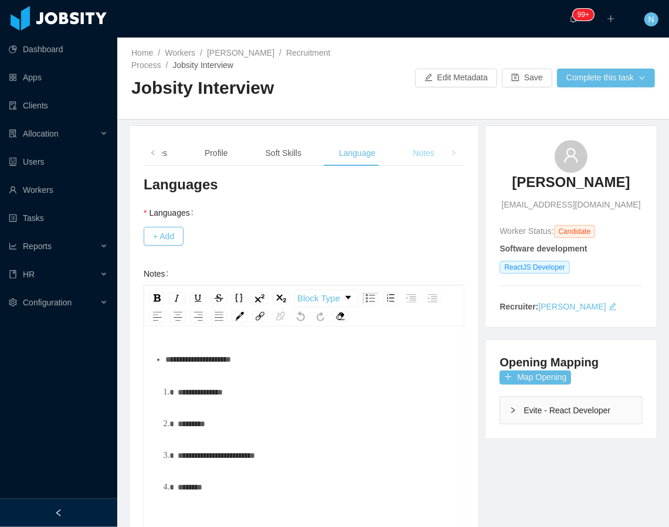
click at [410, 149] on div "Notes" at bounding box center [423, 153] width 40 height 26
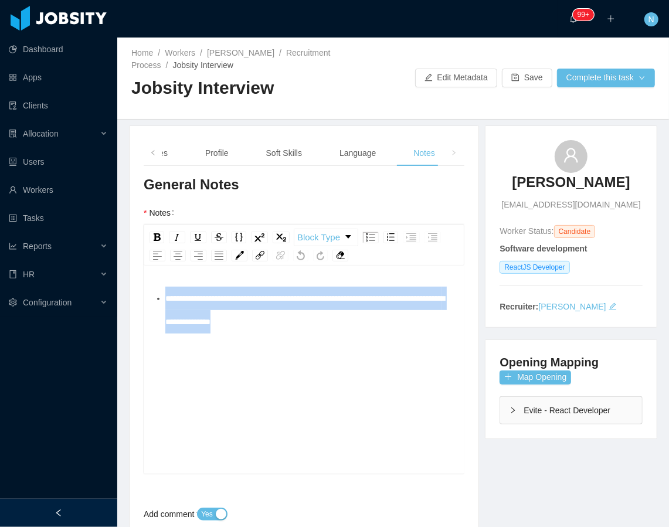
drag, startPoint x: 368, startPoint y: 317, endPoint x: 122, endPoint y: 278, distance: 248.7
click at [122, 278] on div "**********" at bounding box center [393, 492] width 558 height 735
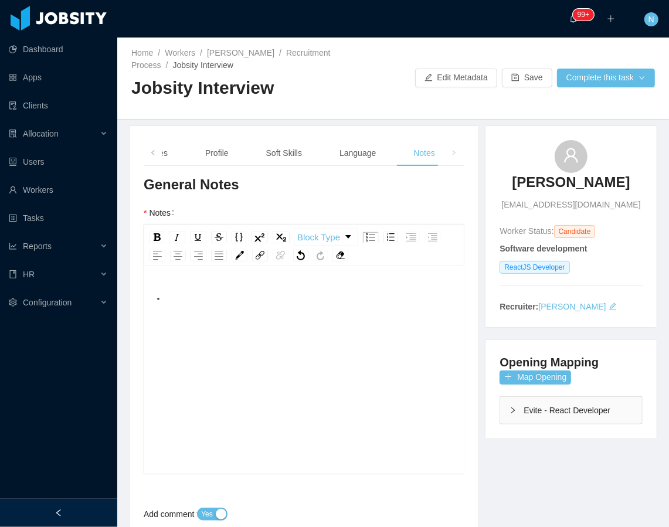
paste div "rdw-editor"
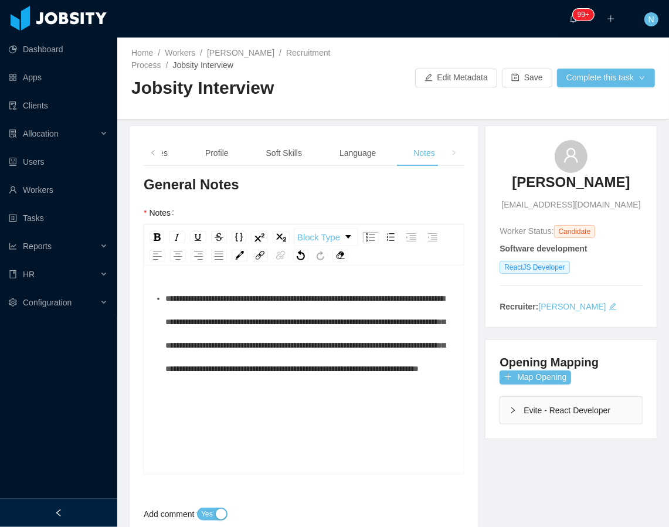
click at [236, 380] on div "**********" at bounding box center [310, 334] width 290 height 94
click at [232, 405] on span "**********" at bounding box center [242, 400] width 154 height 8
drag, startPoint x: 285, startPoint y: 450, endPoint x: 386, endPoint y: 447, distance: 101.5
click at [386, 412] on div "**********" at bounding box center [310, 400] width 290 height 23
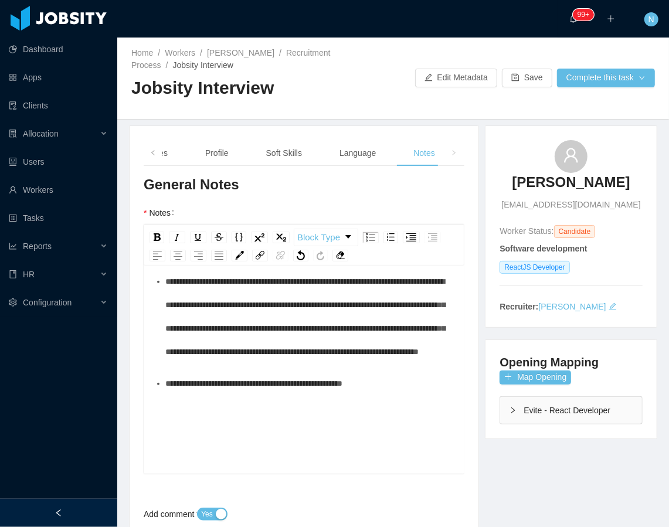
scroll to position [26, 0]
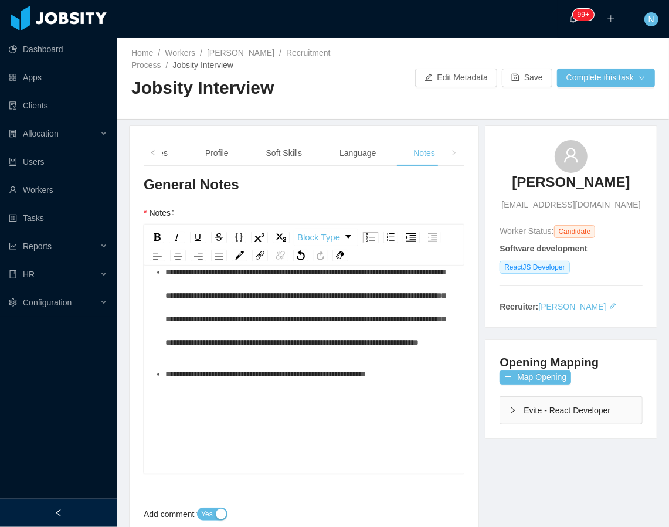
click at [328, 378] on span "**********" at bounding box center [265, 374] width 201 height 8
drag, startPoint x: 233, startPoint y: 421, endPoint x: 279, endPoint y: 422, distance: 45.7
click at [279, 378] on span "**********" at bounding box center [278, 374] width 227 height 8
click at [271, 386] on div "**********" at bounding box center [310, 373] width 290 height 23
drag, startPoint x: 434, startPoint y: 423, endPoint x: 444, endPoint y: 420, distance: 10.2
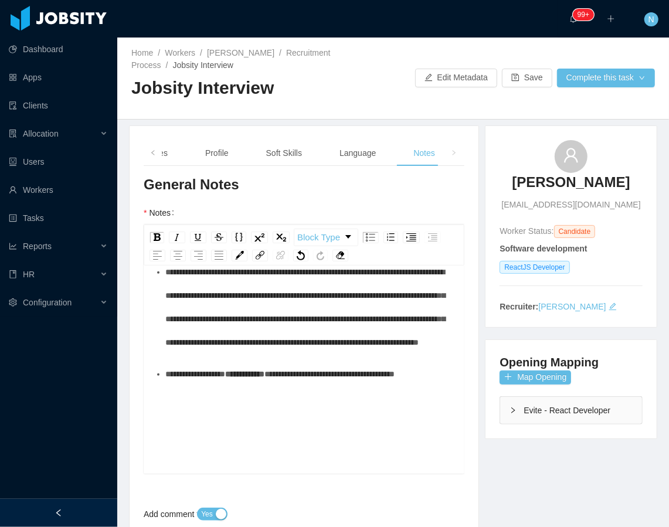
click at [435, 386] on div "**********" at bounding box center [310, 373] width 290 height 23
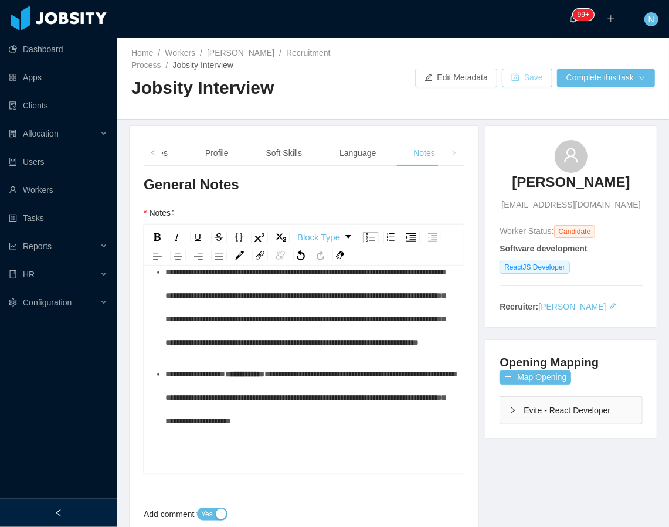
click at [536, 79] on button "Save" at bounding box center [527, 78] width 50 height 19
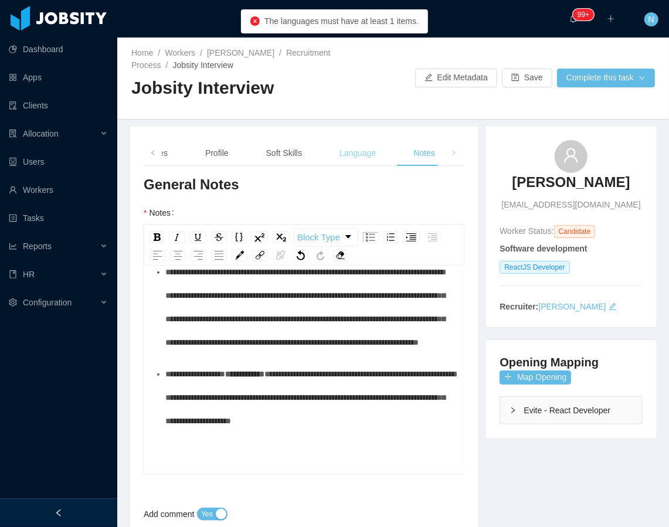
click at [372, 149] on div "Language" at bounding box center [357, 153] width 55 height 26
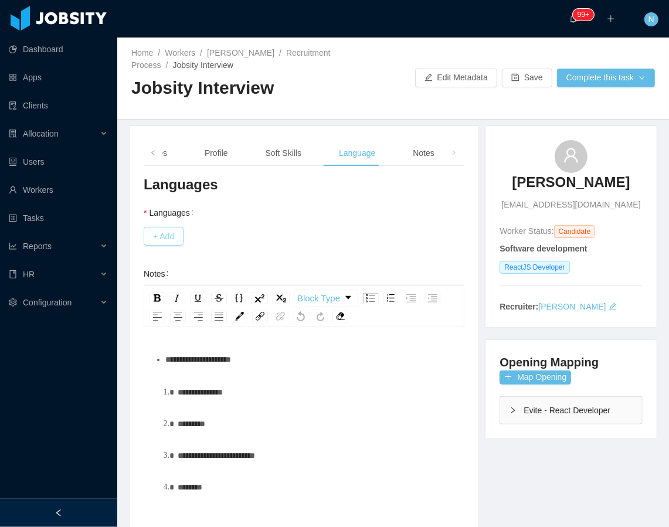
click at [171, 233] on button "+ Add" at bounding box center [164, 236] width 40 height 19
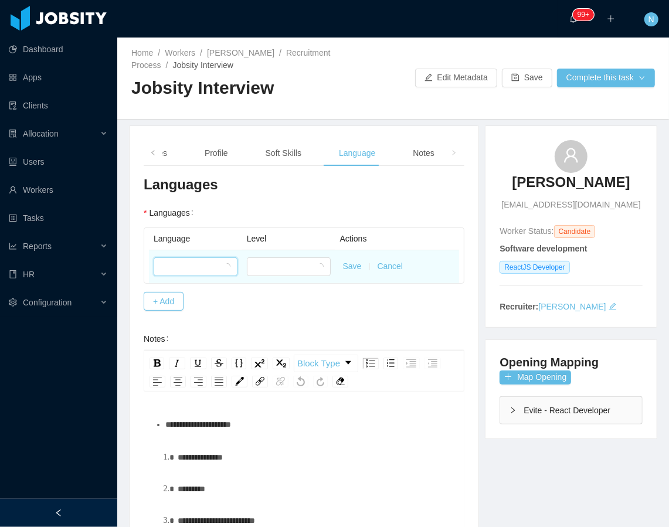
click at [186, 267] on div at bounding box center [192, 267] width 62 height 18
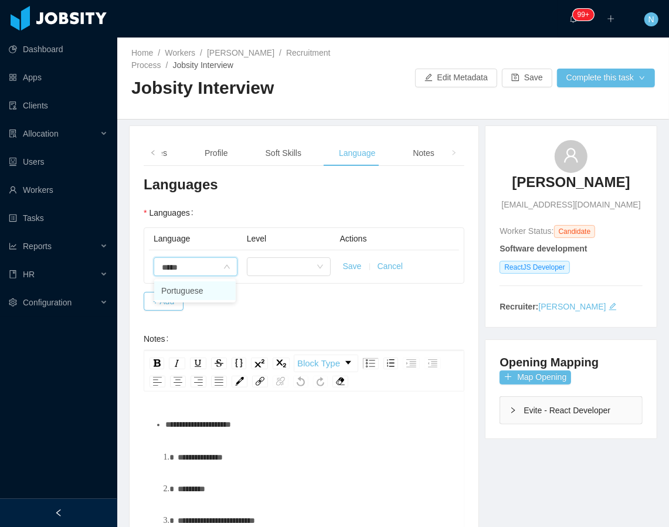
click at [186, 291] on li "Portuguese" at bounding box center [194, 290] width 81 height 19
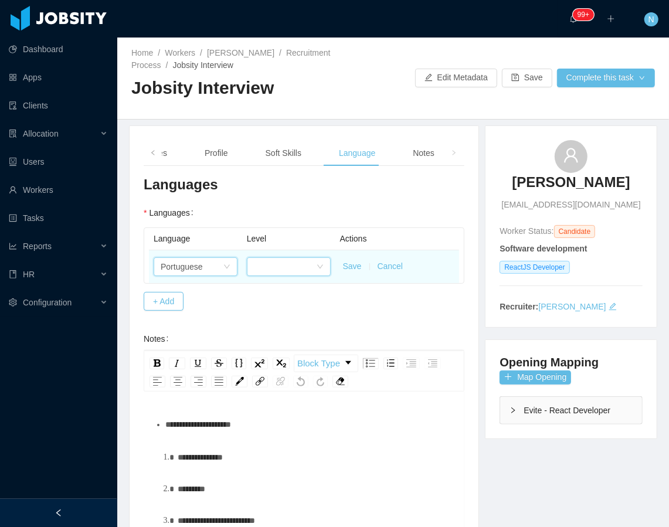
click at [257, 264] on div at bounding box center [285, 267] width 62 height 18
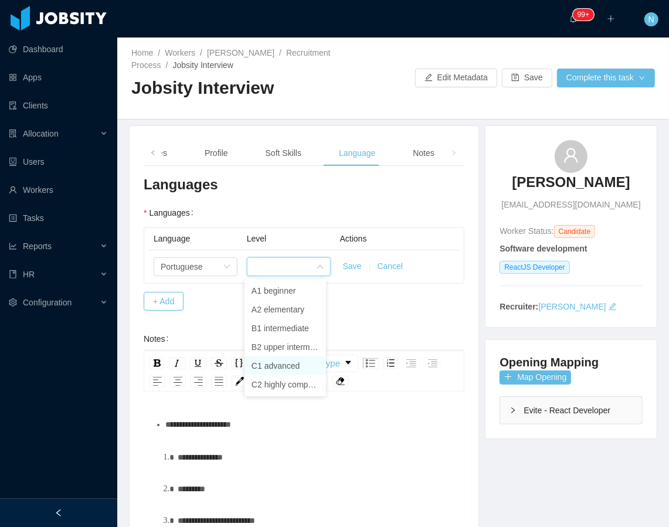
click at [276, 363] on li "C1 advanced" at bounding box center [284, 365] width 81 height 19
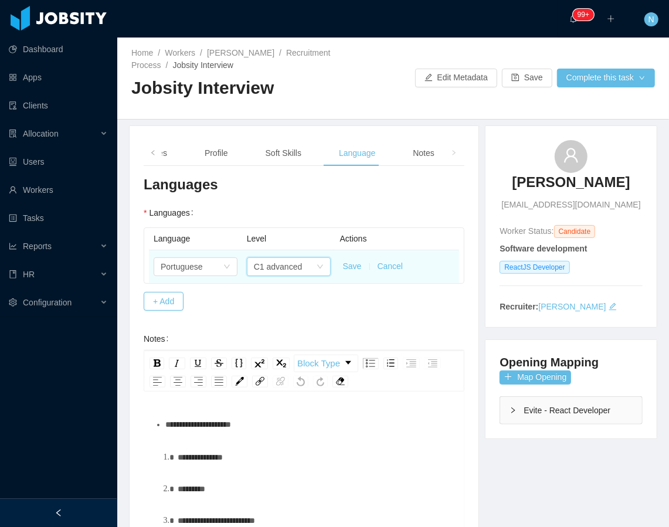
click at [305, 267] on div "C1 advanced" at bounding box center [285, 267] width 62 height 18
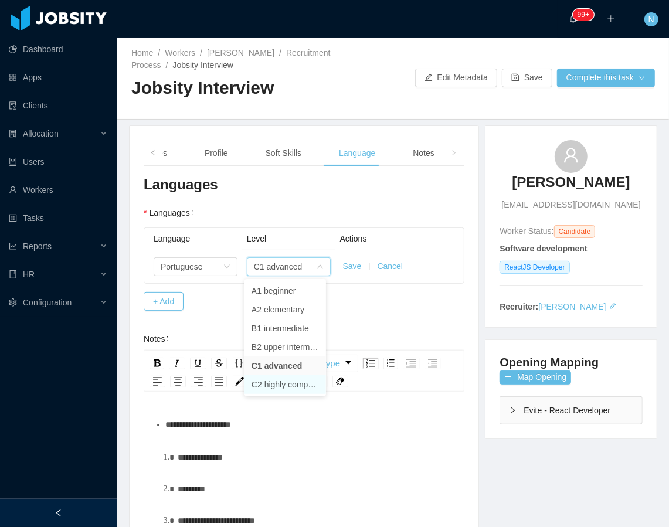
drag, startPoint x: 297, startPoint y: 385, endPoint x: 327, endPoint y: 310, distance: 80.2
click at [295, 385] on li "C2 highly competent" at bounding box center [284, 384] width 81 height 19
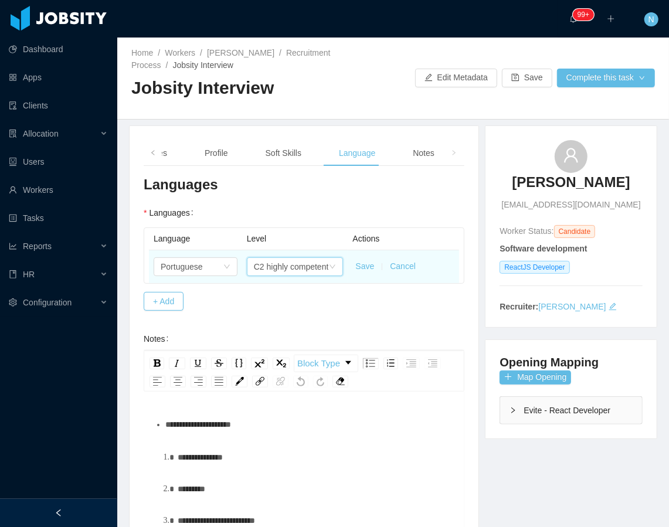
click at [362, 269] on button "Save" at bounding box center [364, 266] width 19 height 12
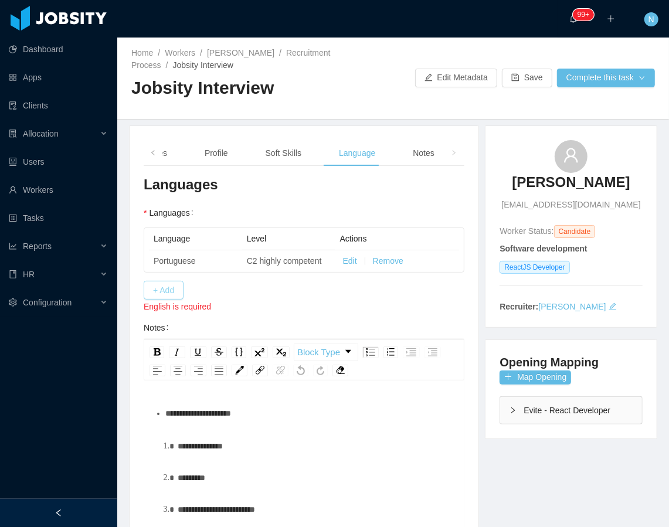
click at [153, 293] on button "+ Add" at bounding box center [164, 290] width 40 height 19
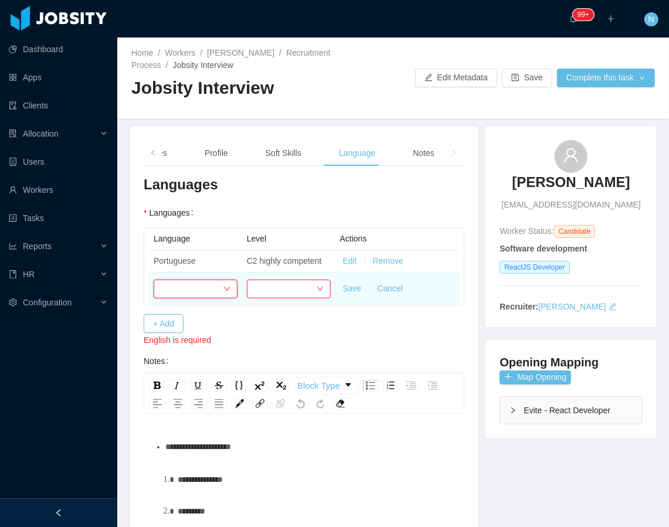
click at [209, 291] on div at bounding box center [192, 289] width 62 height 18
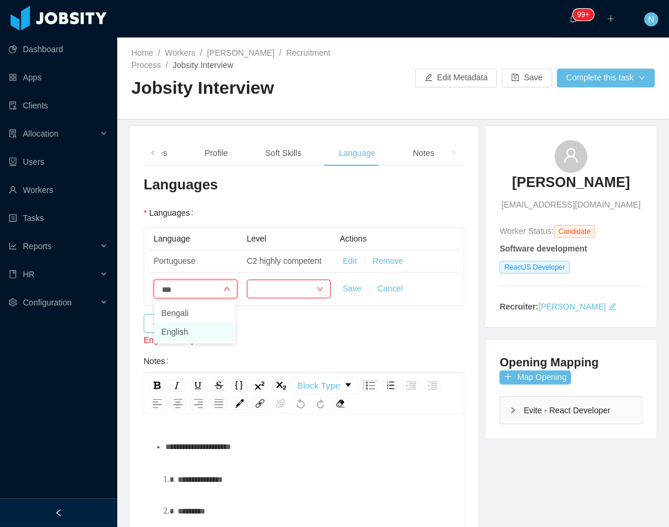
click at [191, 329] on li "English" at bounding box center [194, 331] width 81 height 19
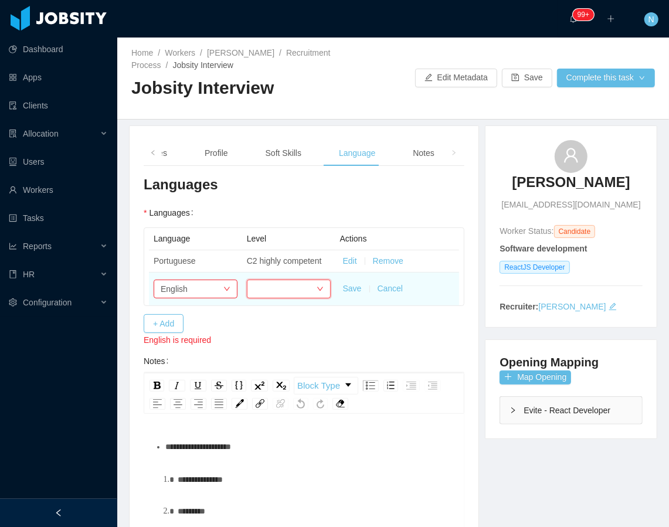
click at [278, 290] on div at bounding box center [285, 289] width 62 height 18
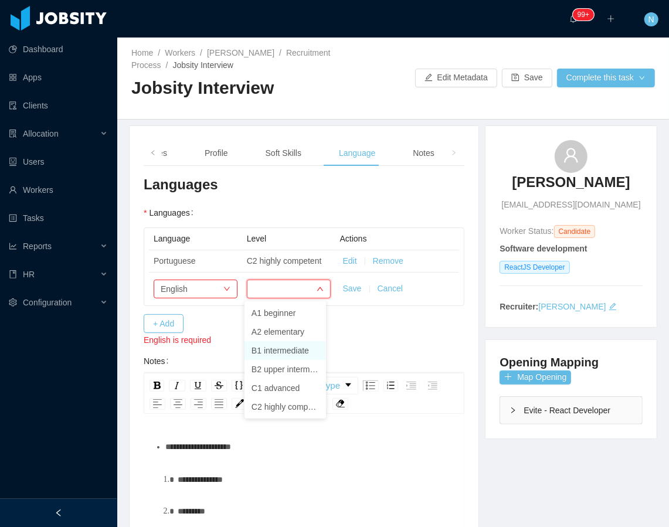
click at [297, 352] on li "B1 intermediate" at bounding box center [284, 350] width 81 height 19
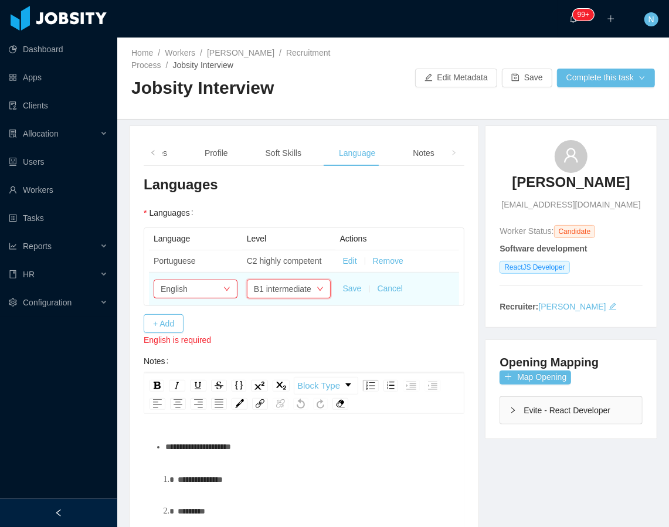
click at [351, 288] on button "Save" at bounding box center [352, 289] width 19 height 12
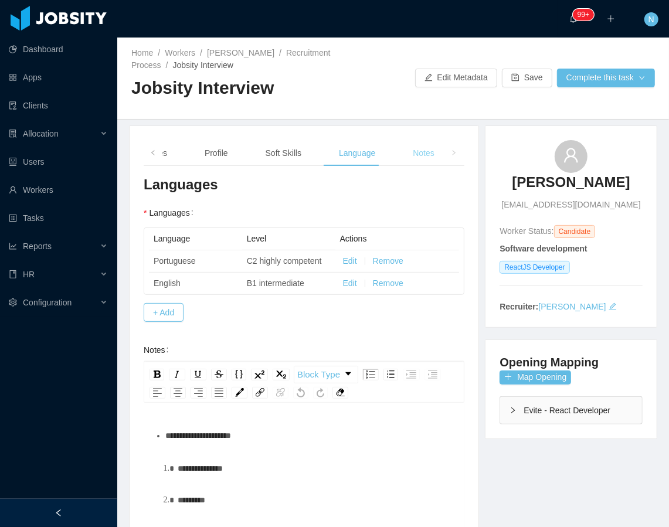
click at [416, 150] on div "Notes" at bounding box center [423, 153] width 40 height 26
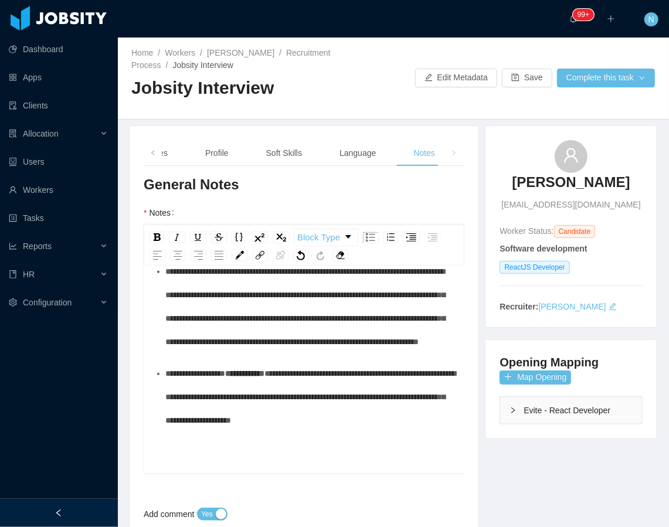
scroll to position [32, 0]
click at [427, 432] on div "**********" at bounding box center [310, 397] width 290 height 70
click at [247, 456] on span "**********" at bounding box center [224, 452] width 118 height 8
click at [376, 464] on div "**********" at bounding box center [310, 451] width 290 height 23
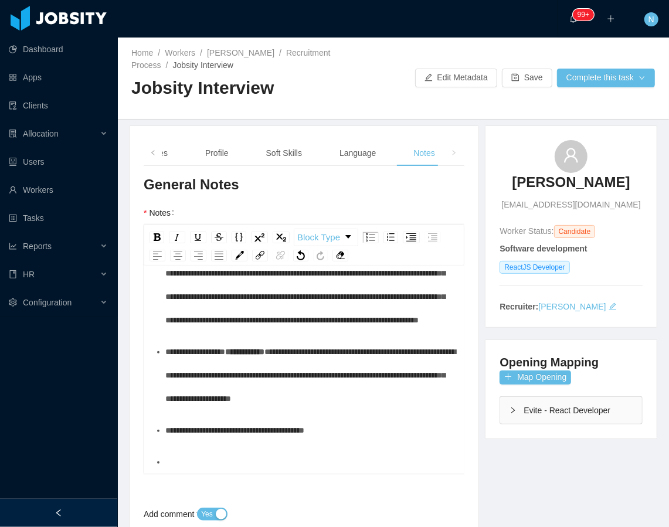
click at [527, 418] on div "Evite - React Developer" at bounding box center [571, 410] width 142 height 27
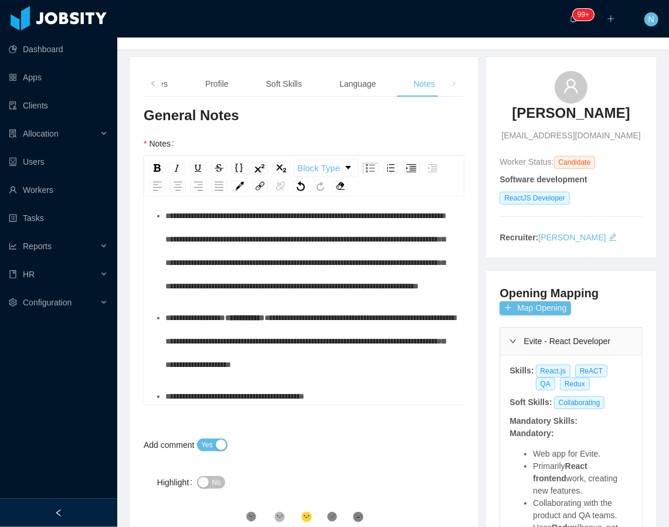
scroll to position [0, 0]
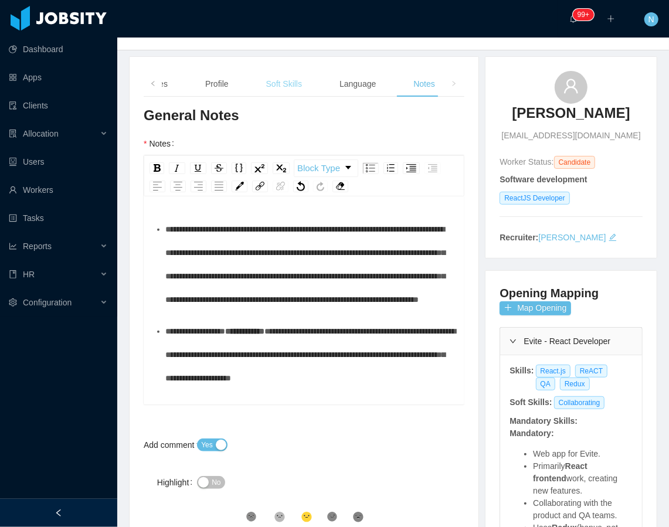
click at [287, 77] on div "Soft Skills" at bounding box center [284, 84] width 55 height 26
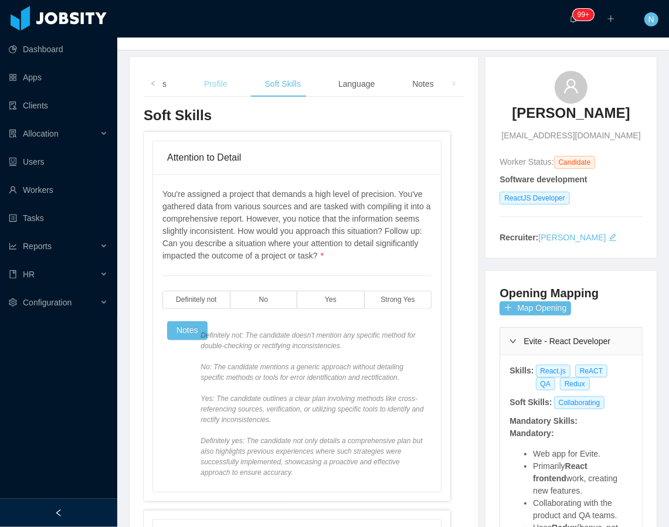
click at [195, 76] on div "Profile" at bounding box center [216, 84] width 42 height 26
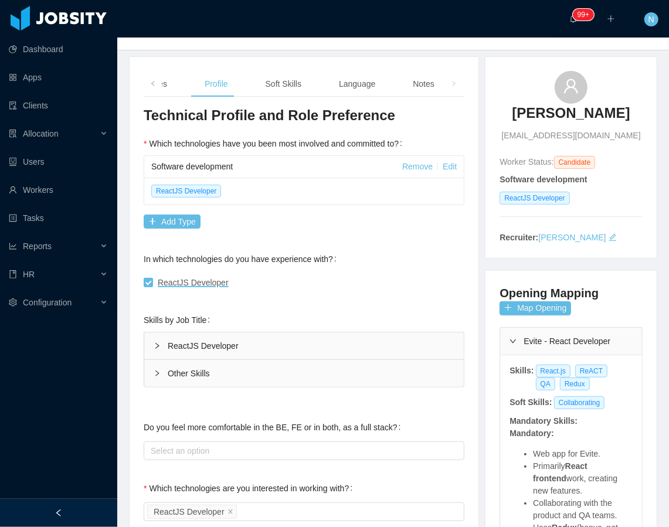
click at [212, 352] on div "ReactJS Developer" at bounding box center [304, 345] width 320 height 27
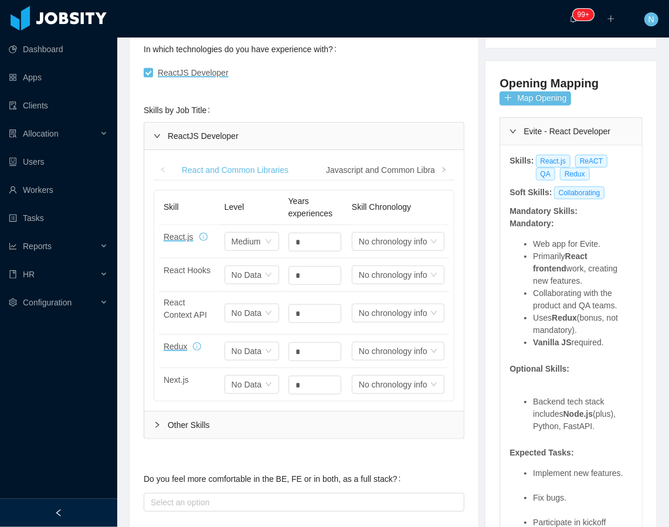
scroll to position [292, 0]
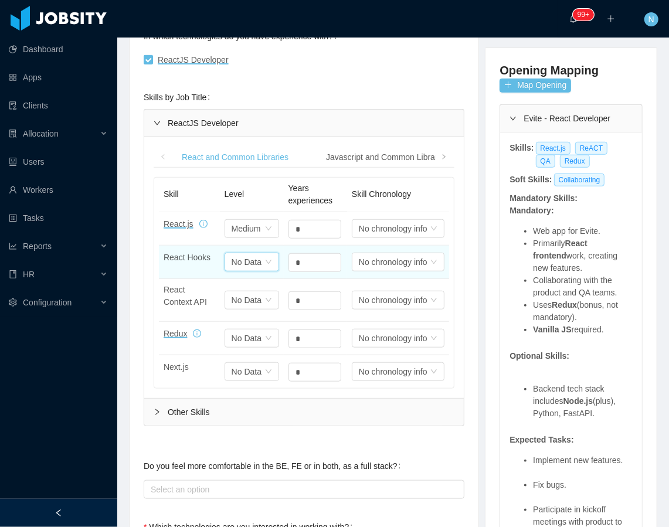
click at [256, 237] on div "No Data" at bounding box center [246, 229] width 29 height 18
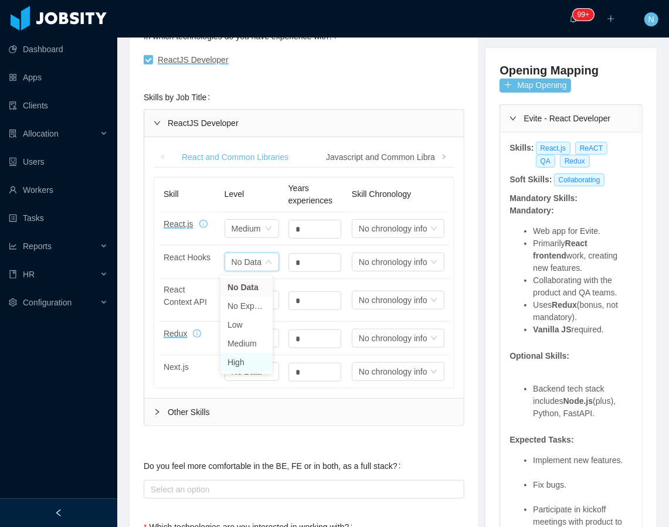
click at [246, 363] on li "High" at bounding box center [246, 362] width 52 height 19
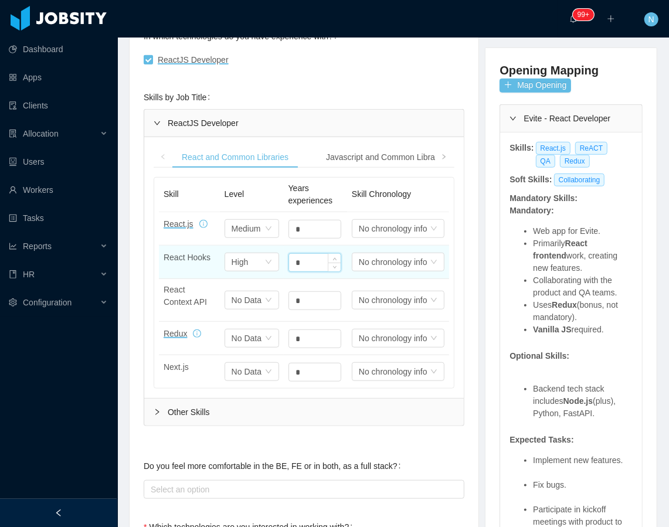
click at [289, 259] on input "*" at bounding box center [315, 263] width 52 height 18
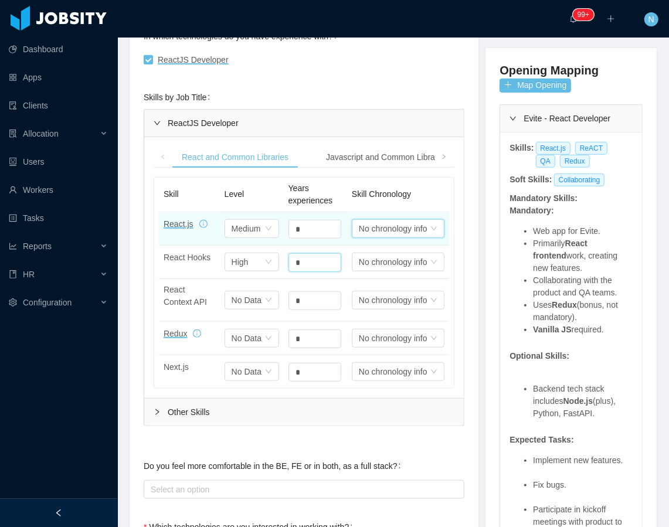
click at [378, 233] on div "No chronology info" at bounding box center [393, 229] width 69 height 18
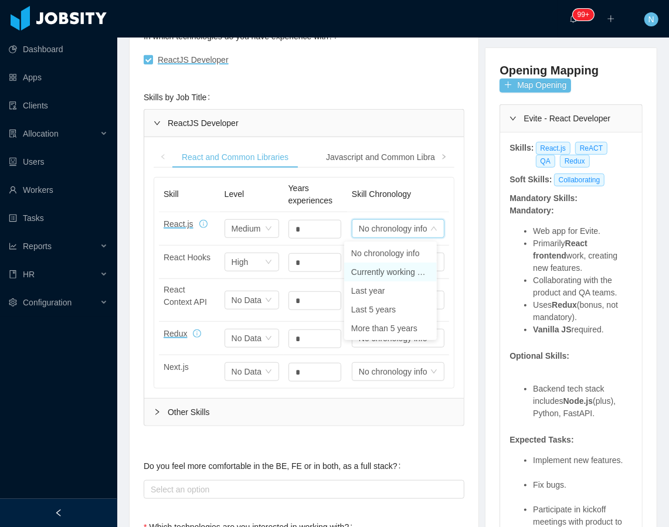
click at [400, 266] on li "Currently working on it" at bounding box center [390, 272] width 93 height 19
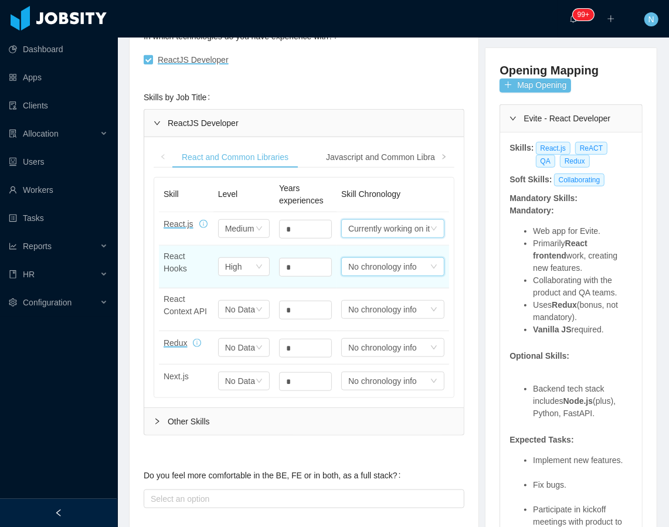
click at [396, 237] on div "No chronology info" at bounding box center [388, 229] width 81 height 18
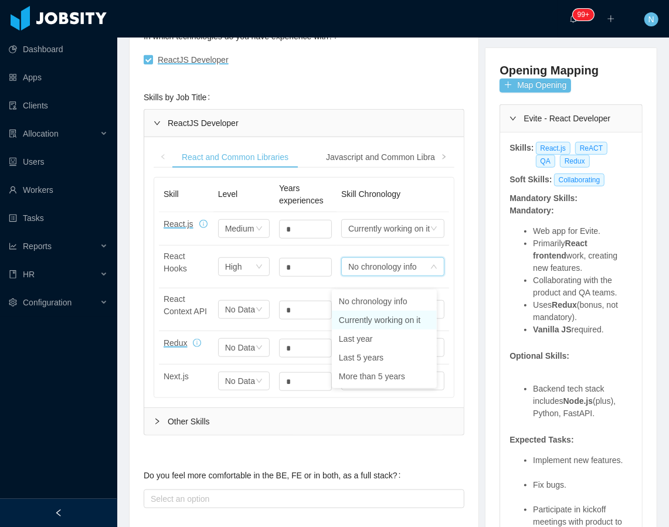
click at [386, 322] on li "Currently working on it" at bounding box center [384, 320] width 105 height 19
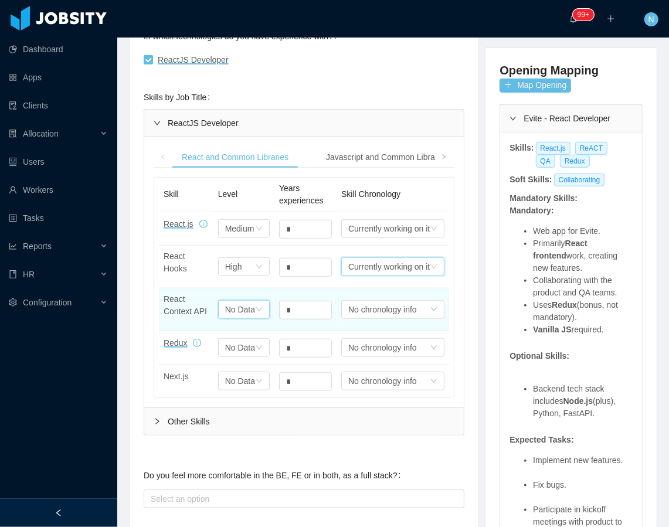
click at [235, 237] on div "No Data" at bounding box center [239, 229] width 29 height 18
click at [284, 238] on input "*" at bounding box center [306, 229] width 52 height 18
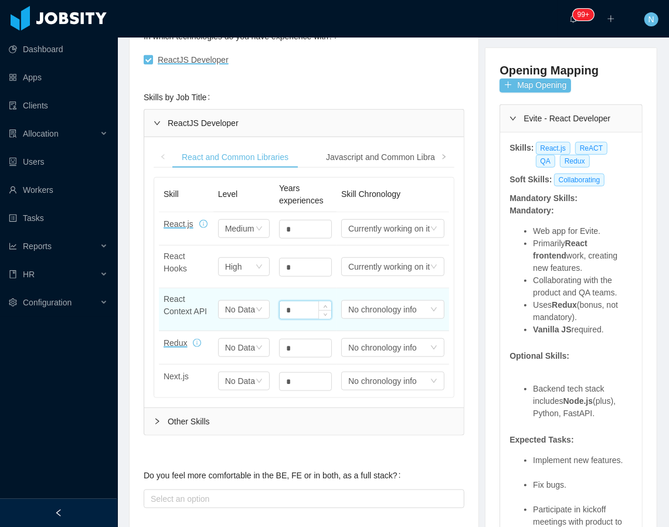
drag, startPoint x: 284, startPoint y: 324, endPoint x: 272, endPoint y: 324, distance: 11.7
click at [280, 319] on input "*" at bounding box center [306, 310] width 52 height 18
click at [248, 238] on div "Select one No Data" at bounding box center [244, 228] width 52 height 19
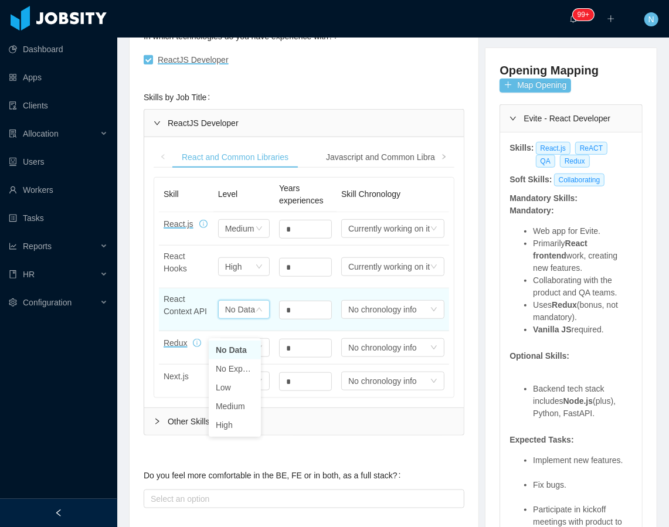
drag, startPoint x: 248, startPoint y: 331, endPoint x: 237, endPoint y: 328, distance: 11.5
click at [237, 318] on div "No Data" at bounding box center [240, 310] width 30 height 18
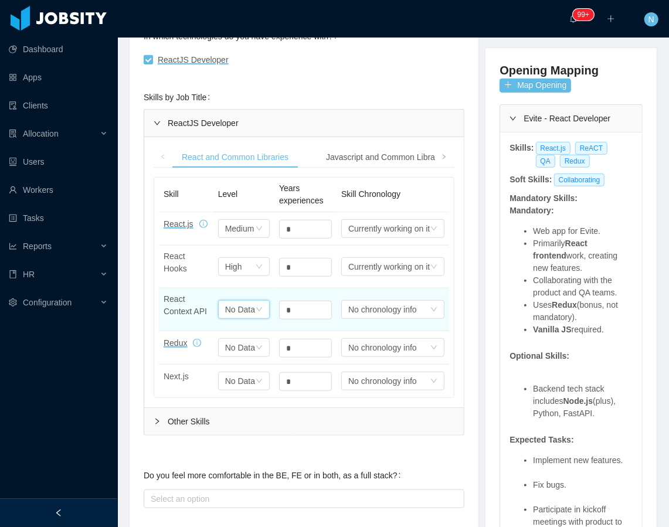
click at [256, 313] on icon "icon: down" at bounding box center [259, 309] width 7 height 7
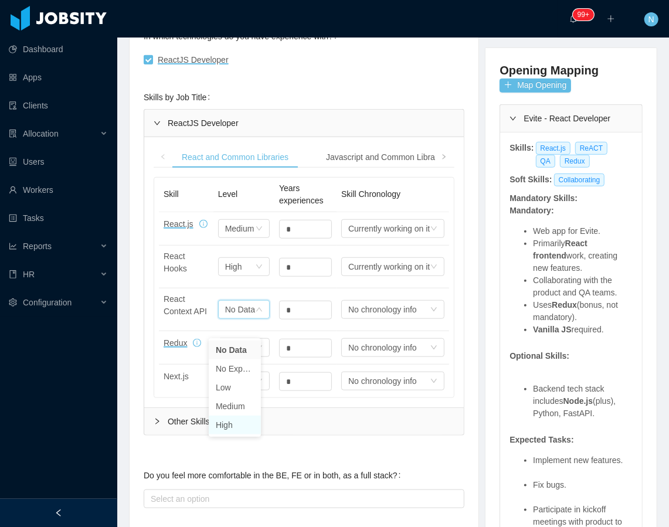
click at [229, 422] on li "High" at bounding box center [235, 425] width 52 height 19
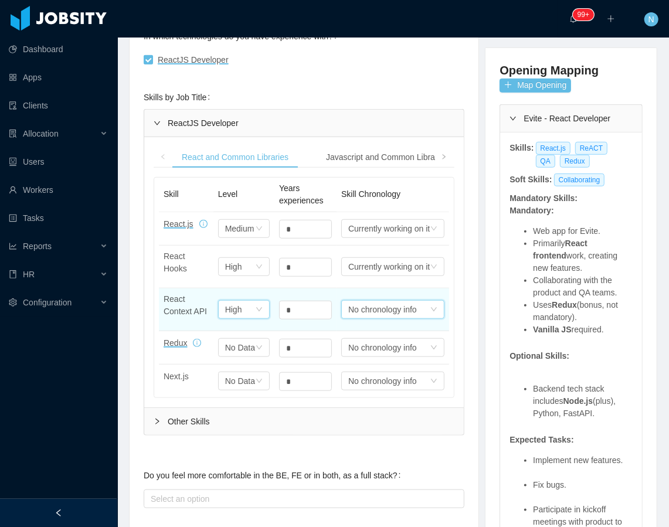
click at [367, 237] on div "No chronology info" at bounding box center [388, 229] width 81 height 18
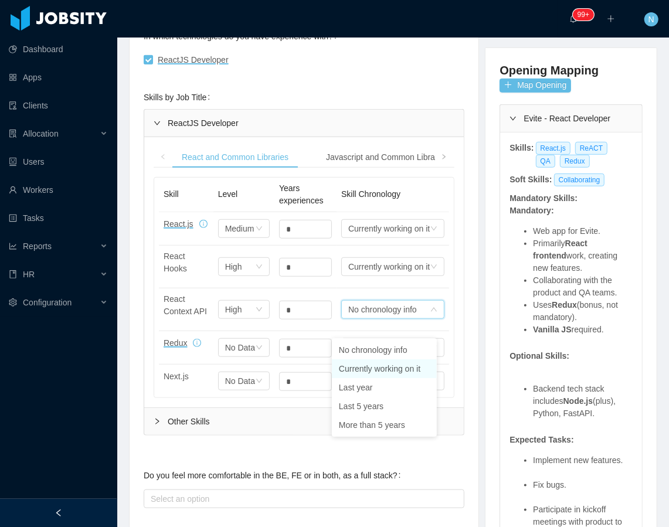
click at [372, 369] on li "Currently working on it" at bounding box center [384, 368] width 105 height 19
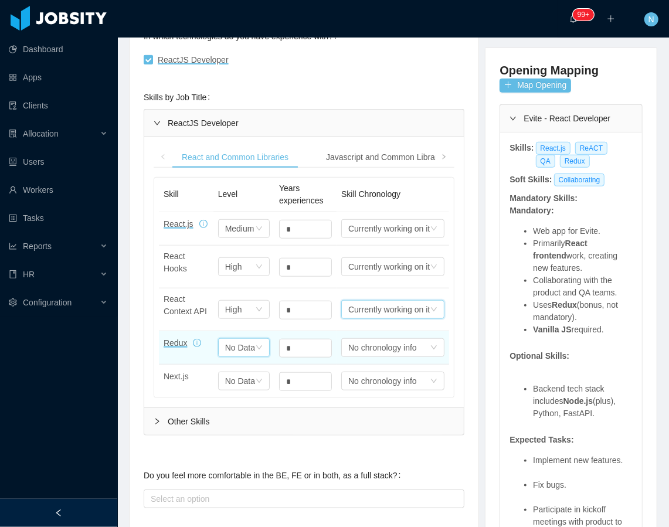
click at [230, 237] on div "No Data" at bounding box center [239, 229] width 29 height 18
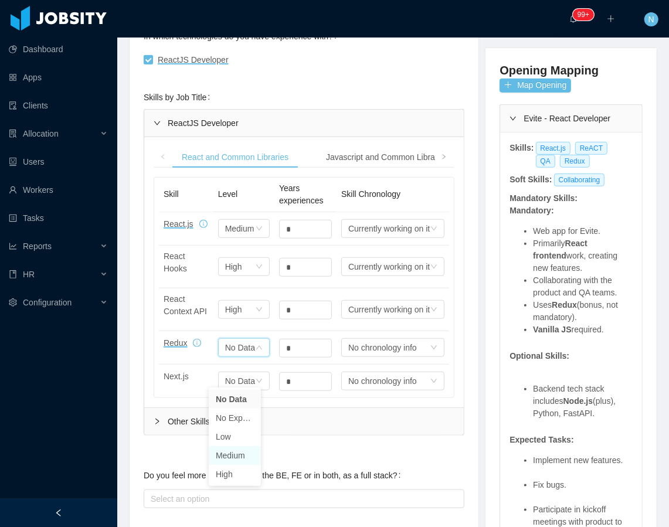
click at [243, 460] on li "Medium" at bounding box center [235, 455] width 52 height 19
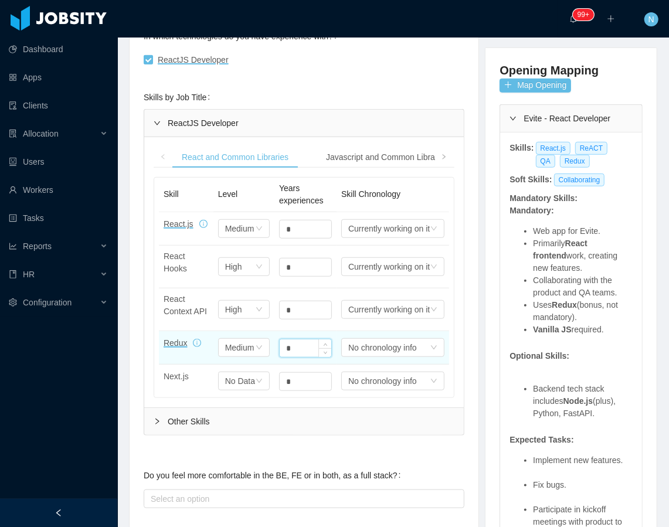
click at [280, 357] on input "*" at bounding box center [306, 348] width 52 height 18
click at [389, 237] on div "No chronology info" at bounding box center [388, 229] width 81 height 18
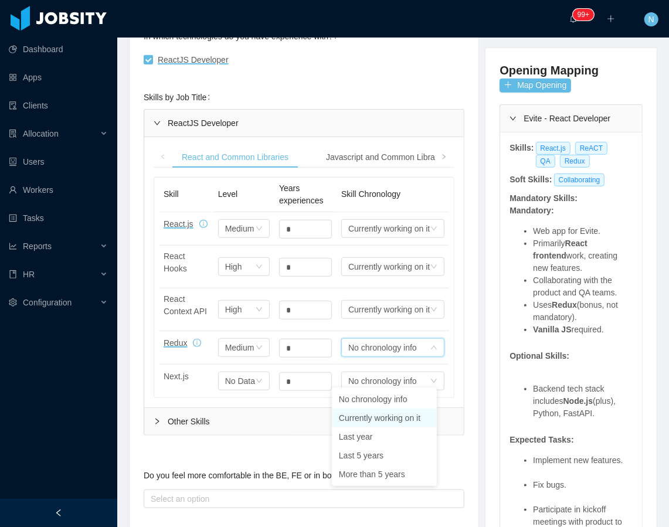
click at [378, 415] on li "Currently working on it" at bounding box center [384, 418] width 105 height 19
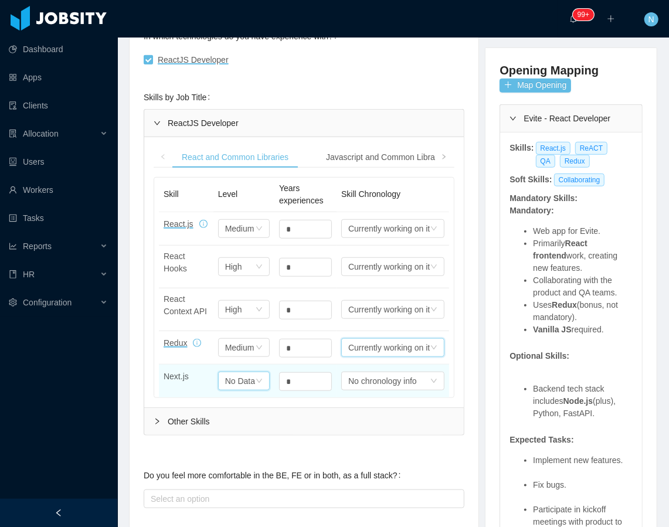
click at [225, 237] on div "No Data" at bounding box center [239, 229] width 29 height 18
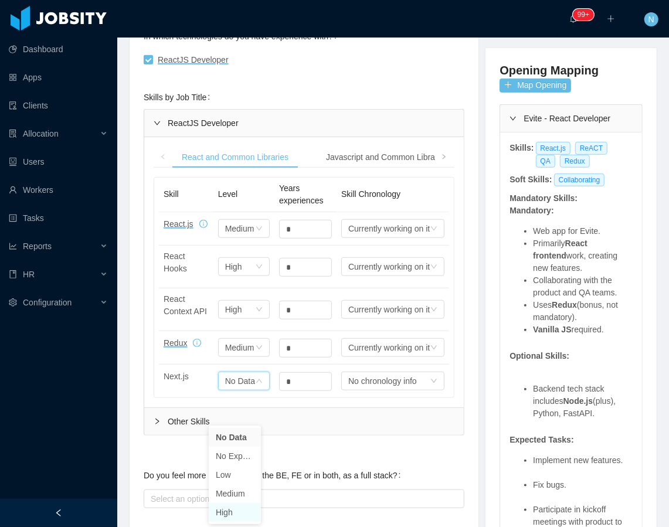
click at [232, 511] on li "High" at bounding box center [235, 512] width 52 height 19
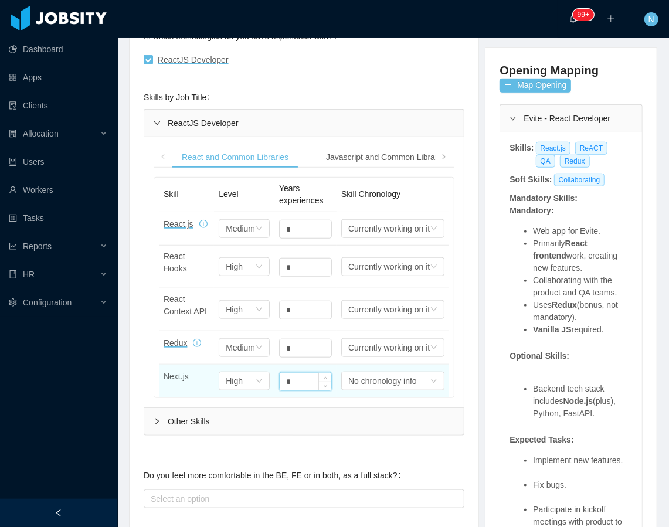
click at [280, 390] on input "*" at bounding box center [306, 382] width 52 height 18
click at [385, 237] on div "No chronology info" at bounding box center [388, 229] width 81 height 18
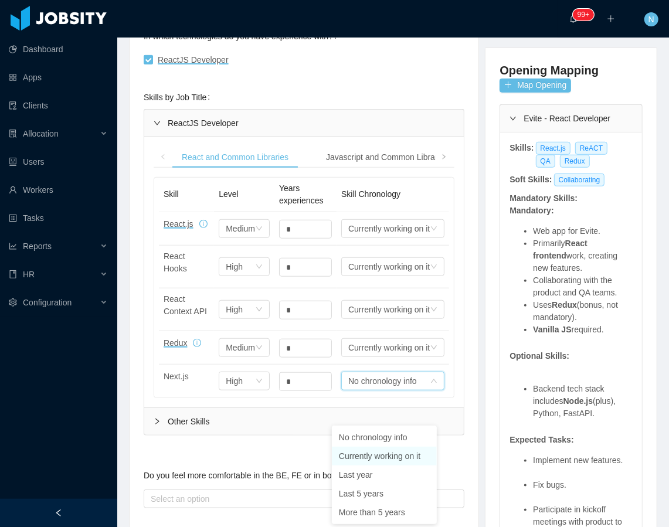
click at [386, 457] on li "Currently working on it" at bounding box center [384, 456] width 105 height 19
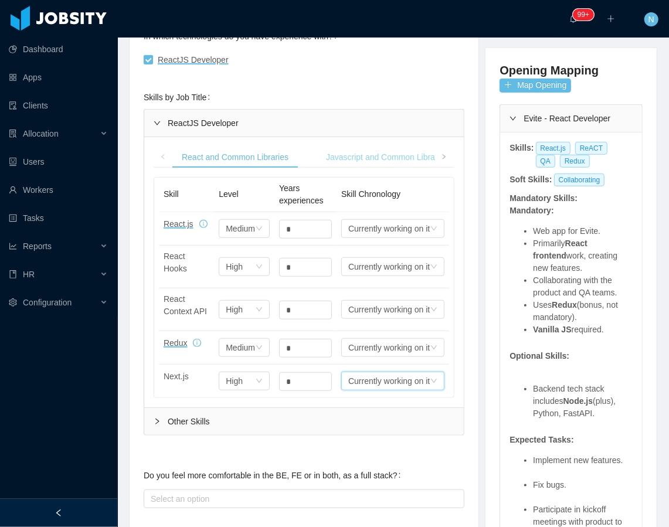
click at [364, 159] on div "Javascript and Common Libraries" at bounding box center [387, 158] width 141 height 22
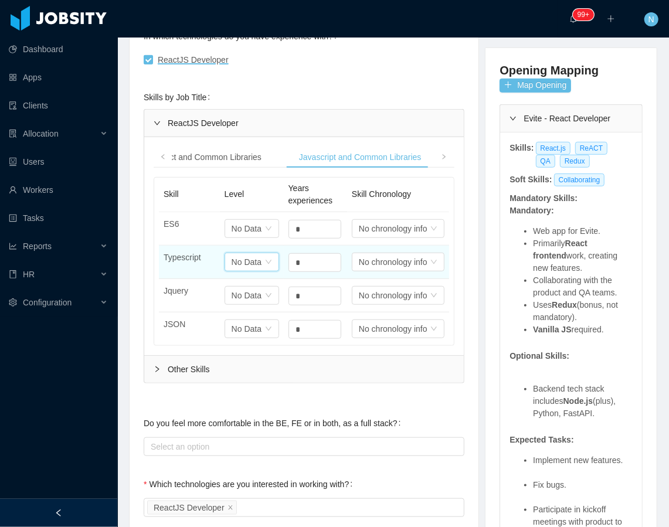
click at [251, 260] on div "No Data" at bounding box center [247, 262] width 30 height 18
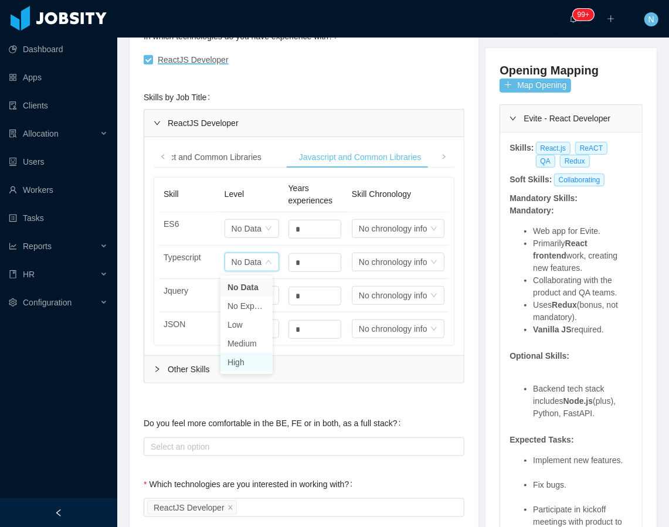
click at [246, 357] on li "High" at bounding box center [246, 362] width 52 height 19
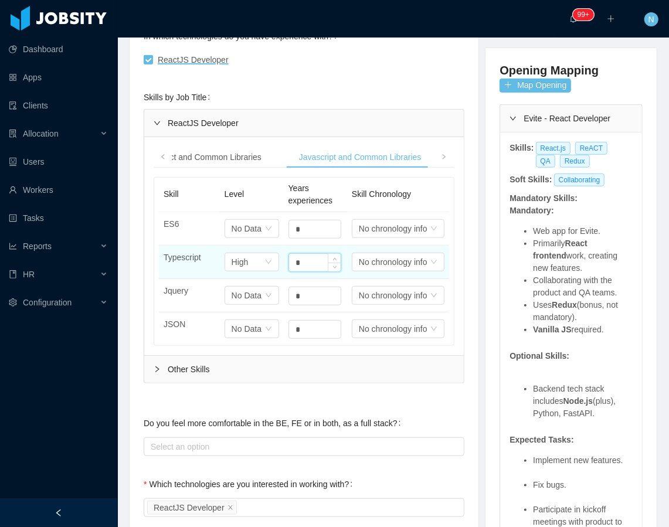
click at [289, 256] on input "*" at bounding box center [315, 263] width 52 height 18
click at [385, 237] on div "No chronology info" at bounding box center [393, 229] width 69 height 18
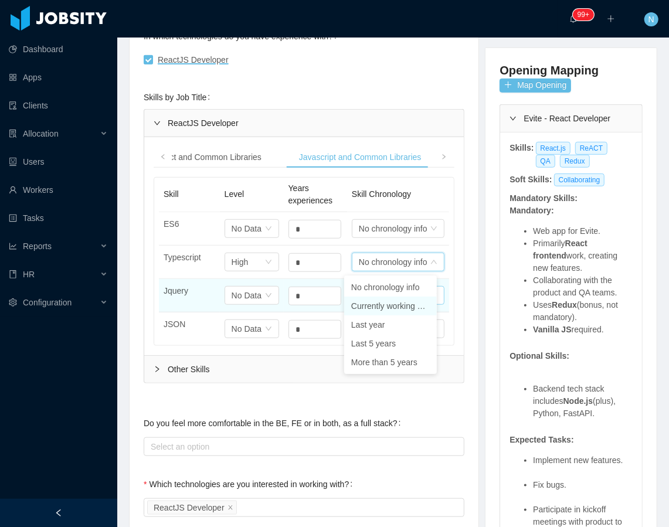
click at [404, 307] on li "Currently working on it" at bounding box center [390, 306] width 93 height 19
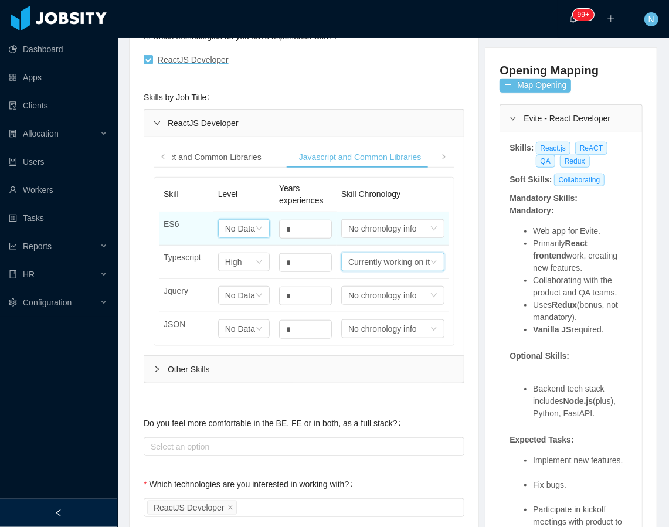
click at [231, 232] on div "No Data" at bounding box center [240, 229] width 30 height 18
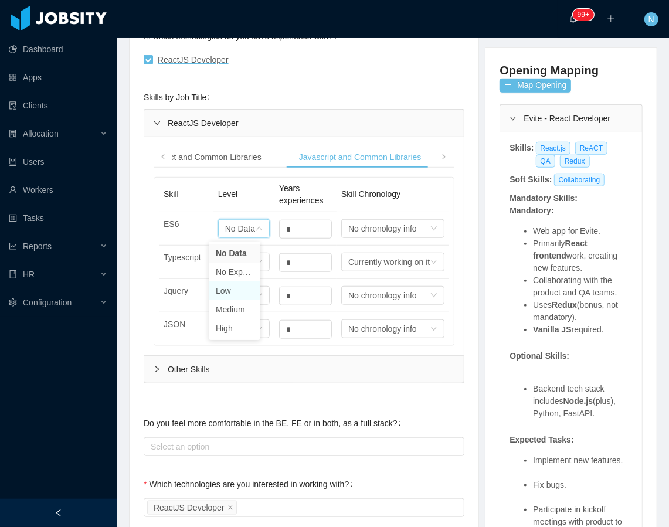
click at [239, 288] on li "Low" at bounding box center [235, 290] width 52 height 19
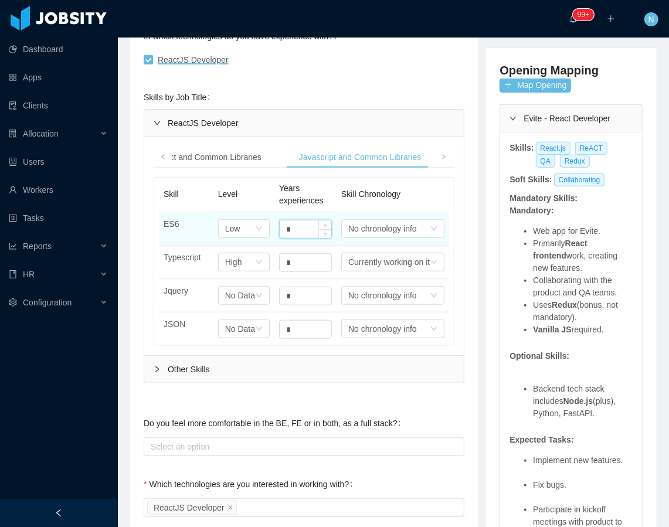
click at [280, 225] on input "*" at bounding box center [306, 229] width 52 height 18
click at [365, 232] on div "No chronology info" at bounding box center [382, 229] width 69 height 18
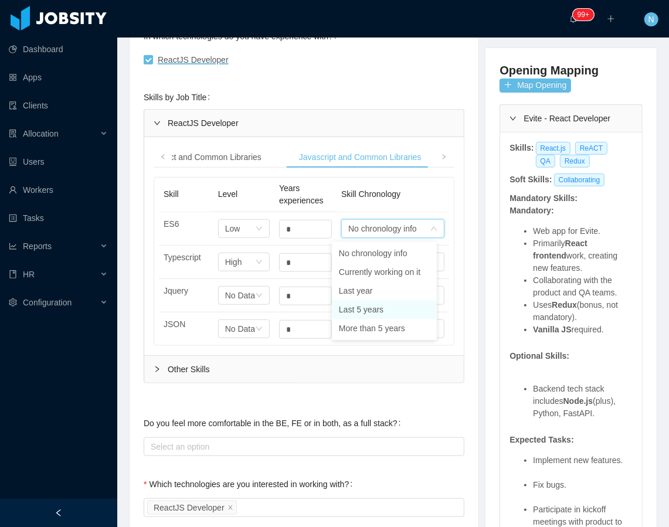
click at [387, 304] on li "Last 5 years" at bounding box center [384, 309] width 105 height 19
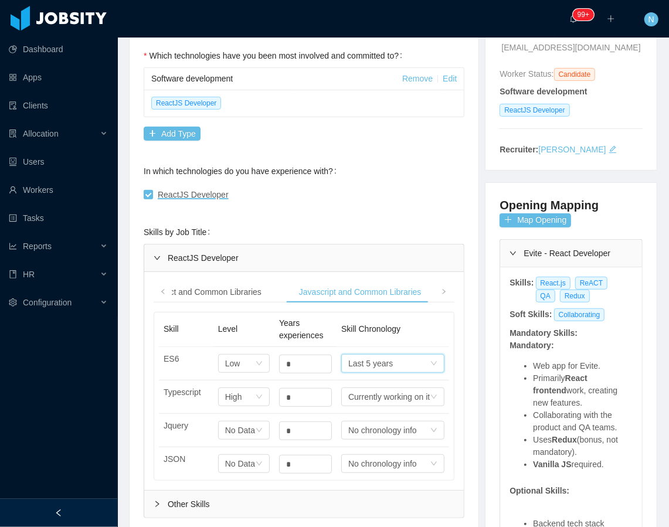
scroll to position [0, 0]
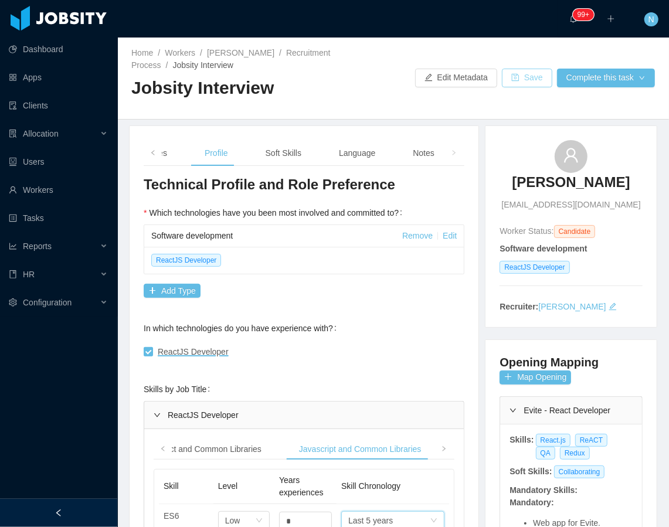
click at [512, 76] on button "Save" at bounding box center [527, 78] width 50 height 19
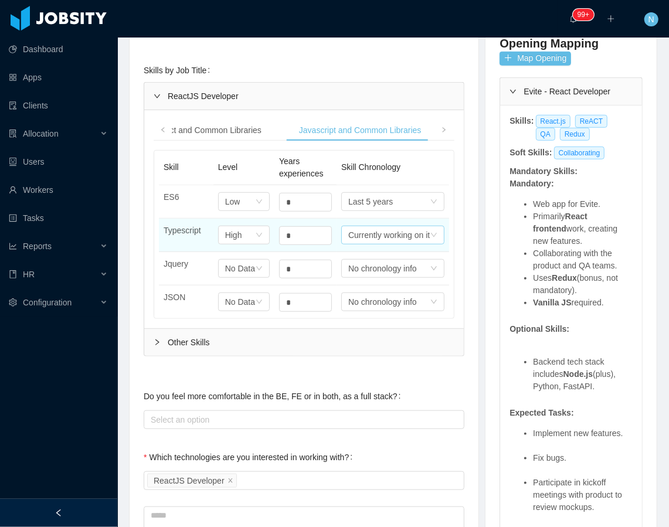
scroll to position [312, 0]
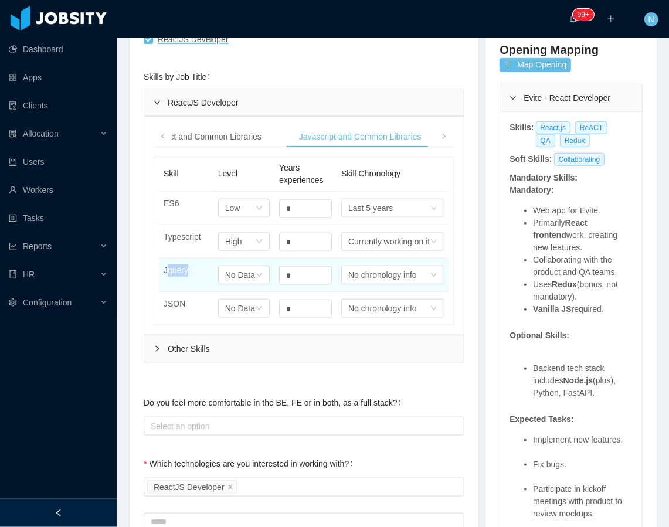
drag, startPoint x: 169, startPoint y: 281, endPoint x: 192, endPoint y: 281, distance: 22.3
click at [192, 277] on p "Jquery" at bounding box center [186, 270] width 45 height 12
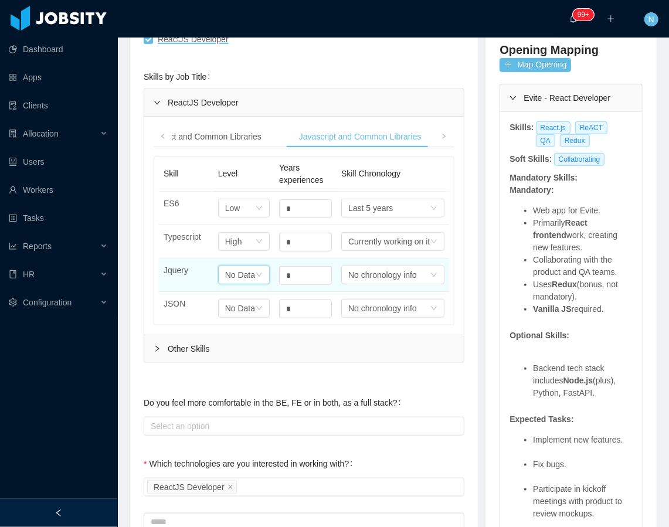
click at [225, 284] on div "No Data" at bounding box center [240, 275] width 30 height 18
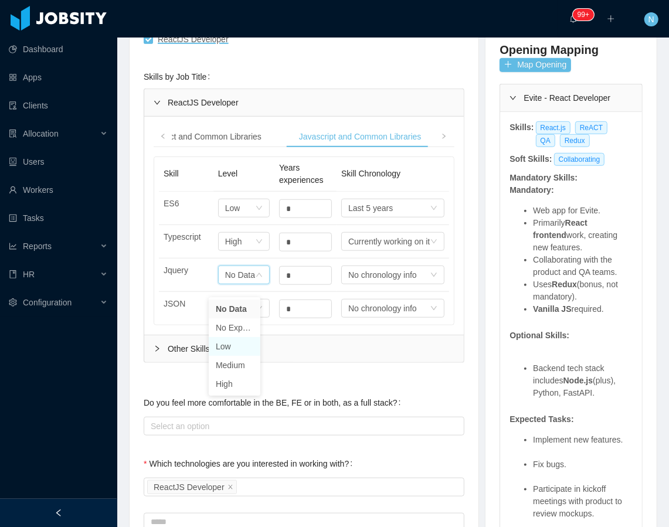
click at [240, 345] on li "Low" at bounding box center [235, 346] width 52 height 19
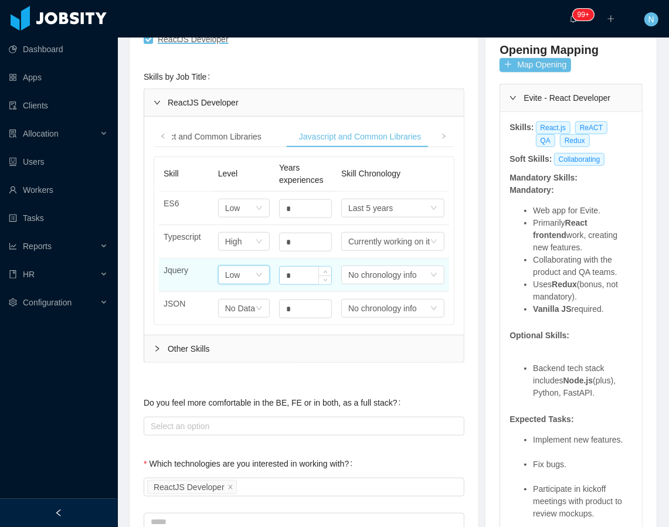
click at [302, 218] on input "*" at bounding box center [306, 209] width 52 height 18
click at [324, 275] on icon "icon: up" at bounding box center [326, 273] width 4 height 4
click at [360, 217] on div "No chronology info" at bounding box center [370, 208] width 45 height 18
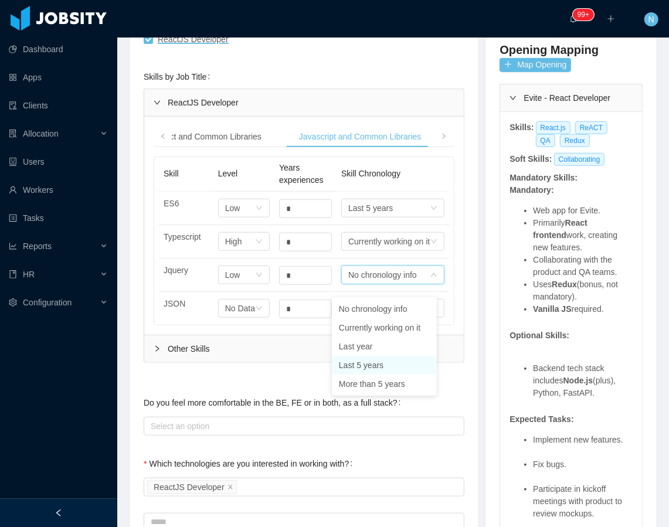
click at [350, 366] on li "Last 5 years" at bounding box center [384, 365] width 105 height 19
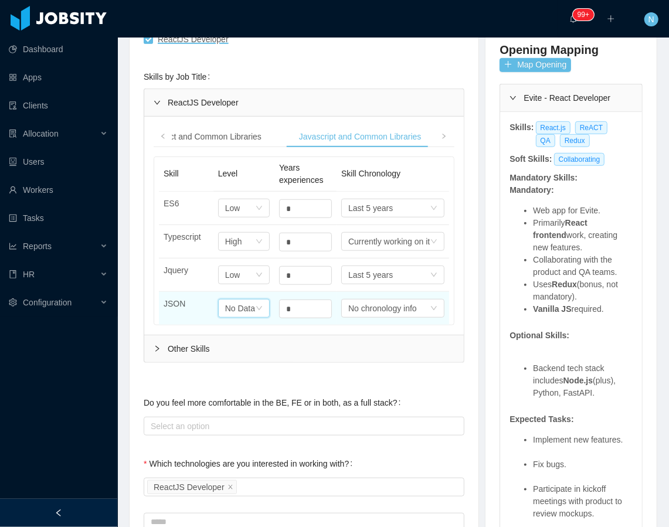
click at [228, 317] on div "No Data" at bounding box center [240, 309] width 30 height 18
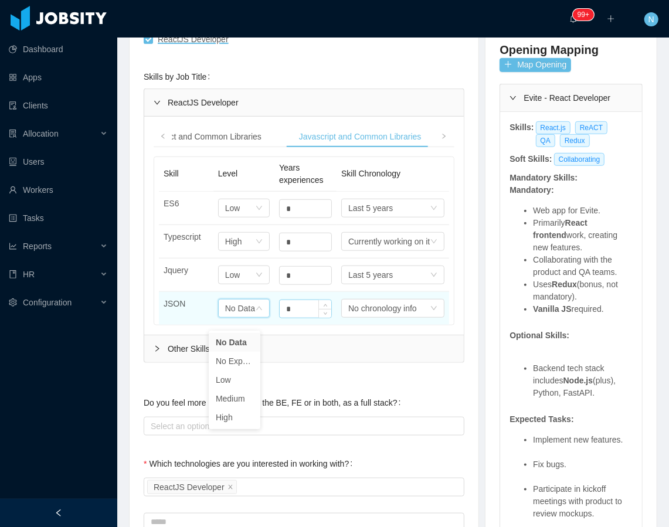
click at [301, 218] on input "*" at bounding box center [306, 209] width 52 height 18
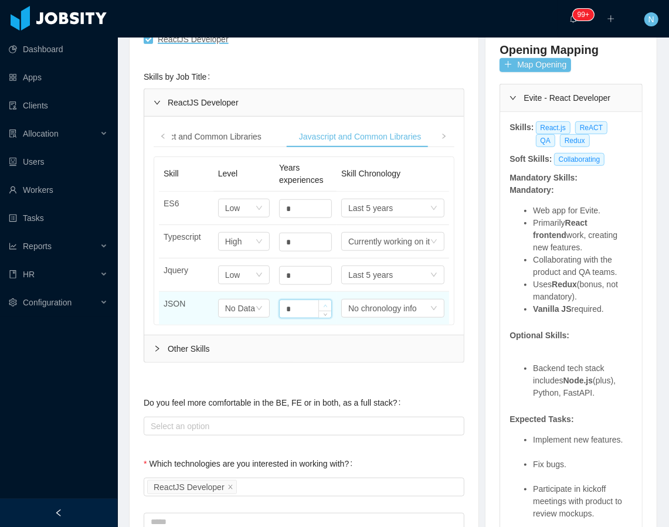
click at [320, 311] on span "Increase Value" at bounding box center [325, 305] width 12 height 11
click at [321, 311] on span "Increase Value" at bounding box center [325, 305] width 12 height 11
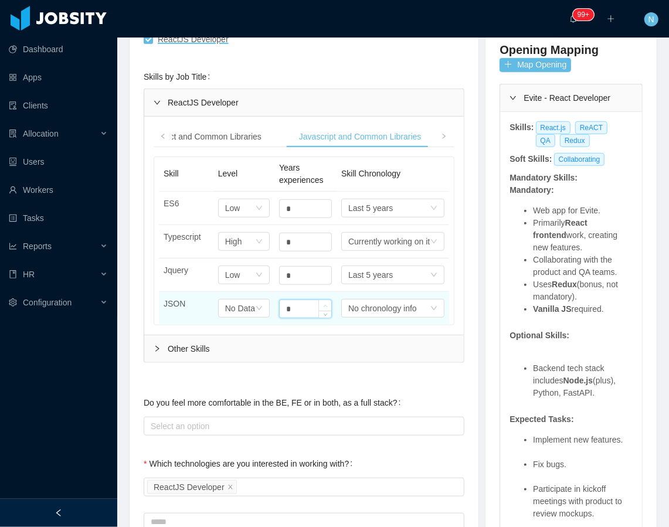
click at [321, 311] on span "Increase Value" at bounding box center [325, 305] width 12 height 11
click at [240, 217] on div "No Data" at bounding box center [232, 208] width 15 height 18
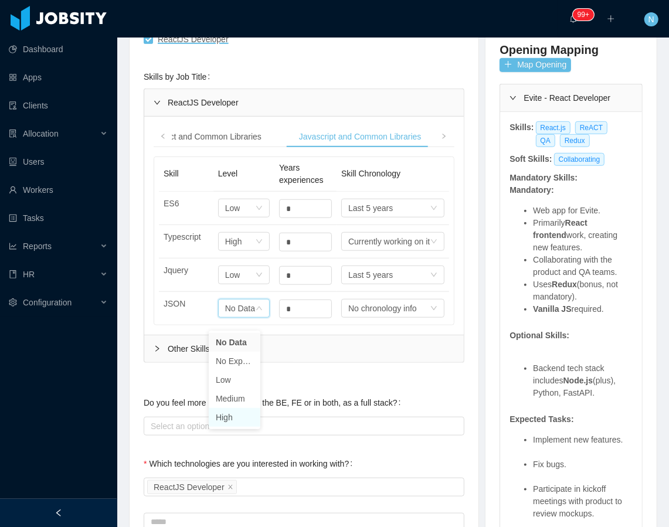
click at [239, 419] on li "High" at bounding box center [235, 417] width 52 height 19
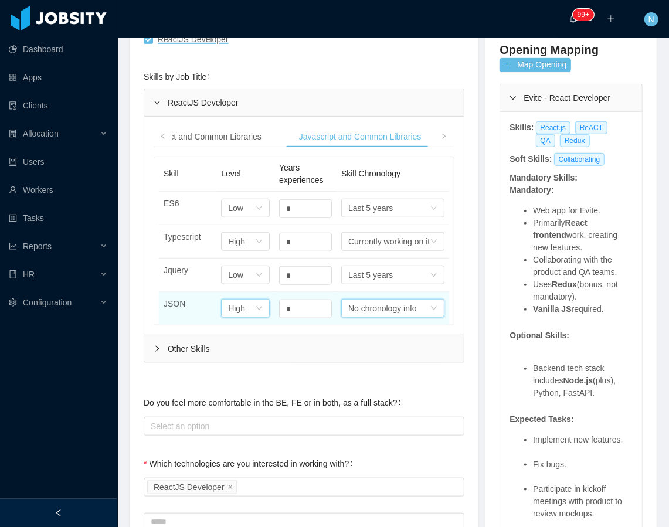
click at [371, 217] on div "No chronology info" at bounding box center [370, 208] width 45 height 18
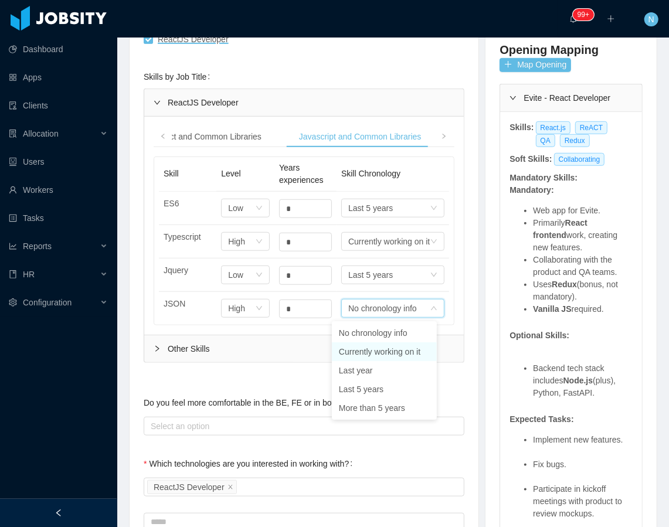
click at [367, 351] on li "Currently working on it" at bounding box center [384, 351] width 105 height 19
click at [441, 136] on icon "icon: right" at bounding box center [444, 137] width 6 height 6
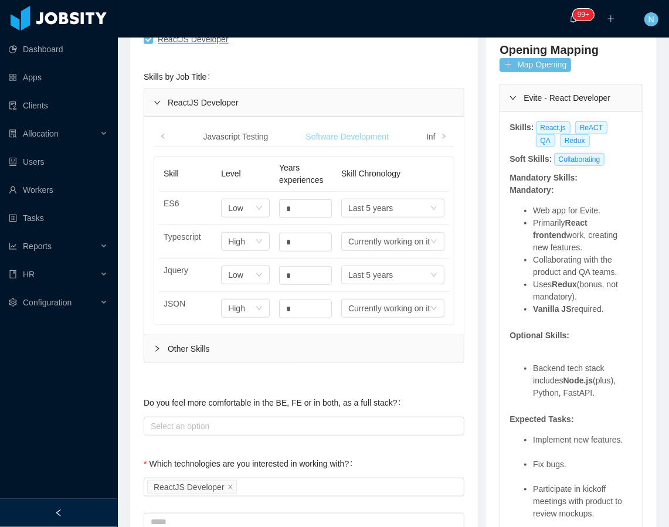
click at [350, 135] on div "Software Development" at bounding box center [347, 137] width 102 height 22
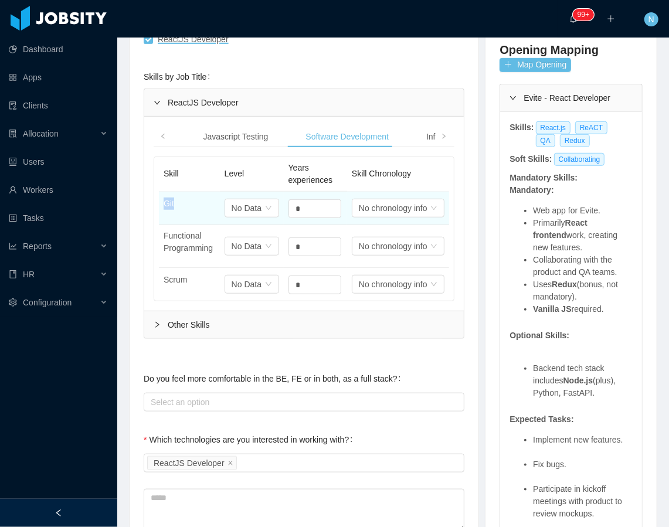
drag, startPoint x: 172, startPoint y: 206, endPoint x: 161, endPoint y: 206, distance: 11.7
click at [161, 206] on td "Git" at bounding box center [189, 208] width 61 height 33
click at [185, 207] on p "Git" at bounding box center [190, 204] width 52 height 12
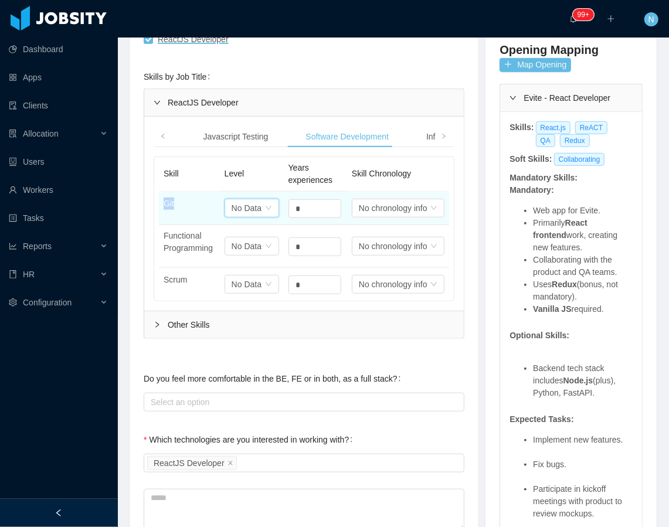
click at [265, 210] on icon "icon: down" at bounding box center [268, 208] width 7 height 7
drag, startPoint x: 318, startPoint y: 212, endPoint x: 288, endPoint y: 212, distance: 29.9
click at [289, 212] on input "*" at bounding box center [315, 209] width 52 height 18
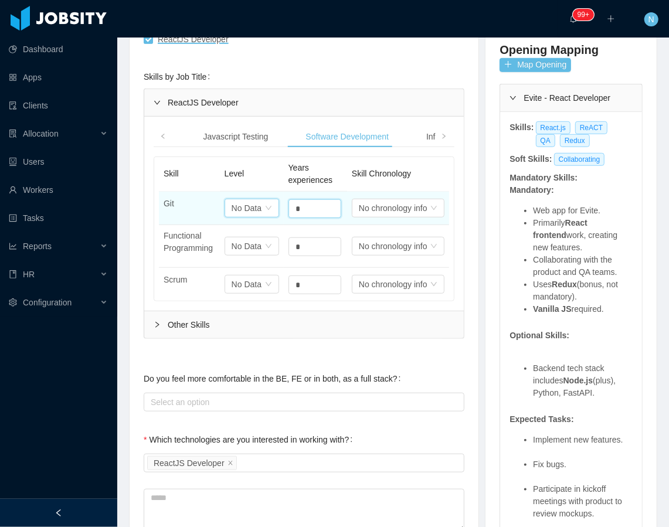
click at [247, 204] on div "No Data" at bounding box center [247, 208] width 30 height 18
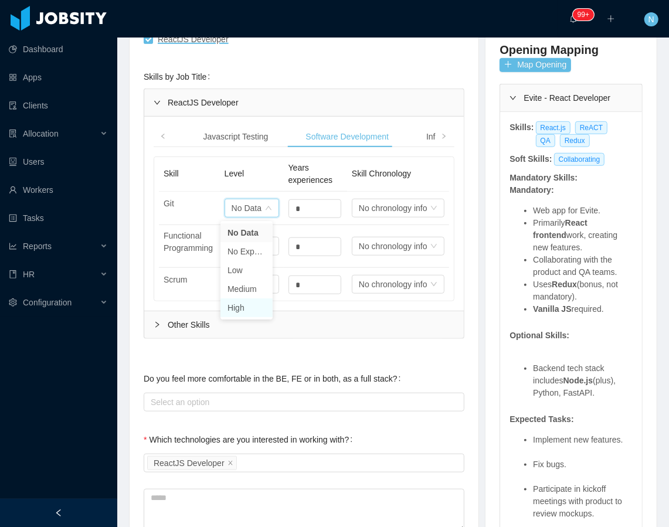
click at [254, 309] on li "High" at bounding box center [246, 307] width 52 height 19
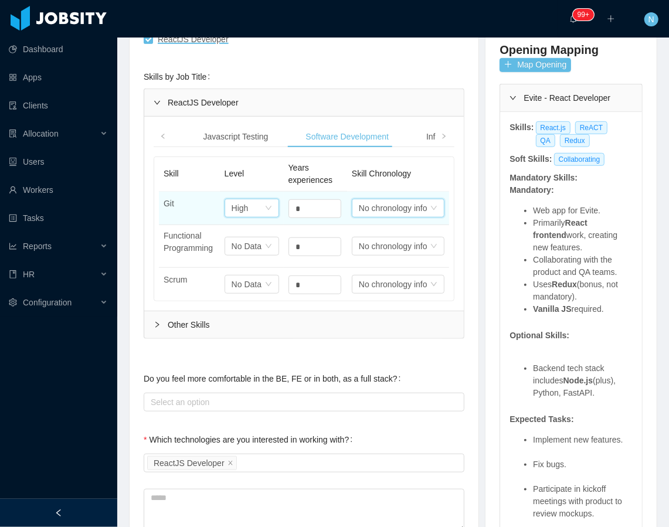
click at [395, 211] on div "No chronology info" at bounding box center [393, 208] width 69 height 18
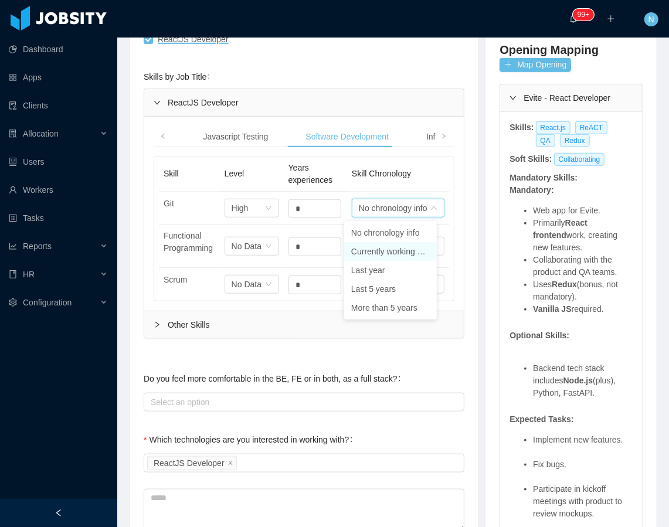
click at [386, 253] on li "Currently working on it" at bounding box center [390, 251] width 93 height 19
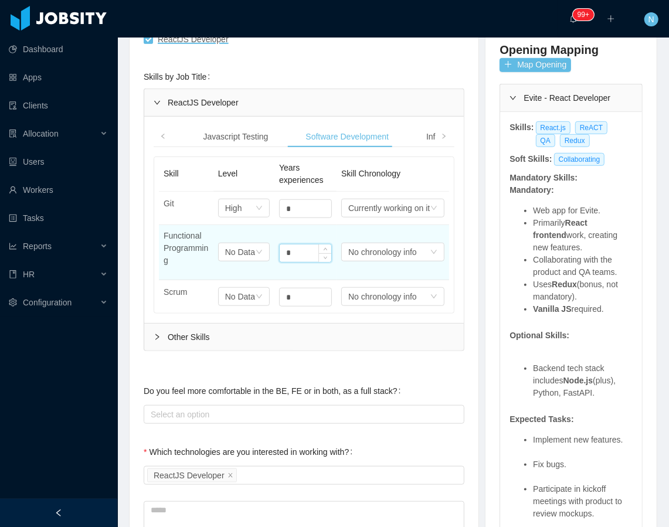
click at [280, 253] on input "*" at bounding box center [306, 253] width 52 height 18
click at [242, 217] on div "No Data" at bounding box center [233, 208] width 17 height 18
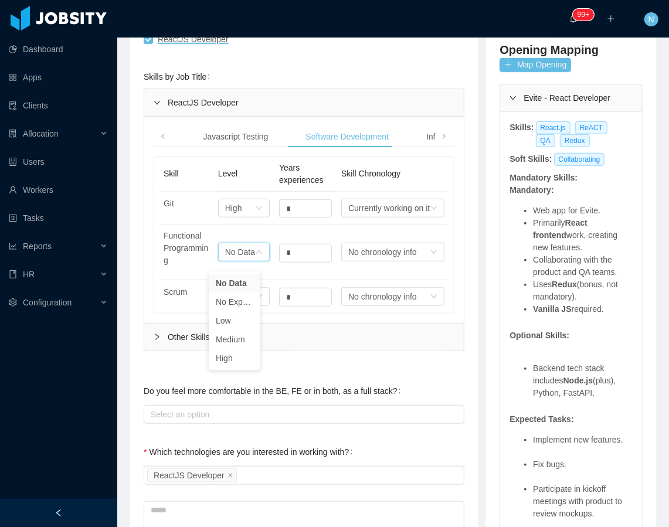
click at [284, 365] on div "ReactJS Developer React and Common Libraries Javascript and Common Libraries Ja…" at bounding box center [304, 227] width 321 height 277
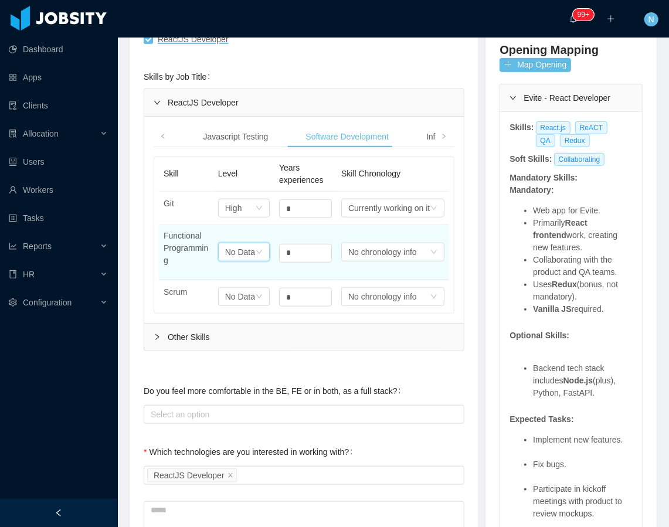
click at [256, 218] on div "Select one No Data" at bounding box center [244, 208] width 52 height 19
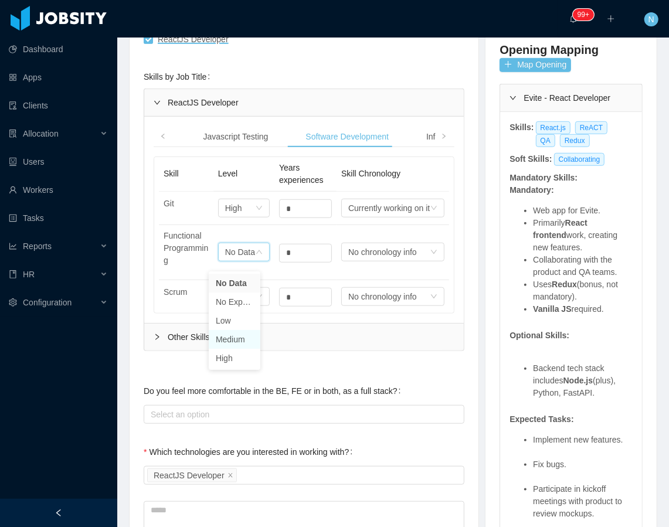
click at [241, 337] on li "Medium" at bounding box center [235, 339] width 52 height 19
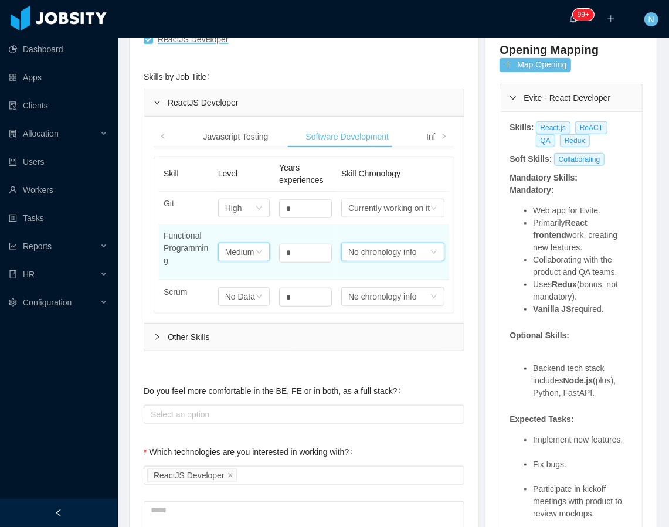
click at [368, 217] on div "No chronology info" at bounding box center [388, 208] width 81 height 18
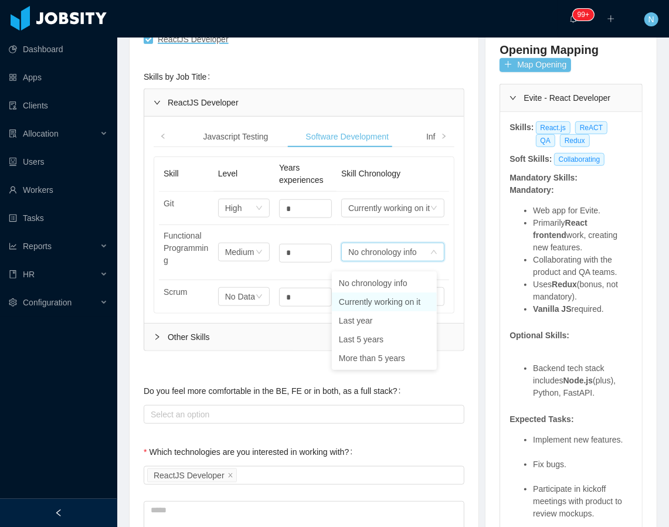
click at [372, 301] on li "Currently working on it" at bounding box center [384, 302] width 105 height 19
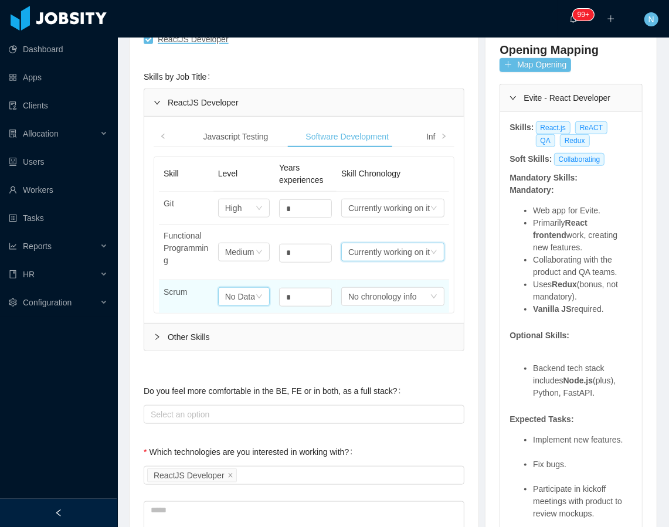
click at [256, 212] on icon "icon: down" at bounding box center [259, 208] width 7 height 7
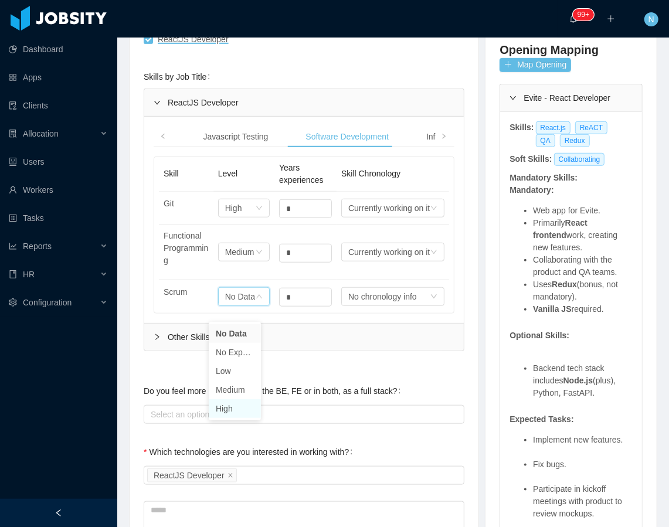
click at [244, 406] on li "High" at bounding box center [235, 408] width 52 height 19
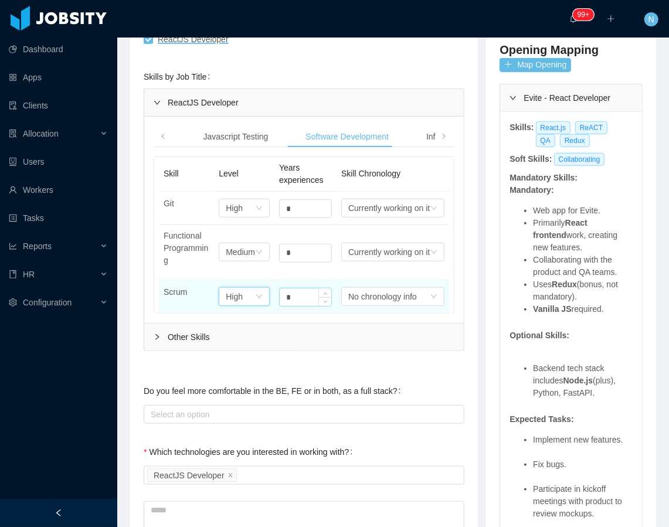
click at [297, 218] on input "*" at bounding box center [306, 209] width 52 height 18
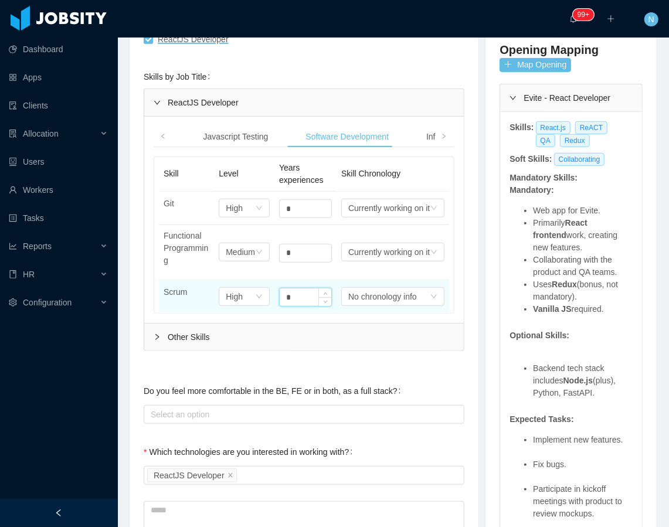
drag, startPoint x: 302, startPoint y: 309, endPoint x: 272, endPoint y: 312, distance: 30.1
click at [280, 306] on input "*" at bounding box center [306, 297] width 52 height 18
click at [352, 217] on div "No chronology info" at bounding box center [388, 208] width 81 height 18
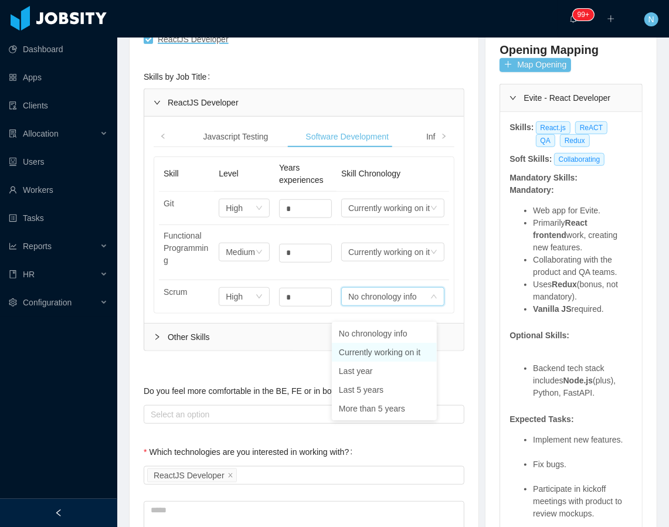
click at [355, 354] on li "Currently working on it" at bounding box center [384, 352] width 105 height 19
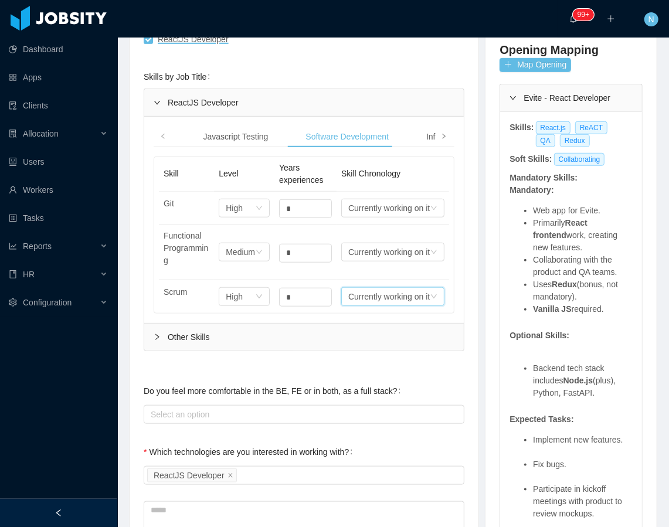
click at [434, 139] on span at bounding box center [443, 136] width 19 height 21
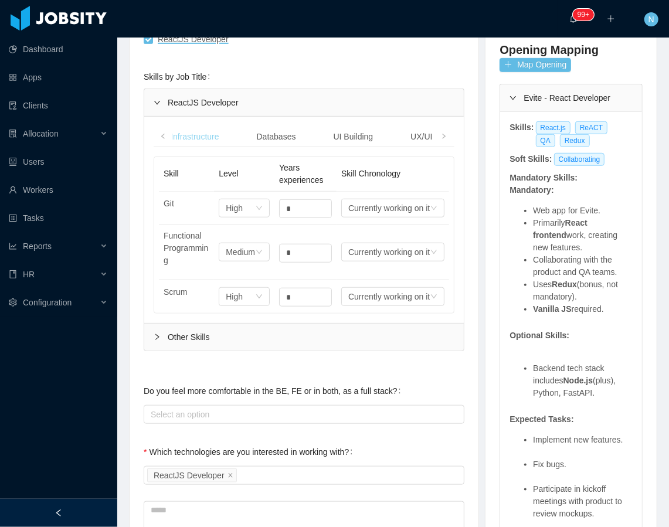
click at [199, 134] on div "Infrastructure" at bounding box center [194, 137] width 67 height 22
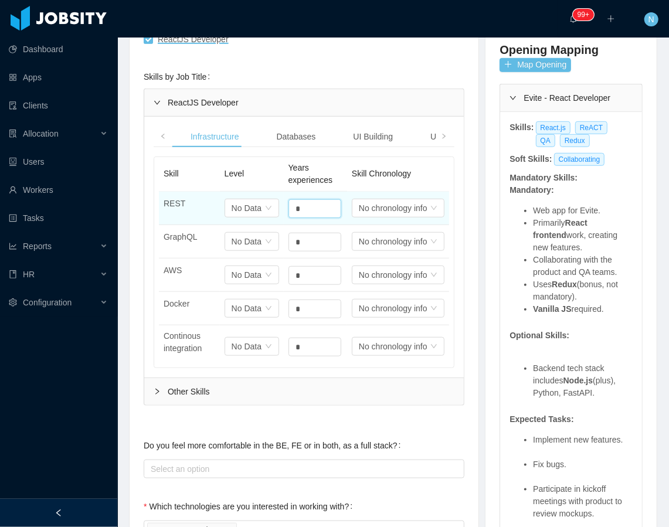
drag, startPoint x: 304, startPoint y: 205, endPoint x: 279, endPoint y: 205, distance: 25.2
click at [284, 205] on td "*" at bounding box center [315, 208] width 63 height 33
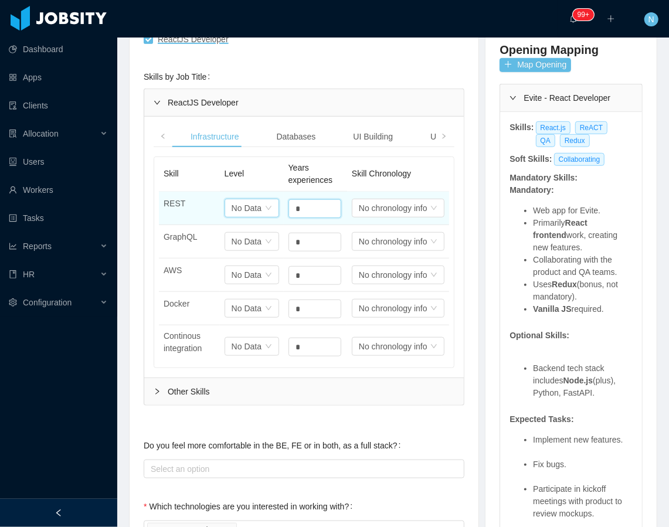
click at [254, 210] on div "No Data" at bounding box center [247, 208] width 30 height 18
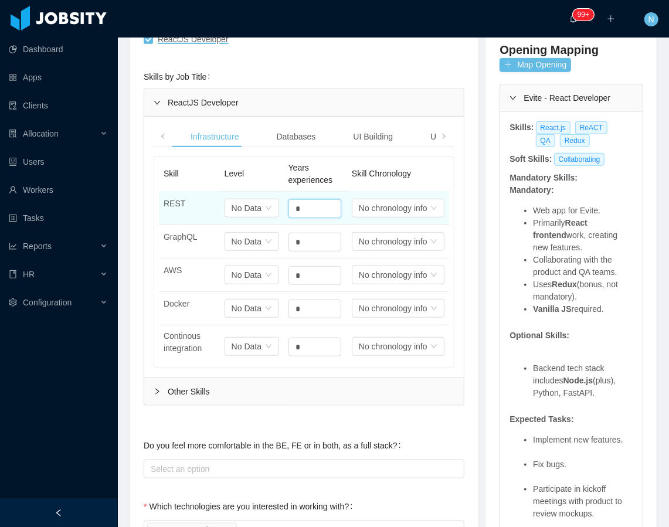
drag, startPoint x: 295, startPoint y: 209, endPoint x: 273, endPoint y: 210, distance: 22.9
click at [273, 210] on tr "REST Select one No Data * Select one No chronology info" at bounding box center [304, 208] width 290 height 33
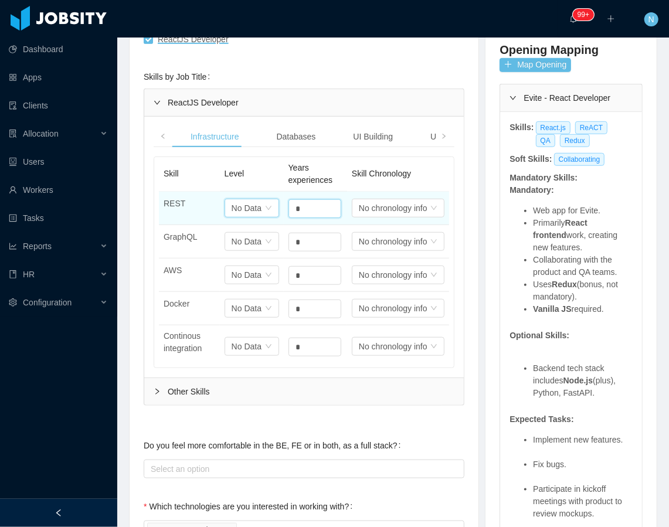
click at [257, 209] on div "No Data" at bounding box center [247, 208] width 30 height 18
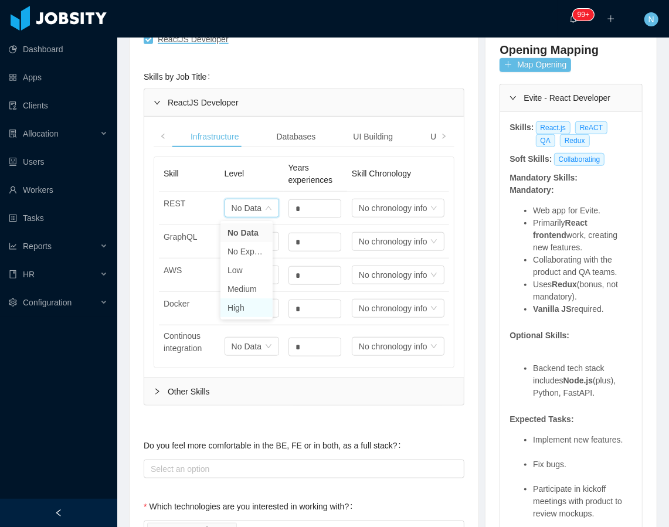
click at [244, 309] on li "High" at bounding box center [246, 307] width 52 height 19
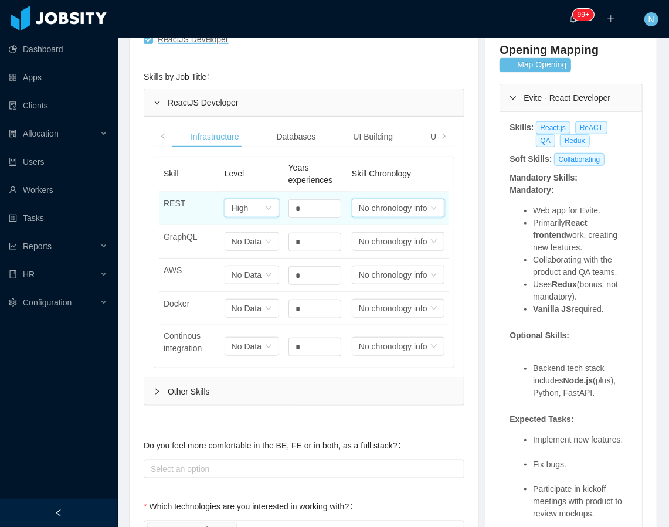
click at [391, 203] on div "No chronology info" at bounding box center [393, 208] width 69 height 18
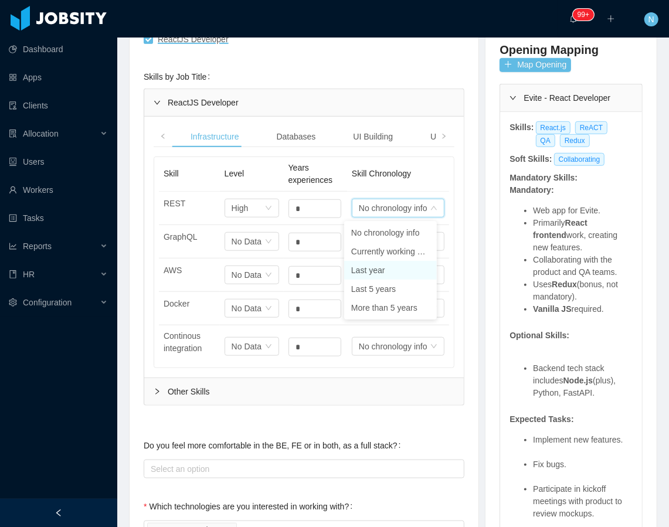
click at [378, 273] on li "Last year" at bounding box center [390, 270] width 93 height 19
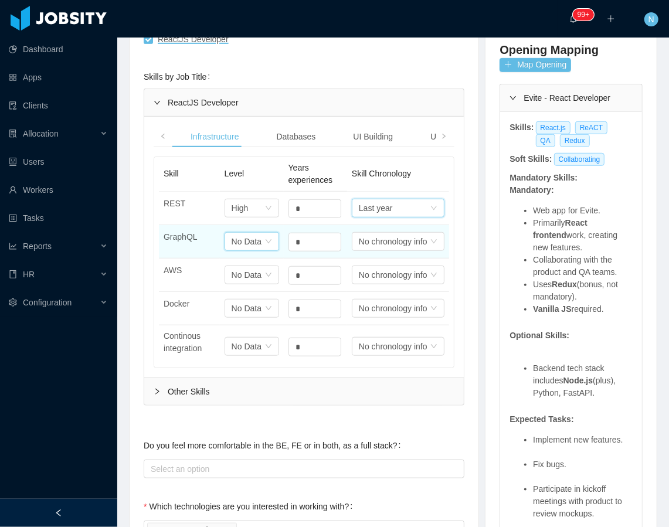
click at [243, 217] on div "No Data" at bounding box center [240, 208] width 17 height 18
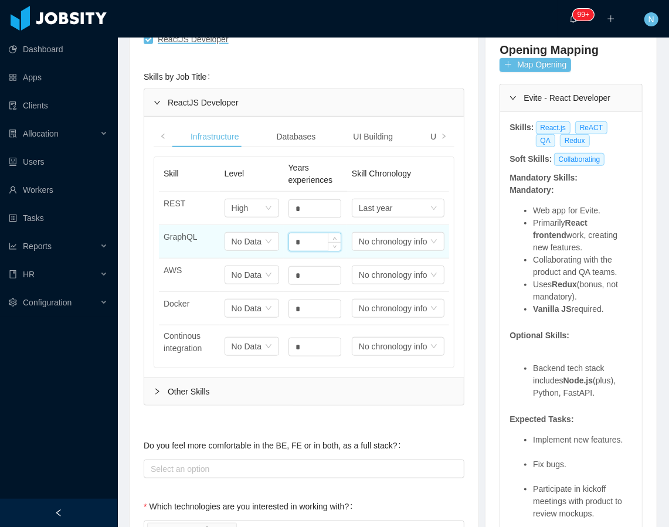
drag, startPoint x: 295, startPoint y: 243, endPoint x: 285, endPoint y: 242, distance: 10.7
click at [289, 242] on input "*" at bounding box center [315, 242] width 52 height 18
click at [249, 217] on div "No Data" at bounding box center [240, 208] width 17 height 18
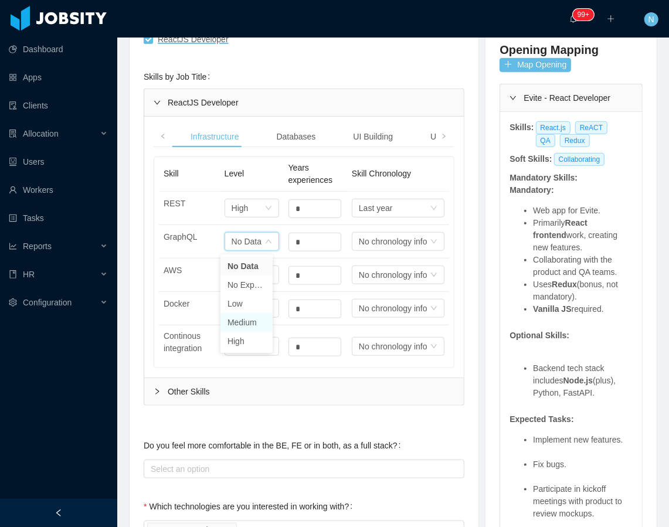
click at [249, 320] on li "Medium" at bounding box center [246, 322] width 52 height 19
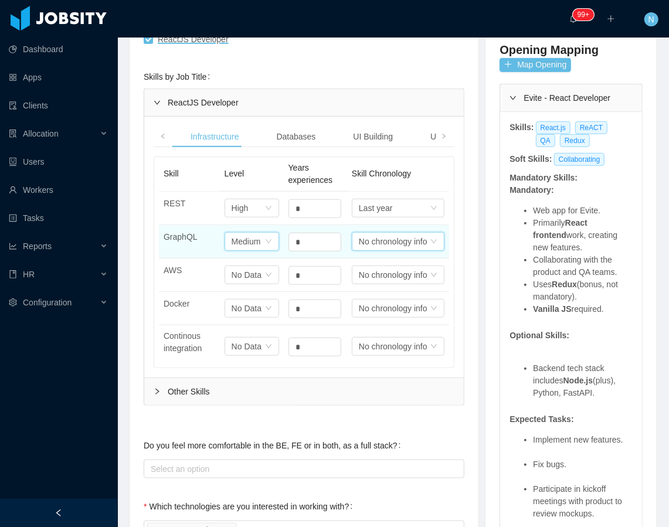
click at [366, 217] on div "No chronology info" at bounding box center [376, 208] width 34 height 18
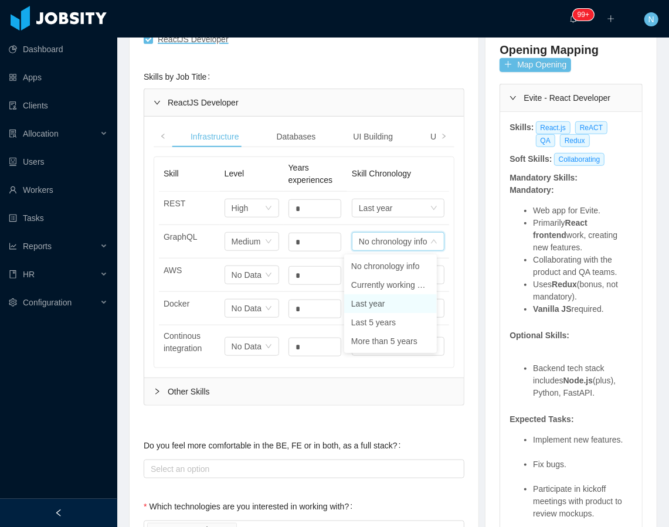
click at [376, 298] on li "Last year" at bounding box center [390, 303] width 93 height 19
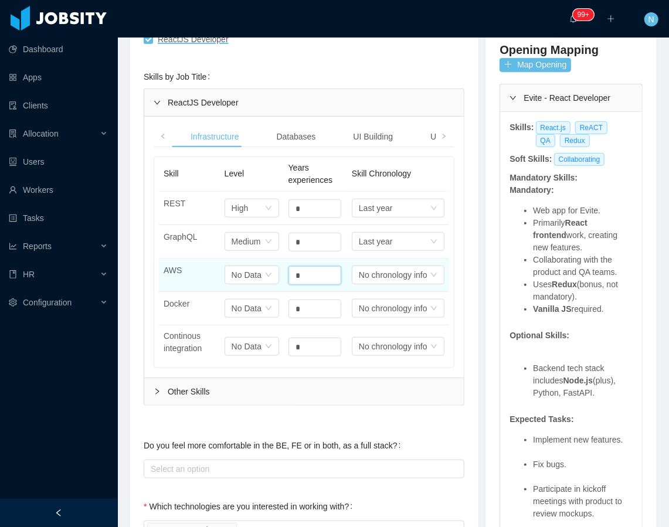
drag, startPoint x: 303, startPoint y: 277, endPoint x: 274, endPoint y: 277, distance: 28.7
click at [274, 277] on tr "AWS Select one No Data * Select one No chronology info" at bounding box center [304, 275] width 290 height 33
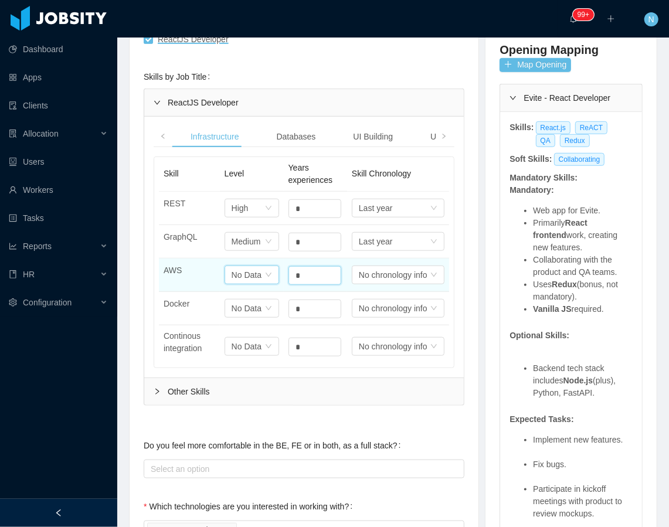
click at [265, 212] on icon "icon: down" at bounding box center [268, 208] width 7 height 7
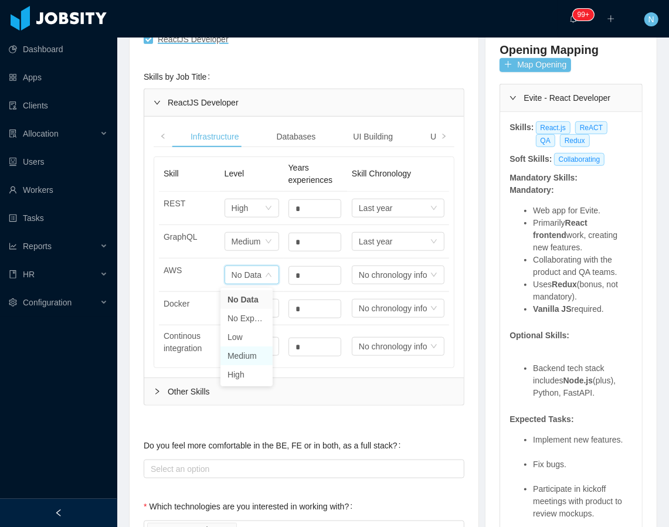
click at [252, 354] on li "Medium" at bounding box center [246, 355] width 52 height 19
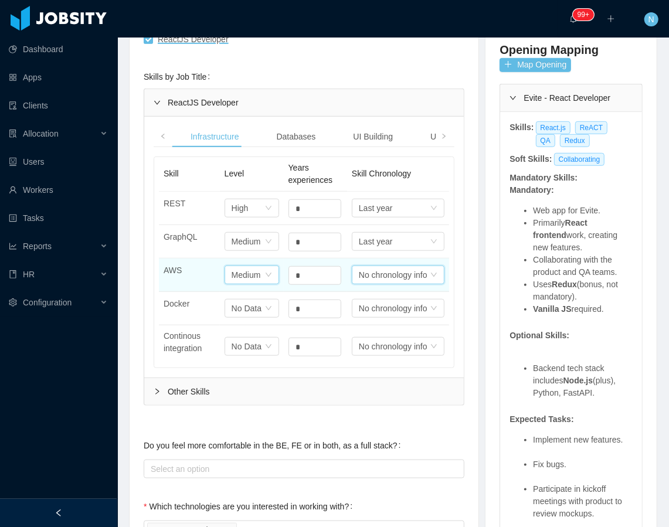
click at [397, 280] on div "No chronology info" at bounding box center [393, 275] width 69 height 18
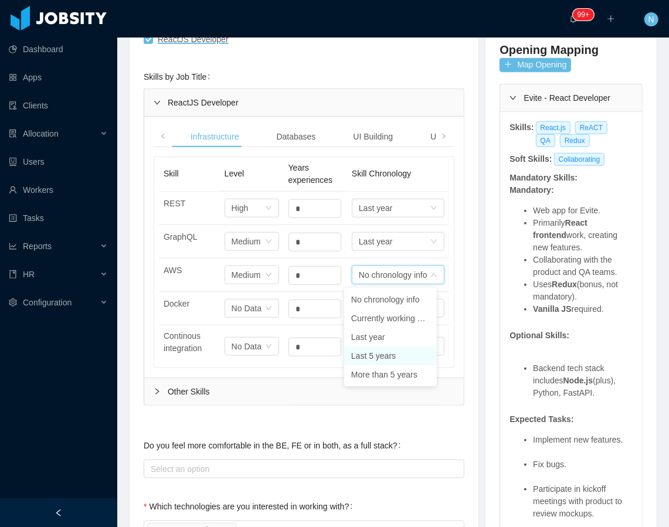
click at [390, 354] on li "Last 5 years" at bounding box center [390, 355] width 93 height 19
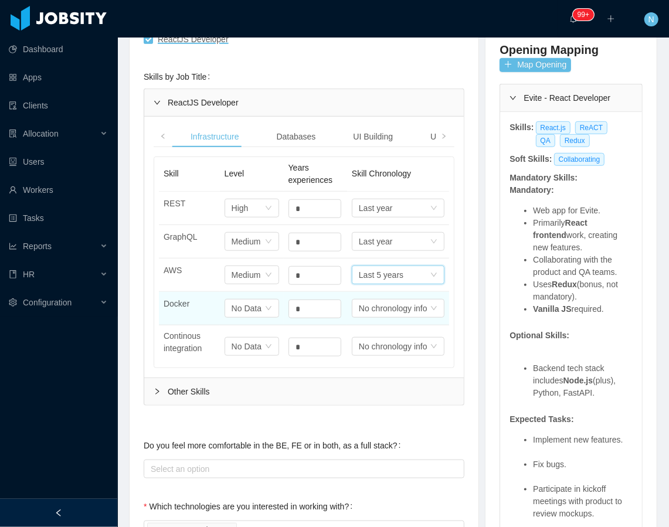
click at [188, 307] on span "Docker" at bounding box center [177, 303] width 26 height 9
drag, startPoint x: 305, startPoint y: 307, endPoint x: 284, endPoint y: 307, distance: 21.1
click at [289, 307] on input "*" at bounding box center [315, 309] width 52 height 18
click at [373, 217] on div "No chronology info" at bounding box center [376, 208] width 34 height 18
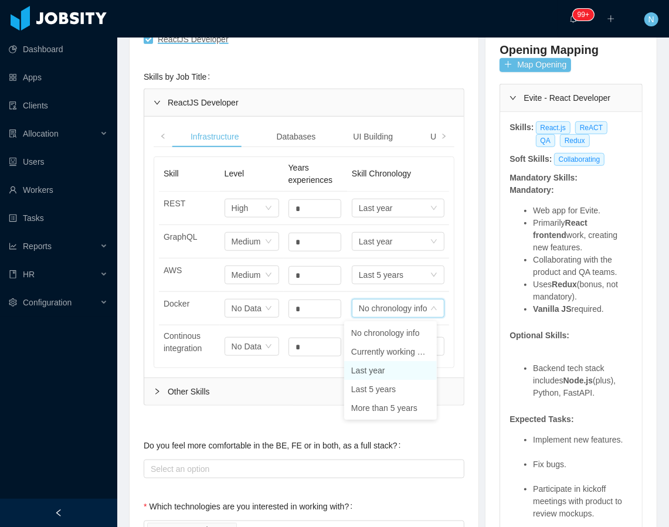
click at [381, 371] on li "Last year" at bounding box center [390, 370] width 93 height 19
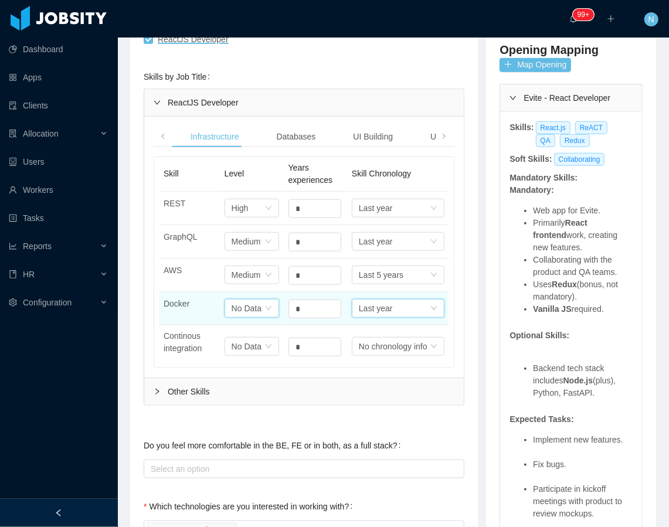
click at [265, 213] on icon "icon: down" at bounding box center [268, 209] width 7 height 8
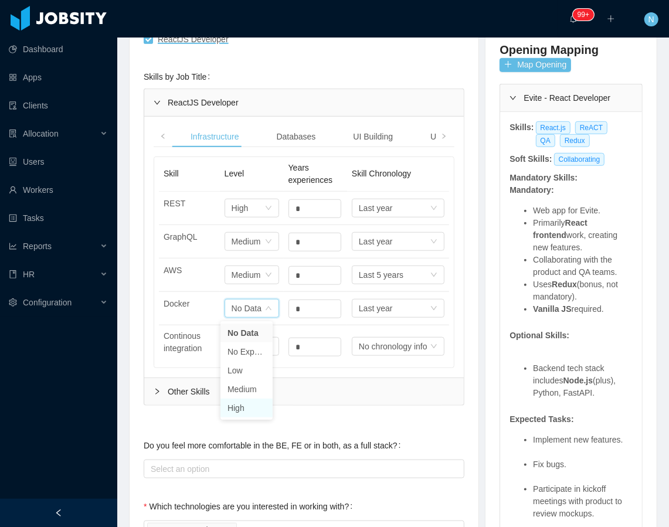
click at [250, 406] on li "High" at bounding box center [246, 408] width 52 height 19
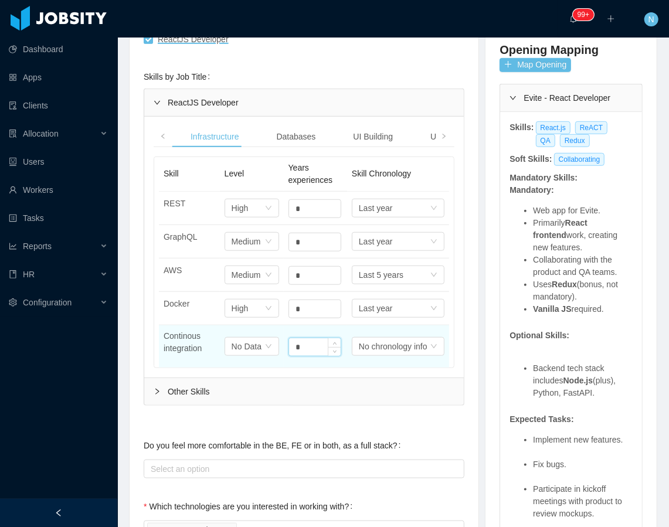
drag, startPoint x: 301, startPoint y: 345, endPoint x: 286, endPoint y: 342, distance: 16.2
click at [289, 342] on input "*" at bounding box center [315, 347] width 52 height 18
click at [259, 218] on div "Select one No Data" at bounding box center [252, 208] width 55 height 19
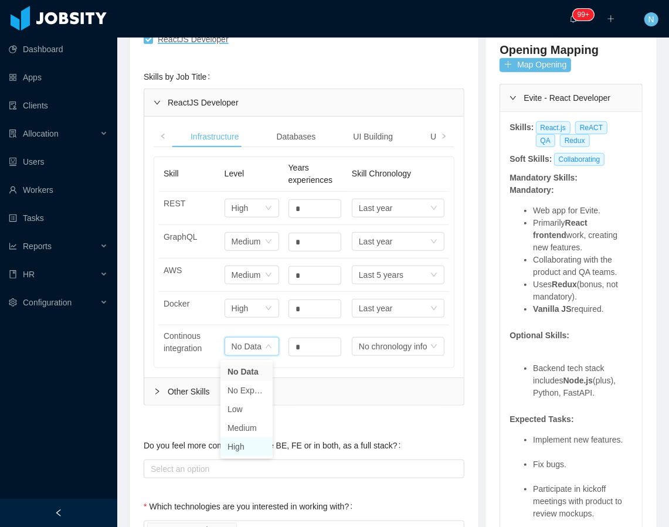
click at [246, 442] on li "High" at bounding box center [246, 446] width 52 height 19
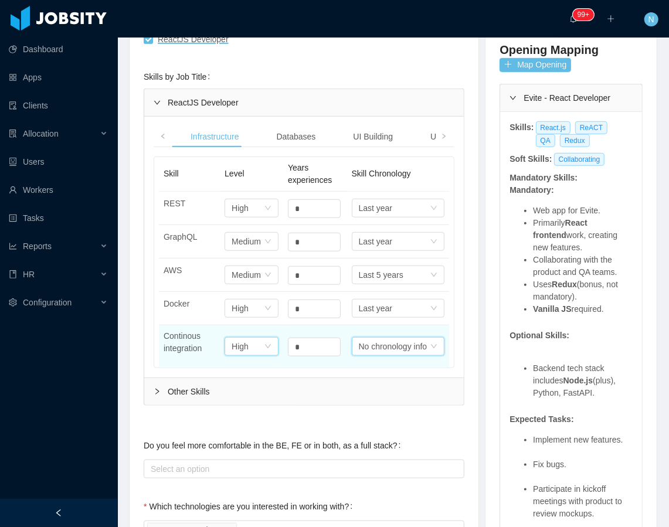
click at [389, 217] on div "No chronology info" at bounding box center [376, 208] width 34 height 18
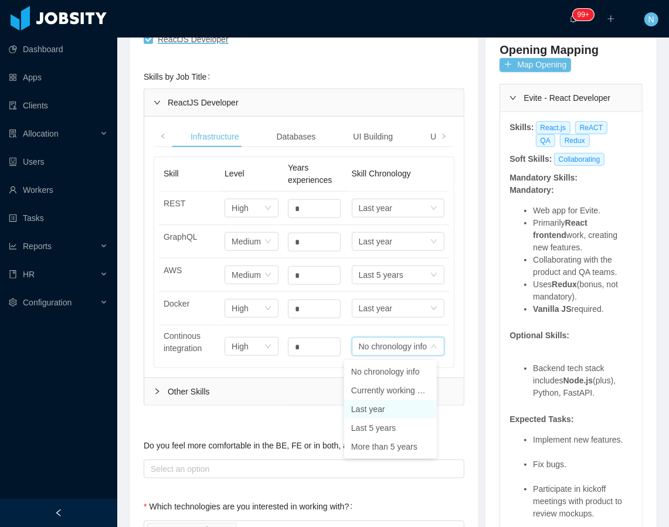
click at [376, 410] on li "Last year" at bounding box center [390, 409] width 93 height 19
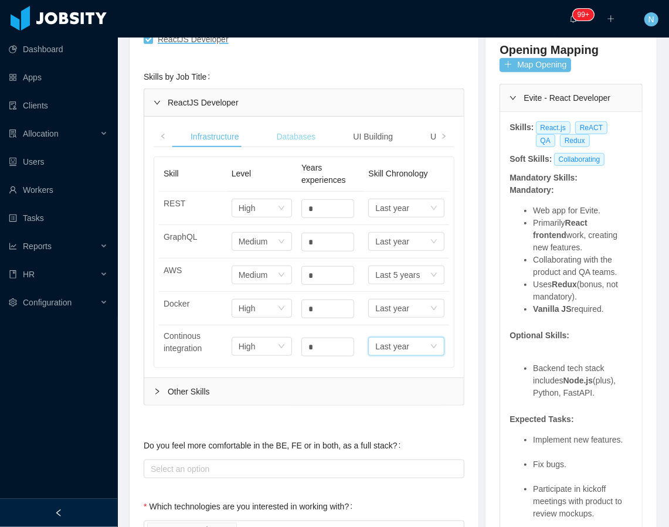
click at [305, 135] on div "Databases" at bounding box center [296, 137] width 58 height 22
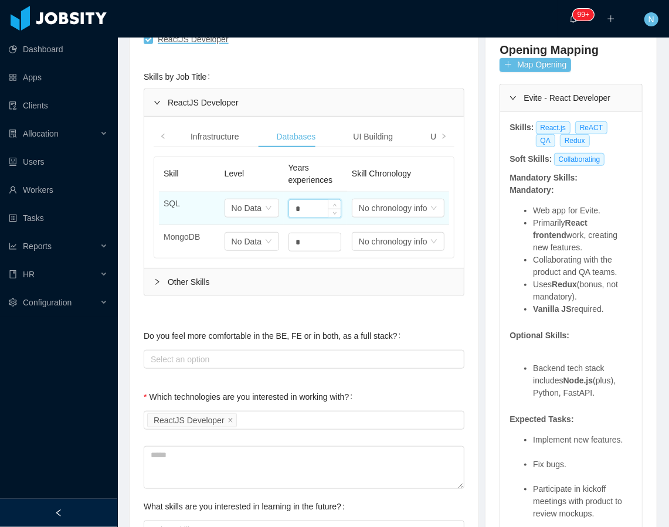
click at [288, 202] on div "*" at bounding box center [314, 208] width 53 height 19
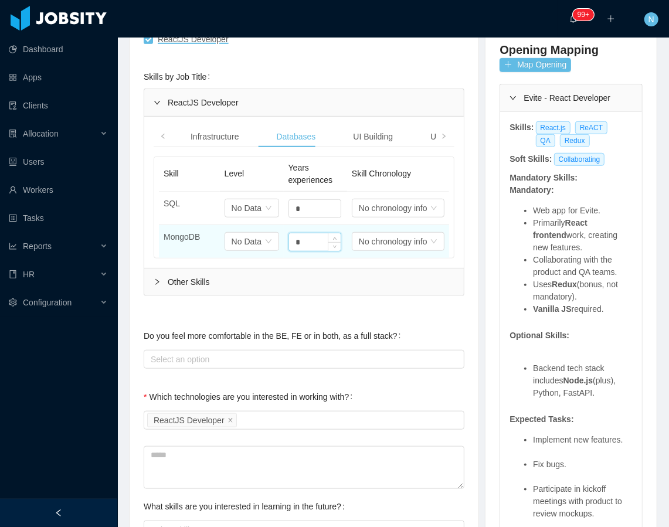
drag, startPoint x: 307, startPoint y: 242, endPoint x: 287, endPoint y: 247, distance: 20.5
click at [289, 247] on input "*" at bounding box center [315, 242] width 52 height 18
click at [248, 246] on div "No Data" at bounding box center [247, 242] width 30 height 18
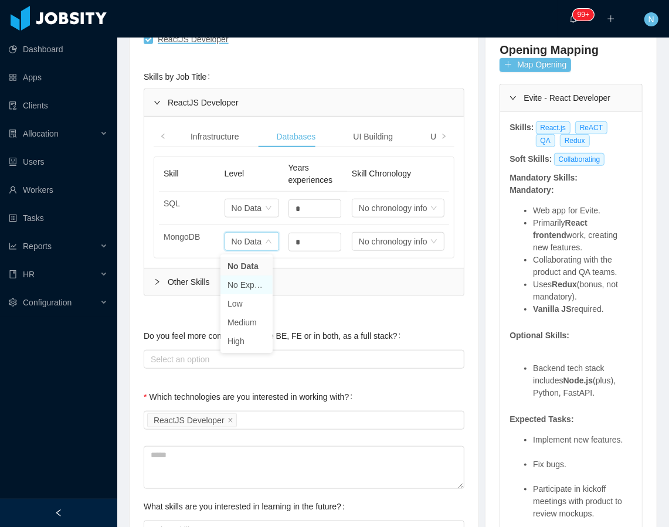
click at [256, 278] on li "No Experience" at bounding box center [246, 285] width 52 height 19
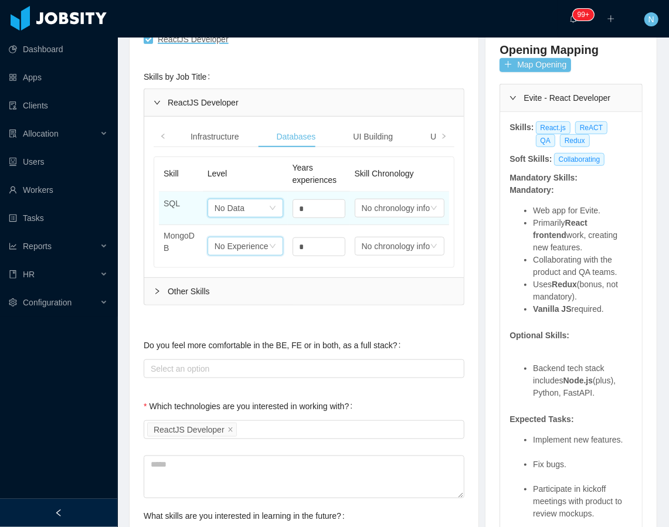
click at [248, 214] on div "Select one No Data" at bounding box center [242, 208] width 54 height 18
drag, startPoint x: 299, startPoint y: 213, endPoint x: 283, endPoint y: 209, distance: 16.9
click at [293, 209] on input "*" at bounding box center [319, 209] width 52 height 18
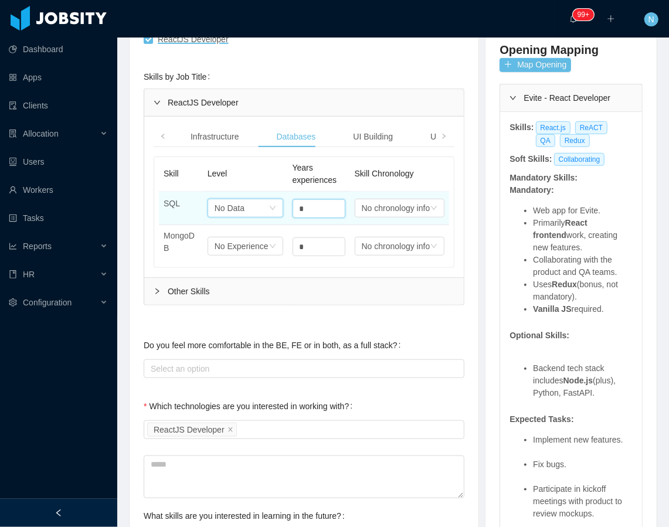
click at [255, 212] on div "Select one No Data" at bounding box center [242, 208] width 54 height 18
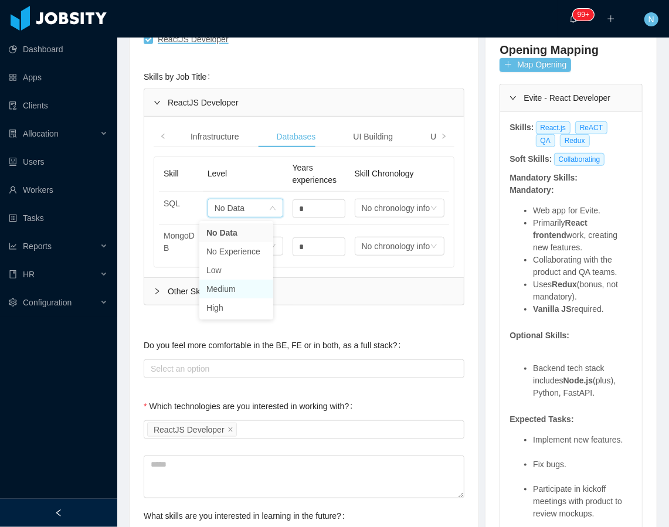
click at [213, 284] on li "Medium" at bounding box center [236, 289] width 74 height 19
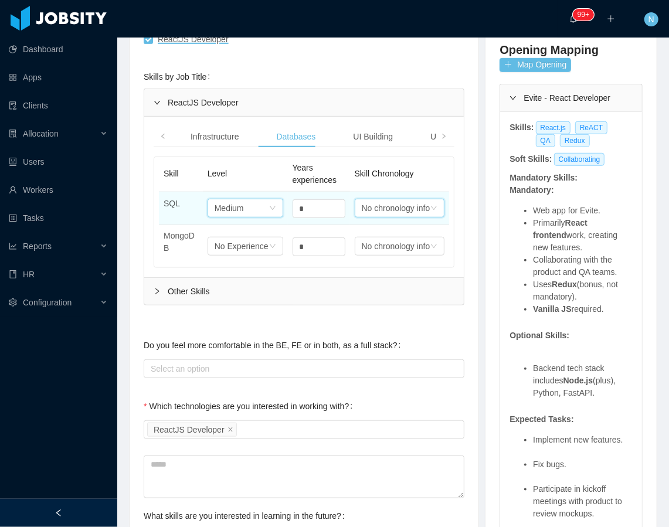
click at [362, 210] on div "No chronology info" at bounding box center [396, 208] width 69 height 18
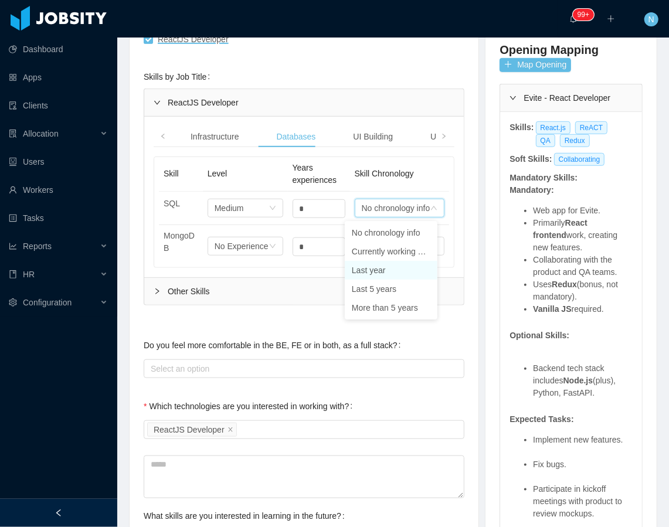
click at [371, 270] on li "Last year" at bounding box center [391, 270] width 93 height 19
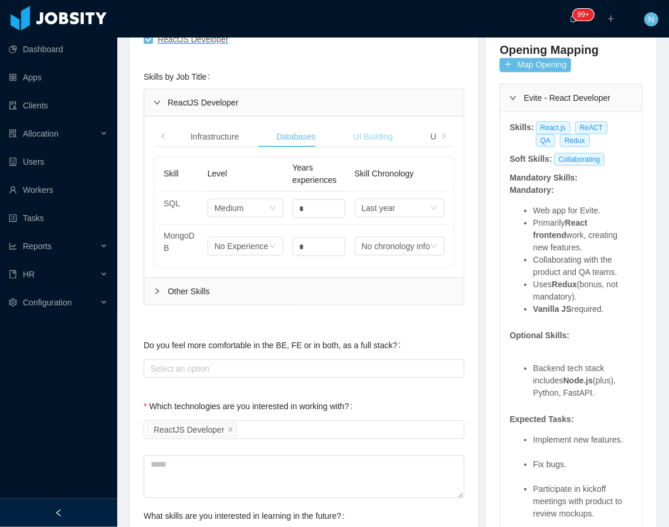
click at [371, 138] on div "UI Building" at bounding box center [373, 137] width 59 height 22
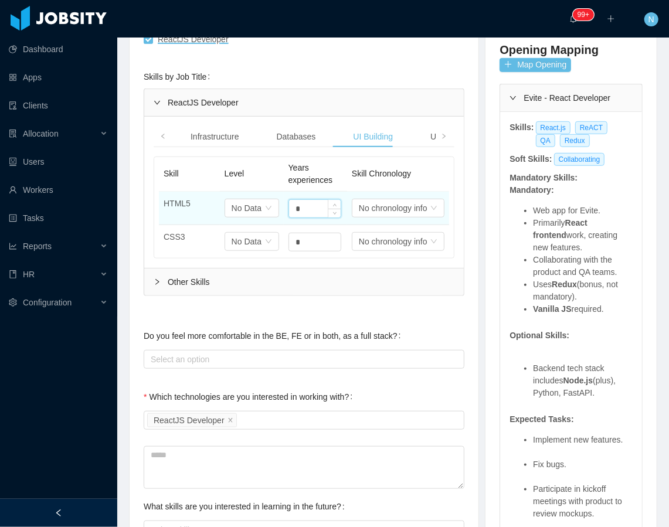
drag, startPoint x: 303, startPoint y: 201, endPoint x: 283, endPoint y: 209, distance: 21.8
click at [289, 209] on input "*" at bounding box center [315, 209] width 52 height 18
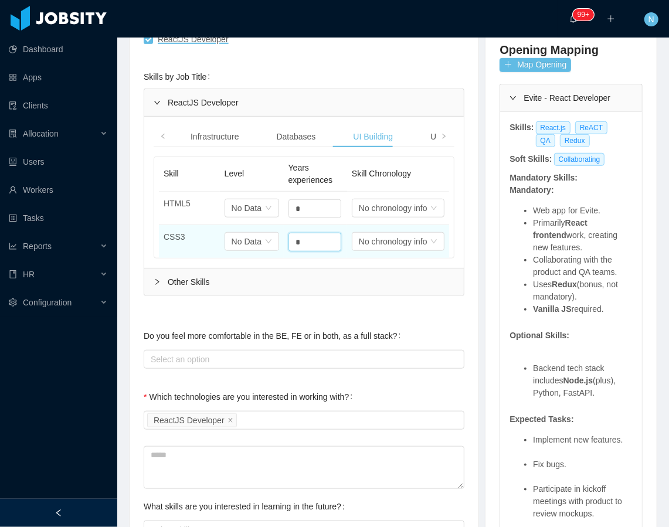
click at [274, 245] on tr "CSS3 Select one No Data * Select one No chronology info" at bounding box center [304, 241] width 290 height 33
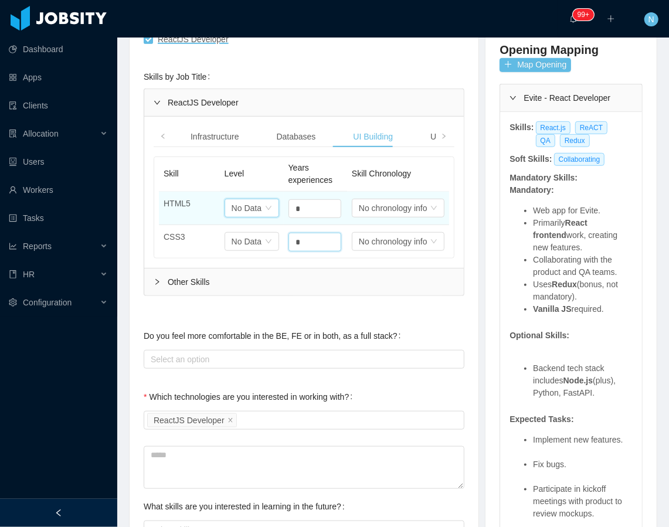
click at [232, 206] on div "No Data" at bounding box center [247, 208] width 30 height 18
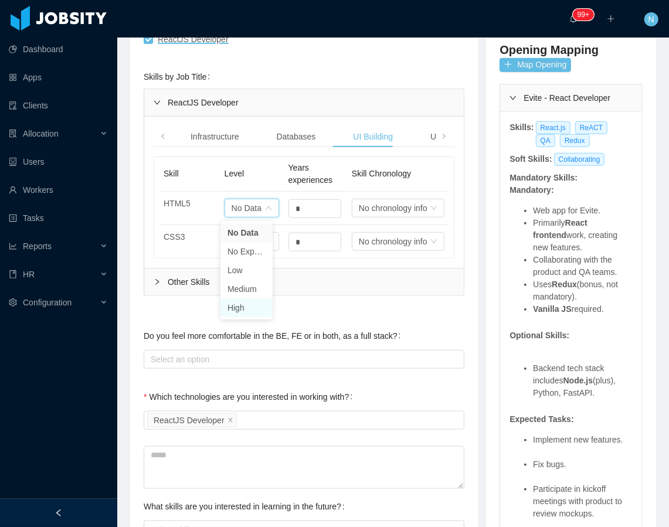
click at [239, 304] on li "High" at bounding box center [246, 307] width 52 height 19
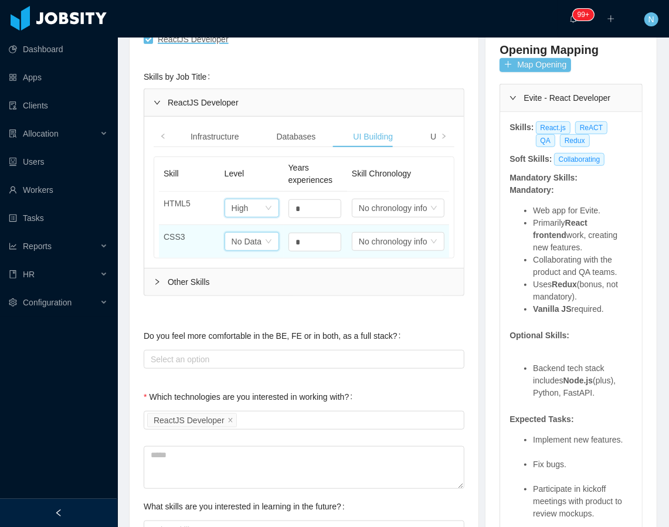
click at [248, 217] on div "No Data" at bounding box center [240, 208] width 17 height 18
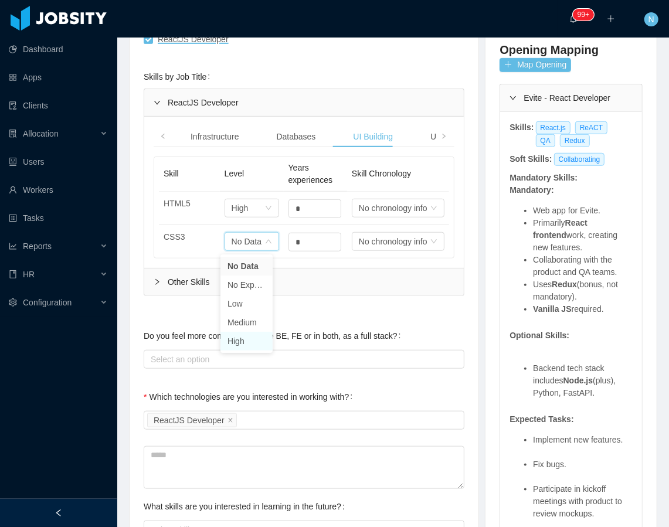
click at [244, 344] on li "High" at bounding box center [246, 341] width 52 height 19
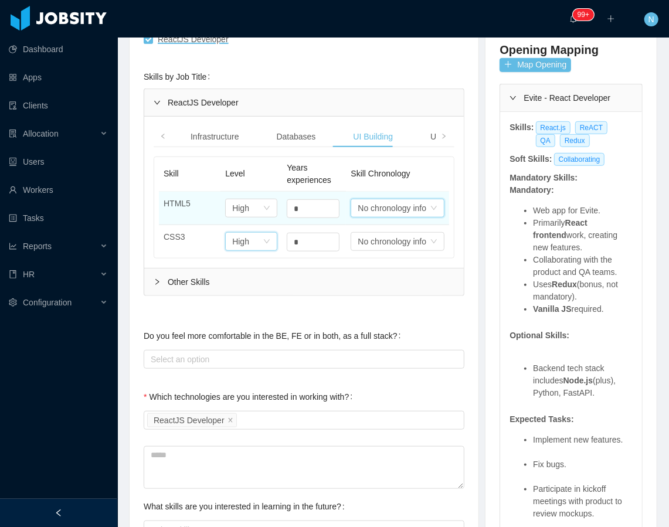
click at [380, 208] on div "No chronology info" at bounding box center [392, 208] width 69 height 18
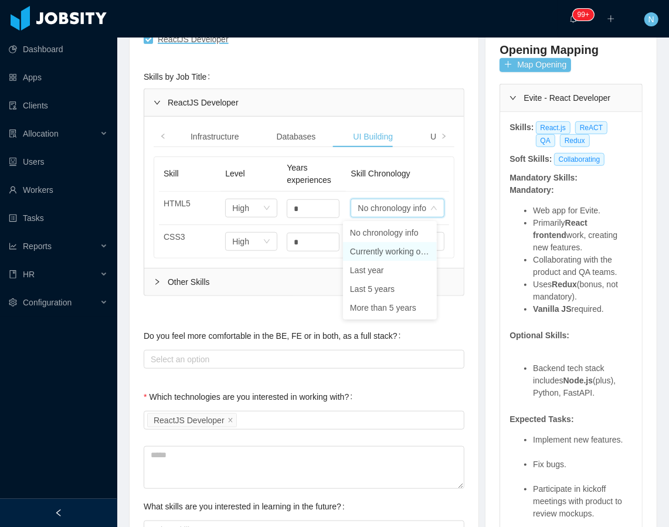
click at [396, 250] on li "Currently working on it" at bounding box center [390, 251] width 94 height 19
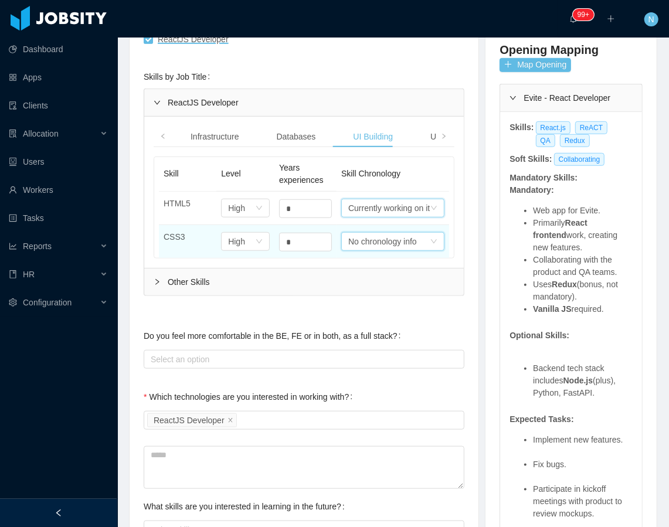
click at [395, 217] on div "No chronology info" at bounding box center [388, 208] width 81 height 18
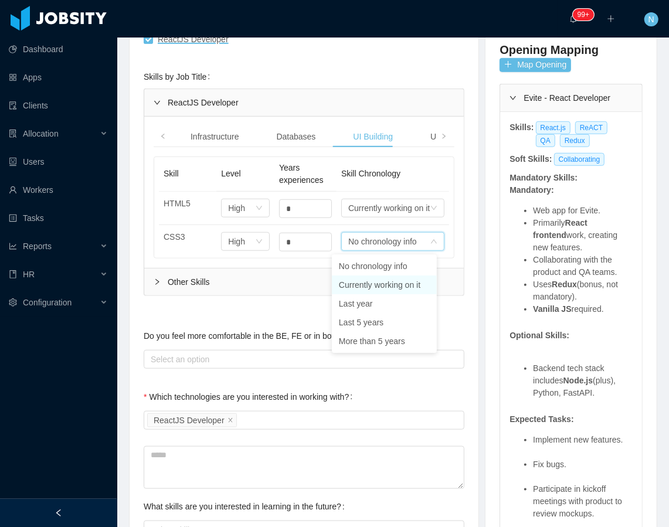
click at [395, 287] on li "Currently working on it" at bounding box center [384, 285] width 105 height 19
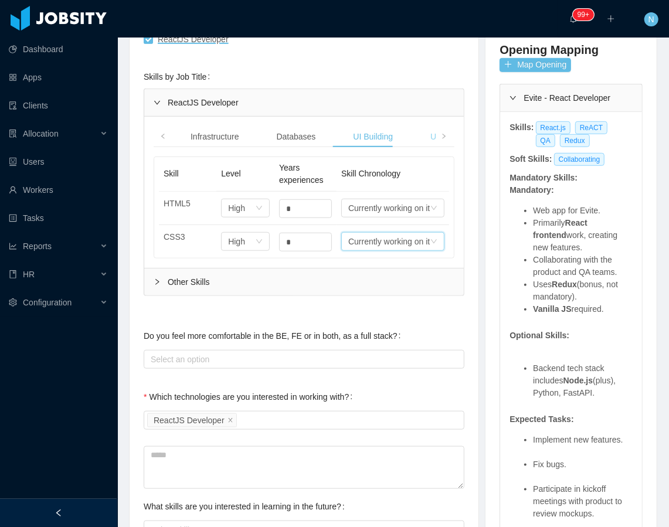
click at [421, 135] on div "UX/UI" at bounding box center [441, 137] width 40 height 22
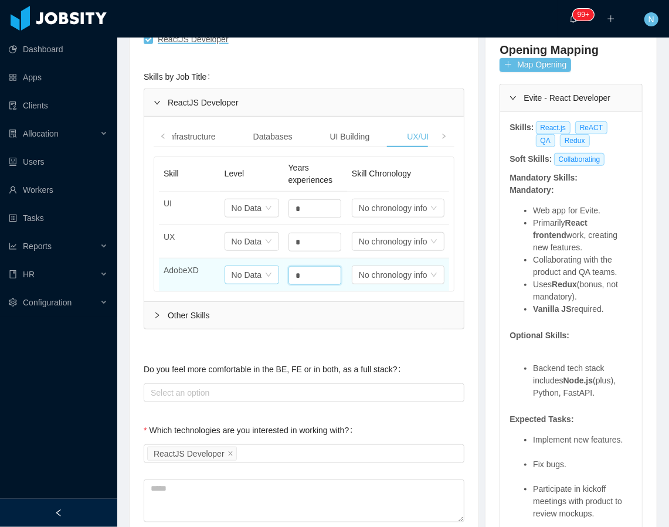
drag, startPoint x: 303, startPoint y: 276, endPoint x: 251, endPoint y: 278, distance: 52.2
click at [251, 278] on tr "AdobeXD Select one No Data * Select one No chronology info" at bounding box center [304, 275] width 290 height 33
click at [267, 218] on div "Select one No Data" at bounding box center [252, 208] width 55 height 19
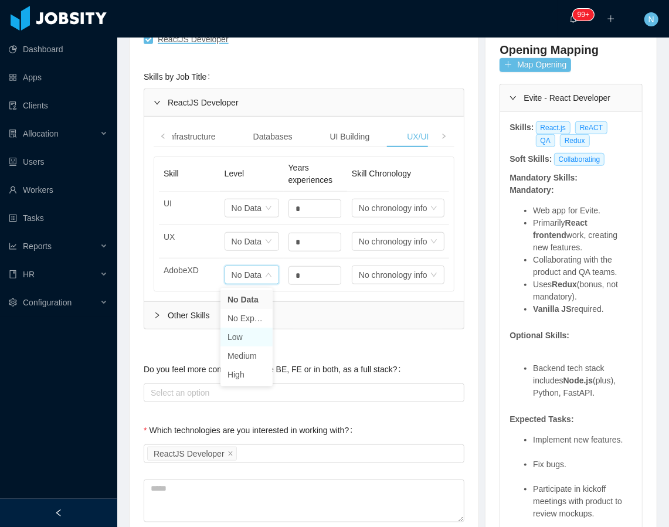
click at [255, 333] on li "Low" at bounding box center [246, 337] width 52 height 19
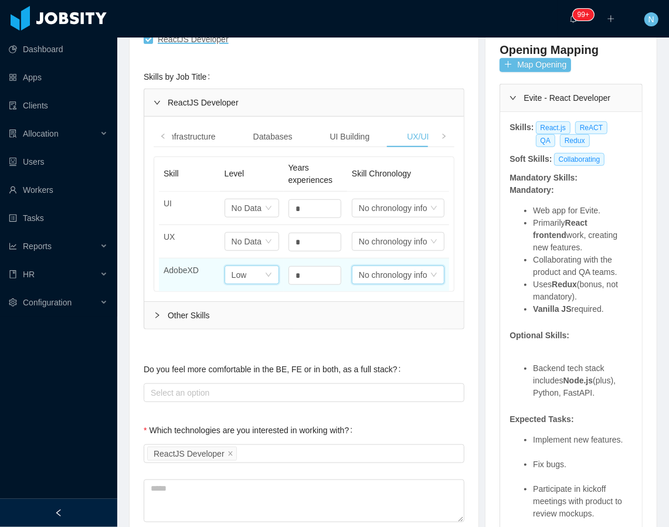
click at [365, 217] on div "No chronology info" at bounding box center [393, 208] width 69 height 18
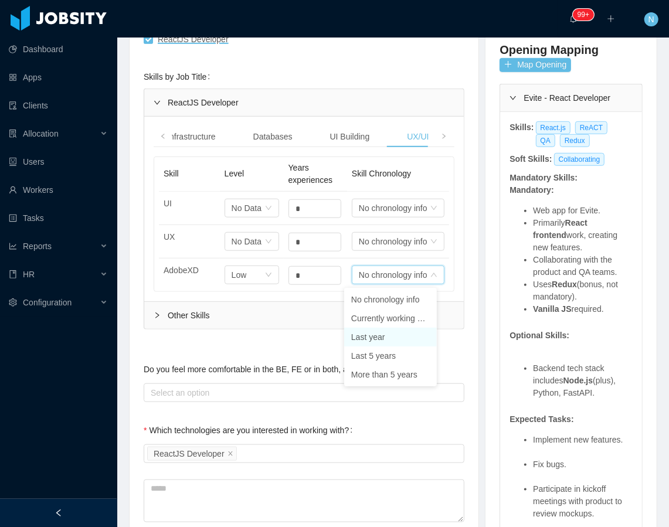
click at [390, 331] on li "Last year" at bounding box center [390, 337] width 93 height 19
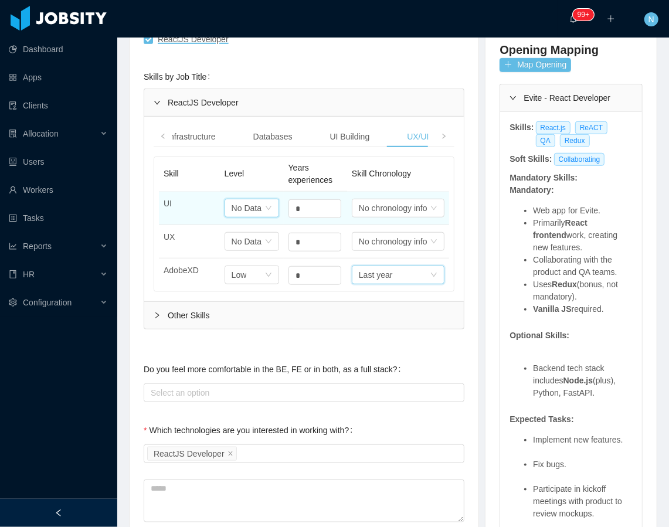
click at [260, 205] on div "Select one No Data" at bounding box center [252, 208] width 55 height 19
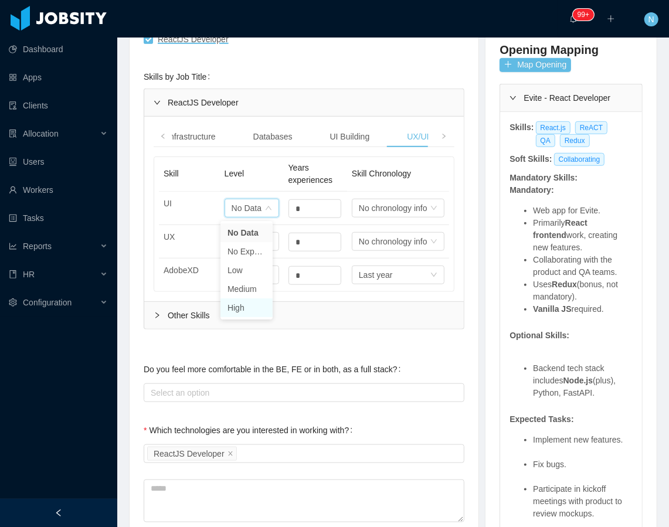
click at [250, 307] on li "High" at bounding box center [246, 307] width 52 height 19
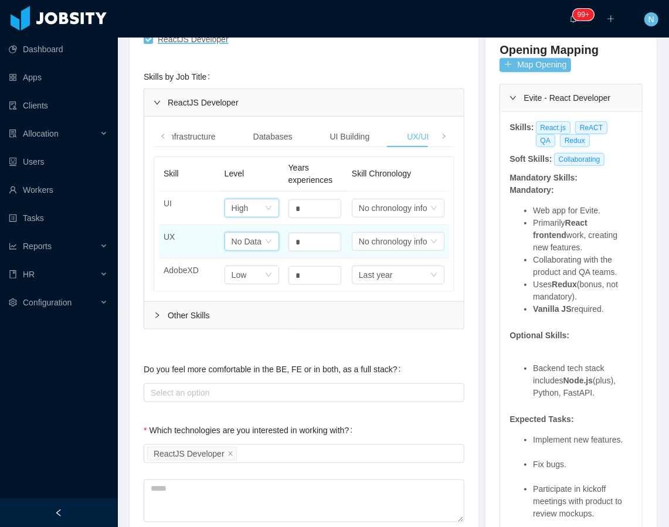
click at [249, 217] on div "No Data" at bounding box center [240, 208] width 17 height 18
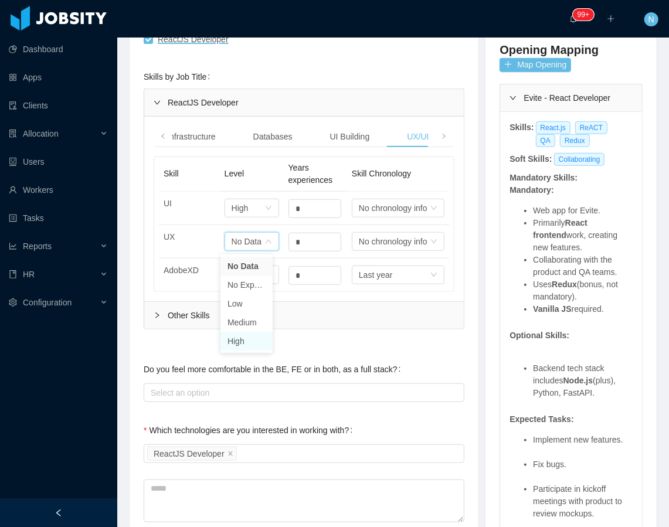
click at [252, 337] on li "High" at bounding box center [246, 341] width 52 height 19
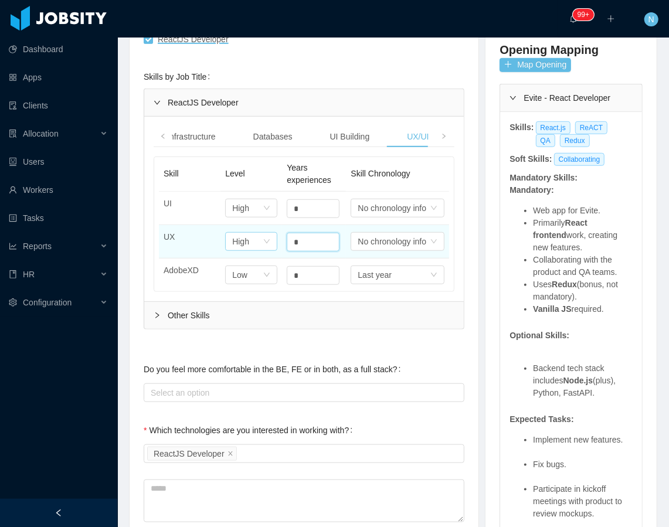
drag, startPoint x: 304, startPoint y: 242, endPoint x: 261, endPoint y: 242, distance: 42.8
click at [261, 242] on tr "UX Select one High * Select one No chronology info" at bounding box center [304, 241] width 290 height 33
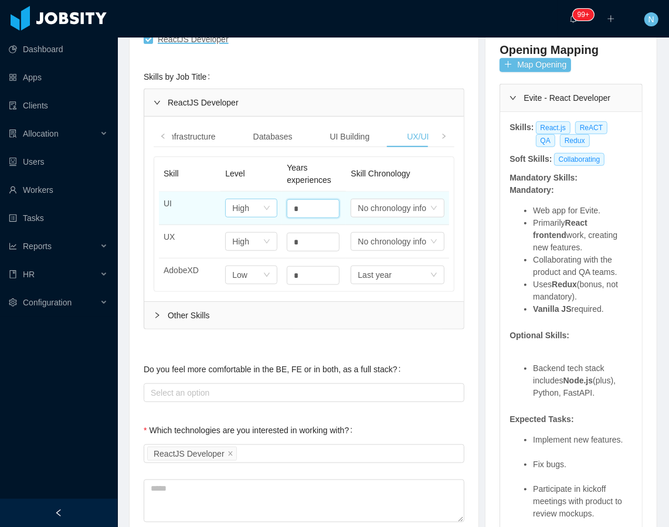
drag, startPoint x: 307, startPoint y: 207, endPoint x: 246, endPoint y: 209, distance: 61.0
click at [246, 209] on tr "UI Select one High * Select one No chronology info" at bounding box center [304, 208] width 290 height 33
click at [369, 212] on div "No chronology info" at bounding box center [392, 208] width 69 height 18
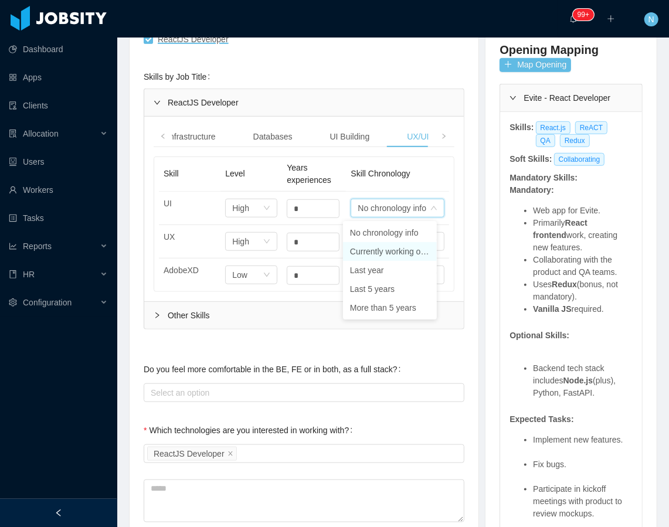
click at [379, 252] on li "Currently working on it" at bounding box center [390, 251] width 94 height 19
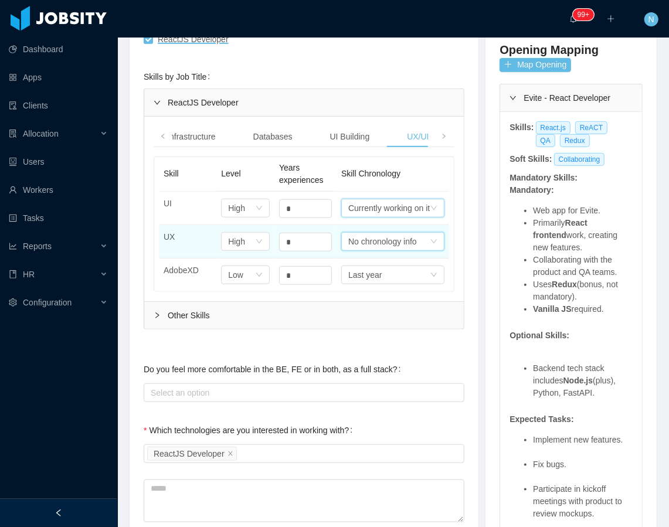
click at [379, 217] on div "No chronology info" at bounding box center [388, 208] width 81 height 18
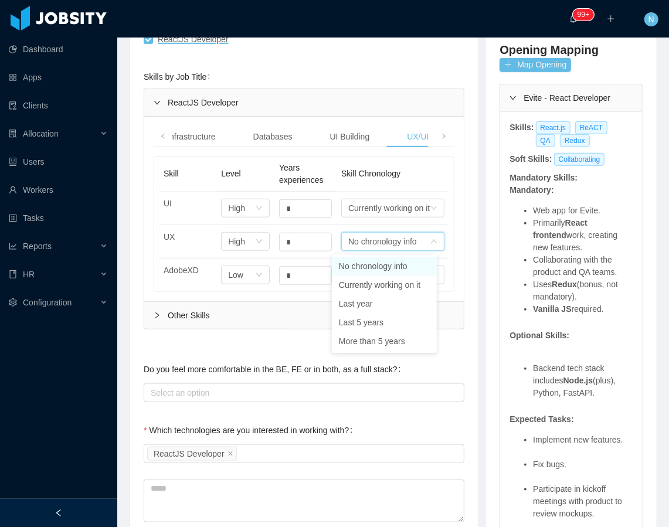
click at [385, 271] on li "No chronology info" at bounding box center [384, 266] width 105 height 19
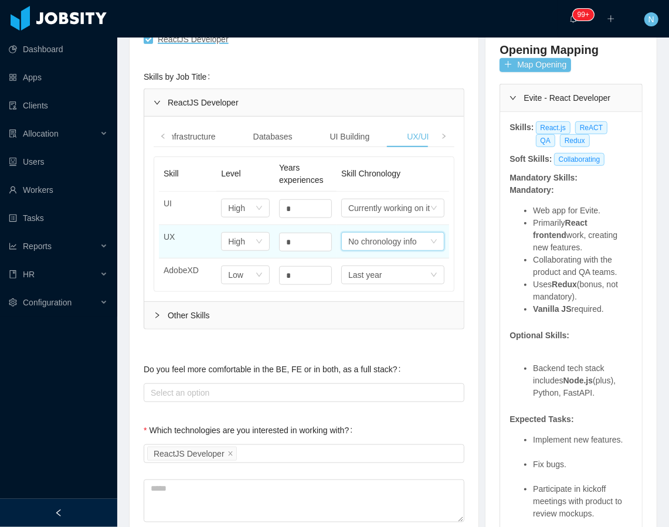
click at [378, 247] on div "No chronology info" at bounding box center [382, 242] width 69 height 18
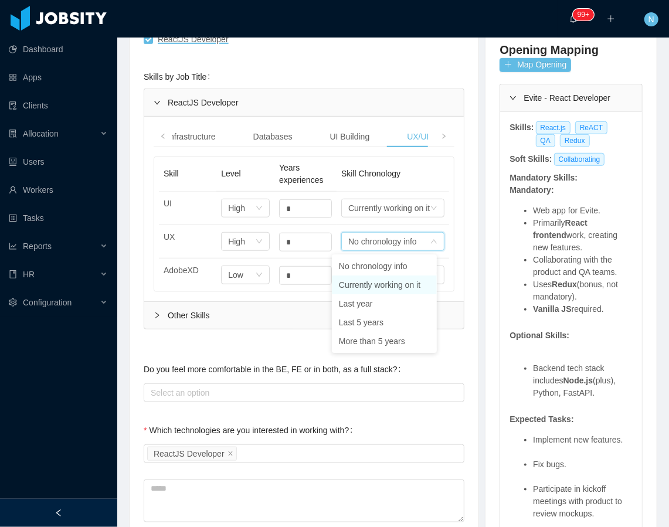
click at [379, 287] on li "Currently working on it" at bounding box center [384, 285] width 105 height 19
click at [440, 131] on span at bounding box center [443, 136] width 7 height 12
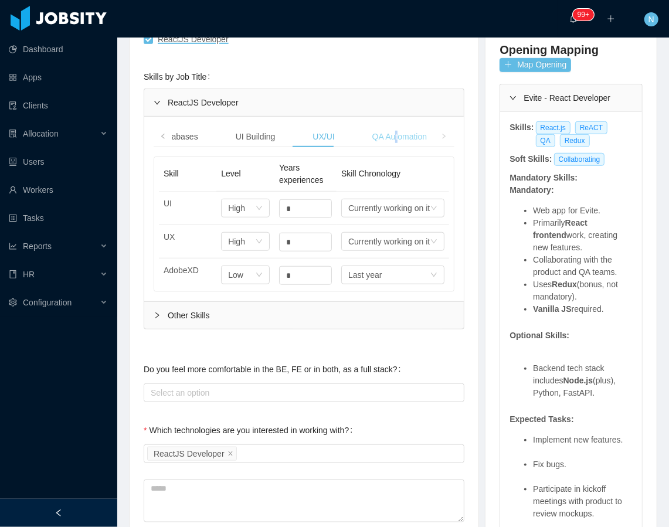
click at [386, 134] on div "QA Automation" at bounding box center [399, 137] width 73 height 22
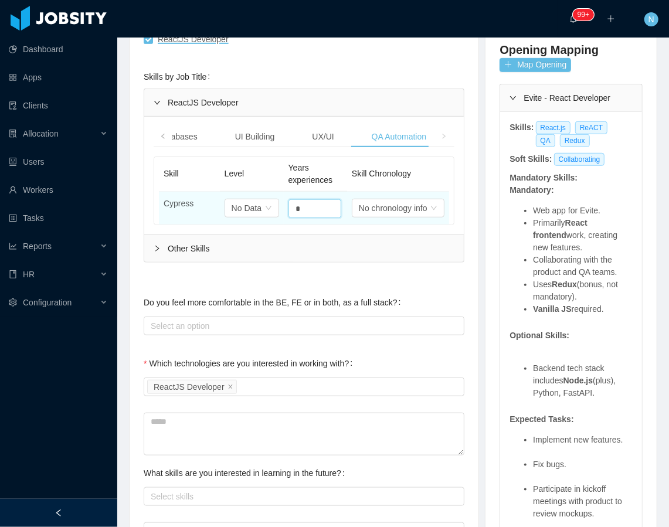
drag, startPoint x: 308, startPoint y: 206, endPoint x: 276, endPoint y: 210, distance: 32.5
click at [284, 210] on td "*" at bounding box center [315, 208] width 63 height 33
click at [256, 204] on div "No Data" at bounding box center [247, 208] width 30 height 18
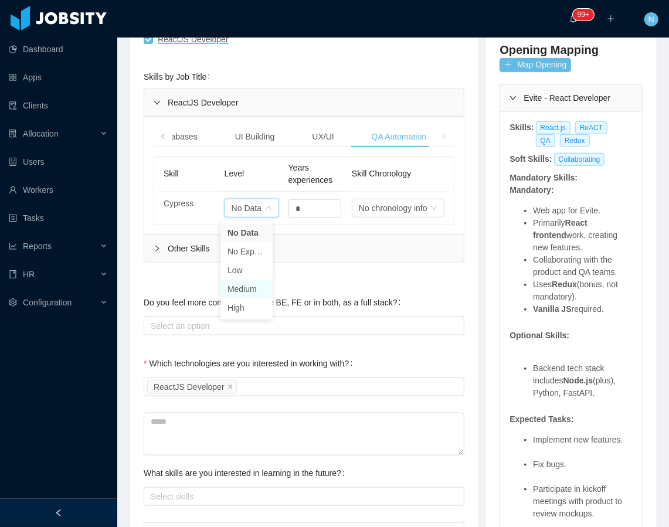
click at [254, 291] on li "Medium" at bounding box center [246, 289] width 52 height 19
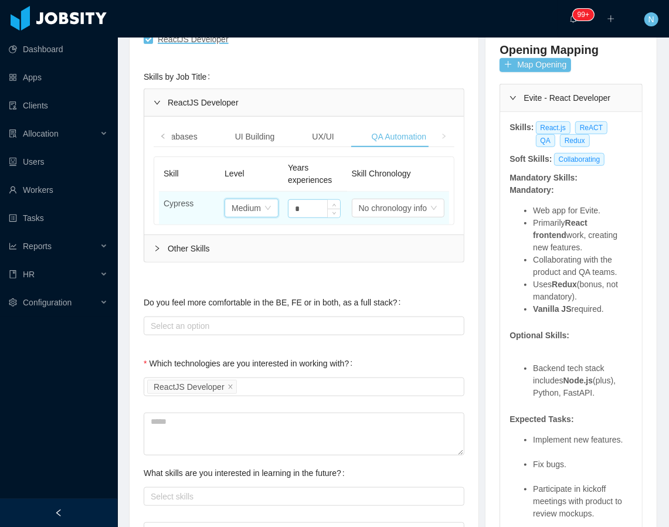
click at [312, 210] on input "*" at bounding box center [314, 209] width 52 height 18
drag, startPoint x: 312, startPoint y: 210, endPoint x: 273, endPoint y: 211, distance: 39.3
click at [273, 211] on tr "Cypress Select one Medium * Select one No chronology info" at bounding box center [304, 208] width 290 height 33
click at [377, 211] on div "No chronology info" at bounding box center [393, 208] width 69 height 18
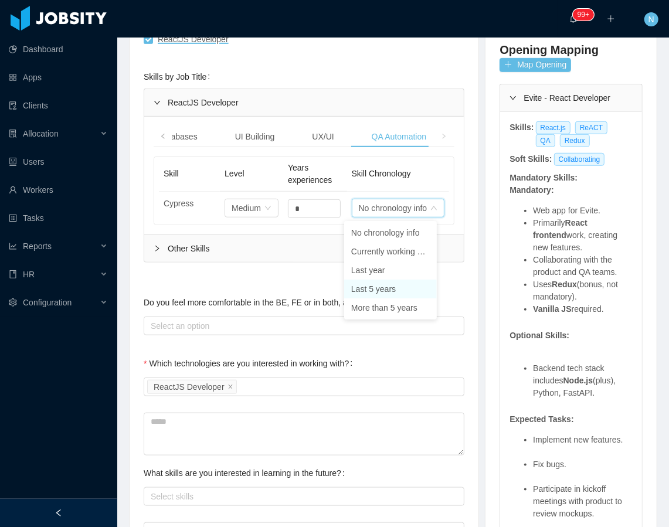
click at [378, 284] on li "Last 5 years" at bounding box center [390, 289] width 93 height 19
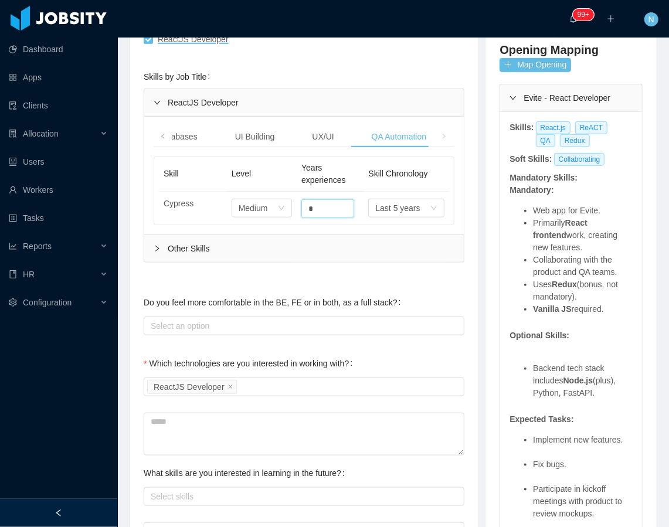
click at [278, 242] on div "Other Skills" at bounding box center [304, 248] width 320 height 27
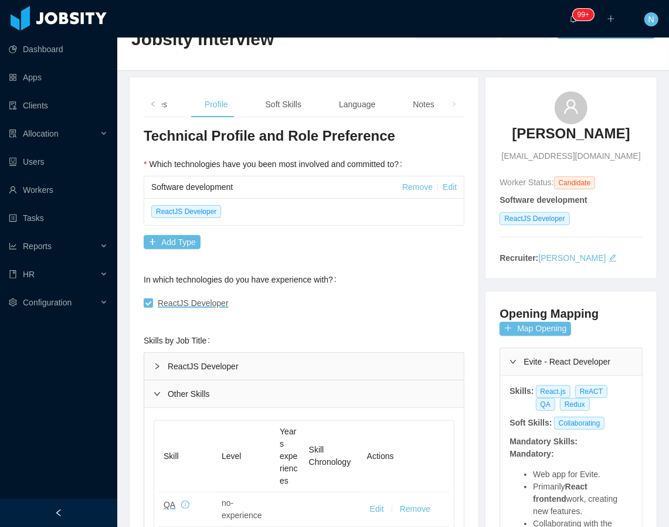
scroll to position [0, 0]
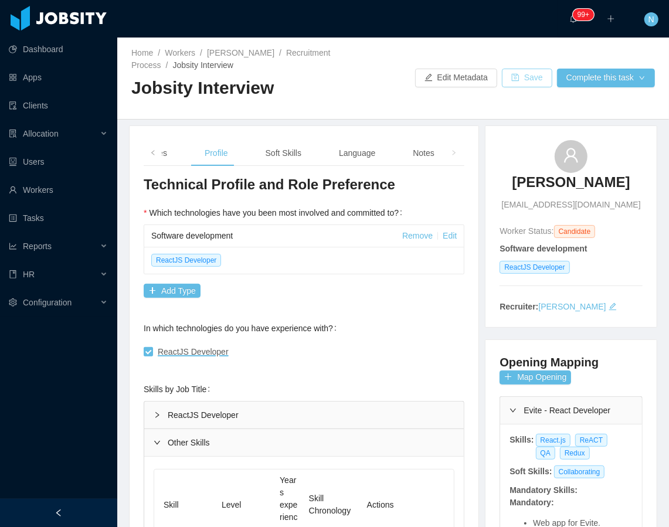
click at [510, 84] on button "Save" at bounding box center [527, 78] width 50 height 19
click at [281, 153] on div "Soft Skills" at bounding box center [283, 153] width 55 height 26
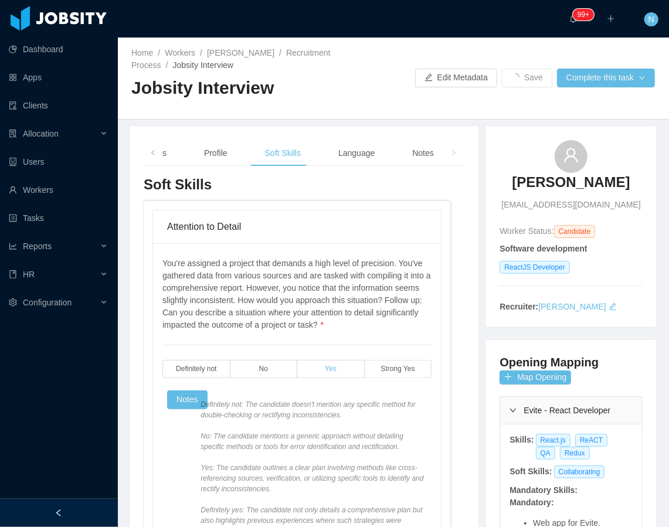
click at [328, 371] on span "Yes" at bounding box center [331, 369] width 12 height 8
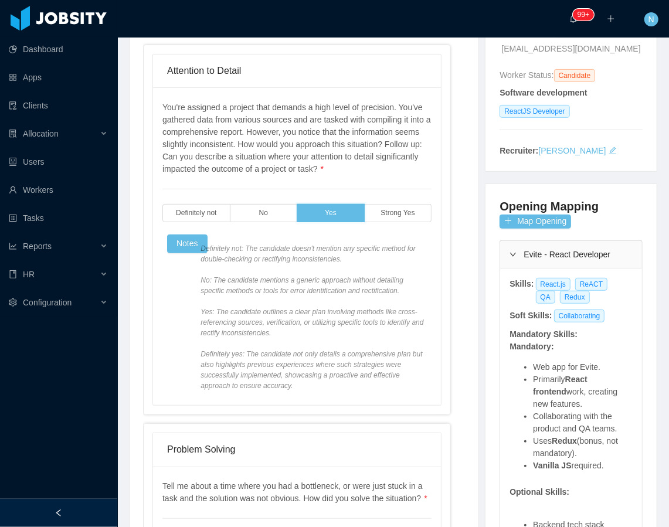
scroll to position [390, 0]
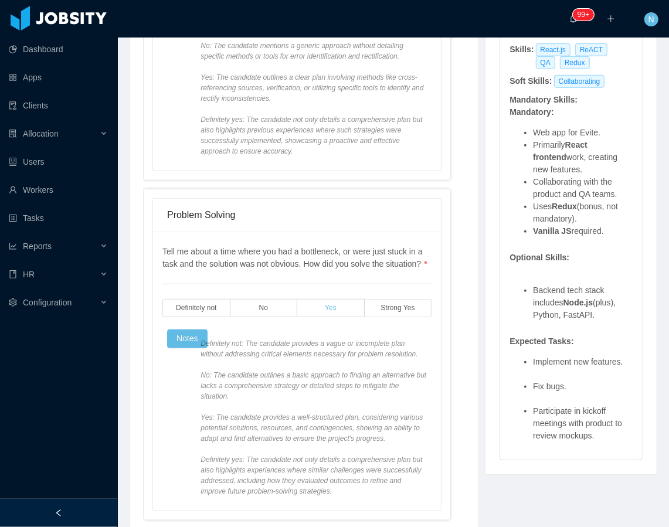
click at [335, 317] on label "Yes" at bounding box center [330, 308] width 67 height 18
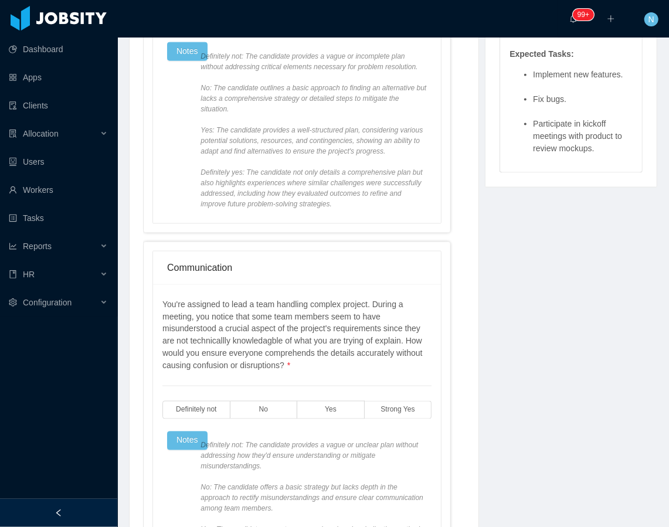
scroll to position [704, 0]
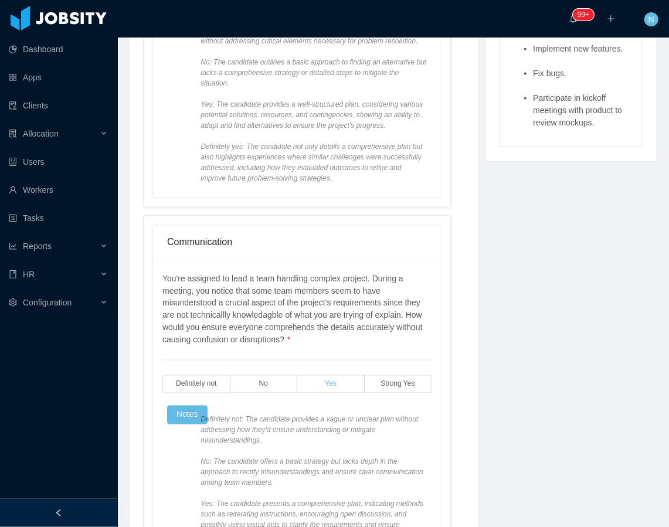
click at [342, 393] on label "Yes" at bounding box center [330, 384] width 67 height 18
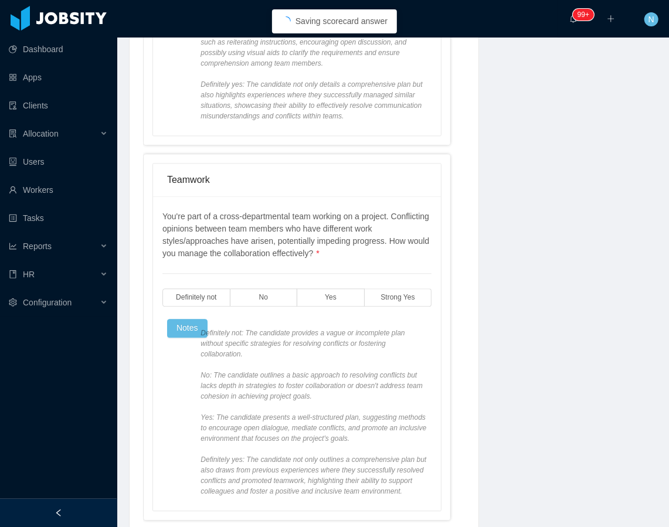
scroll to position [1251, 0]
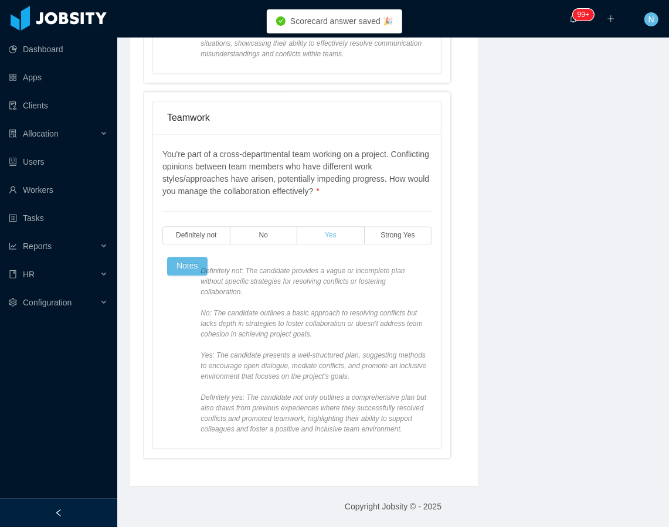
click at [339, 244] on div "You're part of a cross-departmental team working on a project. Conflicting opin…" at bounding box center [296, 291] width 269 height 286
click at [341, 234] on label "Yes" at bounding box center [330, 235] width 67 height 18
click at [339, 277] on span "Definitely not: The candidate provides a vague or incomplete plan without speci…" at bounding box center [314, 350] width 226 height 169
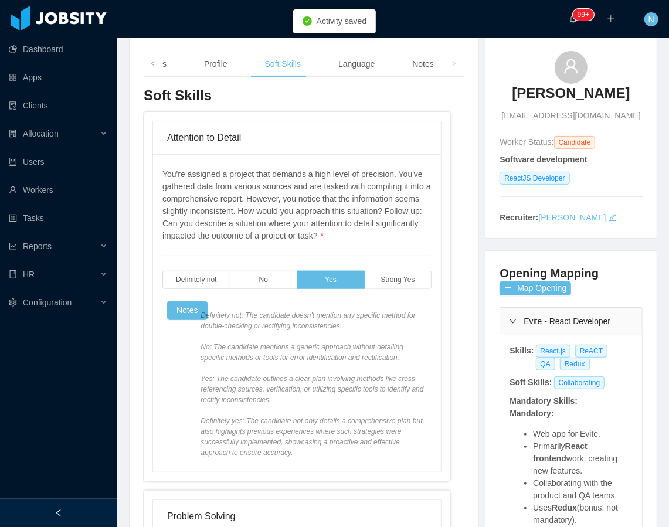
scroll to position [0, 0]
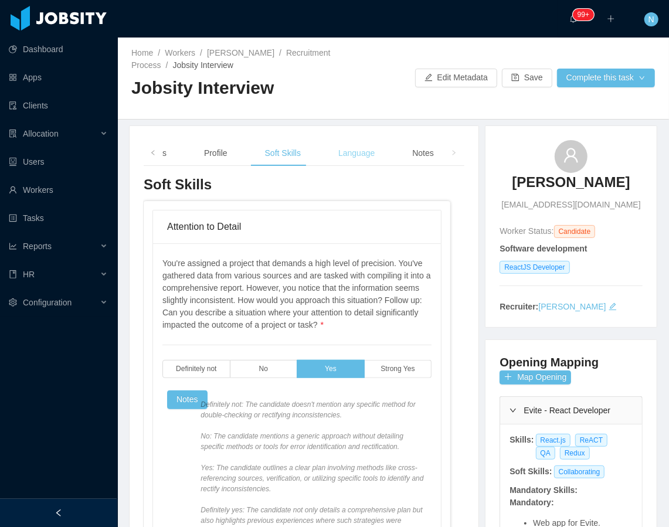
click at [329, 163] on div "Language" at bounding box center [356, 153] width 55 height 26
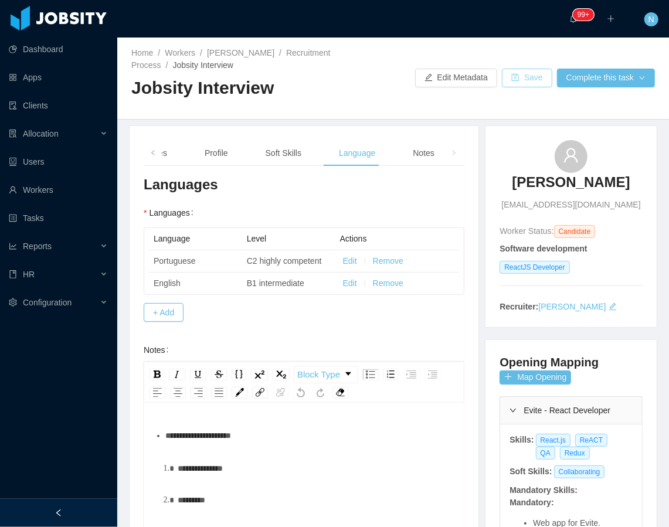
click at [522, 77] on button "Save" at bounding box center [527, 78] width 50 height 19
click at [222, 152] on div "Profile" at bounding box center [216, 153] width 42 height 26
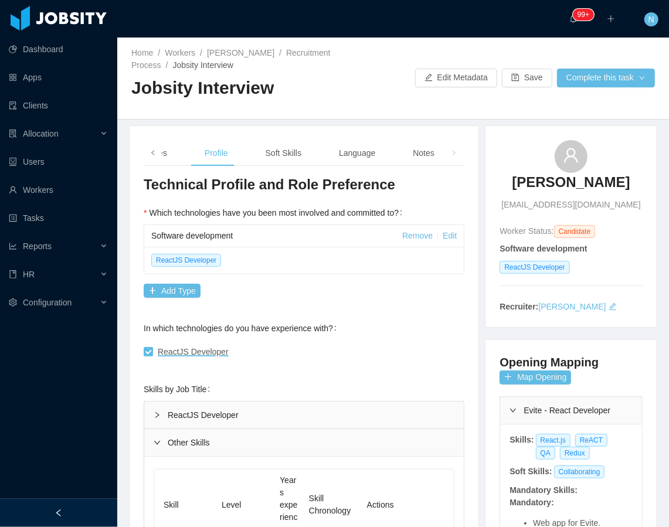
click at [154, 157] on span at bounding box center [152, 153] width 7 height 12
click at [295, 149] on div "Experience / Preferences" at bounding box center [299, 153] width 111 height 26
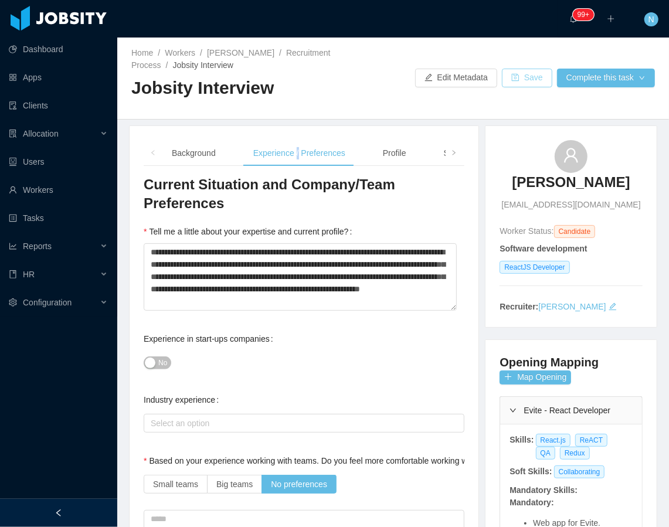
click at [523, 81] on button "Save" at bounding box center [527, 78] width 50 height 19
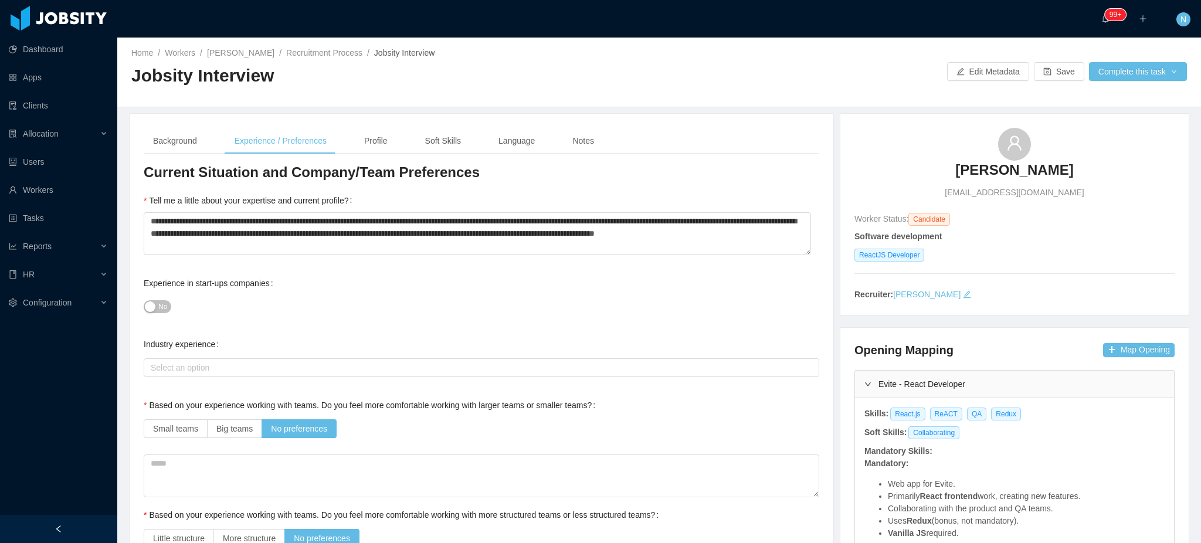
click at [532, 300] on div "No" at bounding box center [481, 306] width 675 height 23
click at [514, 134] on div "Language" at bounding box center [516, 141] width 55 height 26
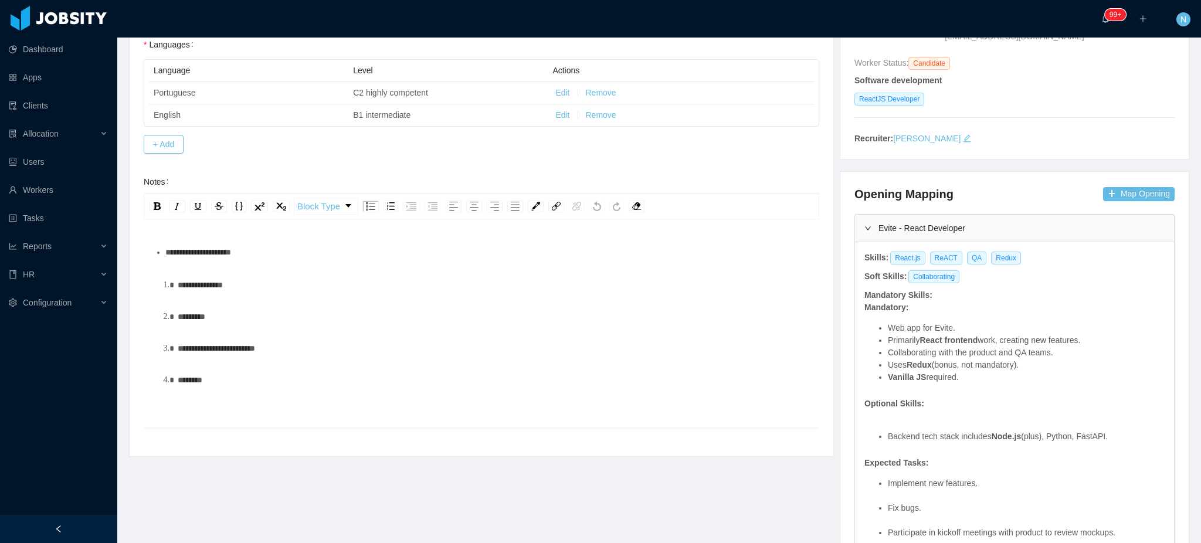
scroll to position [78, 0]
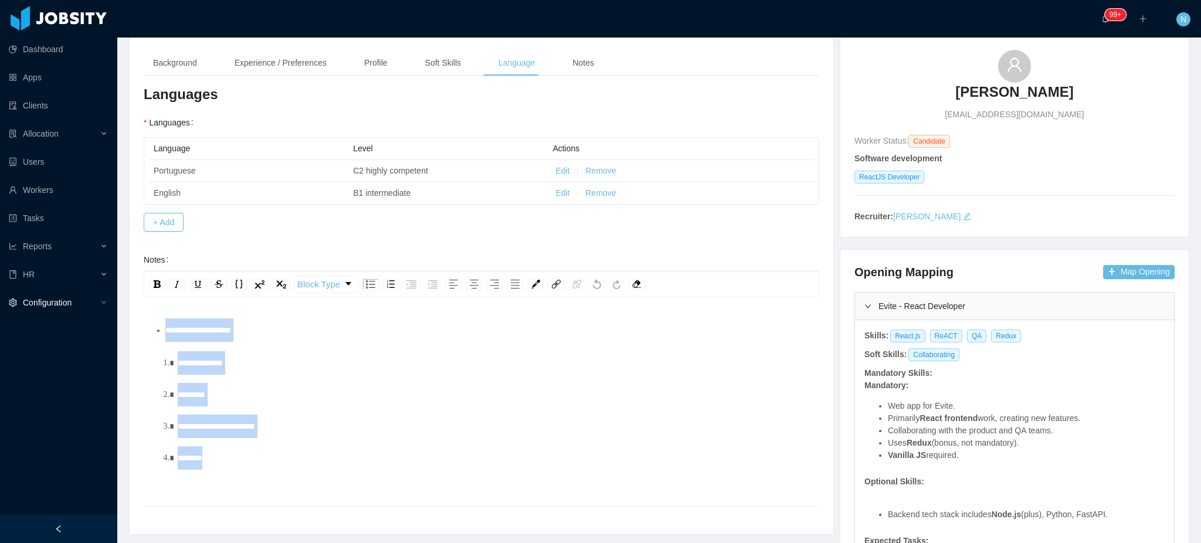
drag, startPoint x: 230, startPoint y: 460, endPoint x: 80, endPoint y: 298, distance: 220.3
click at [80, 298] on section "**********" at bounding box center [600, 271] width 1201 height 543
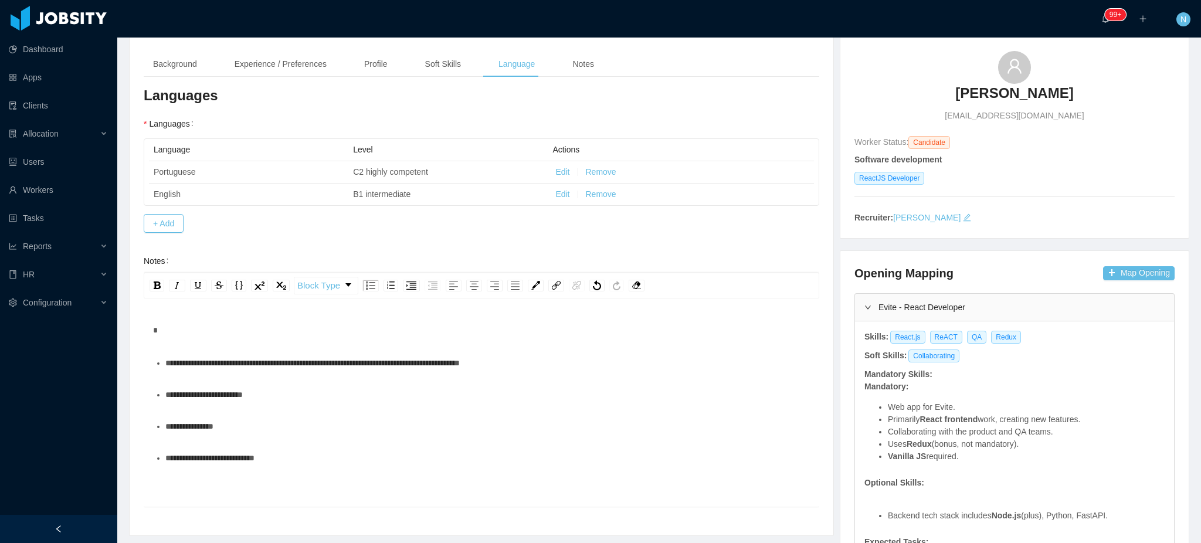
click at [229, 322] on div "rdw-editor" at bounding box center [481, 329] width 657 height 23
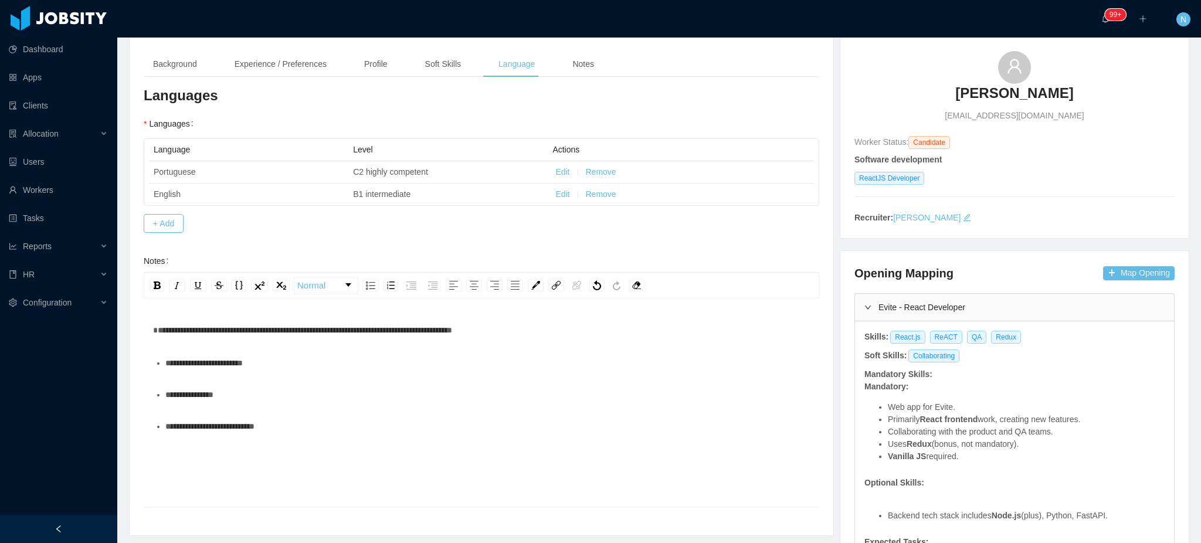
click at [361, 280] on div "rdw-list-control" at bounding box center [401, 286] width 83 height 18
click at [370, 288] on img "rdw-list-control" at bounding box center [370, 285] width 9 height 8
click at [232, 328] on span "**********" at bounding box center [314, 330] width 299 height 8
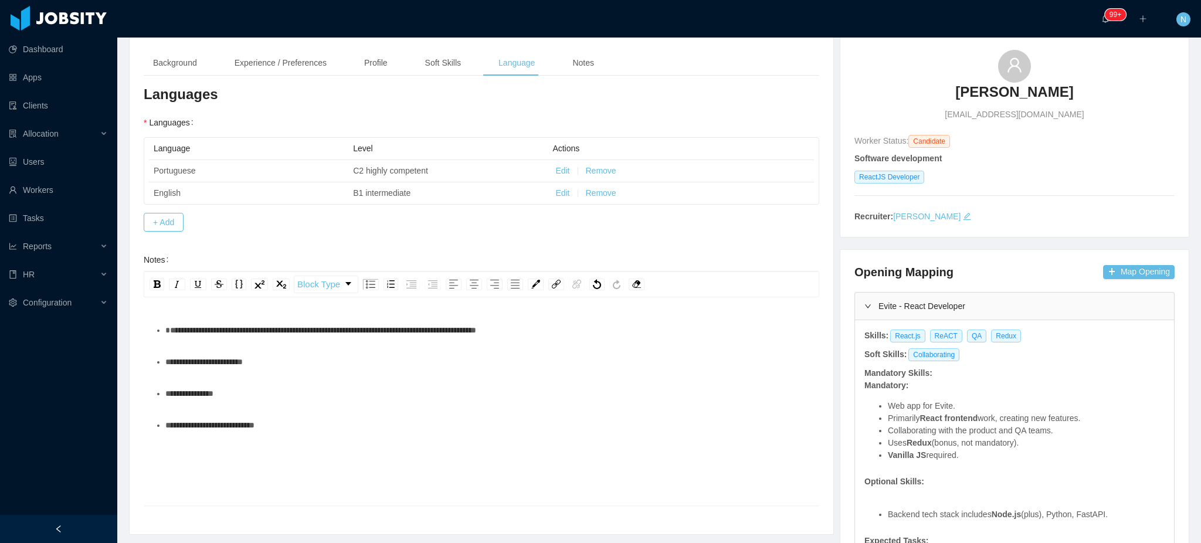
click at [317, 329] on span "**********" at bounding box center [320, 330] width 311 height 8
click at [409, 334] on span "**********" at bounding box center [341, 330] width 352 height 8
drag, startPoint x: 545, startPoint y: 329, endPoint x: 640, endPoint y: 325, distance: 95.7
click at [546, 326] on span "**********" at bounding box center [355, 330] width 381 height 8
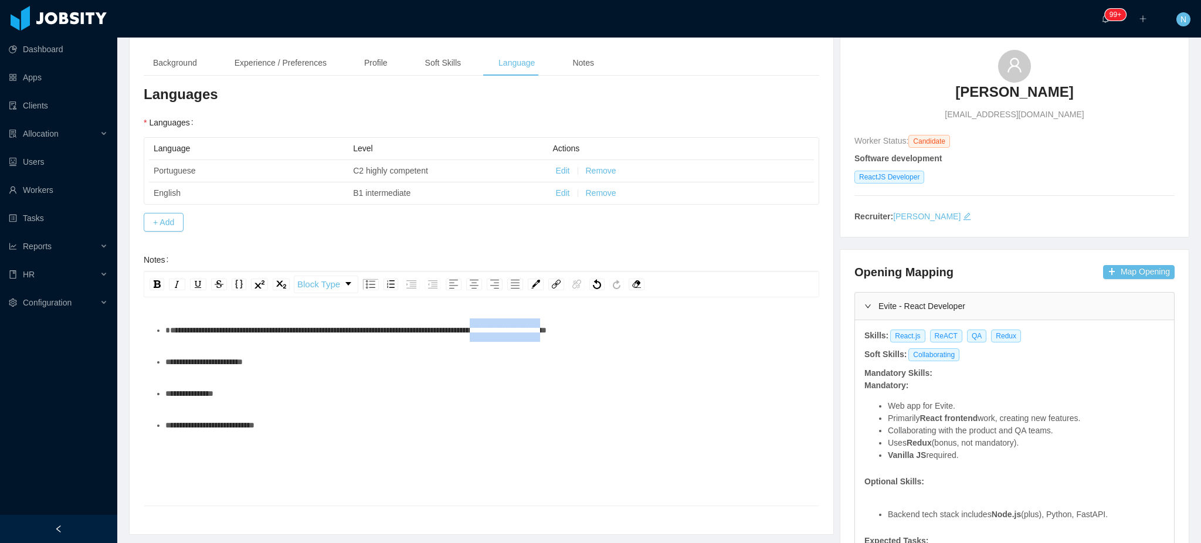
click at [546, 326] on span "**********" at bounding box center [355, 330] width 381 height 8
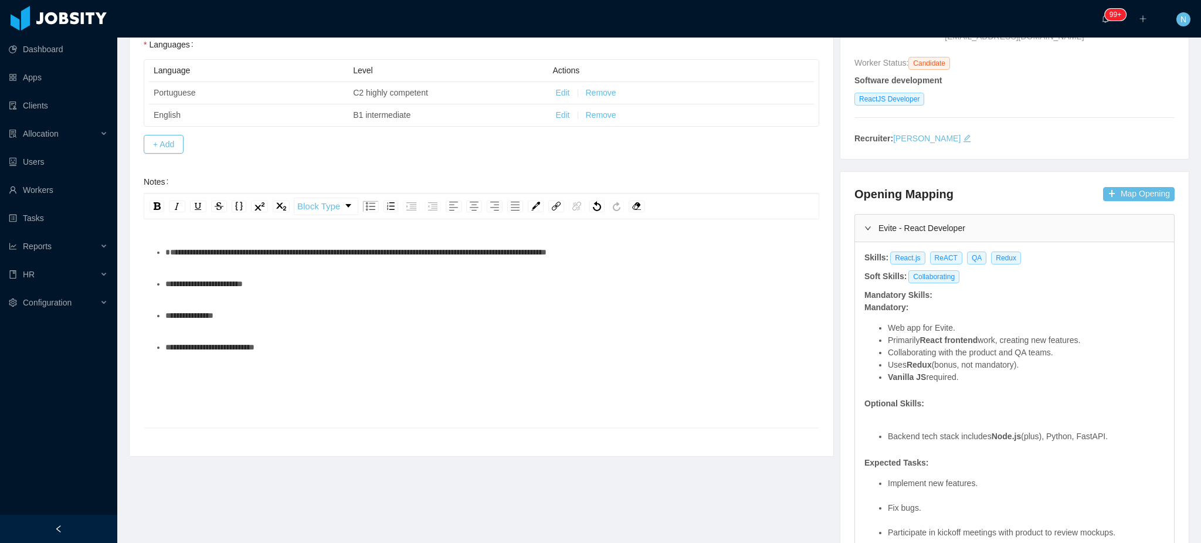
click at [668, 254] on div "**********" at bounding box center [487, 251] width 645 height 23
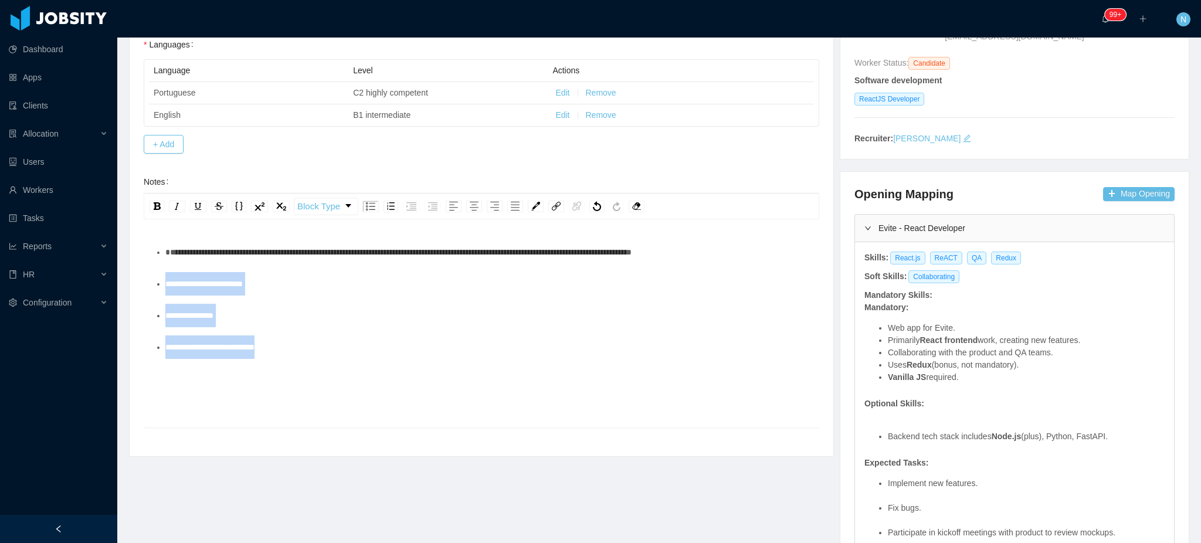
drag, startPoint x: 335, startPoint y: 353, endPoint x: 141, endPoint y: 279, distance: 207.6
click at [141, 279] on div "**********" at bounding box center [482, 207] width 704 height 498
click at [509, 250] on span "**********" at bounding box center [398, 252] width 466 height 8
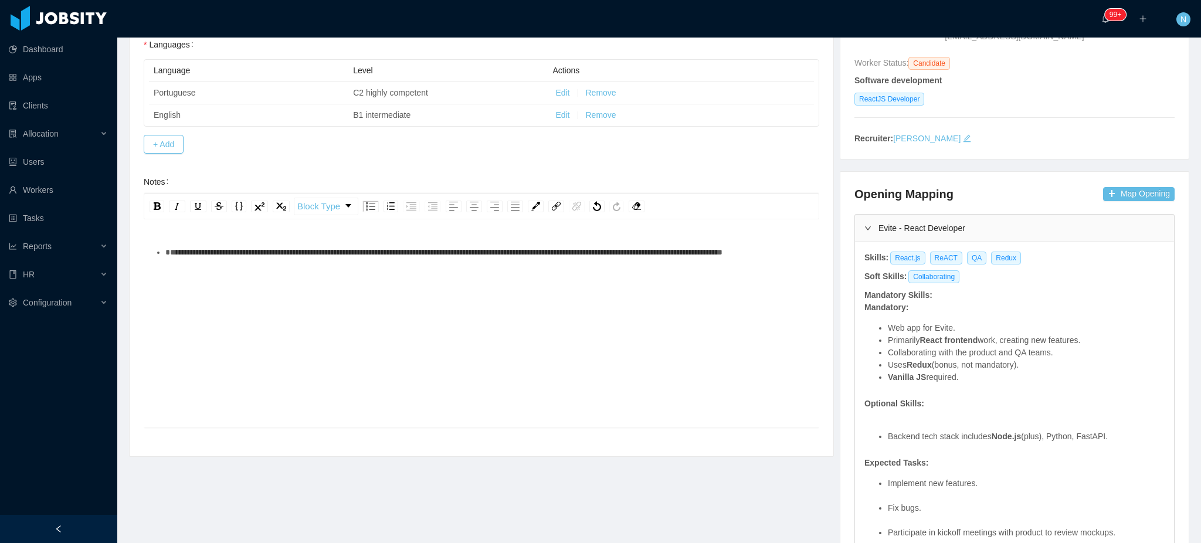
click at [511, 248] on span "**********" at bounding box center [443, 252] width 557 height 8
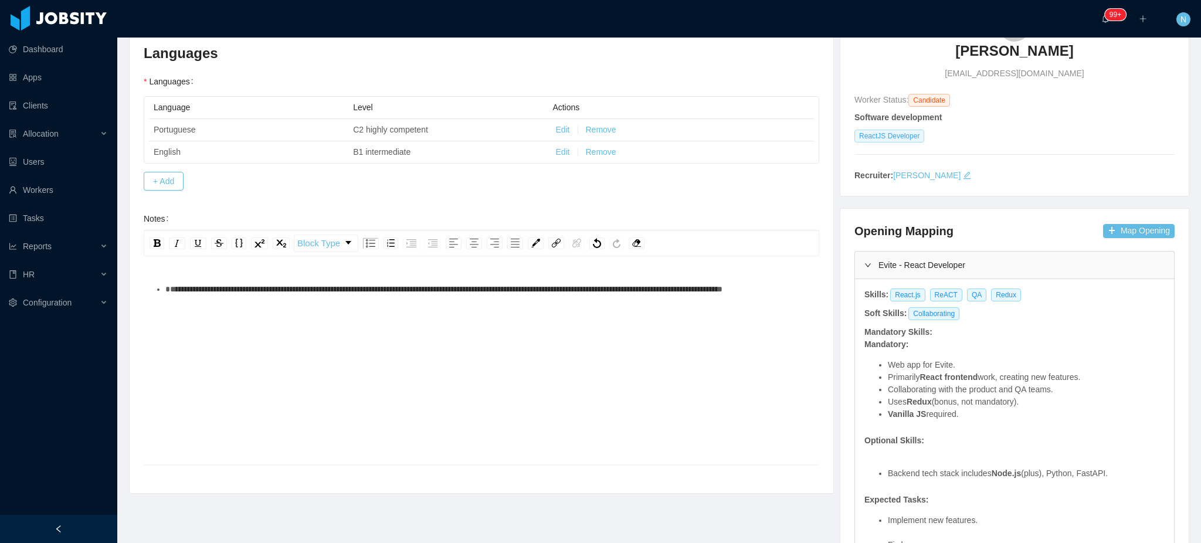
scroll to position [0, 0]
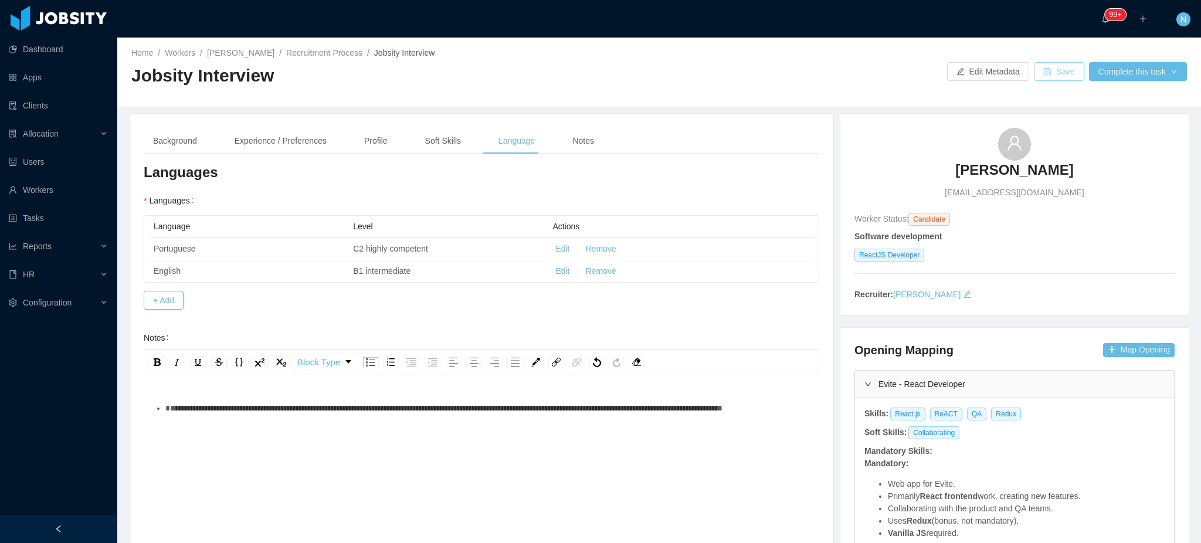
click at [668, 74] on button "Save" at bounding box center [1059, 71] width 50 height 19
click at [573, 137] on div "Notes" at bounding box center [583, 141] width 40 height 26
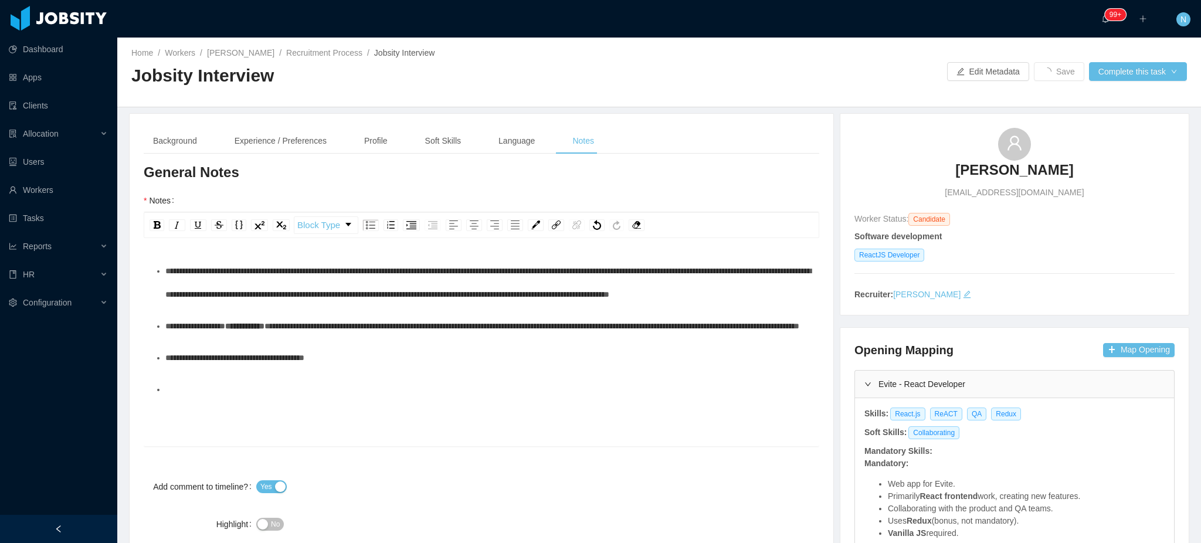
click at [265, 401] on div "rdw-editor" at bounding box center [487, 389] width 645 height 23
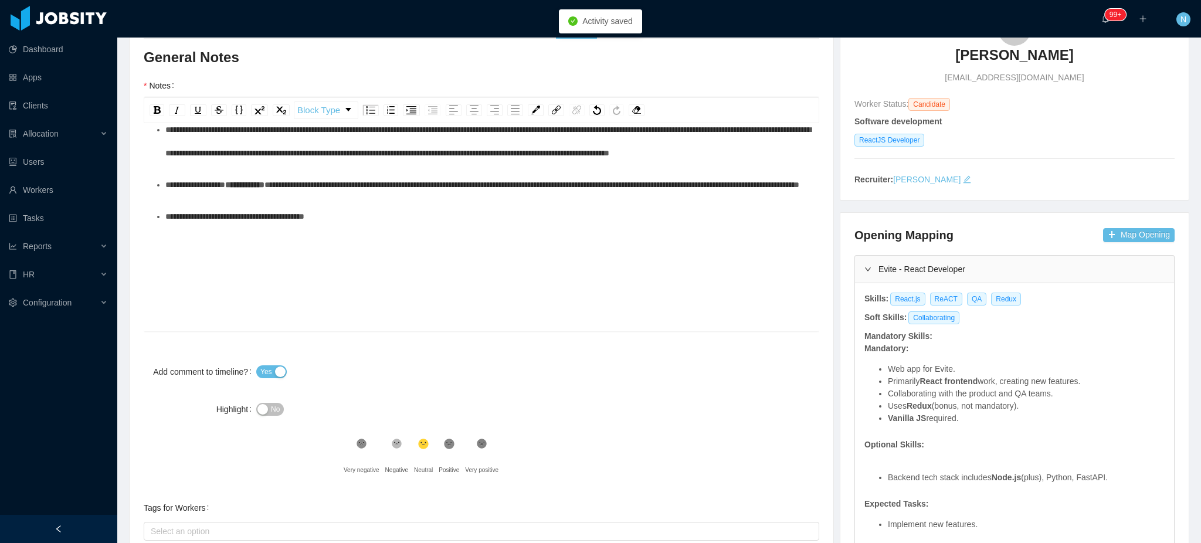
scroll to position [156, 0]
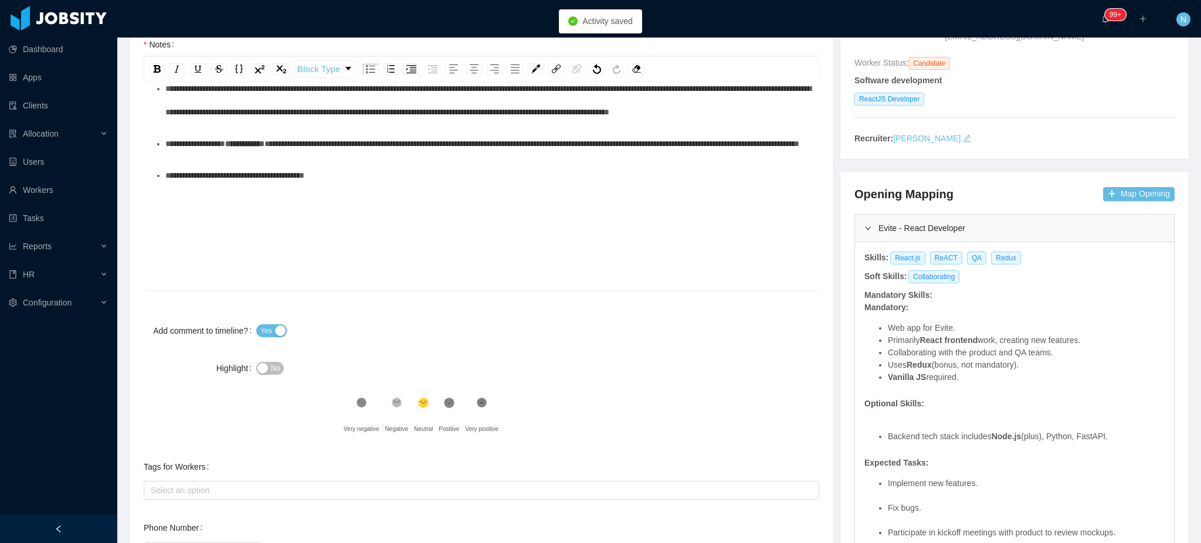
click at [273, 371] on span "No" at bounding box center [275, 368] width 9 height 12
click at [532, 378] on div "Yes" at bounding box center [396, 367] width 281 height 23
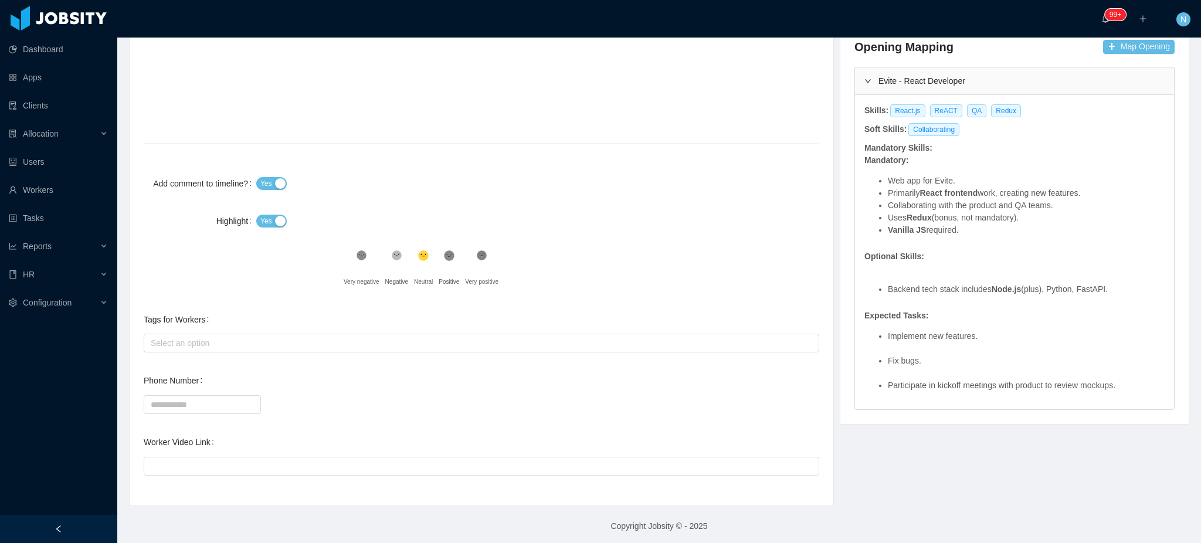
scroll to position [306, 0]
click at [287, 343] on div "Select an option" at bounding box center [479, 340] width 656 height 12
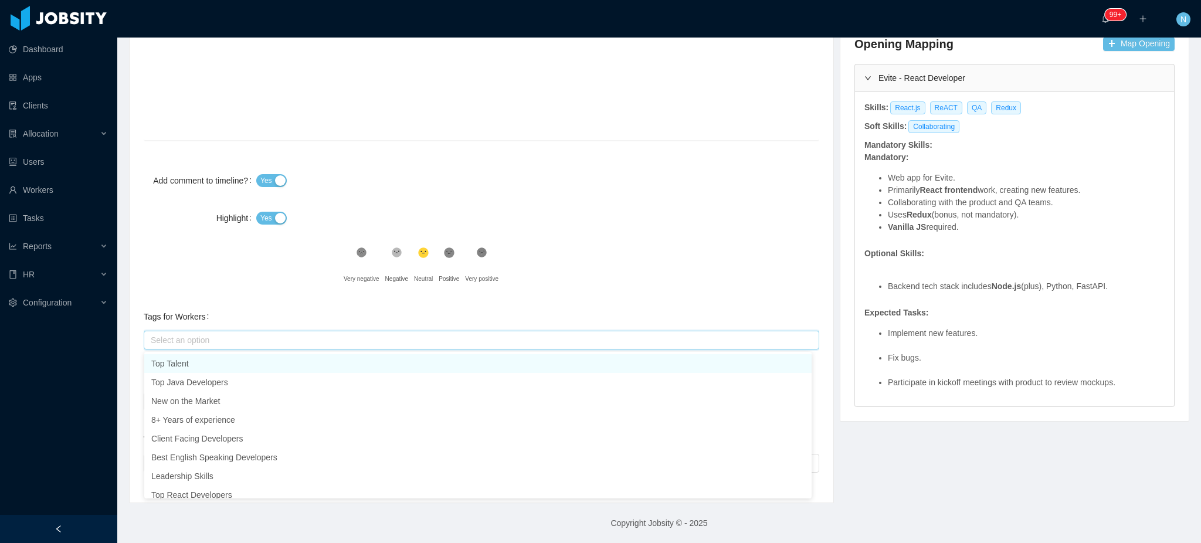
click at [287, 343] on div "Select an option" at bounding box center [479, 340] width 656 height 12
click at [601, 256] on div ".st0{fill:#8a8a8a}.st2{fill:#262626} Very negative .st1{fill:#262626} Negative …" at bounding box center [483, 267] width 279 height 47
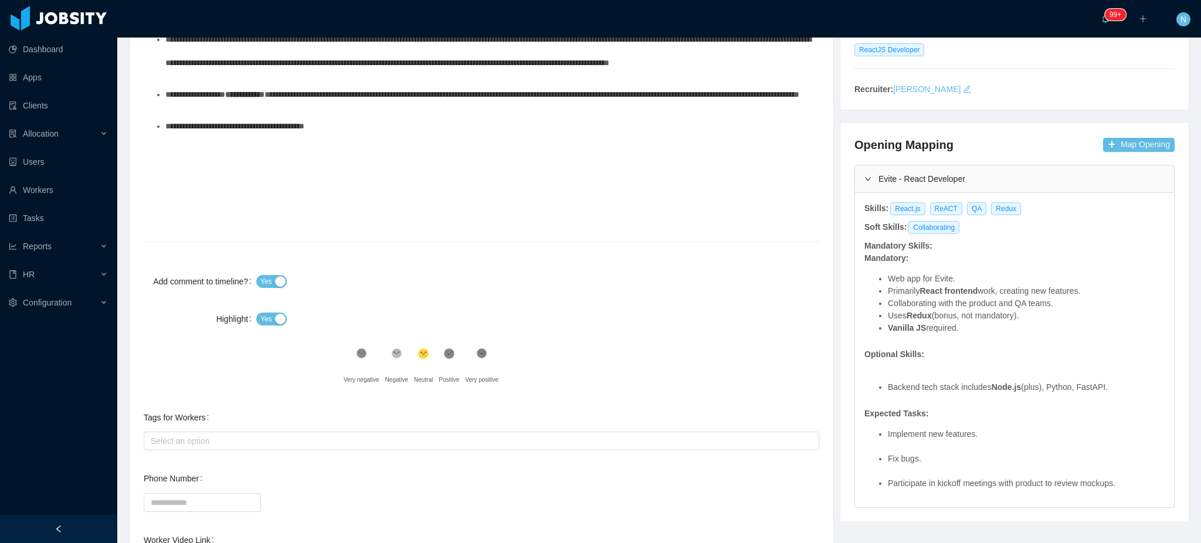
scroll to position [0, 0]
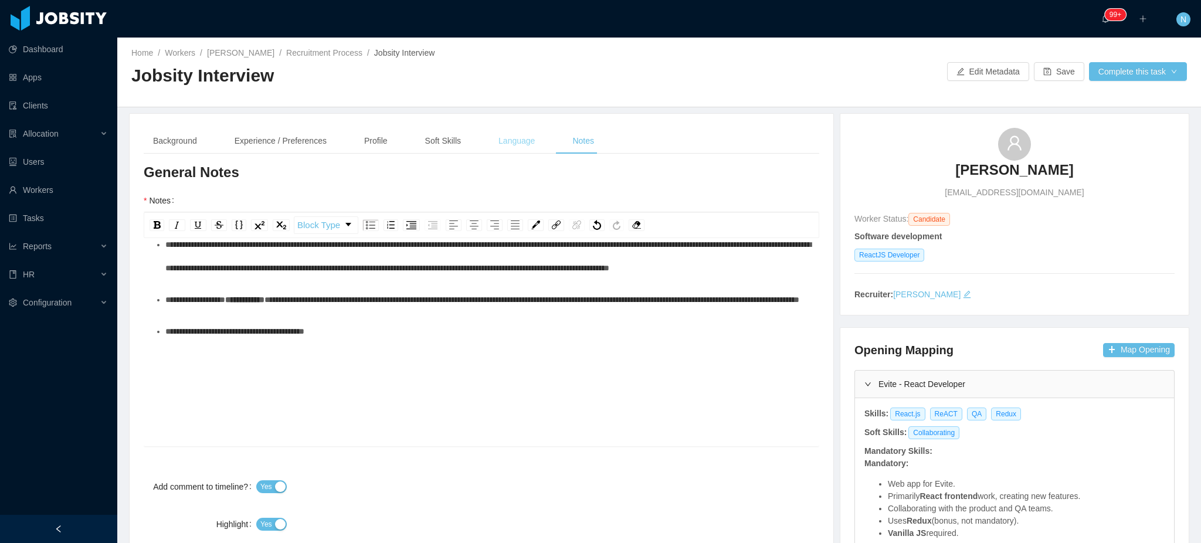
click at [500, 137] on div "Language" at bounding box center [516, 141] width 55 height 26
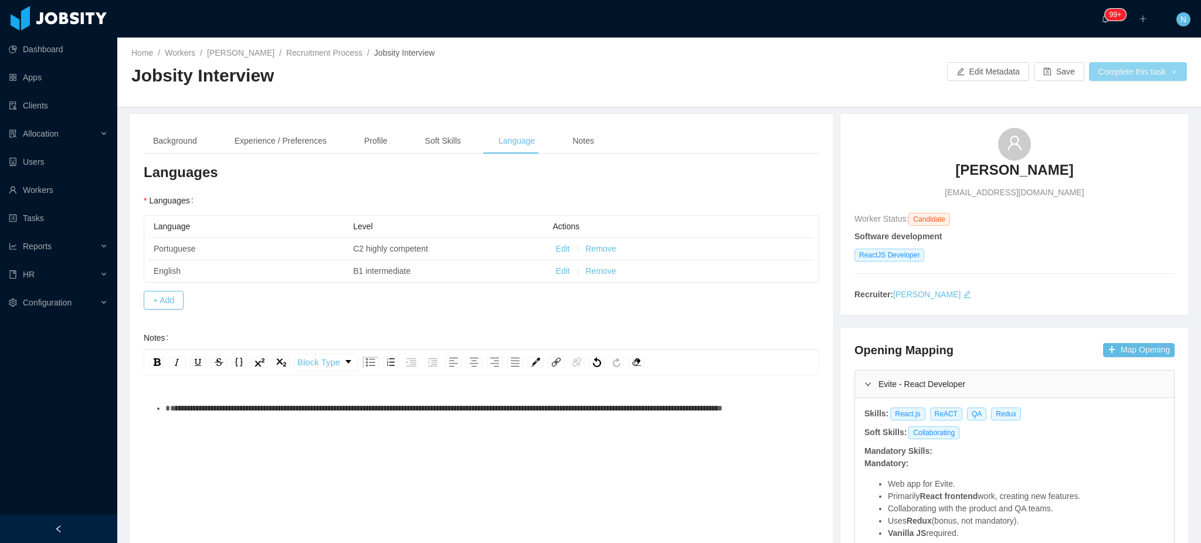
click at [668, 73] on button "Complete this task" at bounding box center [1138, 71] width 98 height 19
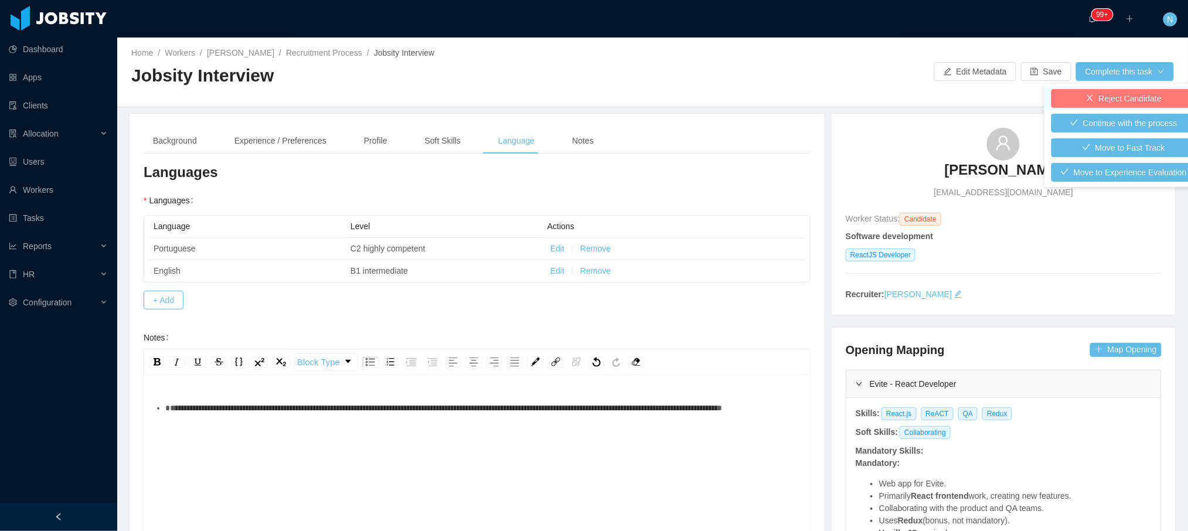
click at [668, 99] on button "Reject Candidate" at bounding box center [1124, 98] width 145 height 19
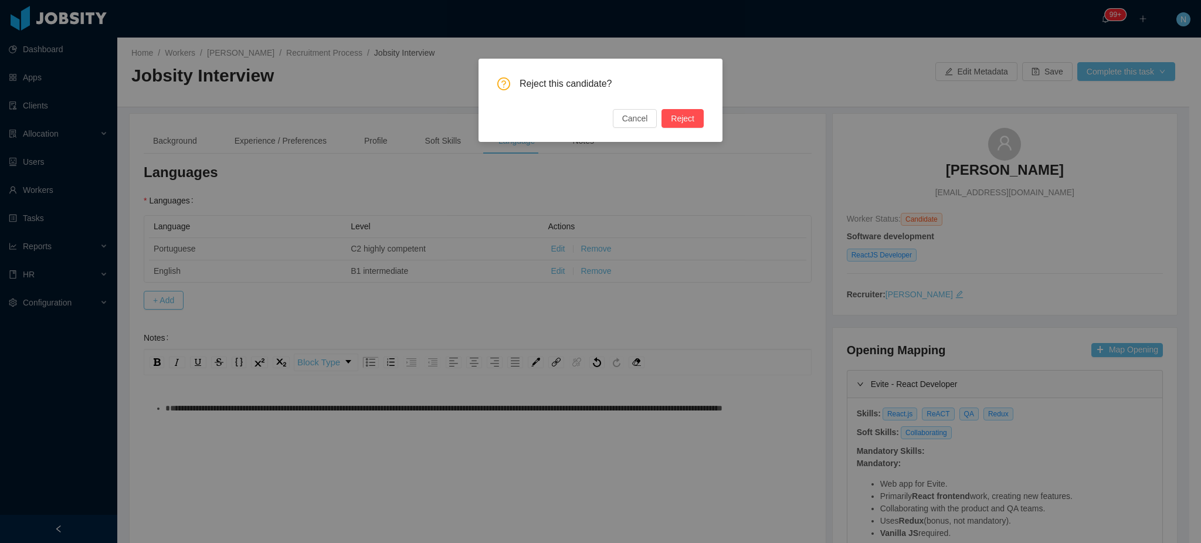
click at [668, 120] on button "Reject" at bounding box center [682, 118] width 42 height 19
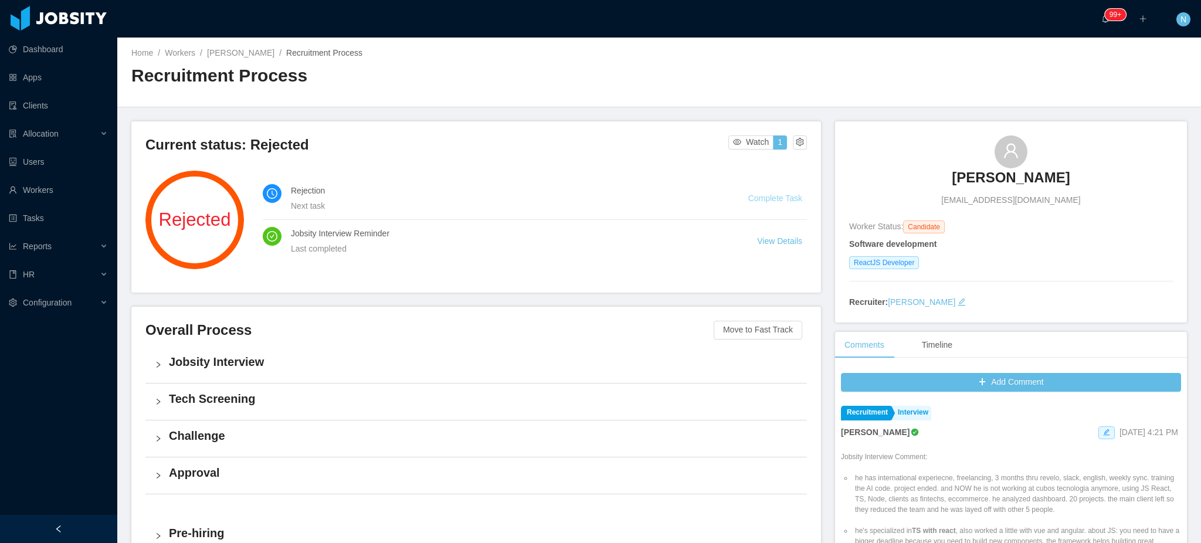
click at [668, 201] on link "Complete Task" at bounding box center [775, 197] width 54 height 9
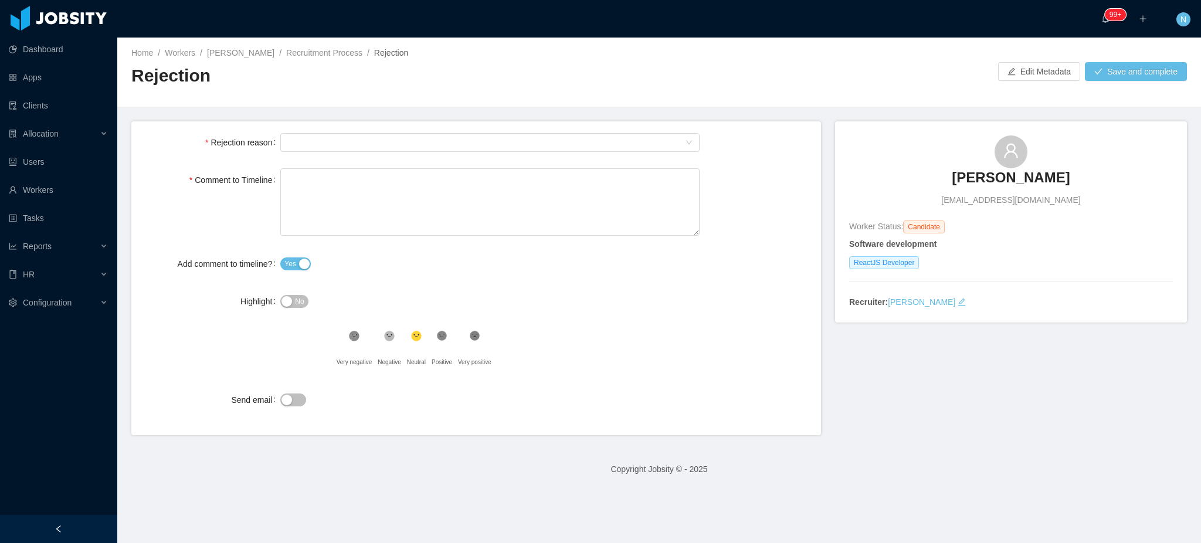
click at [295, 300] on span "No" at bounding box center [299, 301] width 9 height 12
click at [311, 196] on textarea "Comment to Timeline" at bounding box center [489, 201] width 419 height 67
paste textarea "**********"
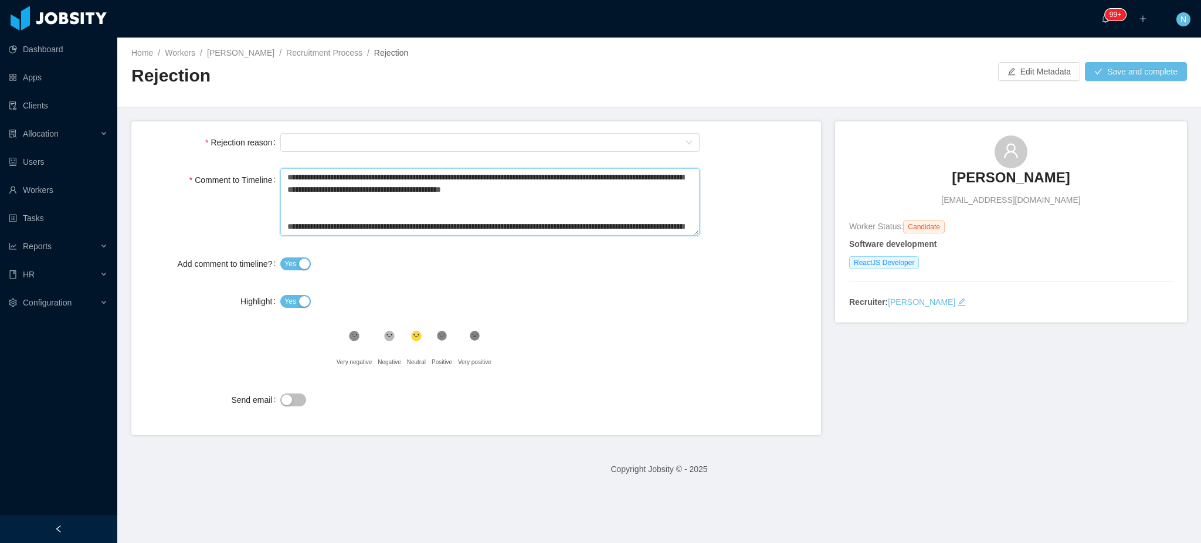
scroll to position [193, 0]
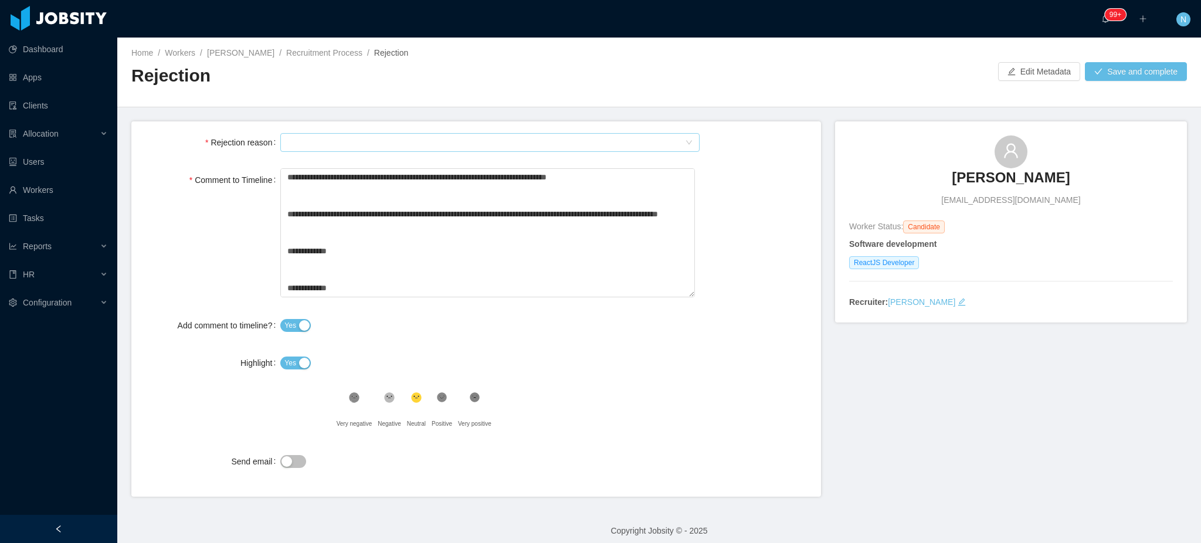
drag, startPoint x: 307, startPoint y: 154, endPoint x: 311, endPoint y: 147, distance: 8.7
click at [308, 151] on form "Rejection reason Select Type Comment to Timeline Add comment to timeline? Yes H…" at bounding box center [475, 308] width 689 height 375
click at [314, 140] on div "Select Type" at bounding box center [485, 143] width 397 height 18
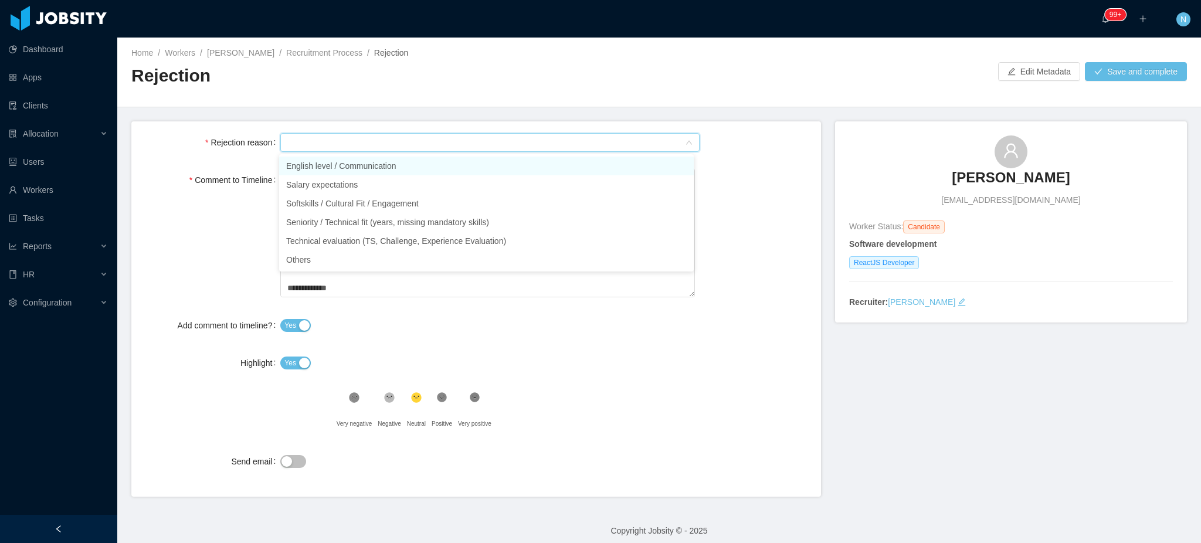
click at [314, 161] on li "English level / Communication" at bounding box center [486, 166] width 414 height 19
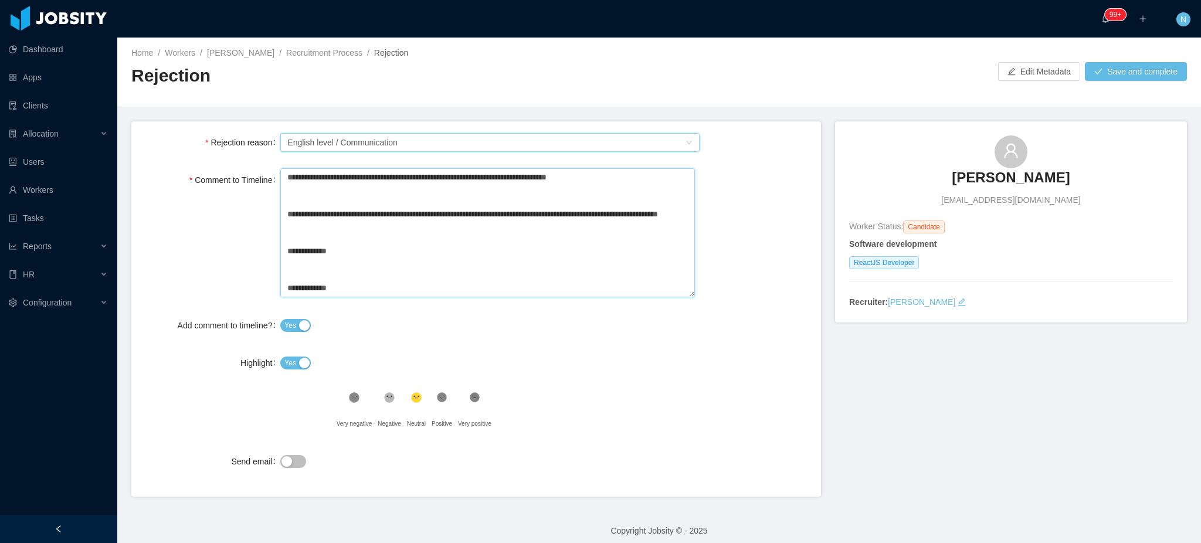
click at [314, 193] on textarea "Comment to Timeline" at bounding box center [487, 232] width 414 height 129
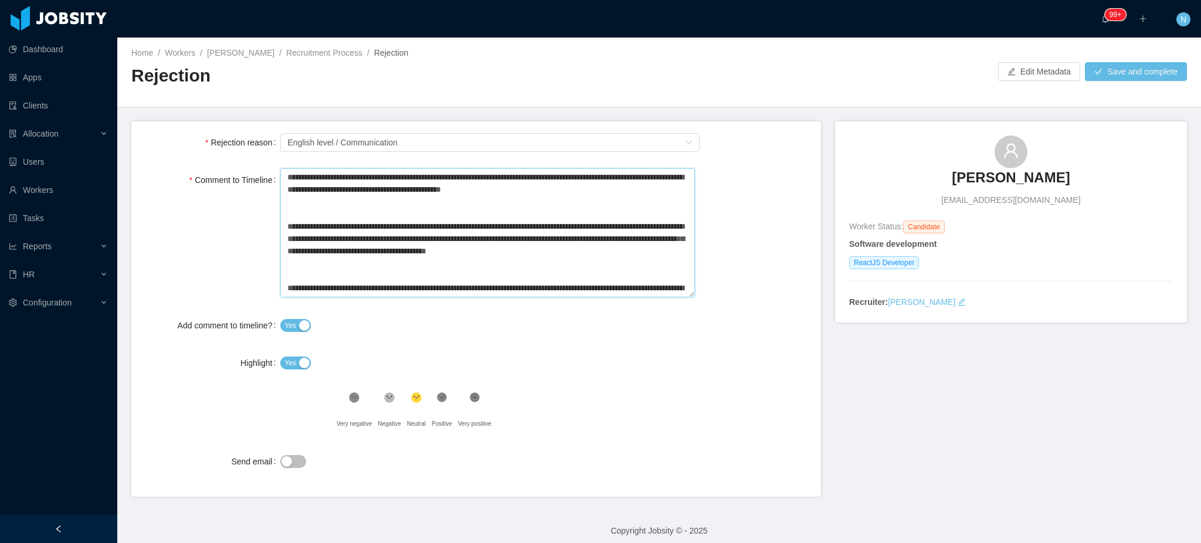
drag, startPoint x: 352, startPoint y: 287, endPoint x: 224, endPoint y: 111, distance: 217.9
click at [224, 111] on main "Home / Workers / Josmar Trigueiro / Recruitment Process / Rejection / Rejection…" at bounding box center [658, 290] width 1083 height 505
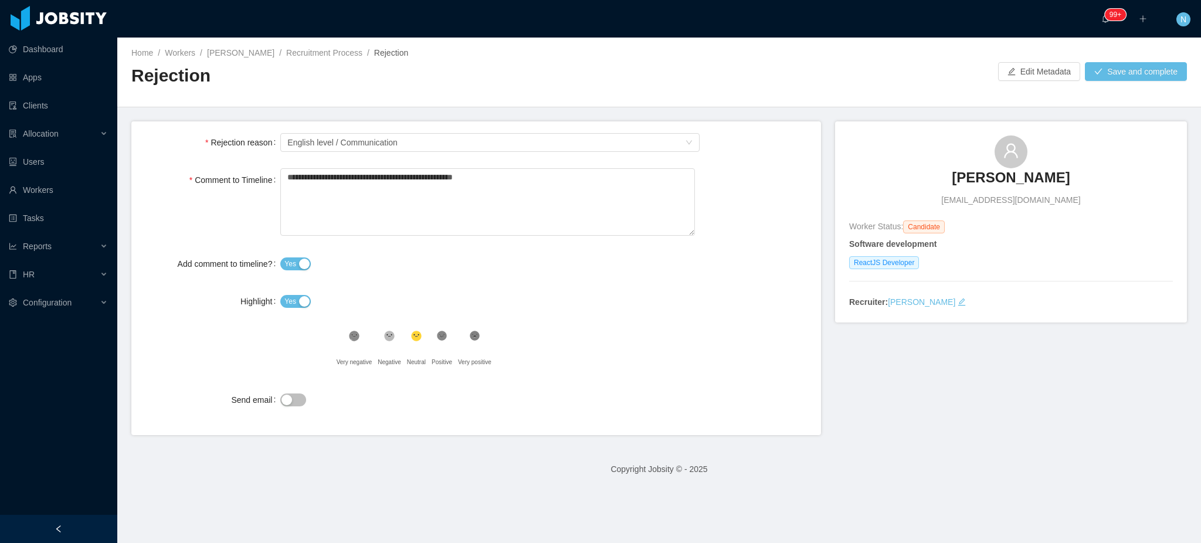
click at [294, 397] on button "Send email" at bounding box center [293, 399] width 26 height 13
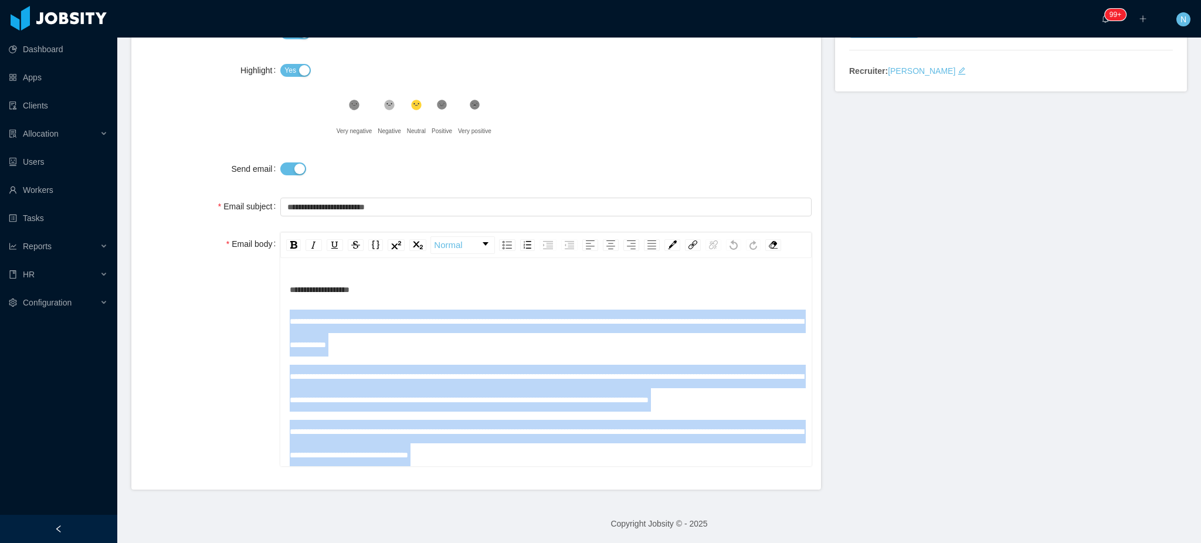
scroll to position [174, 0]
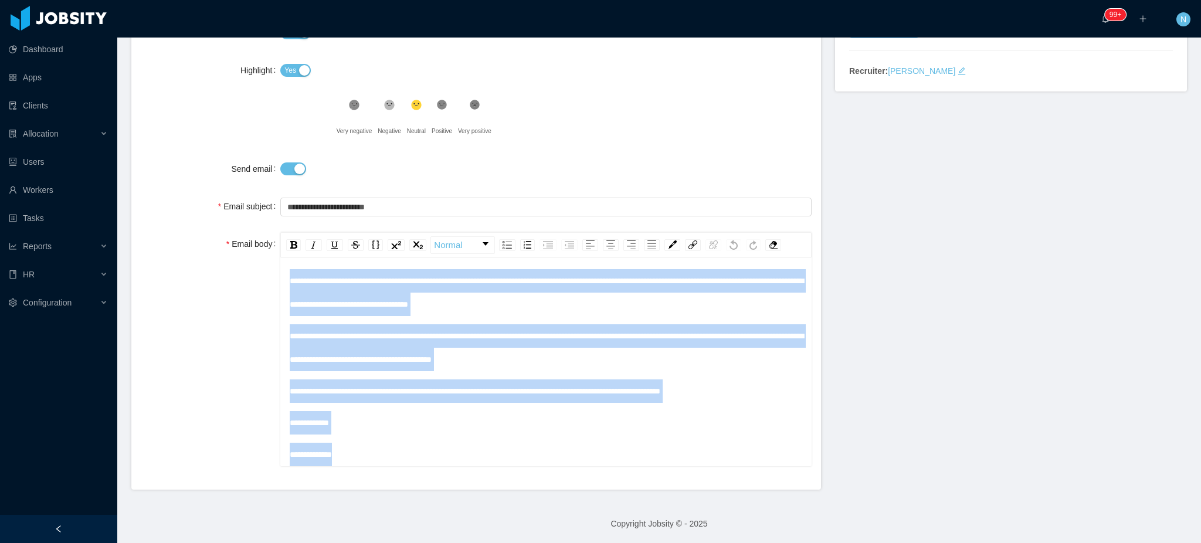
drag, startPoint x: 399, startPoint y: 297, endPoint x: 407, endPoint y: 507, distance: 210.6
click at [407, 312] on main "**********" at bounding box center [658, 59] width 1083 height 505
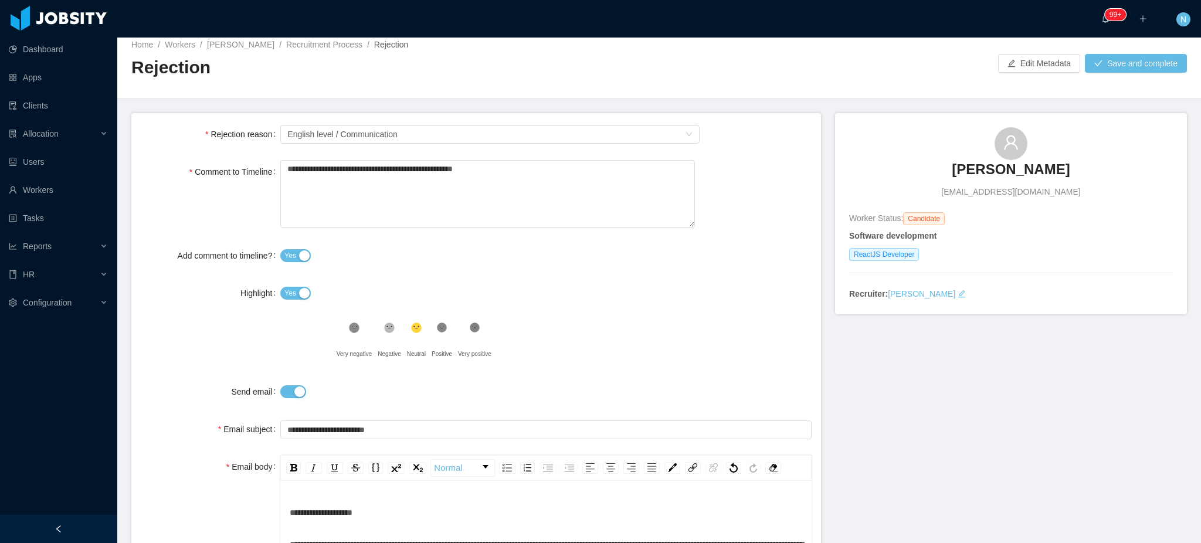
scroll to position [0, 0]
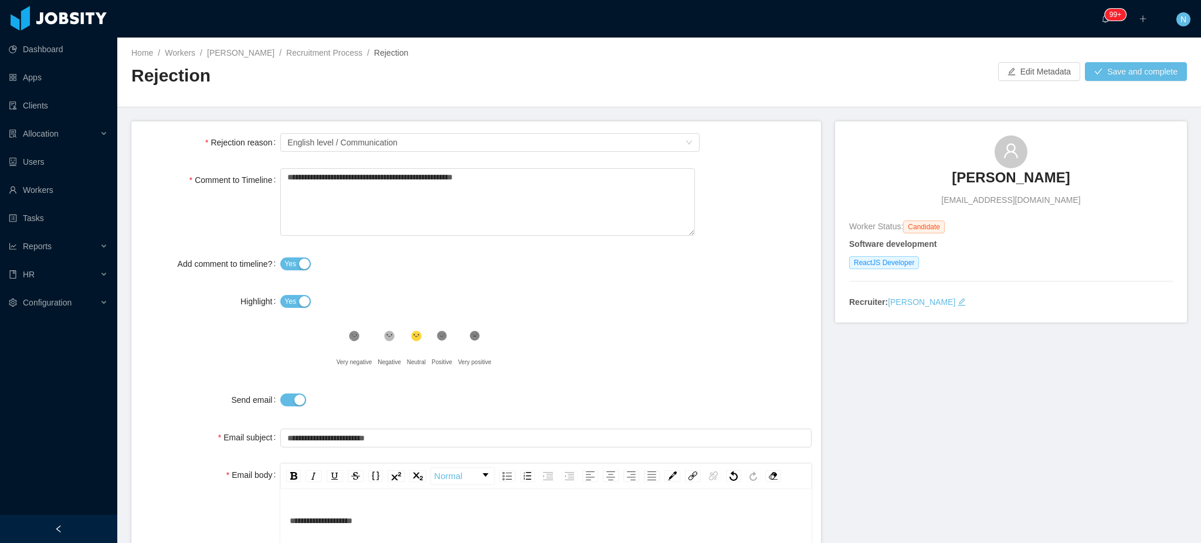
click at [668, 300] on icon "icon: edit" at bounding box center [961, 302] width 8 height 8
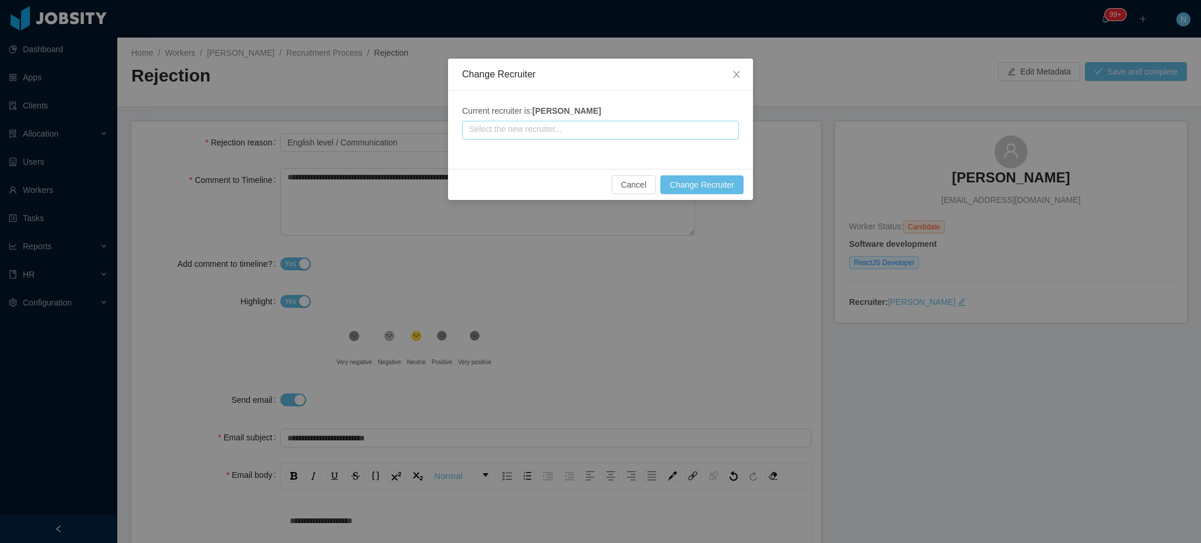
click at [639, 127] on input "text" at bounding box center [600, 130] width 277 height 19
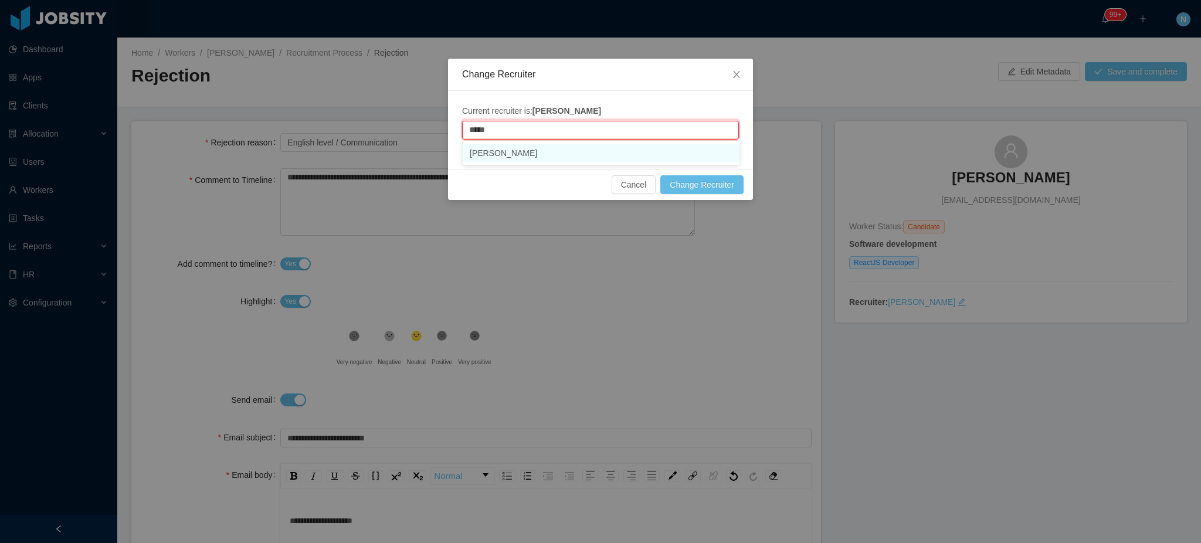
click at [626, 151] on li "[PERSON_NAME]" at bounding box center [601, 153] width 277 height 19
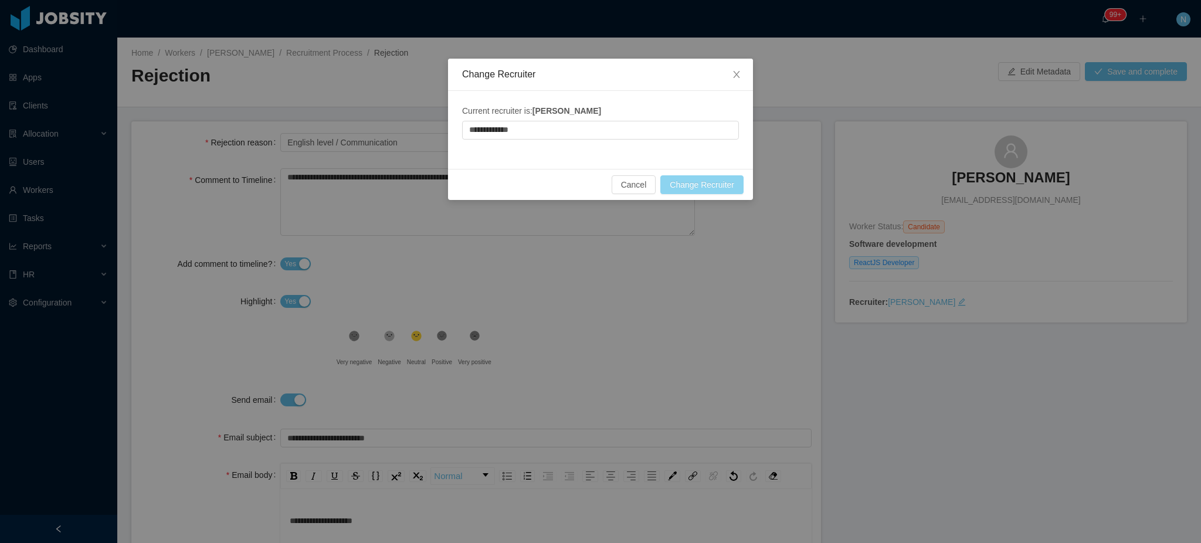
click at [668, 190] on button "Change Recruiter" at bounding box center [701, 184] width 83 height 19
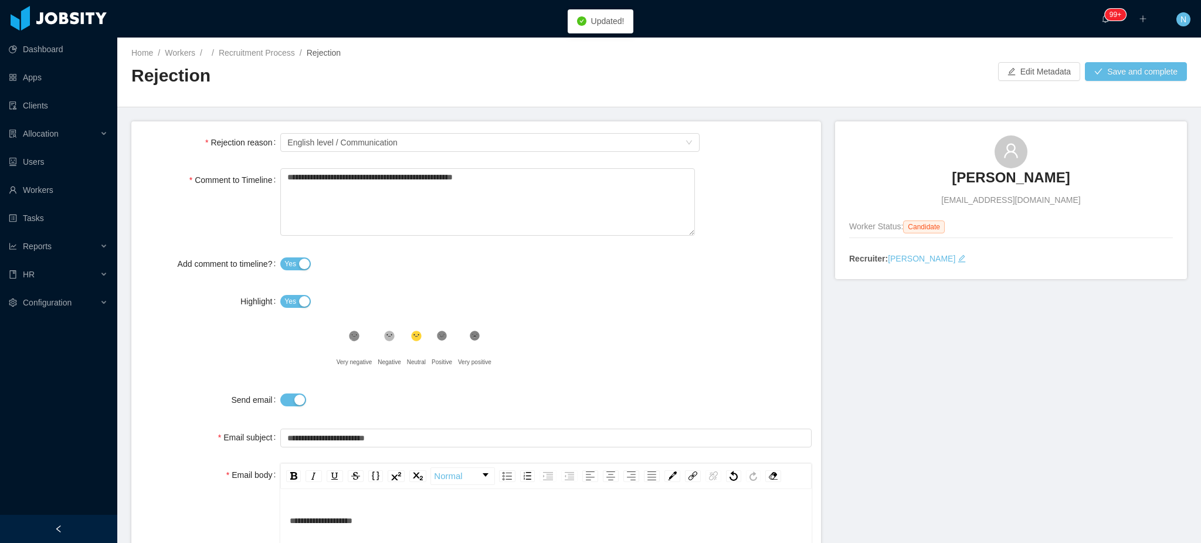
click at [668, 295] on div "Highlight Yes" at bounding box center [476, 301] width 671 height 23
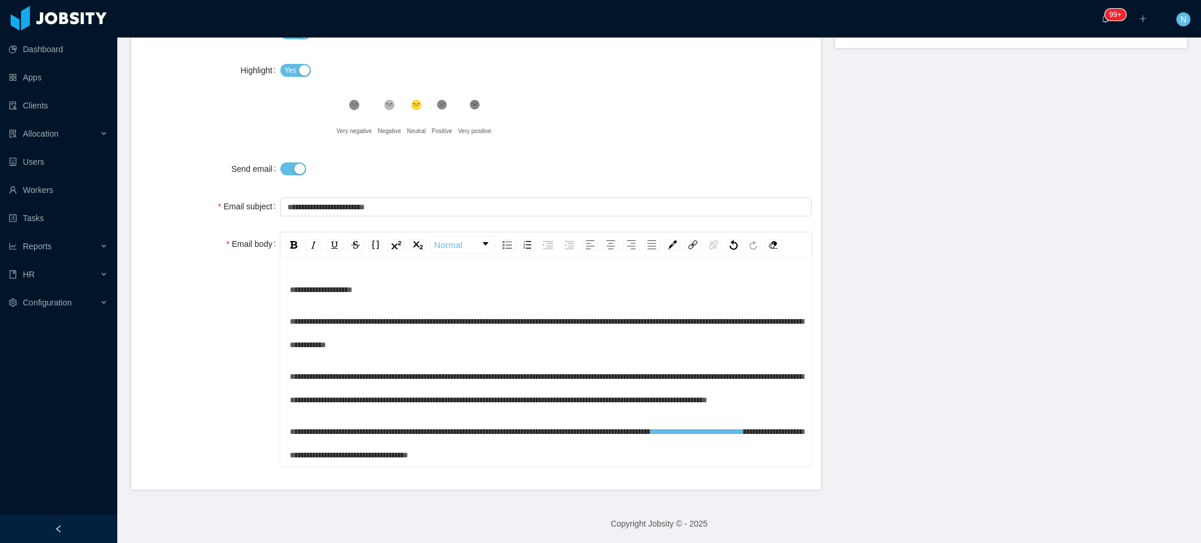
drag, startPoint x: 932, startPoint y: 312, endPoint x: 997, endPoint y: 337, distance: 68.8
click at [668, 337] on div "**********" at bounding box center [658, 189] width 1055 height 599
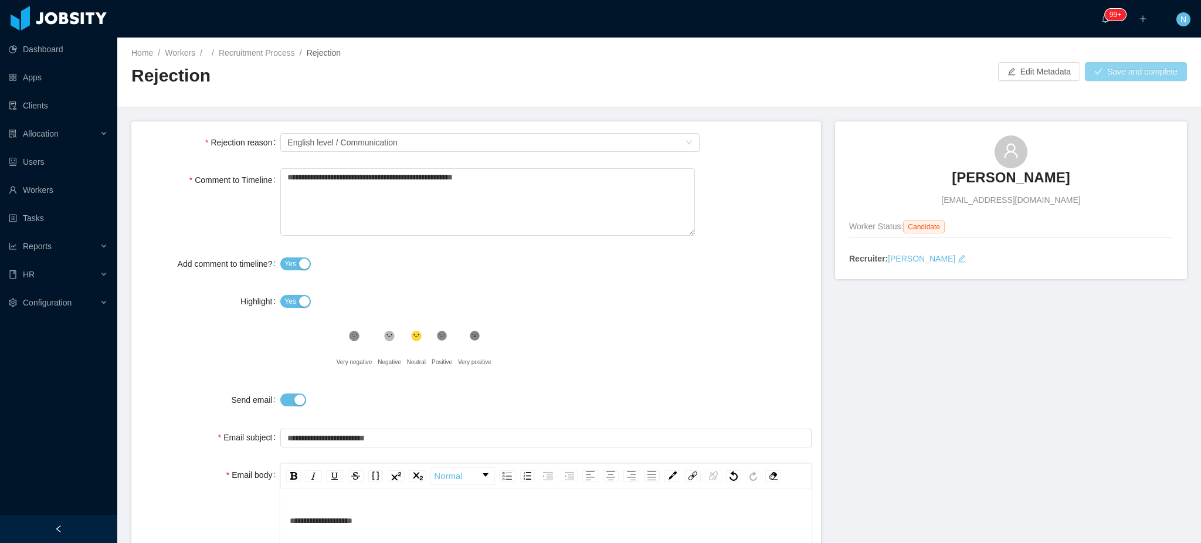
click at [668, 71] on button "Save and complete" at bounding box center [1136, 71] width 102 height 19
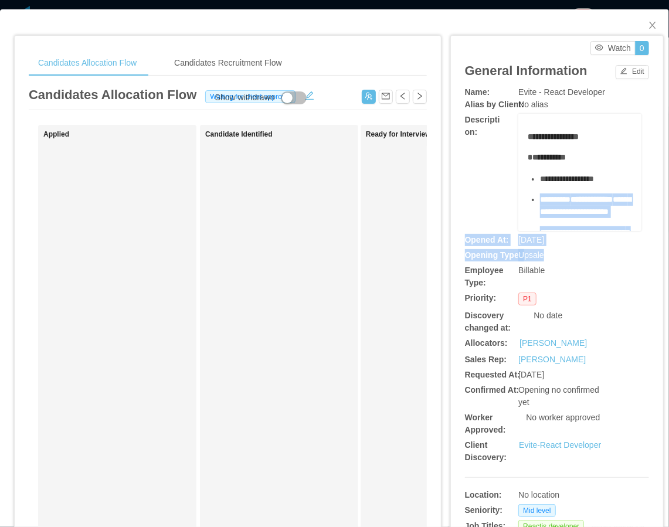
scroll to position [286, 0]
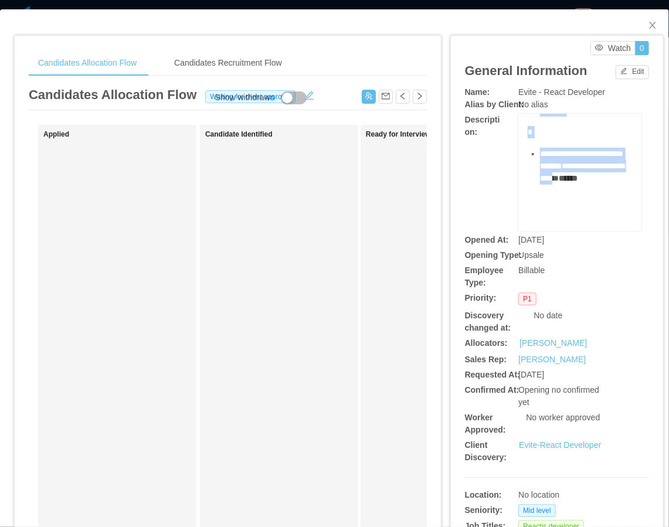
drag, startPoint x: 531, startPoint y: 201, endPoint x: 568, endPoint y: 155, distance: 58.8
click at [568, 155] on div "**********" at bounding box center [580, 81] width 105 height 300
copy div "**********"
